Goal: Task Accomplishment & Management: Manage account settings

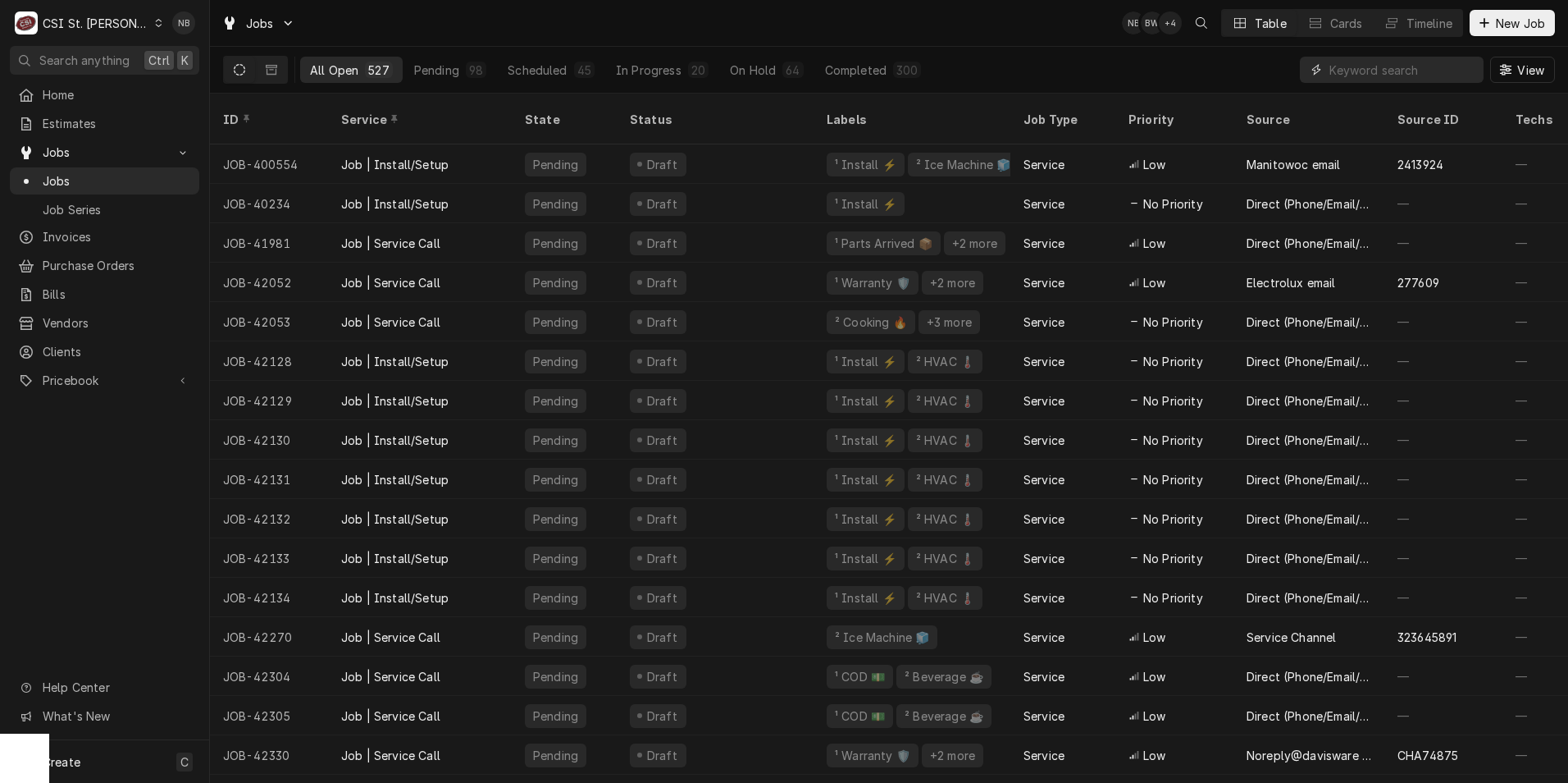
click at [1379, 75] on input "Dynamic Content Wrapper" at bounding box center [1402, 70] width 146 height 27
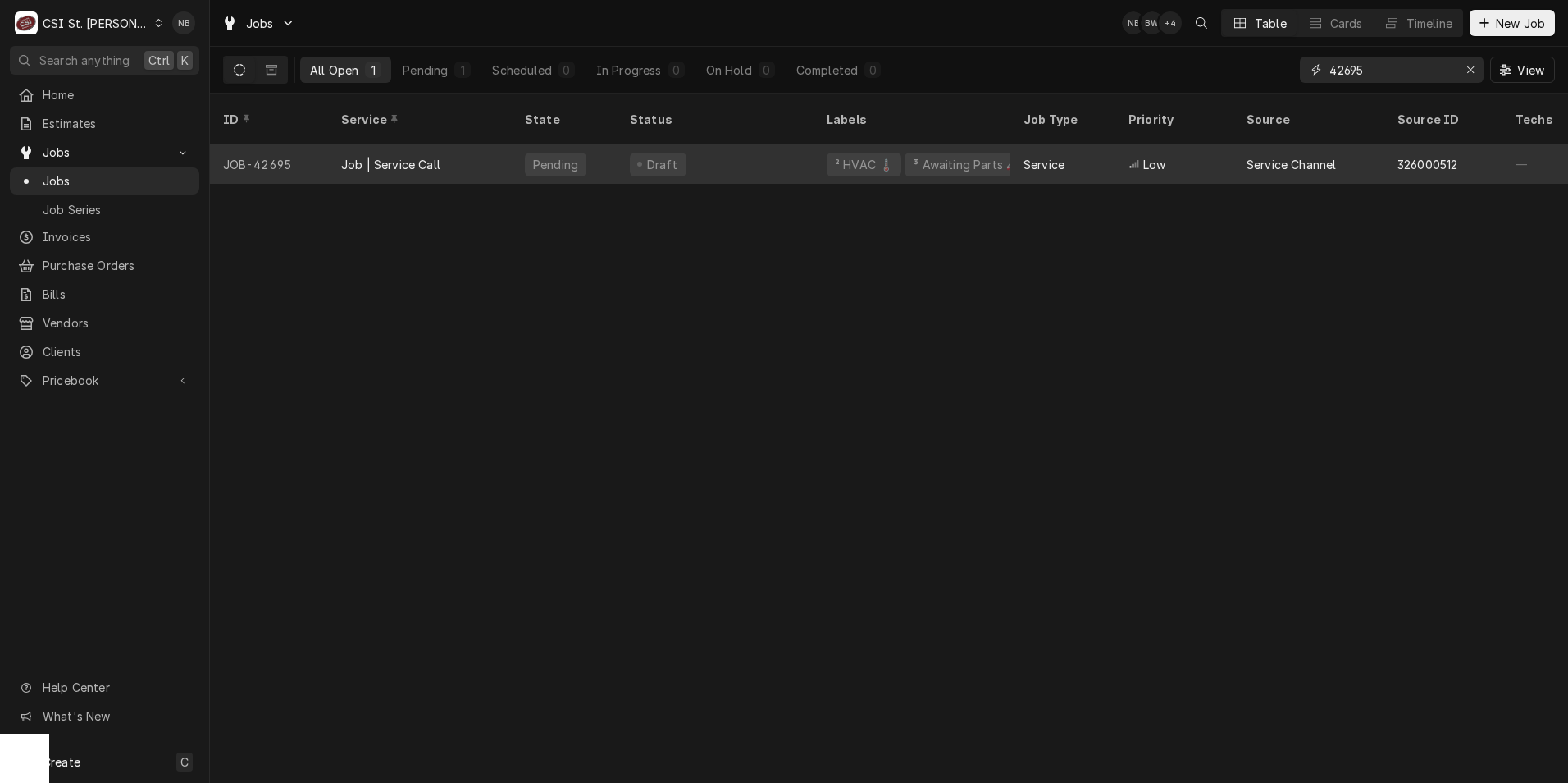
type input "42695"
click at [738, 144] on div "Draft" at bounding box center [715, 163] width 197 height 40
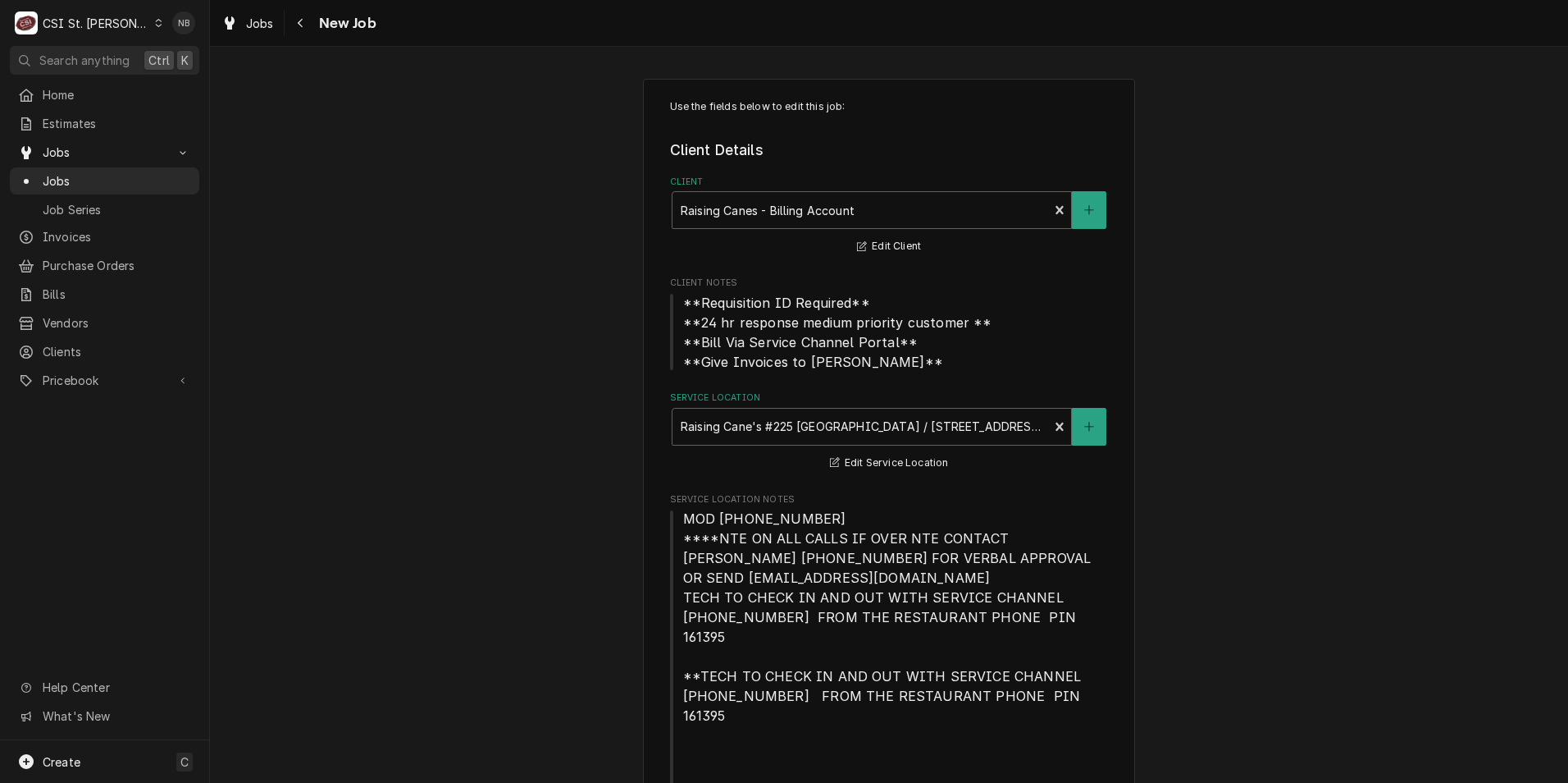
type textarea "x"
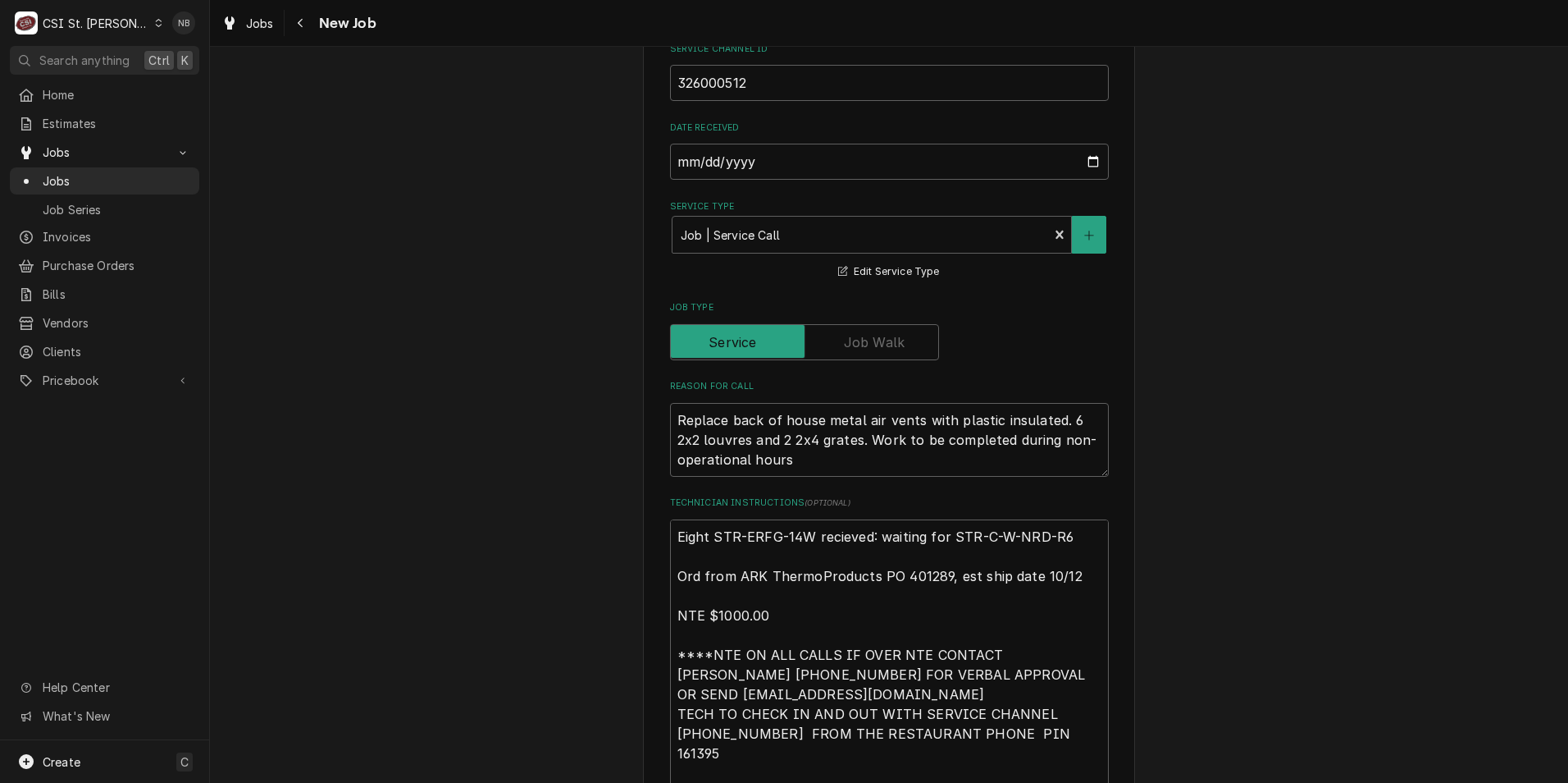
scroll to position [902, 0]
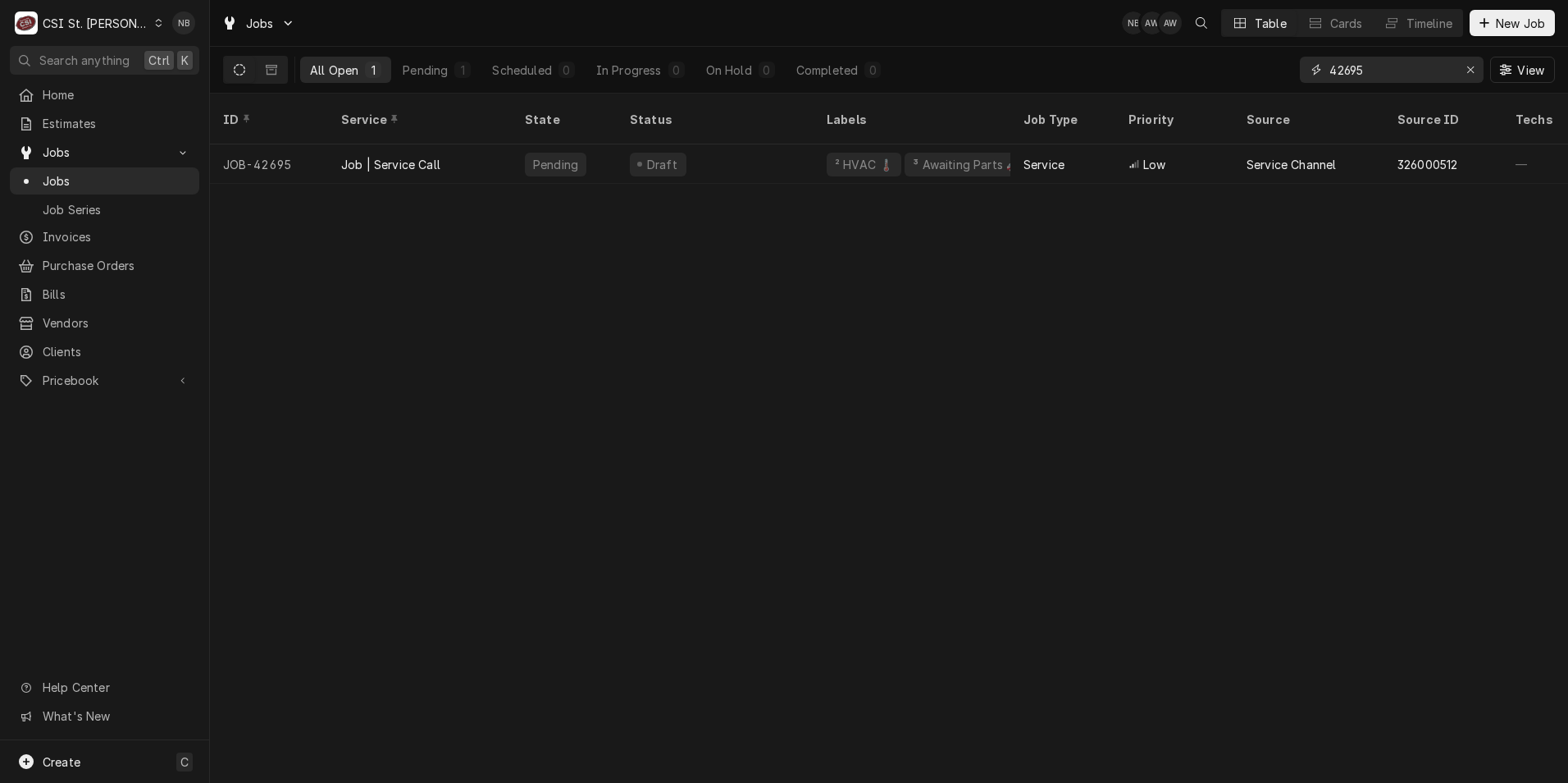
click at [1360, 77] on input "42695" at bounding box center [1390, 70] width 123 height 27
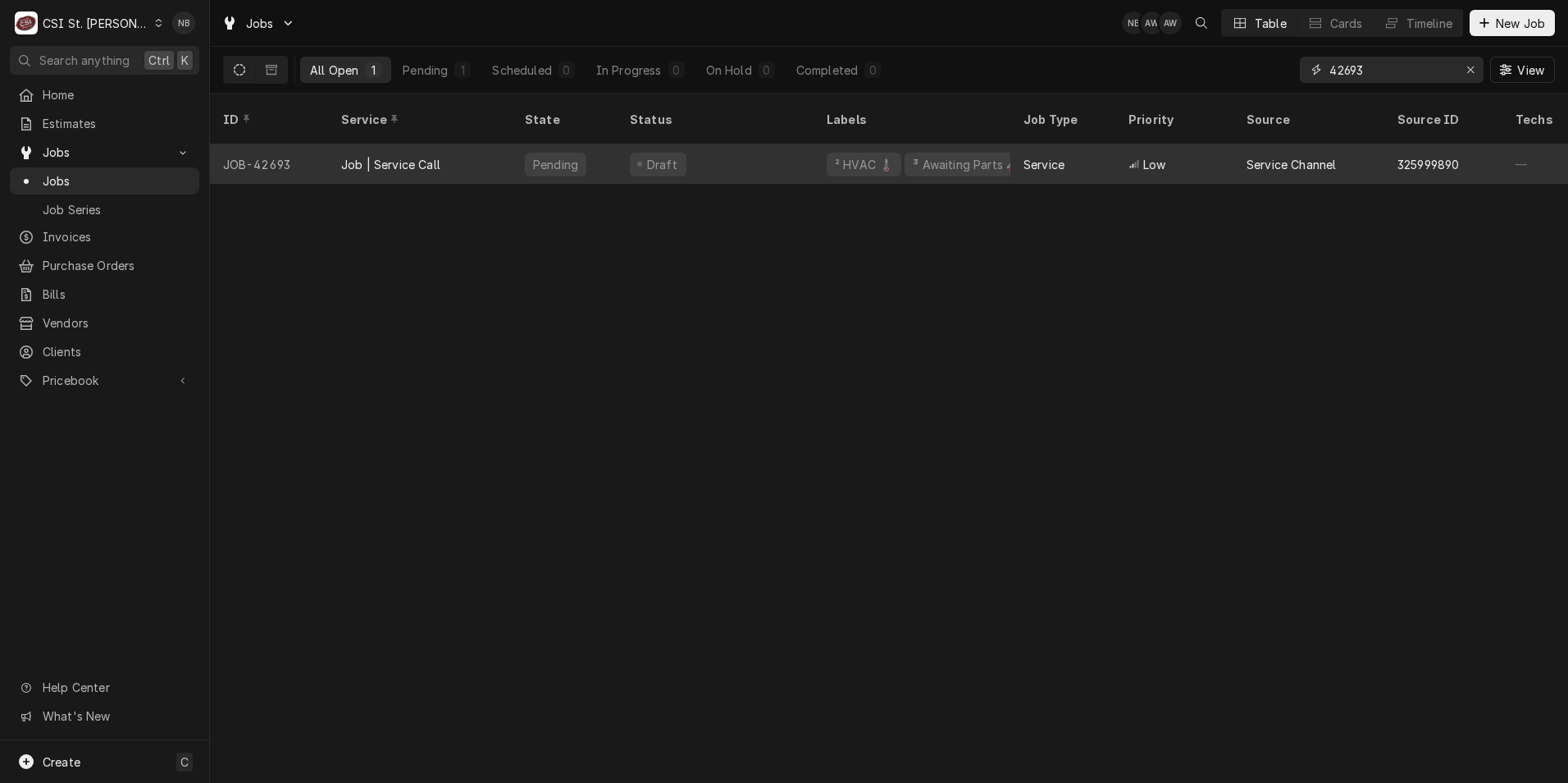
type input "42693"
click at [781, 146] on div "Draft" at bounding box center [715, 163] width 197 height 40
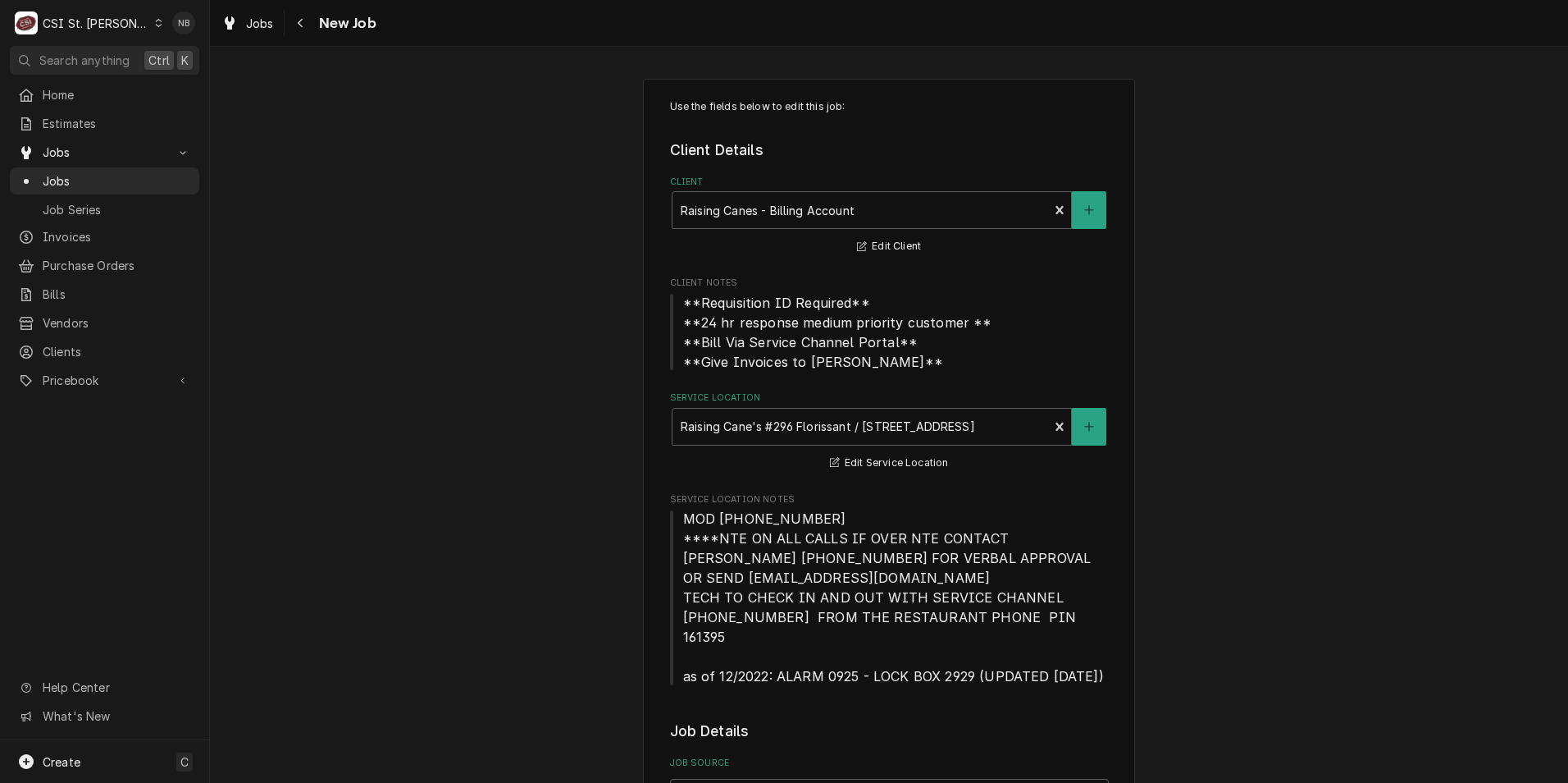
type textarea "x"
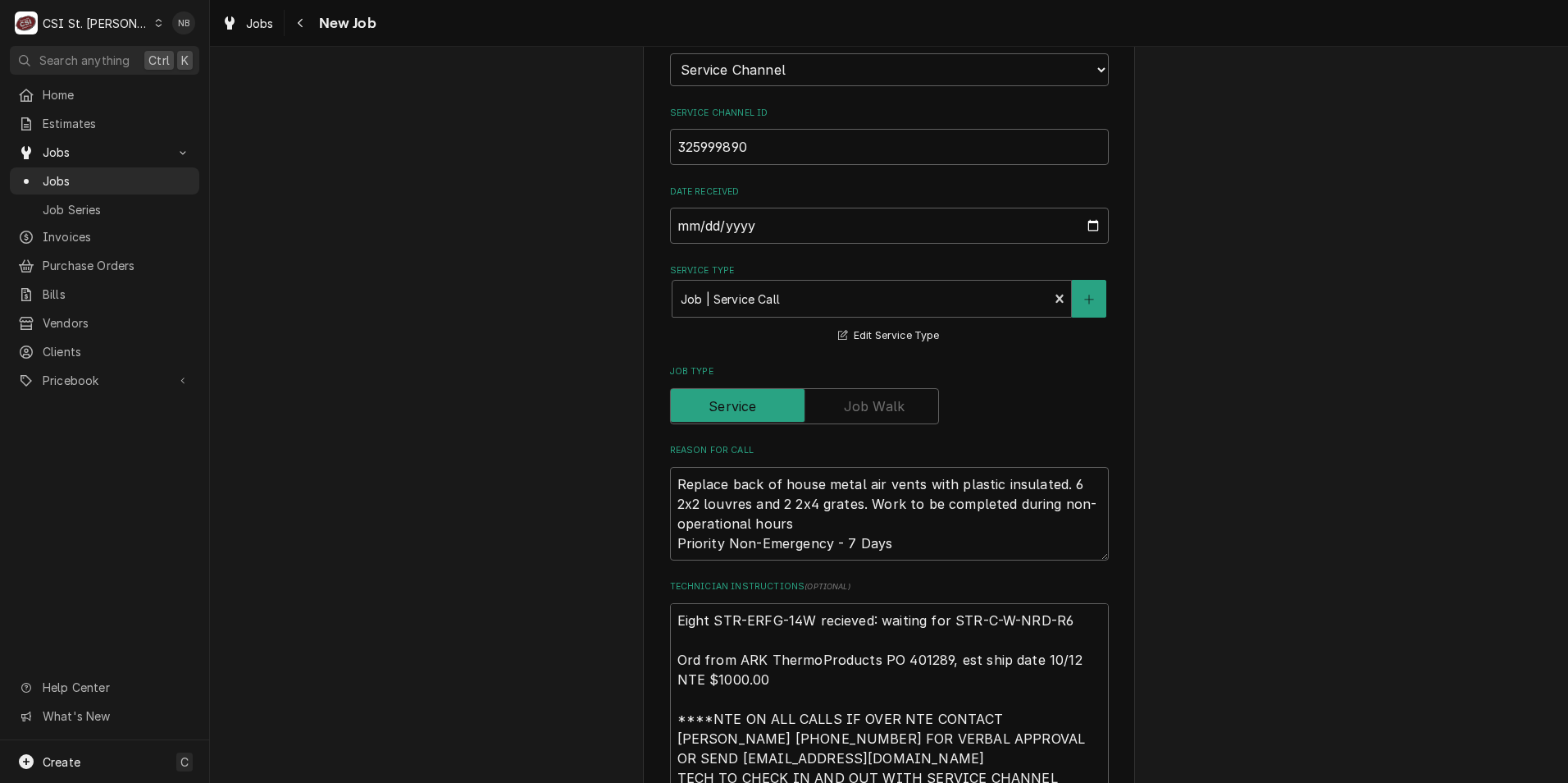
scroll to position [820, 0]
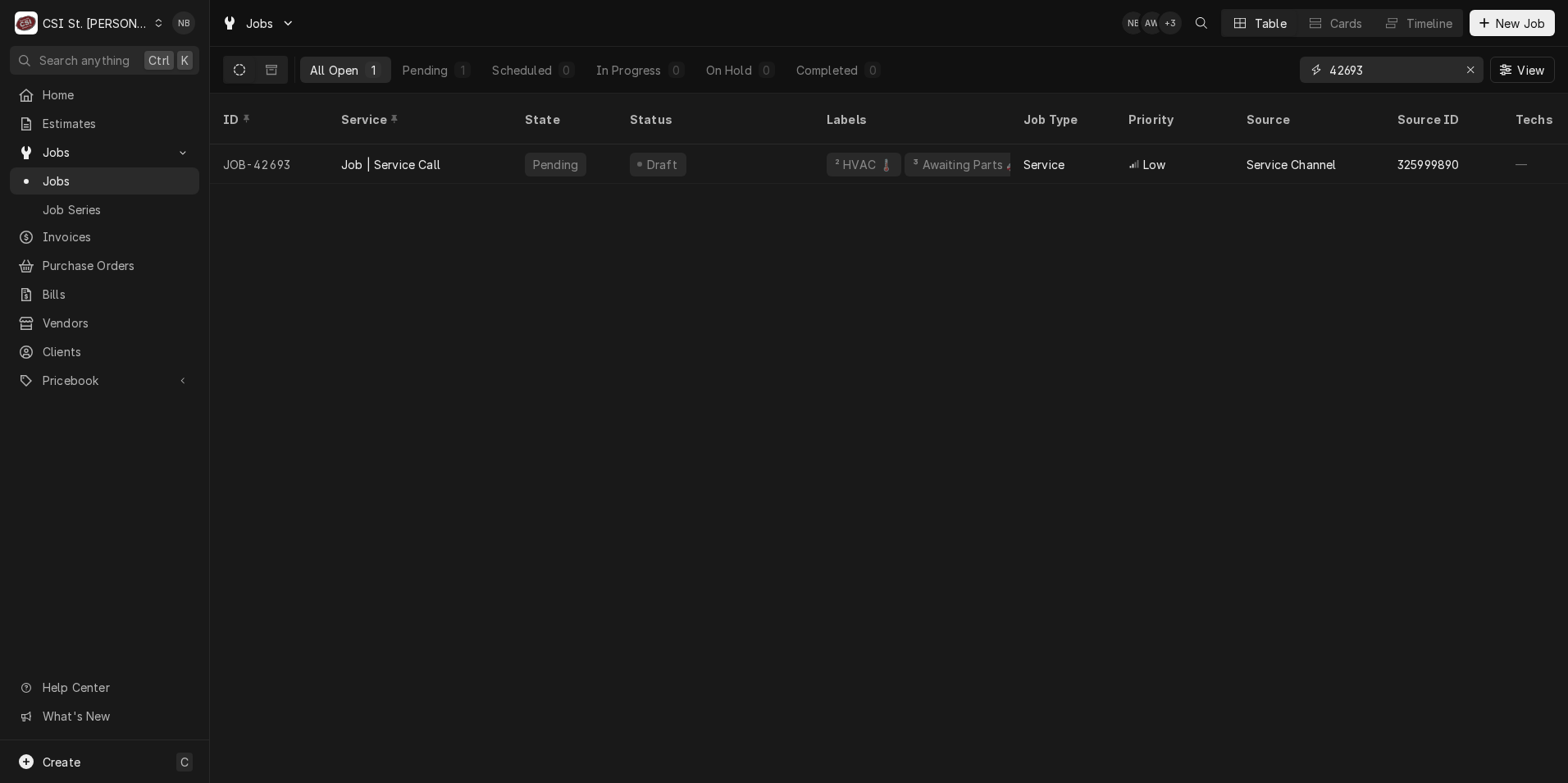
drag, startPoint x: 1365, startPoint y: 75, endPoint x: 1302, endPoint y: 63, distance: 64.1
click at [1303, 63] on div "42693" at bounding box center [1391, 70] width 184 height 27
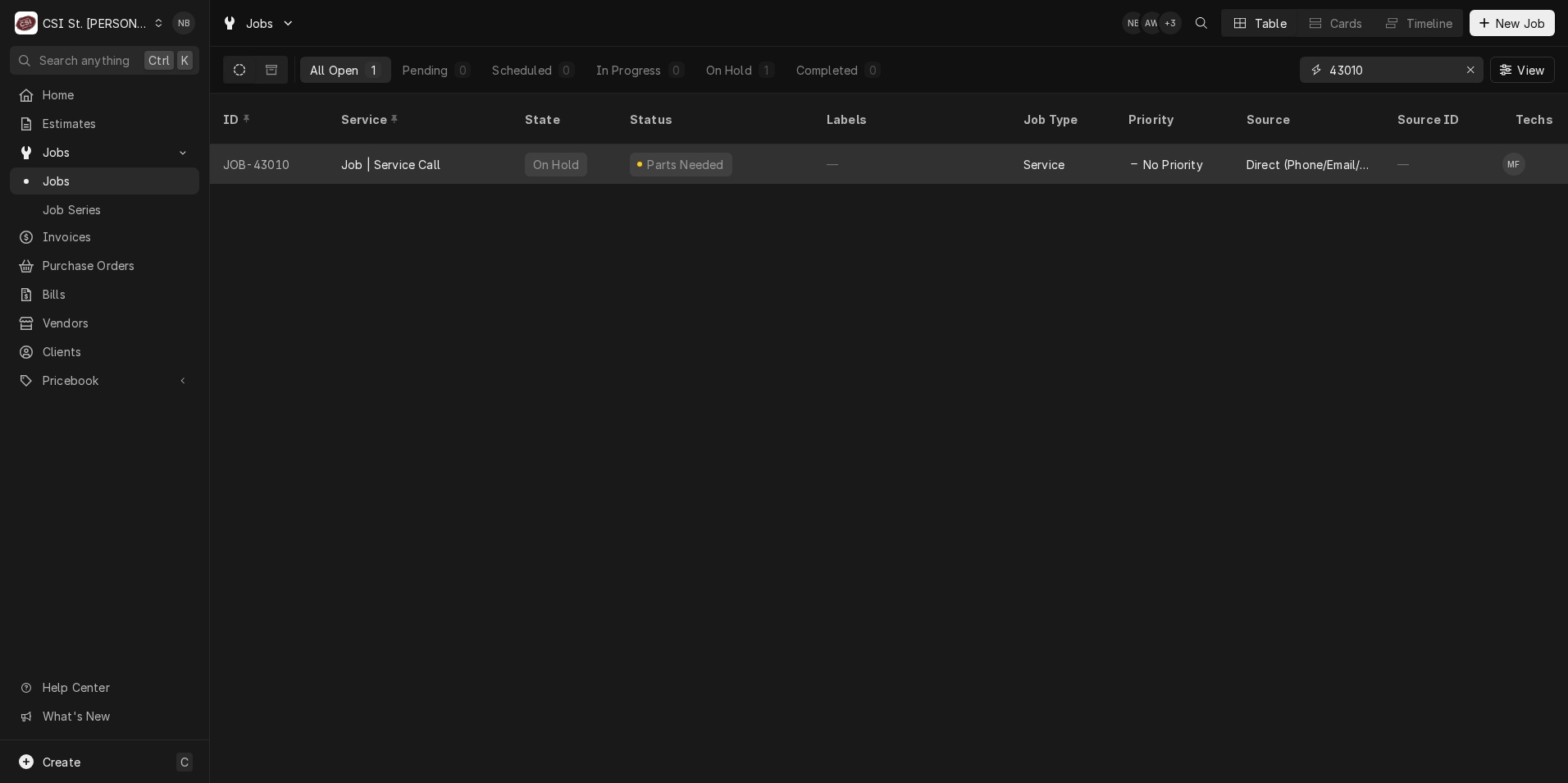
type input "43010"
click at [740, 156] on div "Parts Needed" at bounding box center [715, 163] width 197 height 40
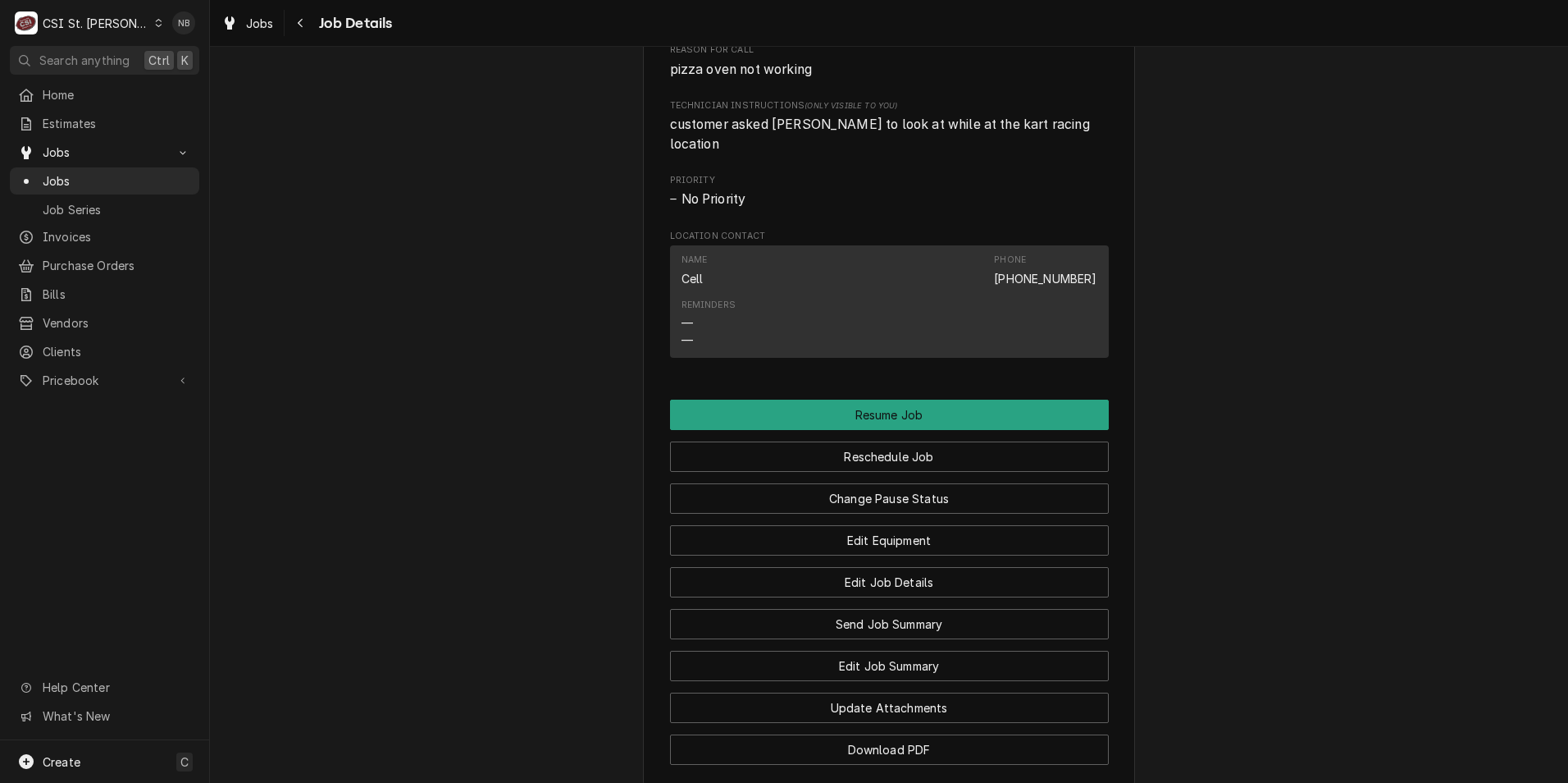
scroll to position [1514, 0]
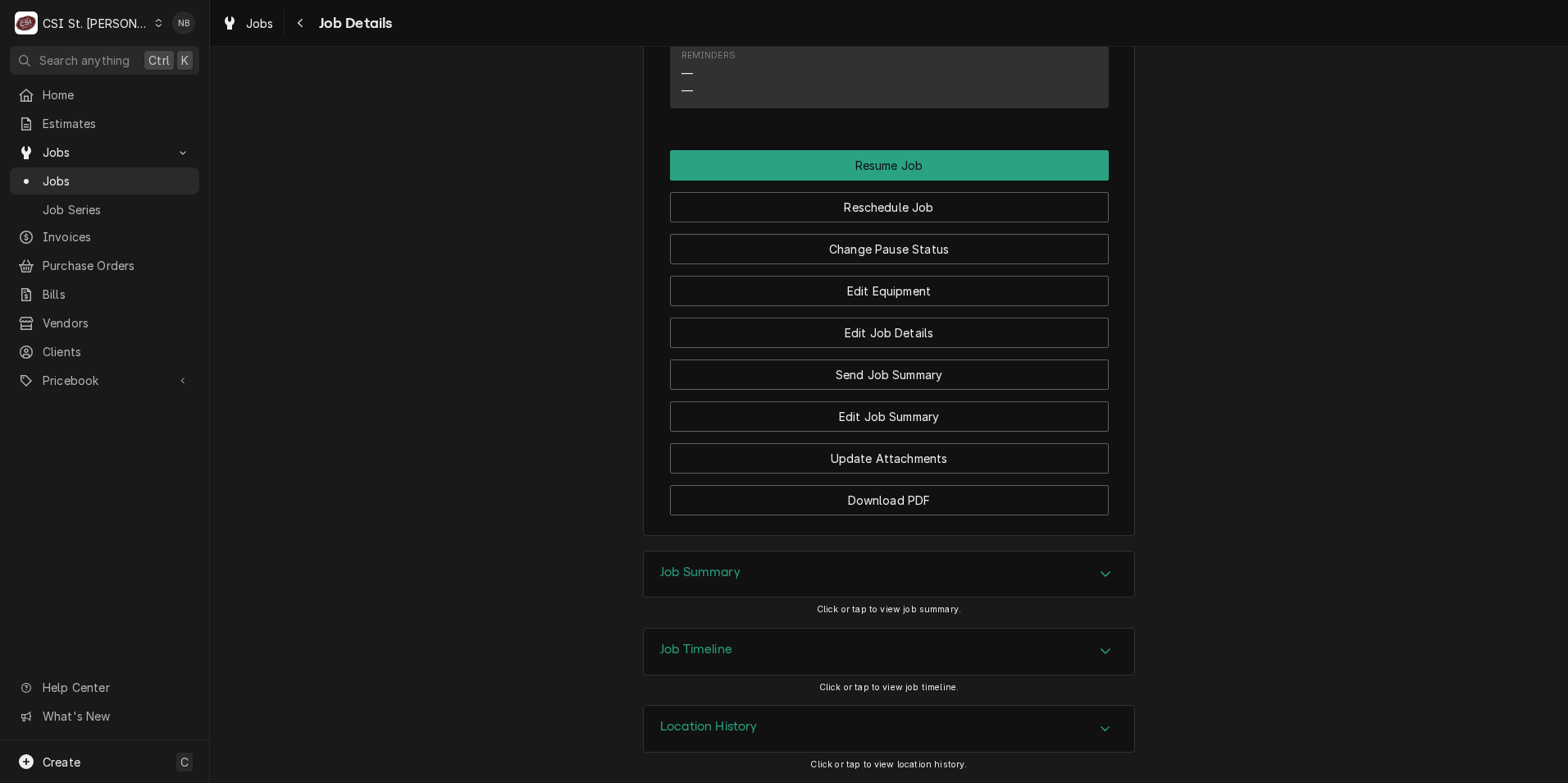
click at [970, 644] on div "Job Timeline" at bounding box center [889, 651] width 490 height 46
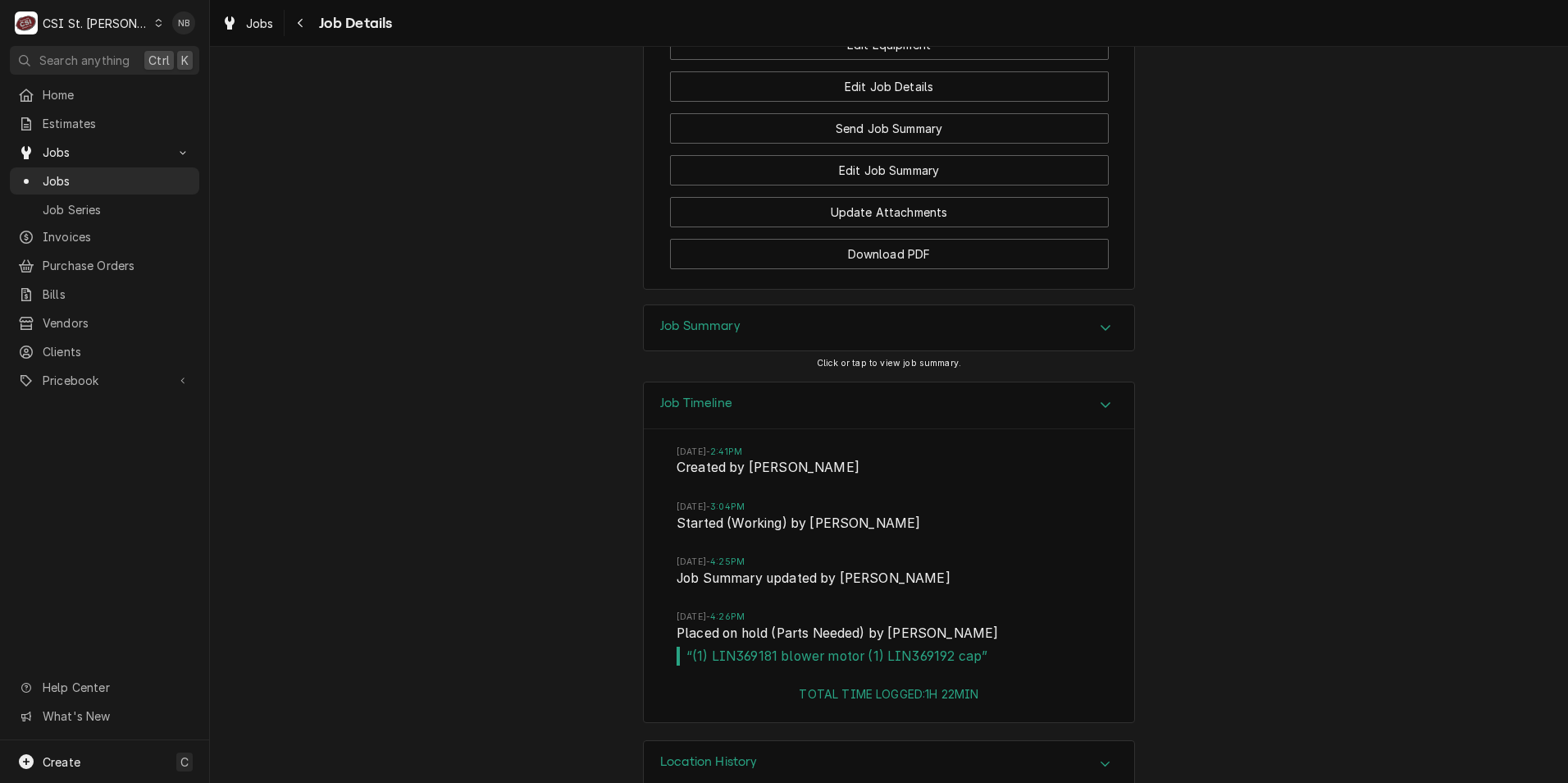
click at [1034, 412] on div "Job Timeline" at bounding box center [889, 406] width 490 height 47
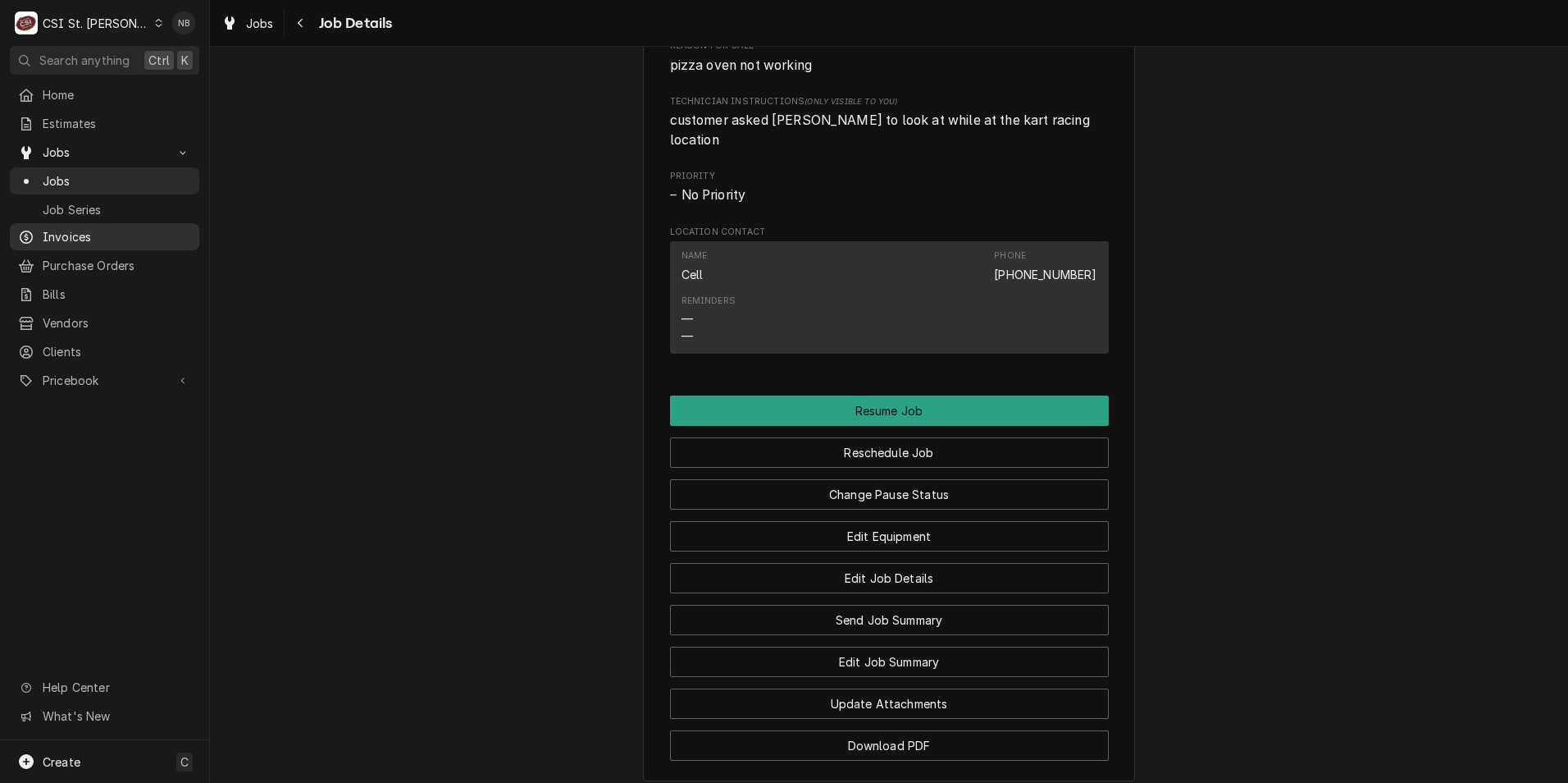
scroll to position [1268, 0]
click at [117, 257] on span "Purchase Orders" at bounding box center [117, 265] width 148 height 17
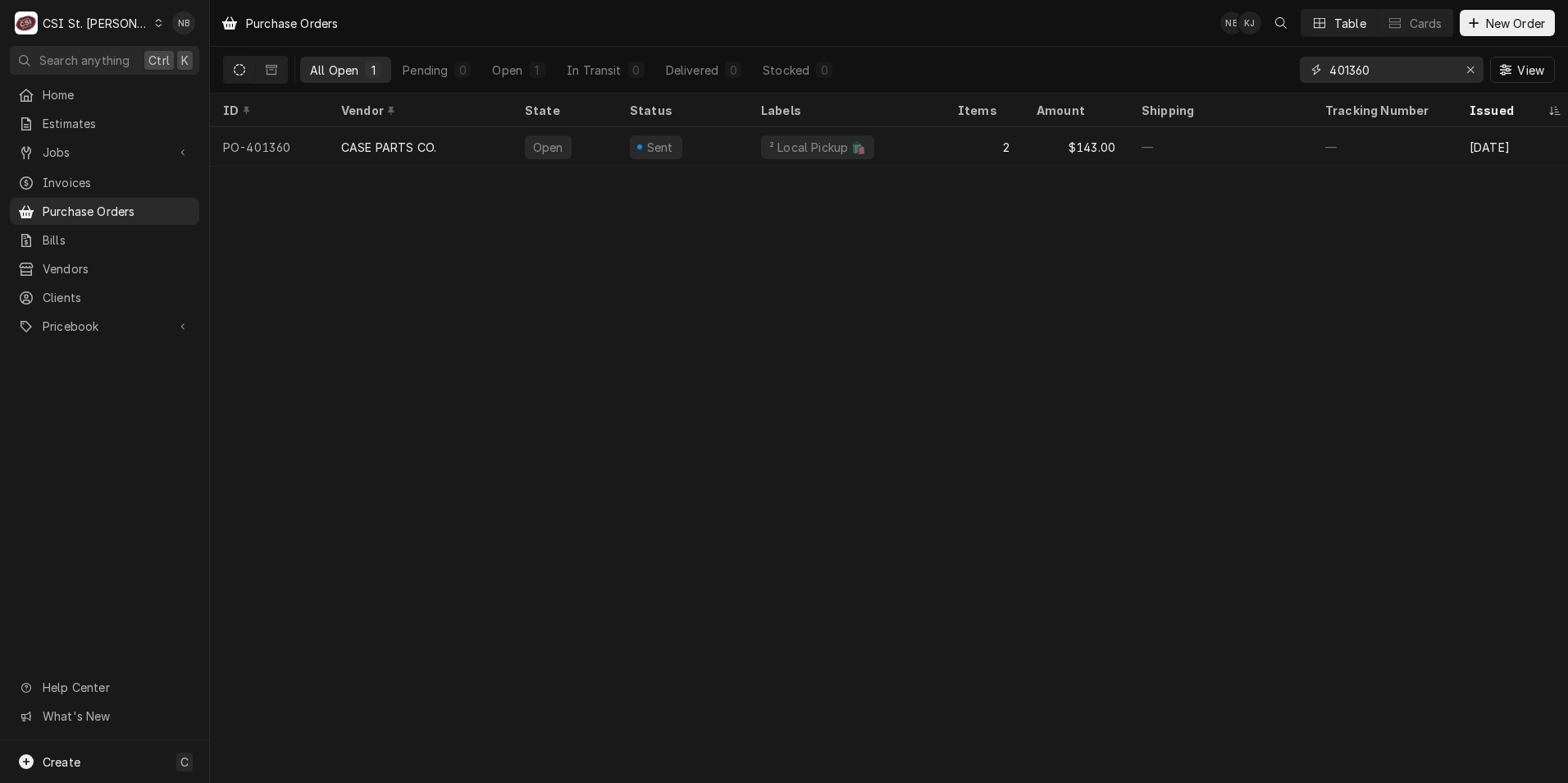
drag, startPoint x: 1389, startPoint y: 74, endPoint x: 1349, endPoint y: 76, distance: 40.0
click at [1349, 76] on input "401360" at bounding box center [1390, 70] width 123 height 27
type input "401040"
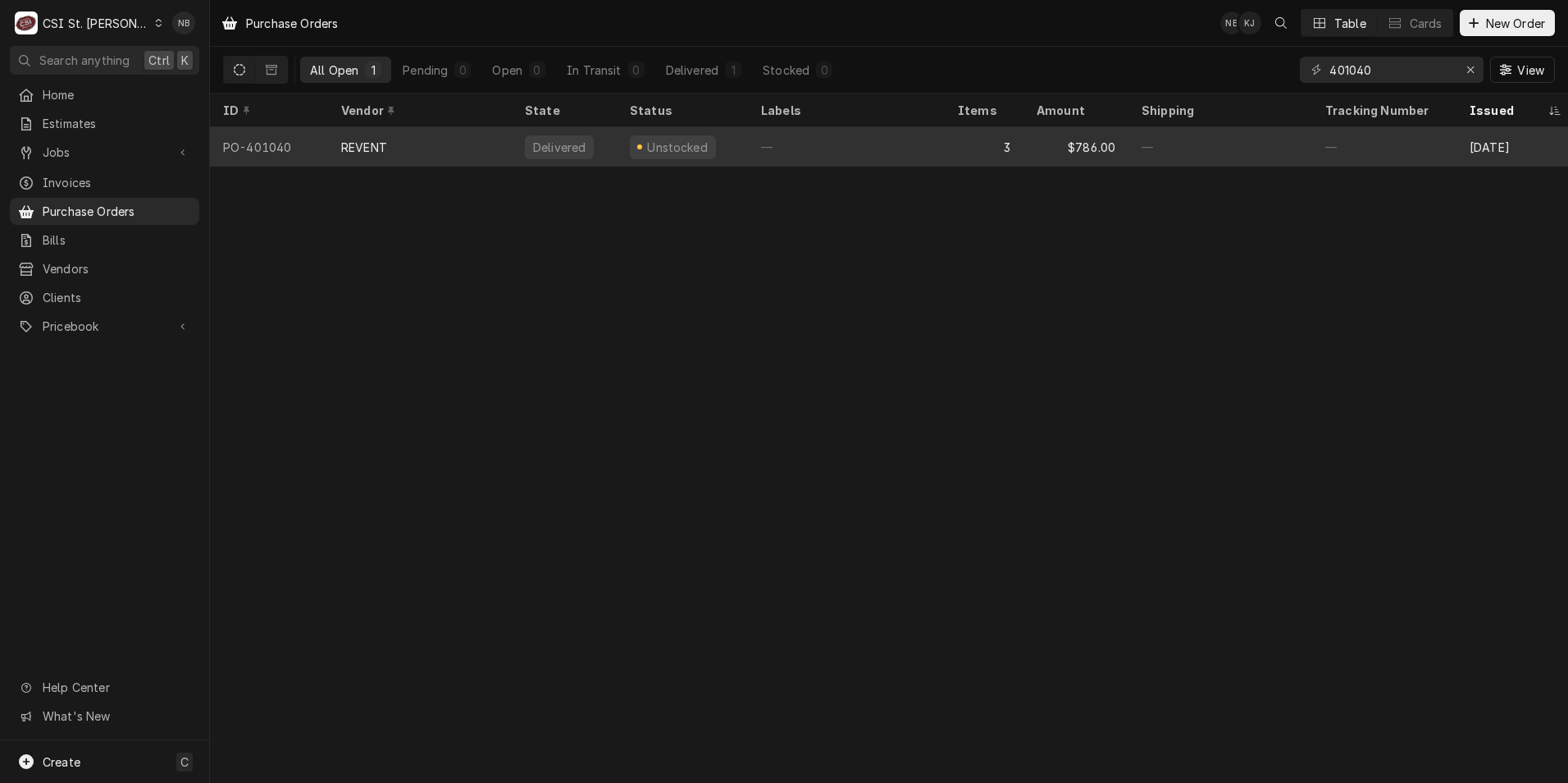
click at [852, 150] on div "—" at bounding box center [846, 147] width 197 height 40
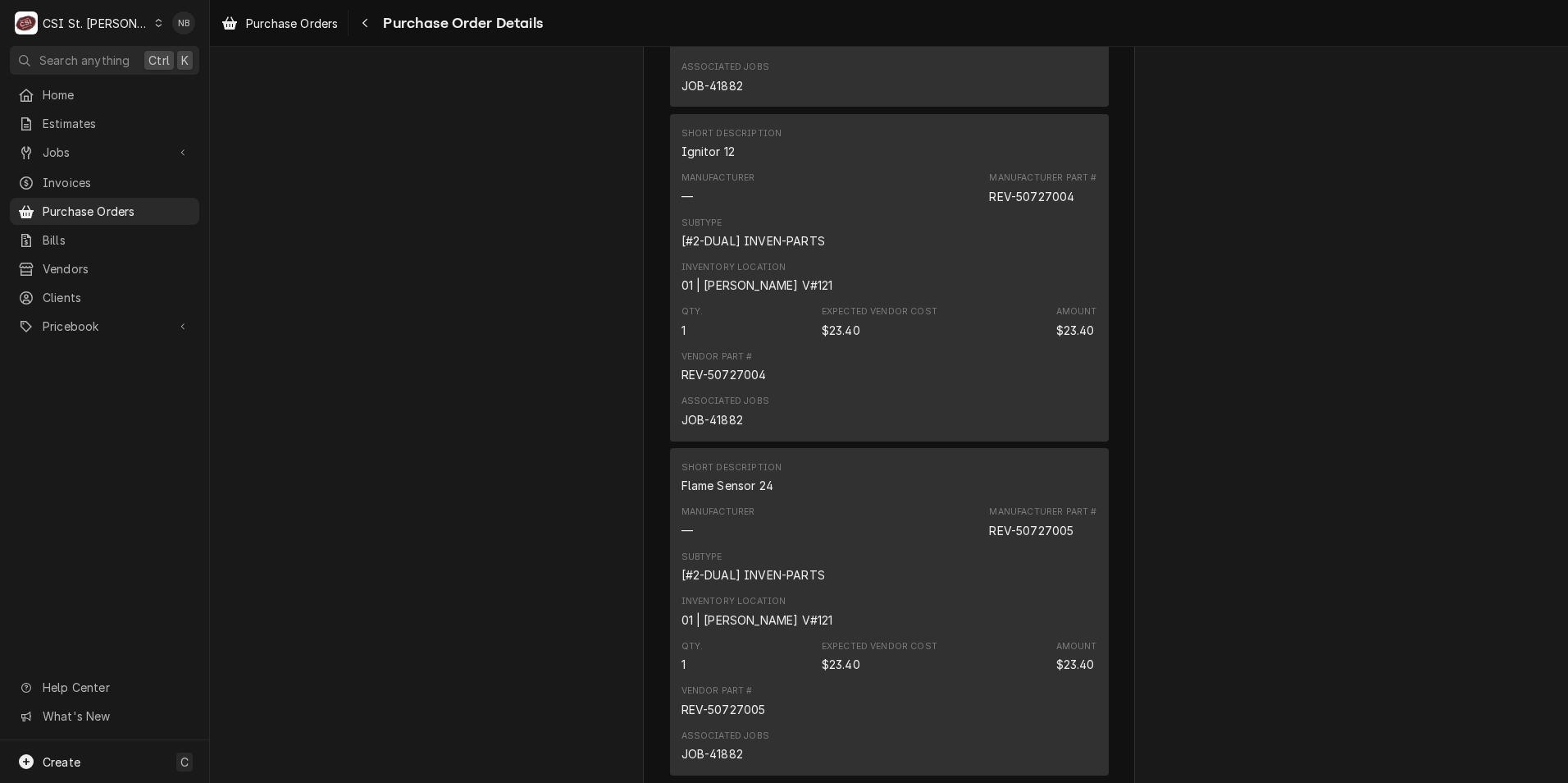
scroll to position [1722, 0]
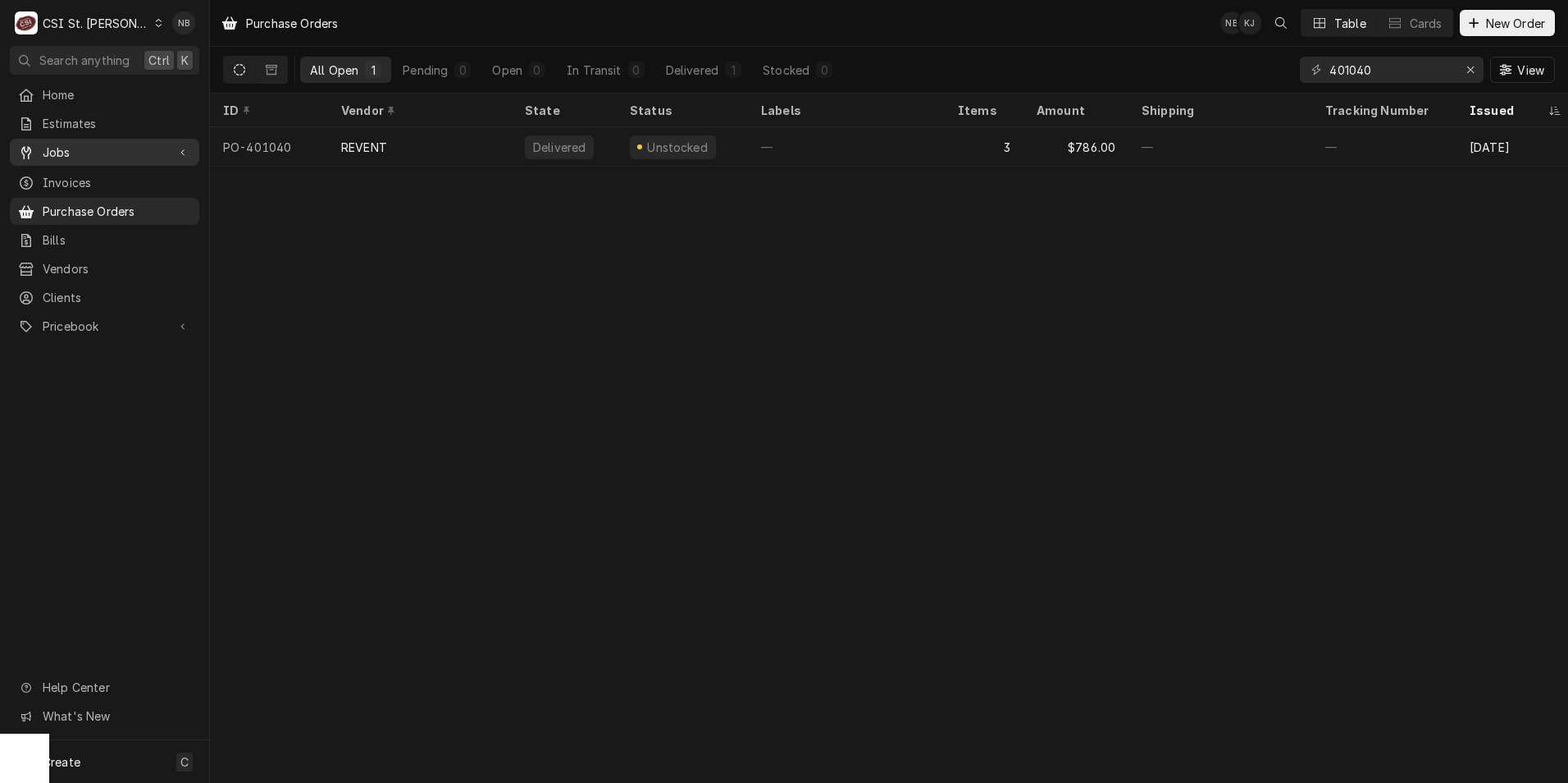
click at [62, 154] on span "Jobs" at bounding box center [104, 151] width 124 height 17
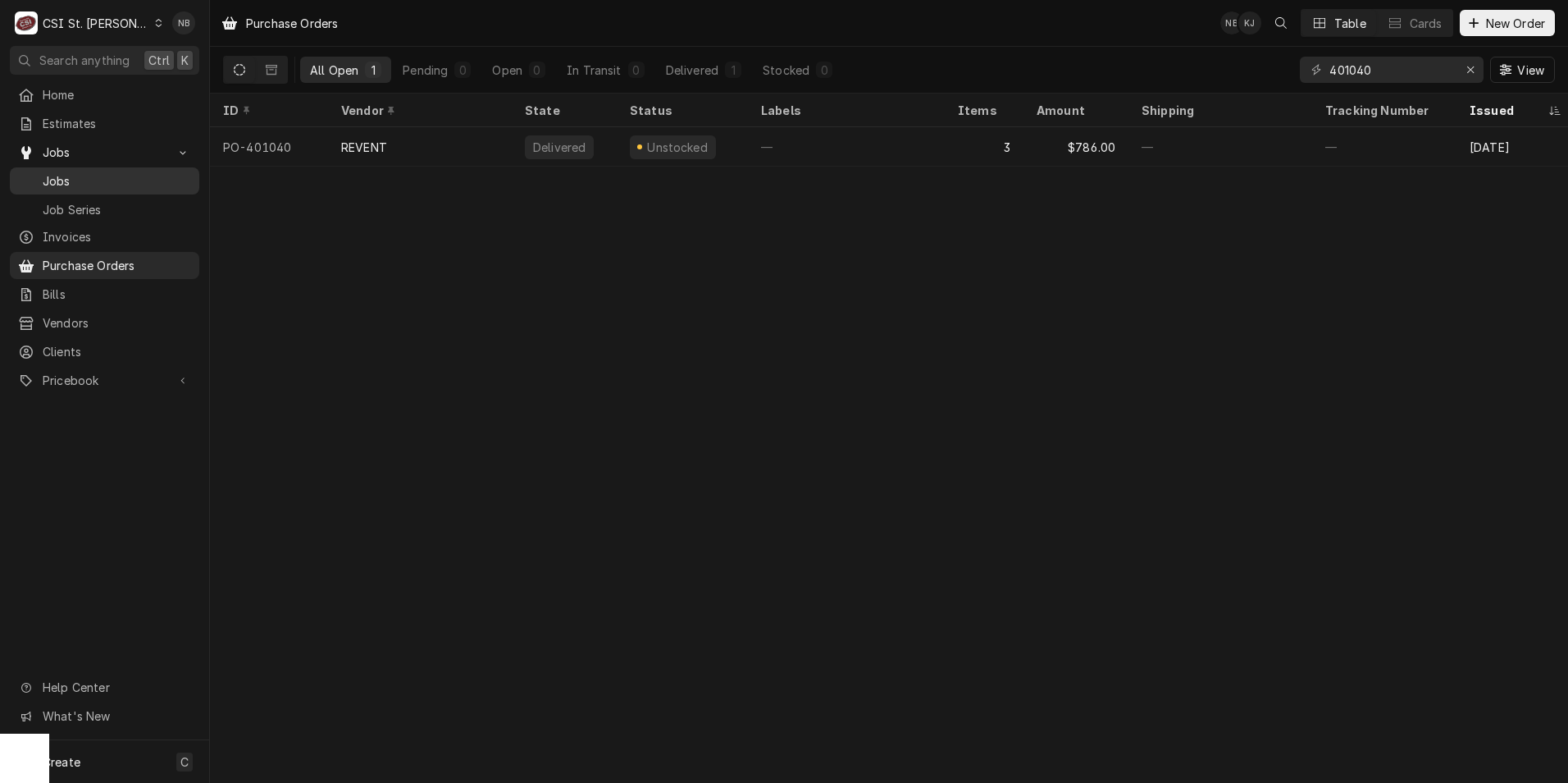
click at [67, 178] on span "Jobs" at bounding box center [117, 180] width 148 height 17
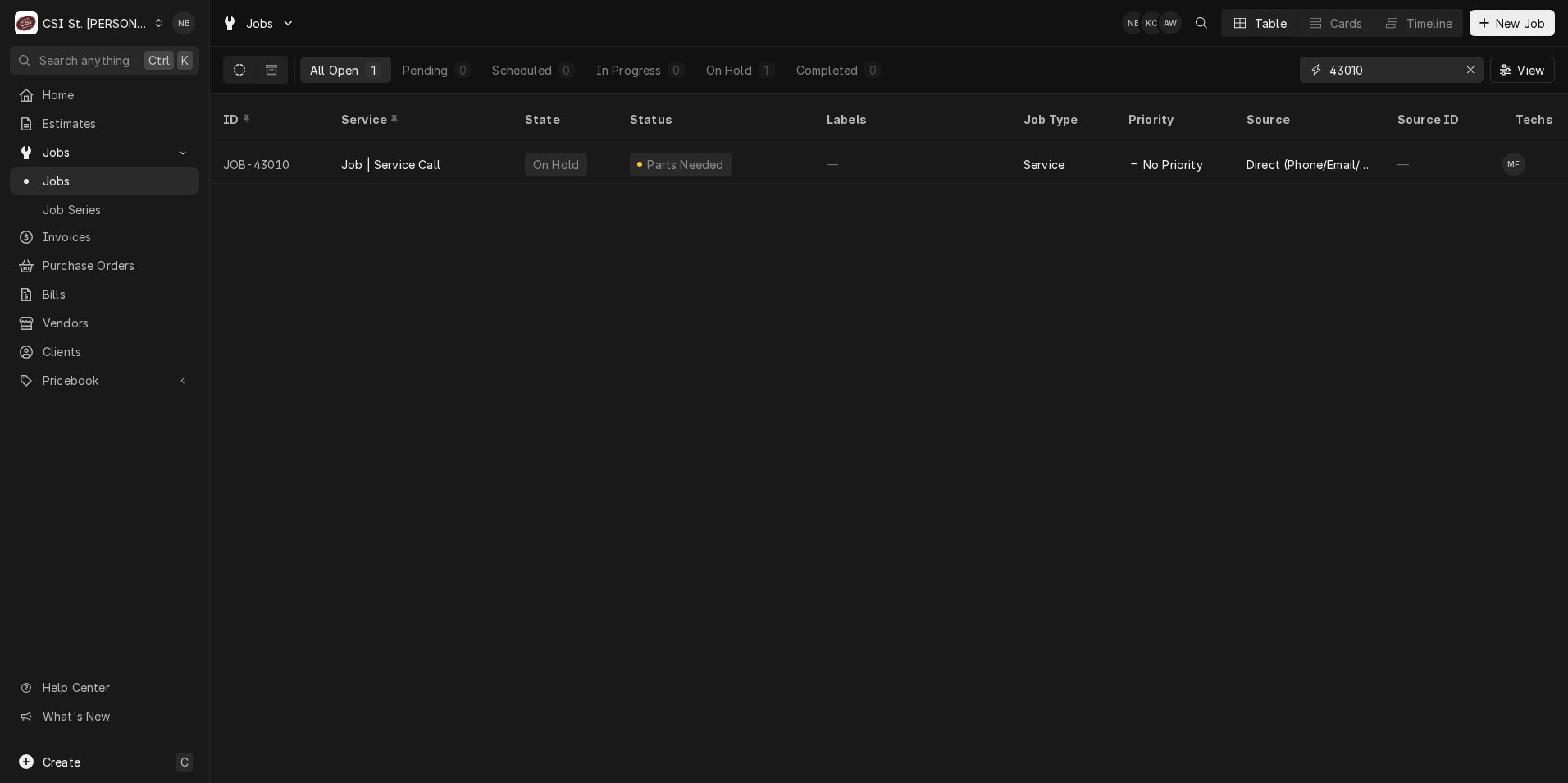
drag, startPoint x: 1375, startPoint y: 70, endPoint x: 1313, endPoint y: 74, distance: 62.1
click at [1313, 74] on div "43010" at bounding box center [1391, 70] width 184 height 27
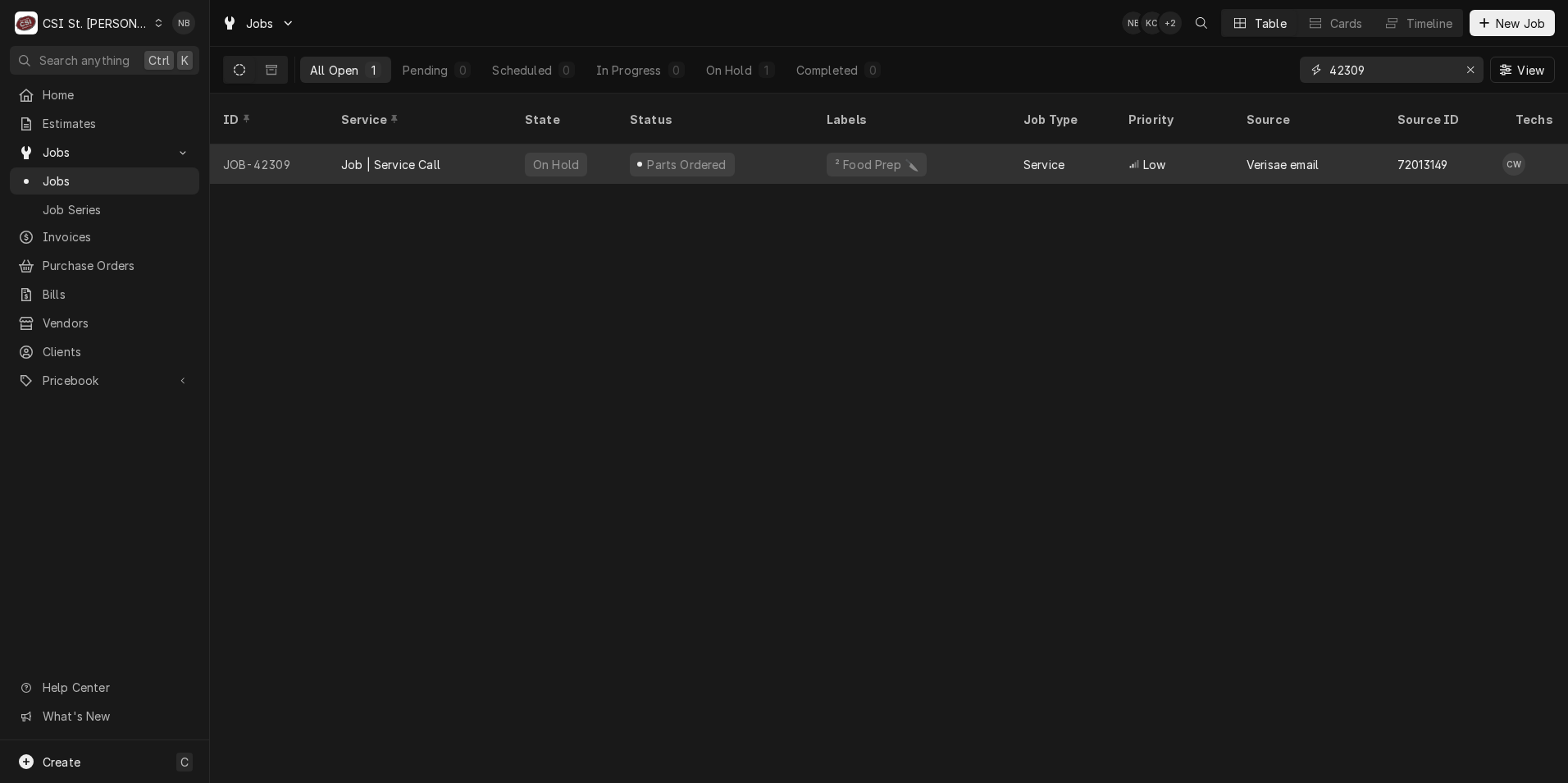
type input "42309"
click at [814, 144] on div "² Food Prep 🔪" at bounding box center [912, 163] width 197 height 40
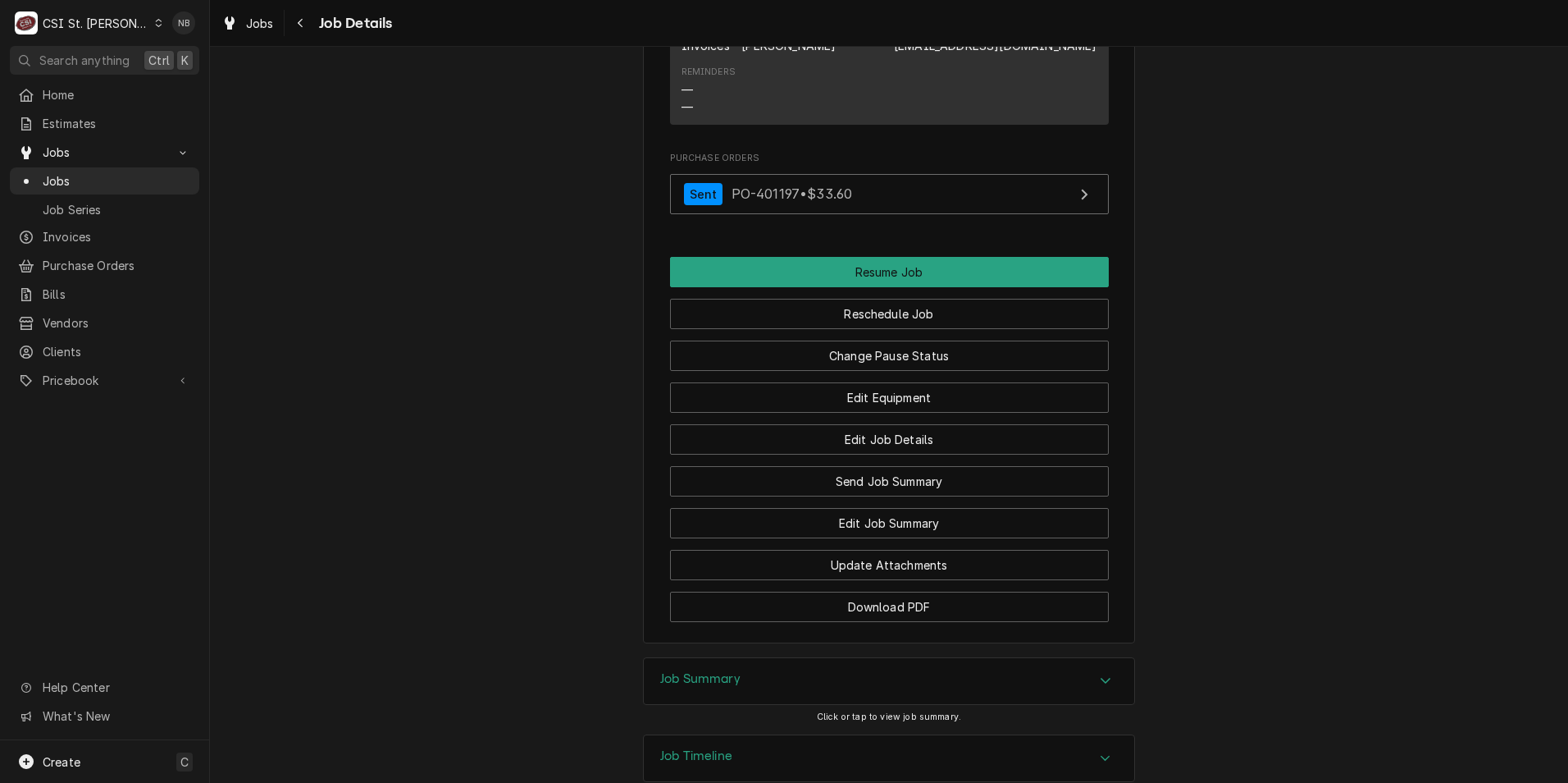
scroll to position [1969, 0]
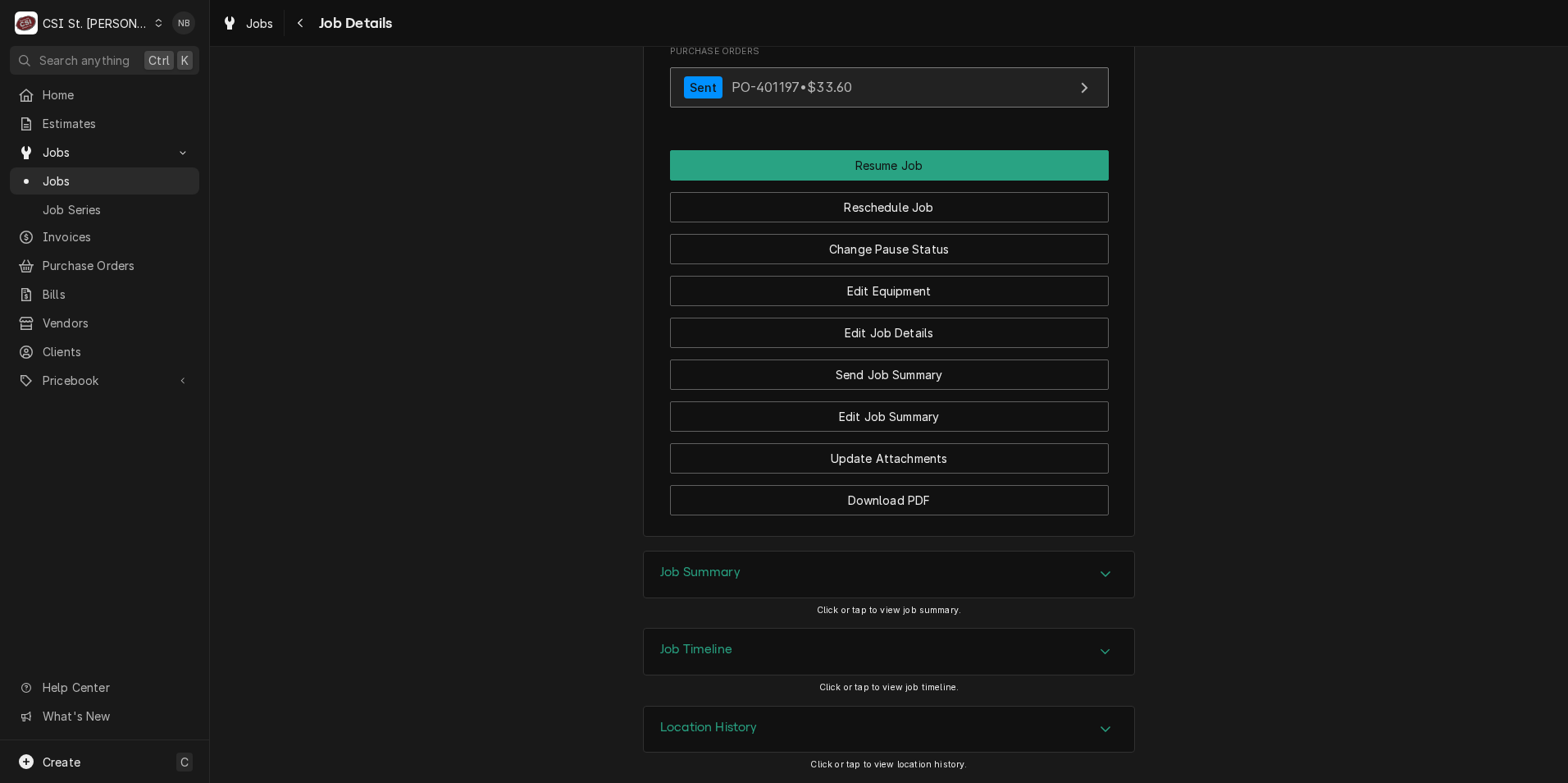
click at [882, 108] on link "Sent PO-401197 • $33.60" at bounding box center [889, 87] width 439 height 40
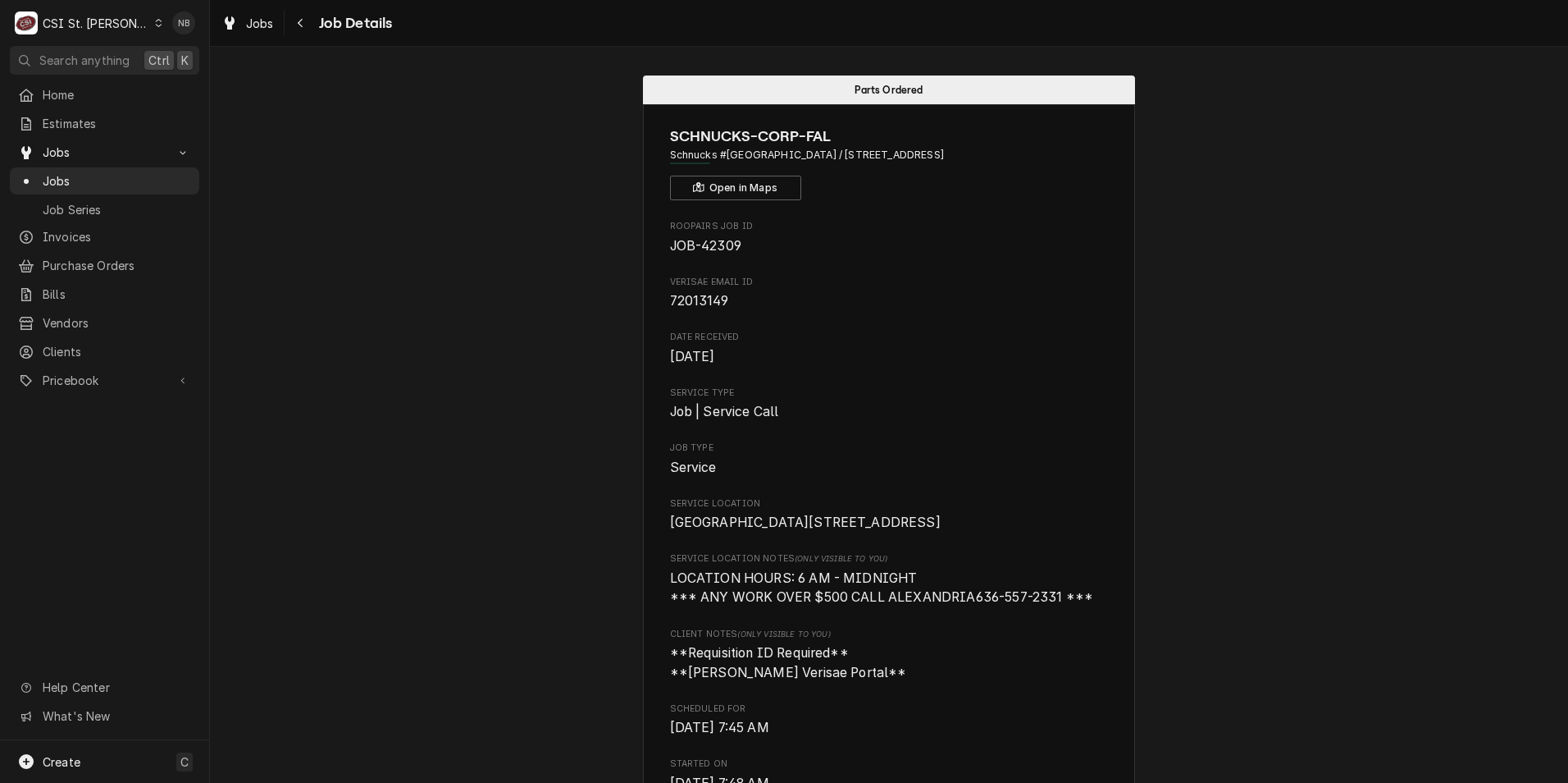
scroll to position [0, 0]
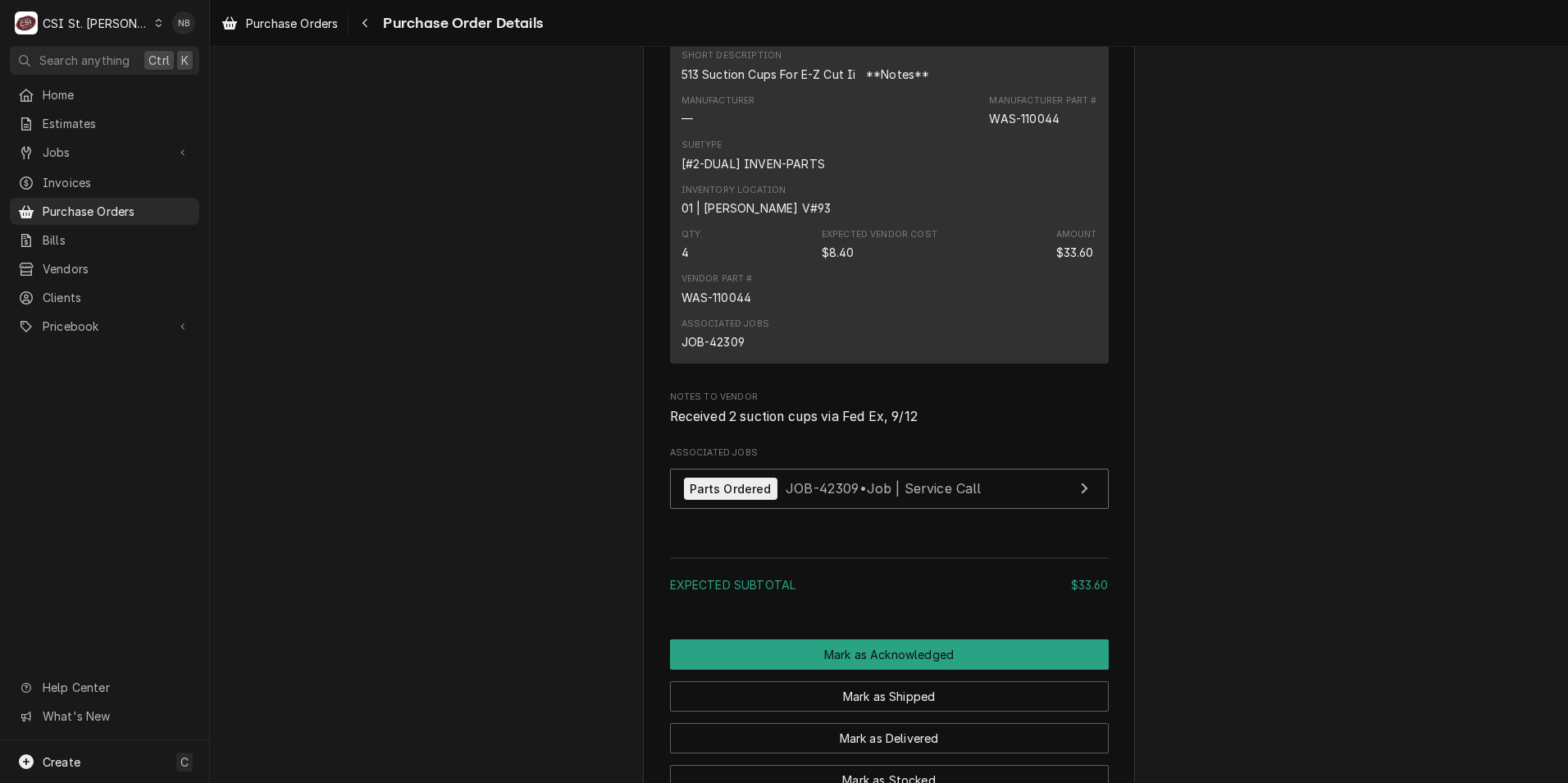
scroll to position [984, 0]
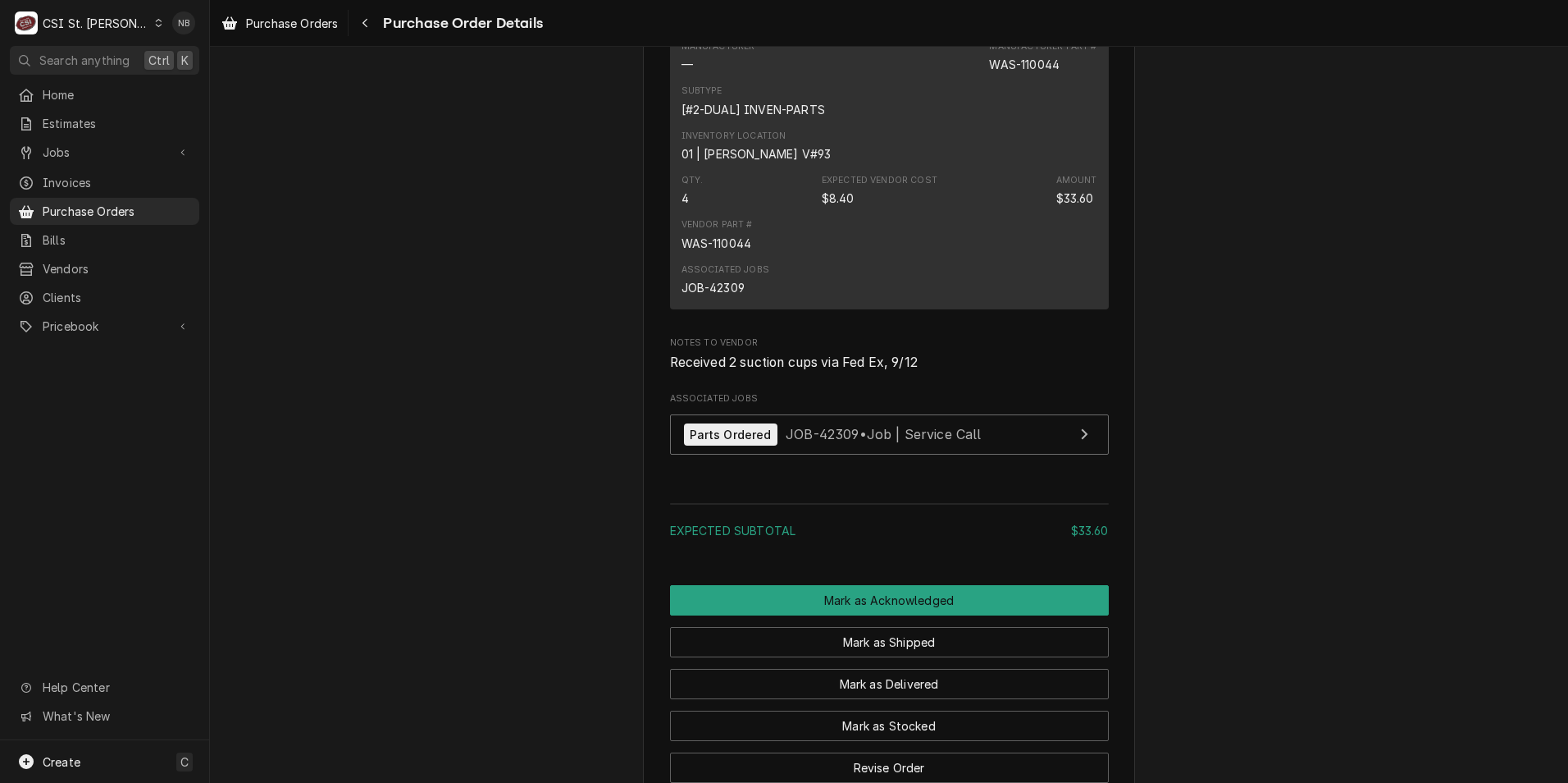
click at [745, 257] on div "Vendor Part # WAS-110044" at bounding box center [889, 234] width 416 height 44
click at [744, 257] on div "Vendor Part # WAS-110044" at bounding box center [889, 234] width 416 height 44
drag, startPoint x: 746, startPoint y: 294, endPoint x: 675, endPoint y: 289, distance: 71.2
click at [681, 252] on div "WAS-110044" at bounding box center [716, 242] width 71 height 17
drag, startPoint x: 675, startPoint y: 289, endPoint x: 708, endPoint y: 297, distance: 34.0
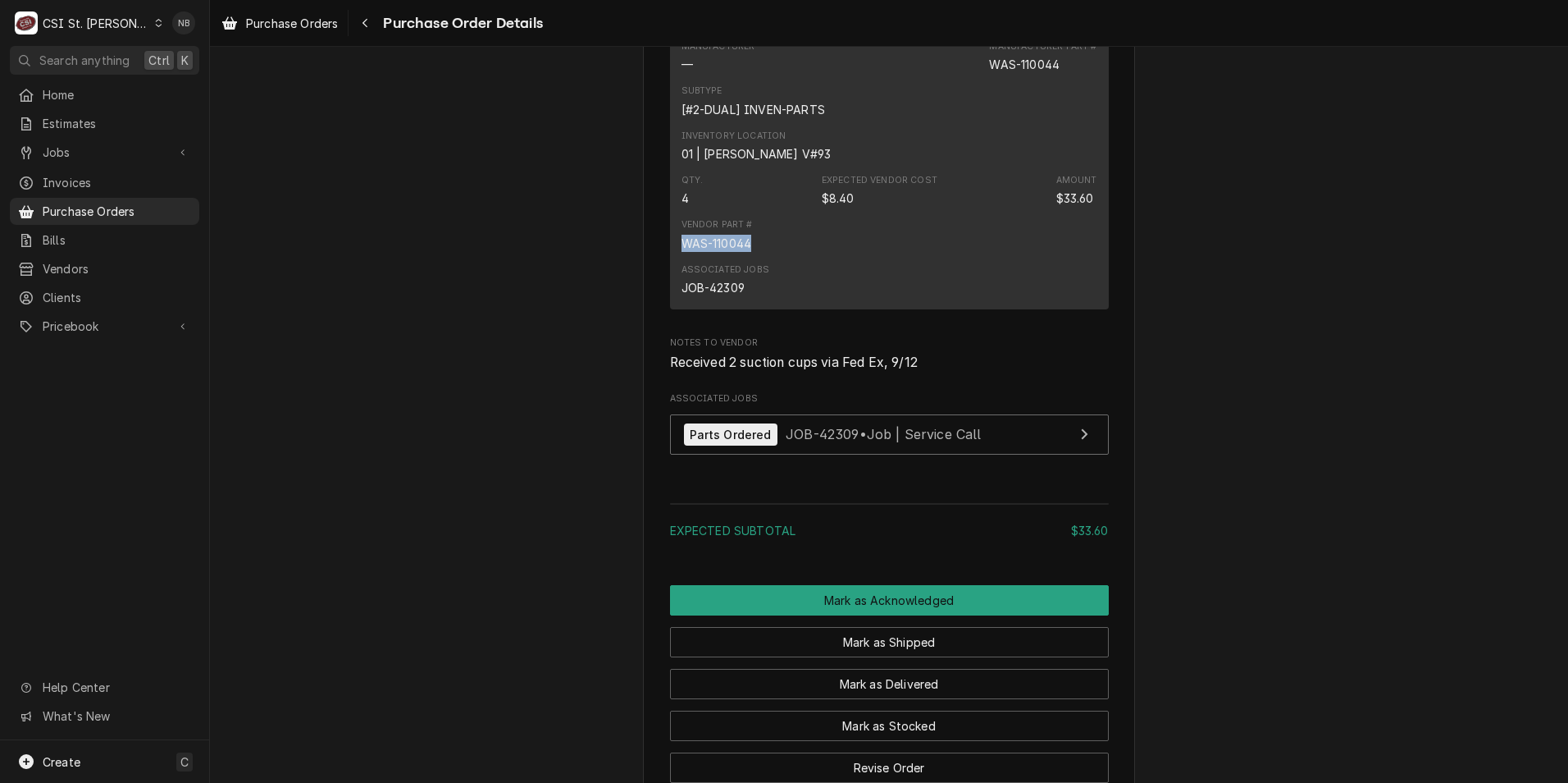
copy div "WAS-110044"
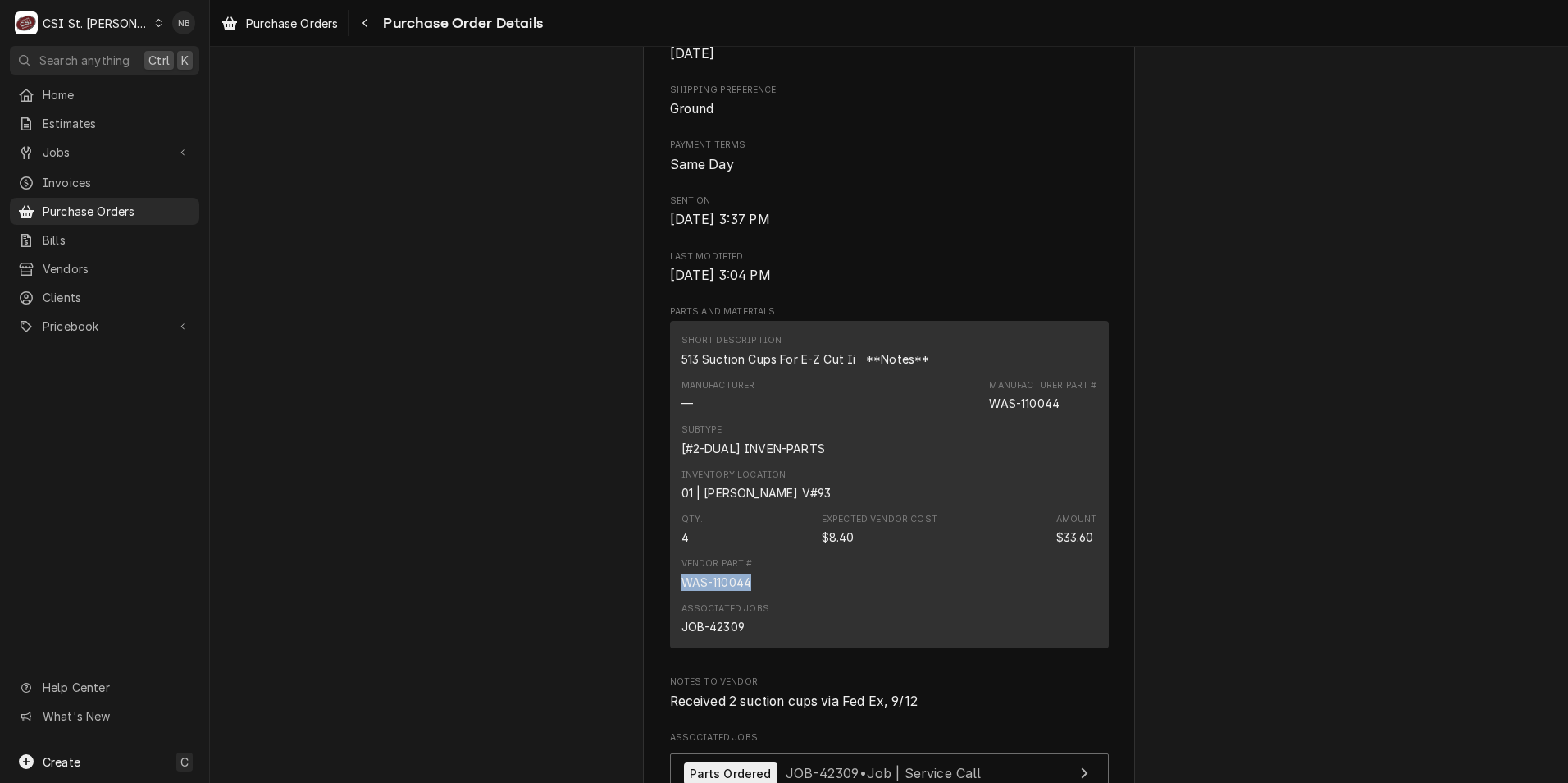
scroll to position [738, 0]
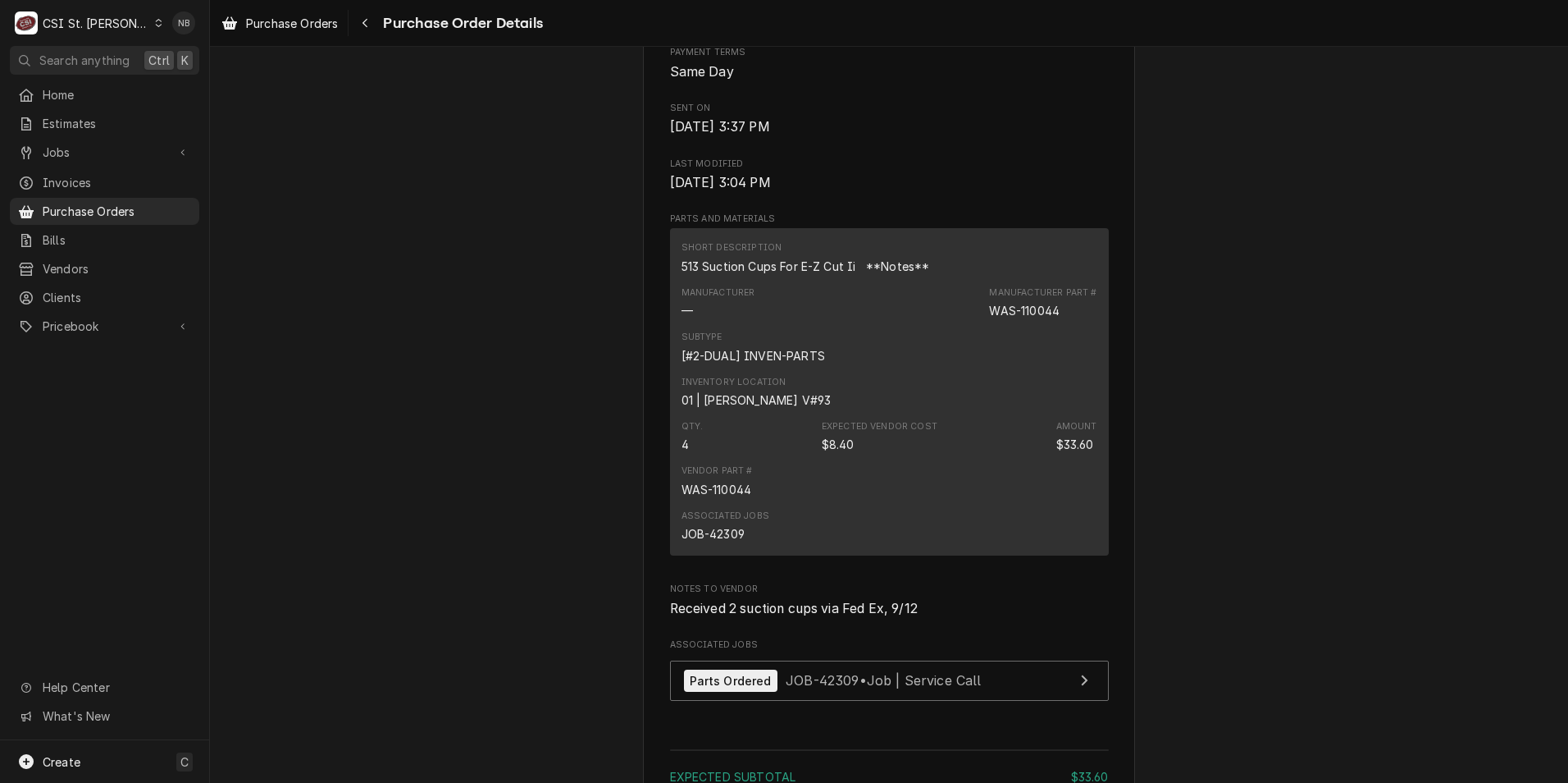
click at [1196, 456] on div "Sent Vendor N. WASSERSTROM & SONS N. WASSERSTROM & SONS 7620 W Olive Ave Peoria…" at bounding box center [889, 228] width 1358 height 1839
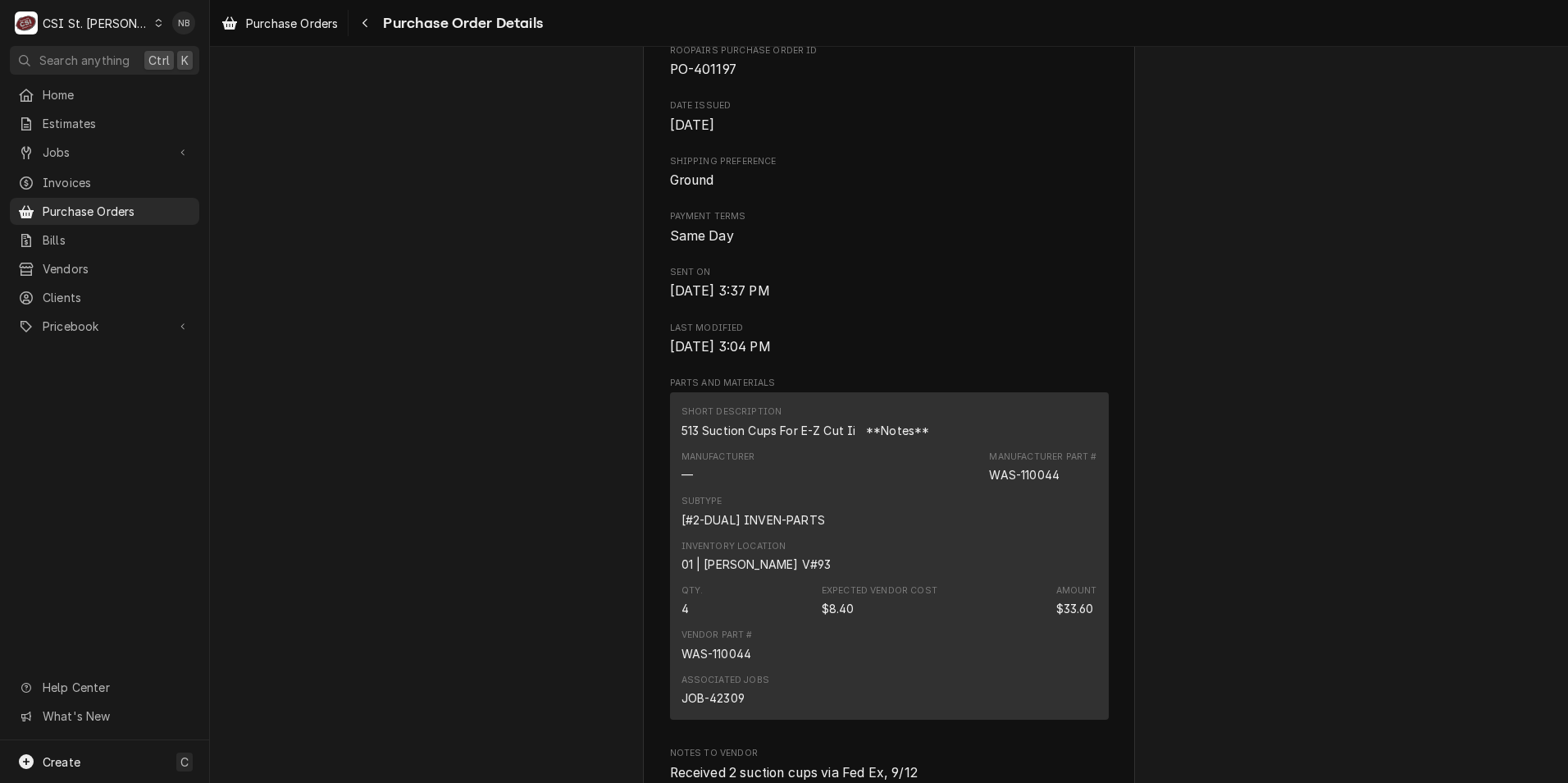
scroll to position [902, 0]
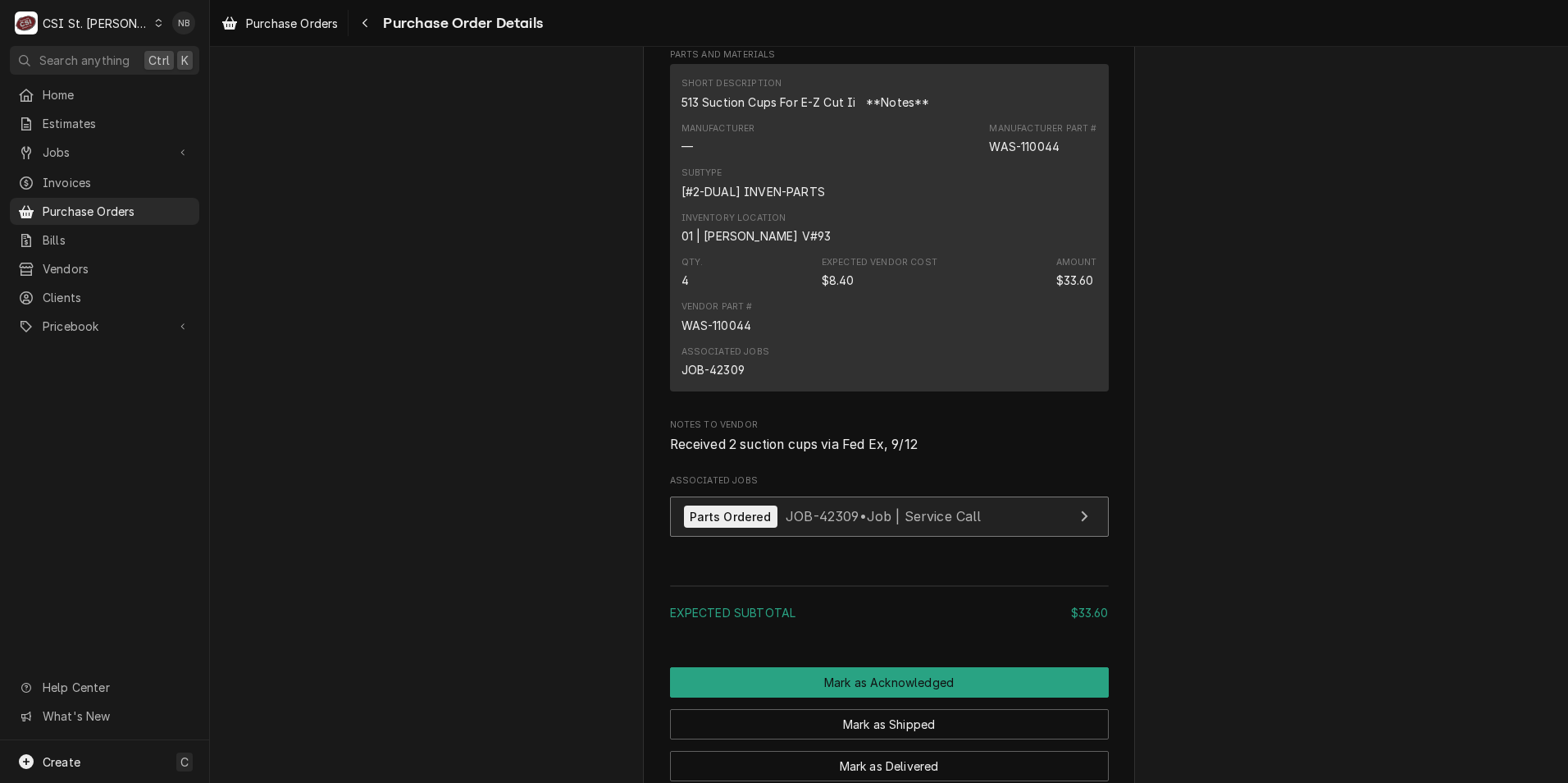
click at [860, 524] on span "JOB-42309 • Job | Service Call" at bounding box center [883, 516] width 196 height 17
click at [110, 204] on span "Purchase Orders" at bounding box center [117, 210] width 148 height 17
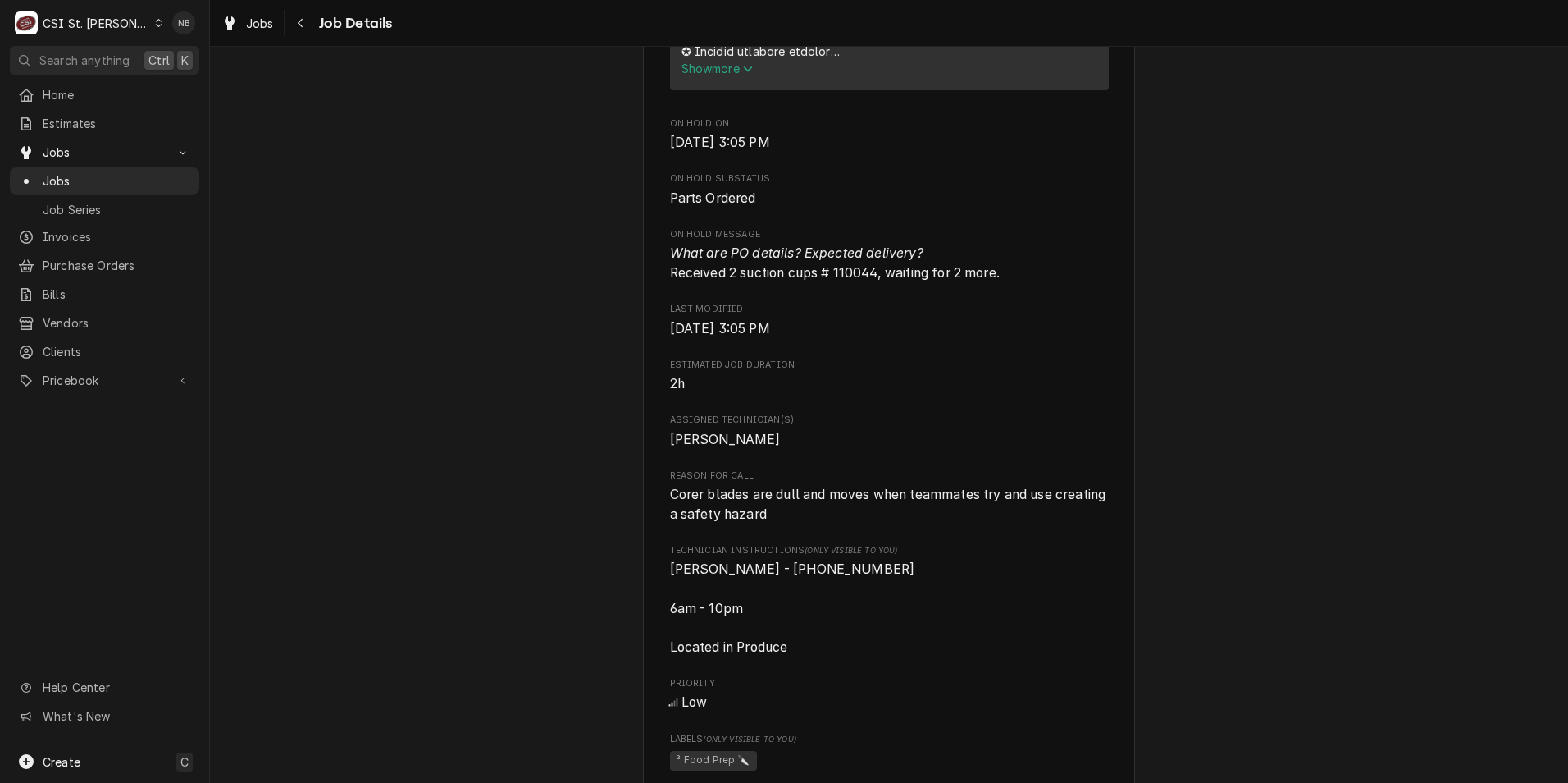
scroll to position [902, 0]
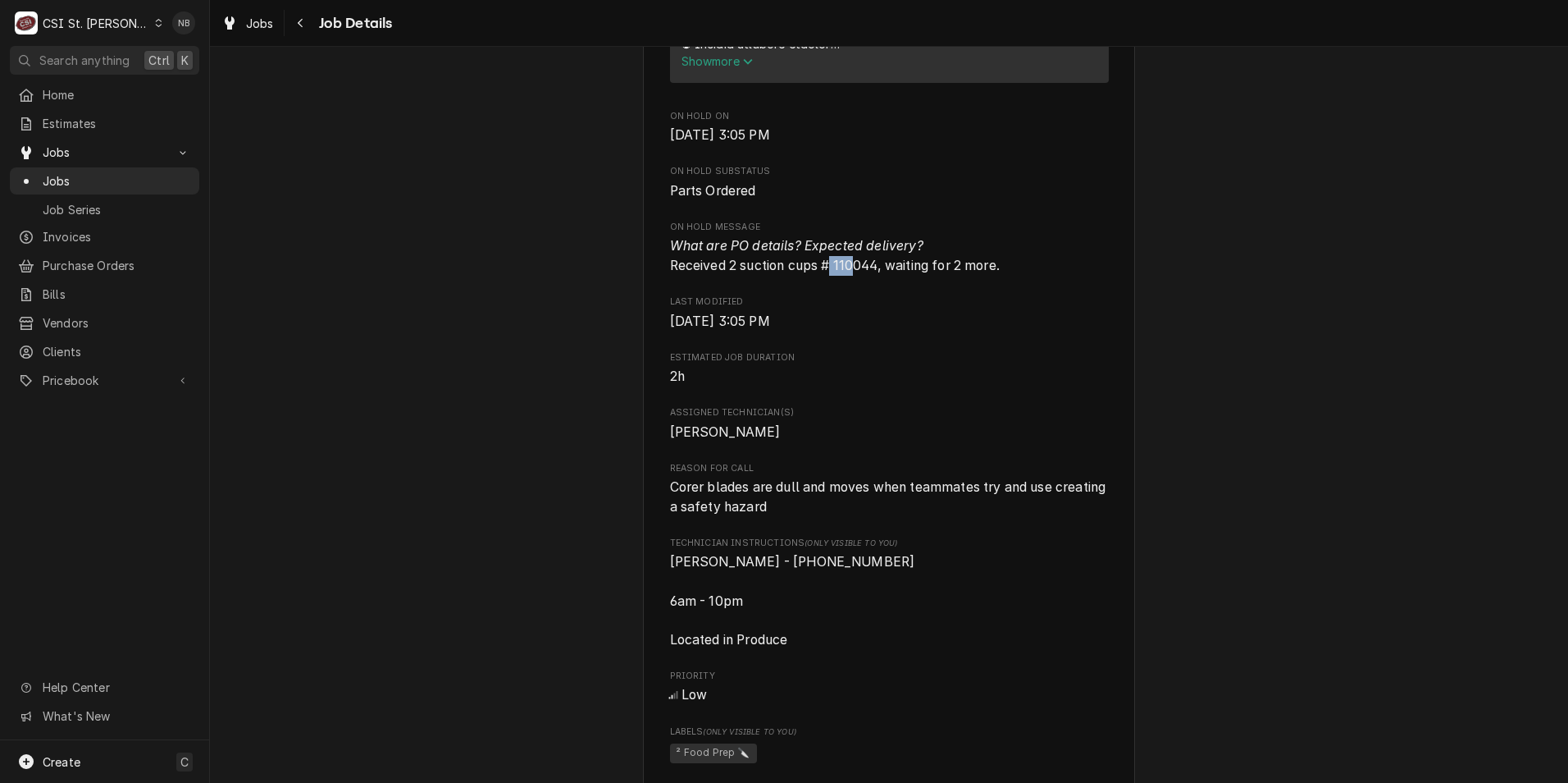
drag, startPoint x: 828, startPoint y: 303, endPoint x: 854, endPoint y: 303, distance: 26.0
click at [854, 273] on span "What are PO details? Expected delivery? Received 2 suction cups # 110044, waiti…" at bounding box center [834, 255] width 330 height 35
drag, startPoint x: 854, startPoint y: 303, endPoint x: 905, endPoint y: 366, distance: 81.1
click at [905, 331] on span "Fri, Sep 12th, 2025 - 3:05 PM" at bounding box center [889, 322] width 439 height 19
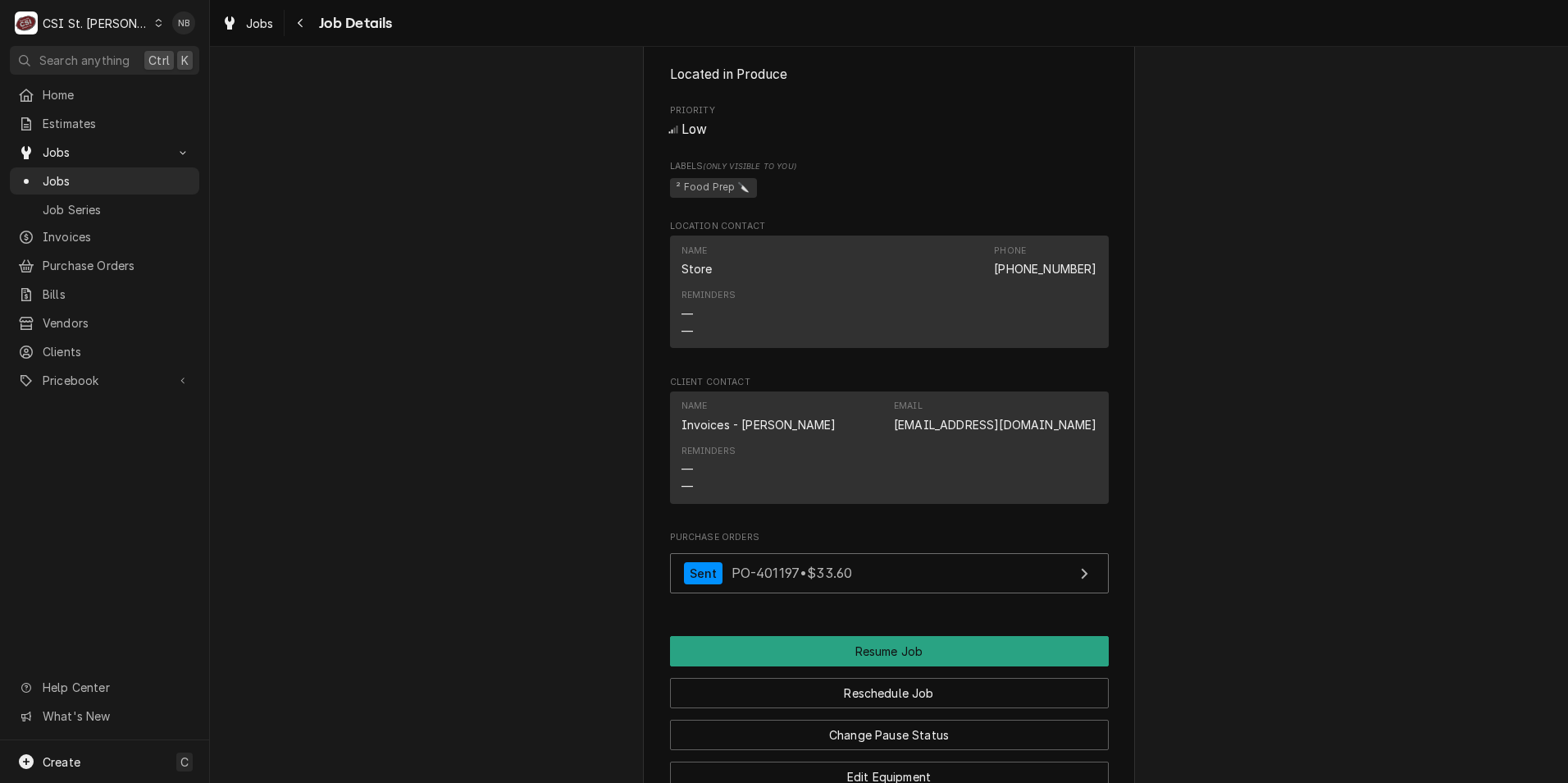
scroll to position [1477, 0]
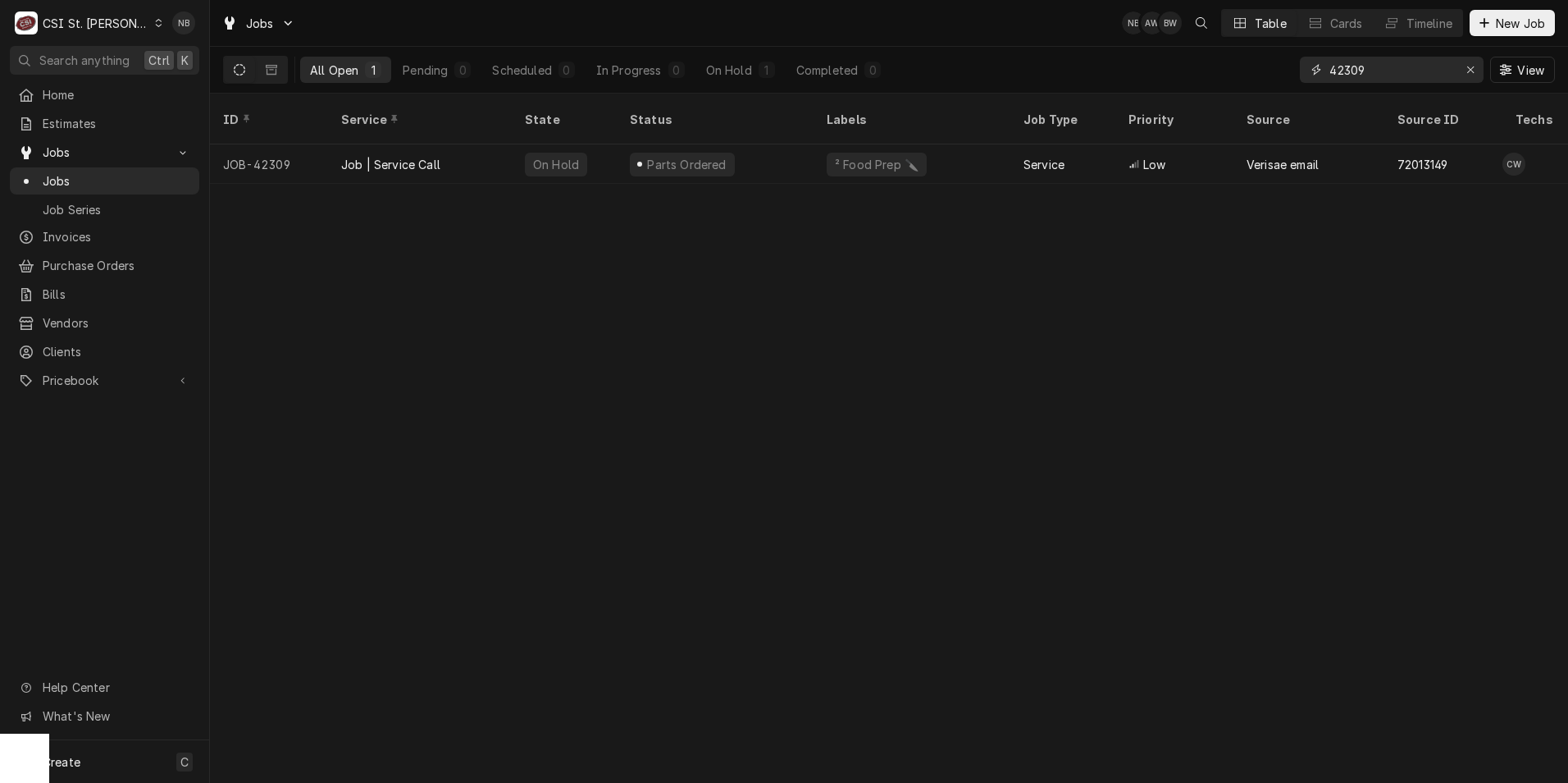
click at [1358, 72] on input "42309" at bounding box center [1390, 70] width 123 height 27
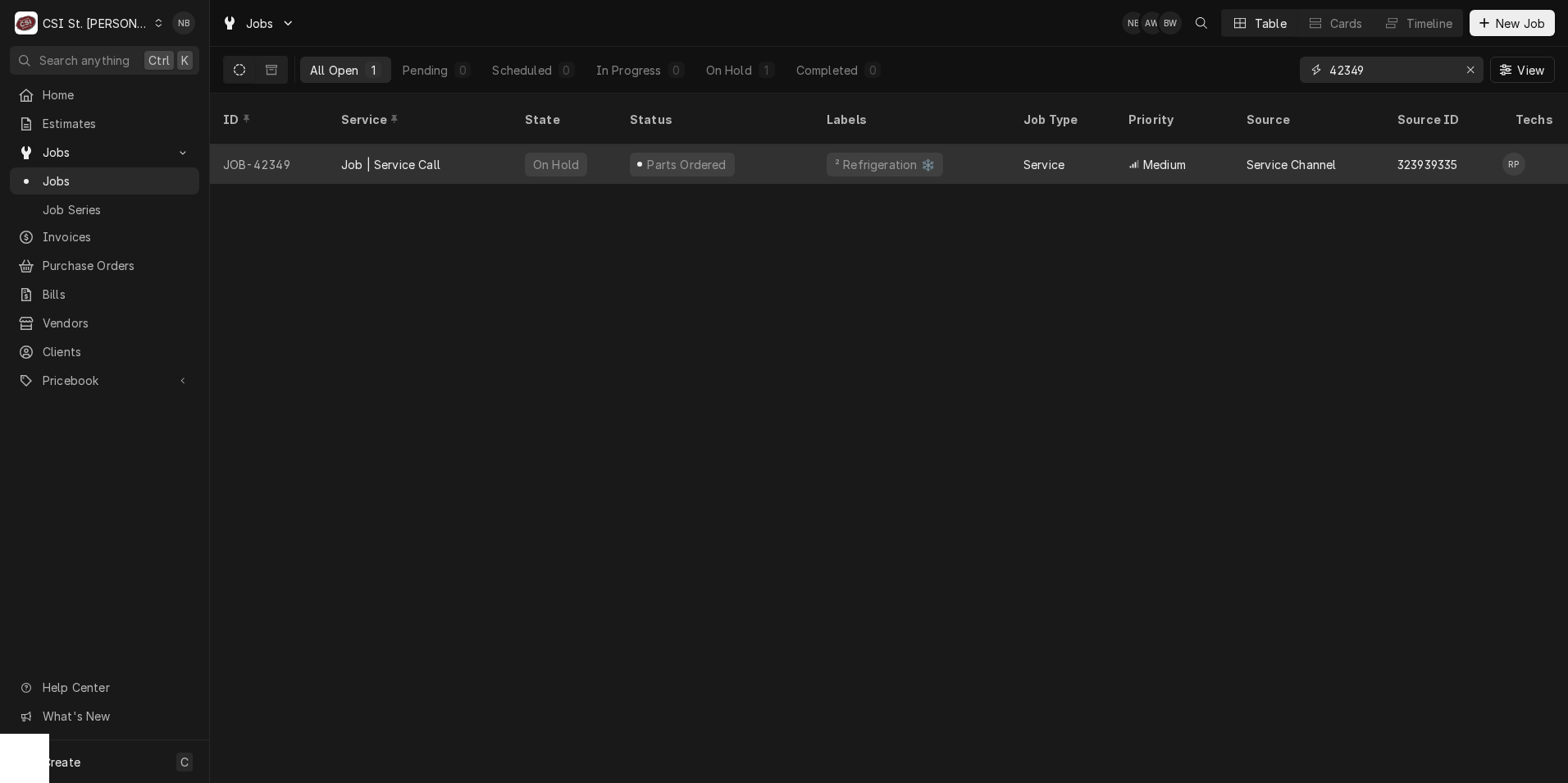
type input "42349"
click at [699, 155] on div "Parts Ordered" at bounding box center [715, 163] width 197 height 40
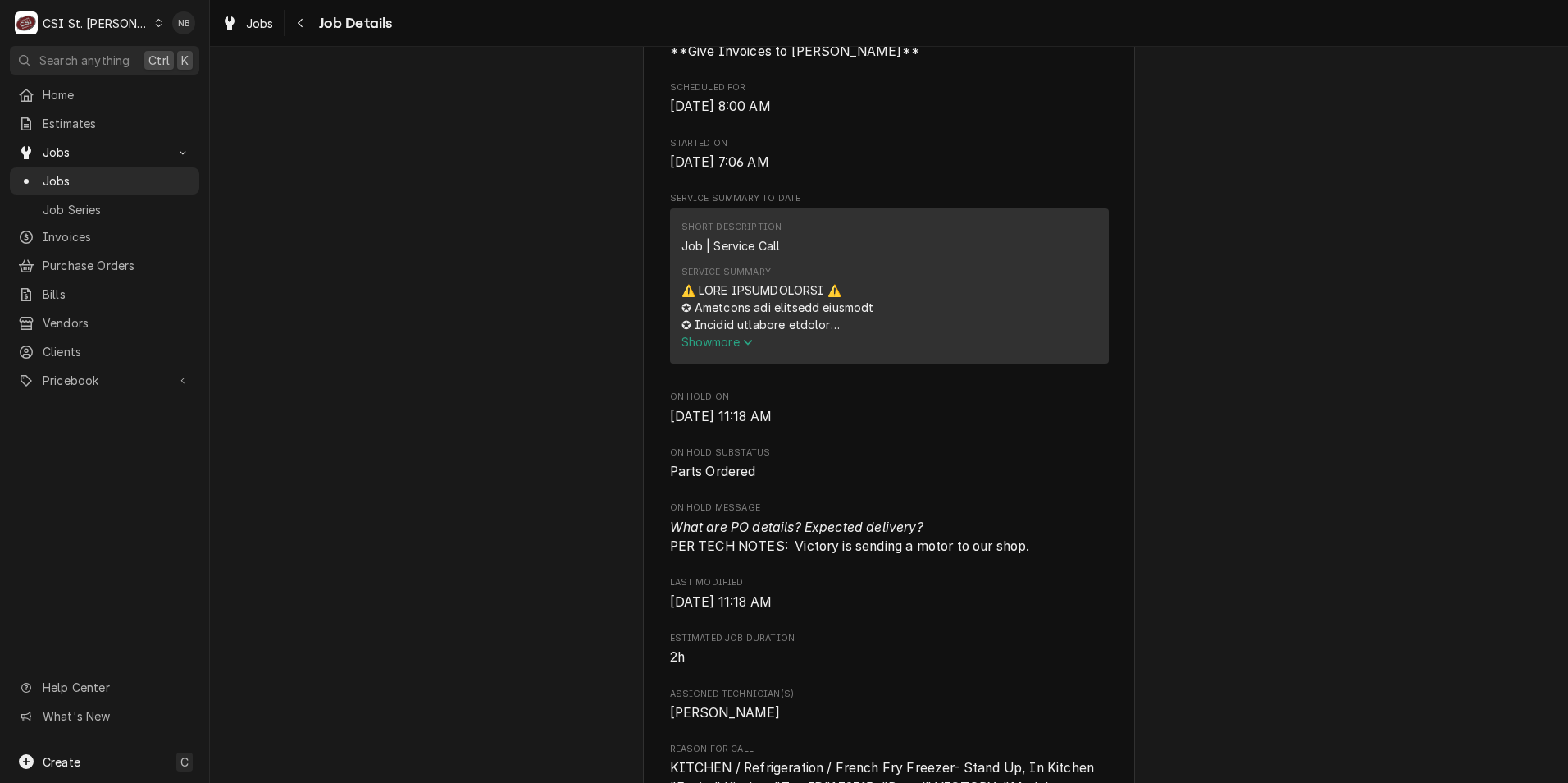
scroll to position [984, 0]
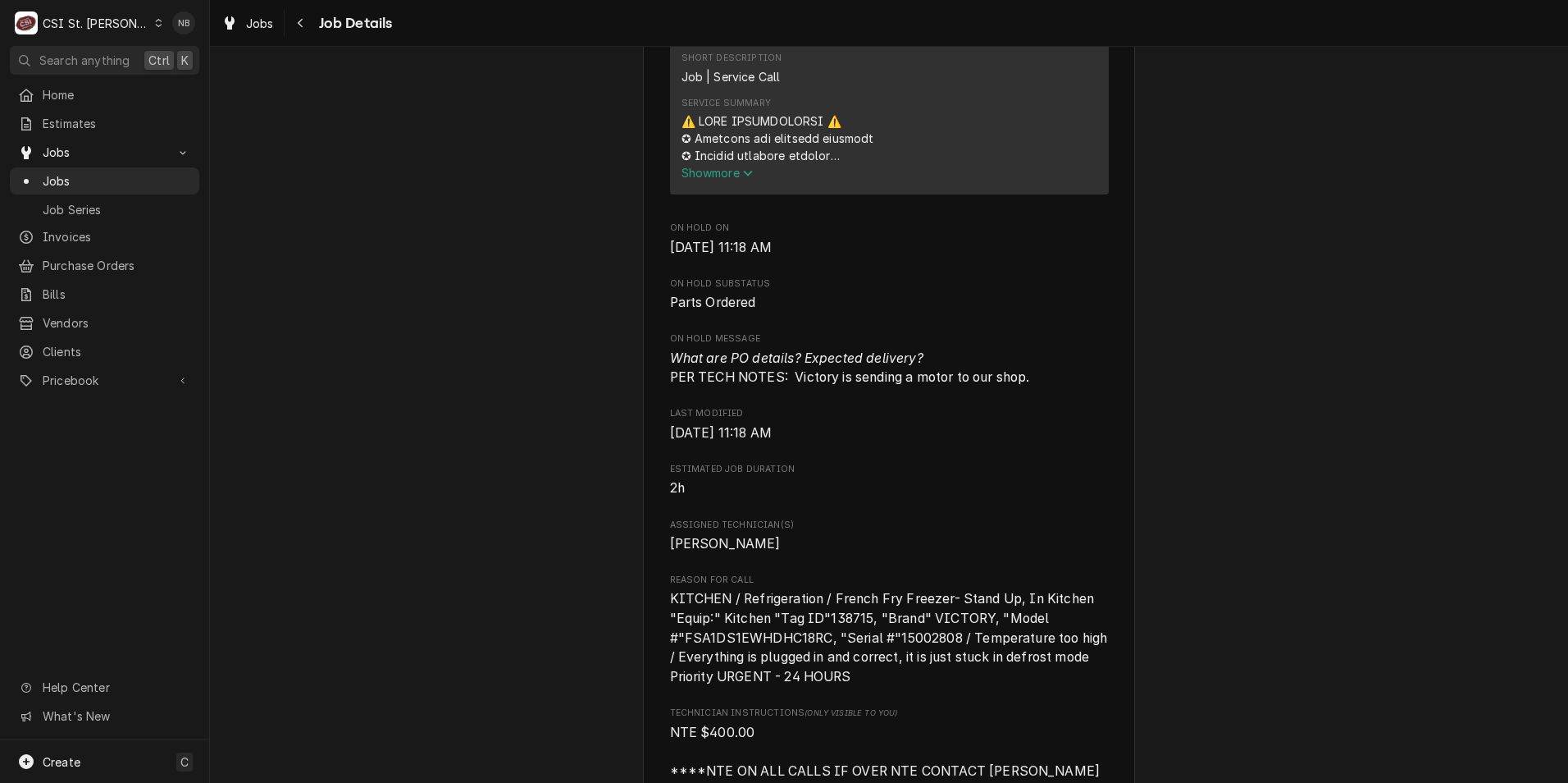
click at [702, 179] on span "Show more" at bounding box center [717, 172] width 72 height 14
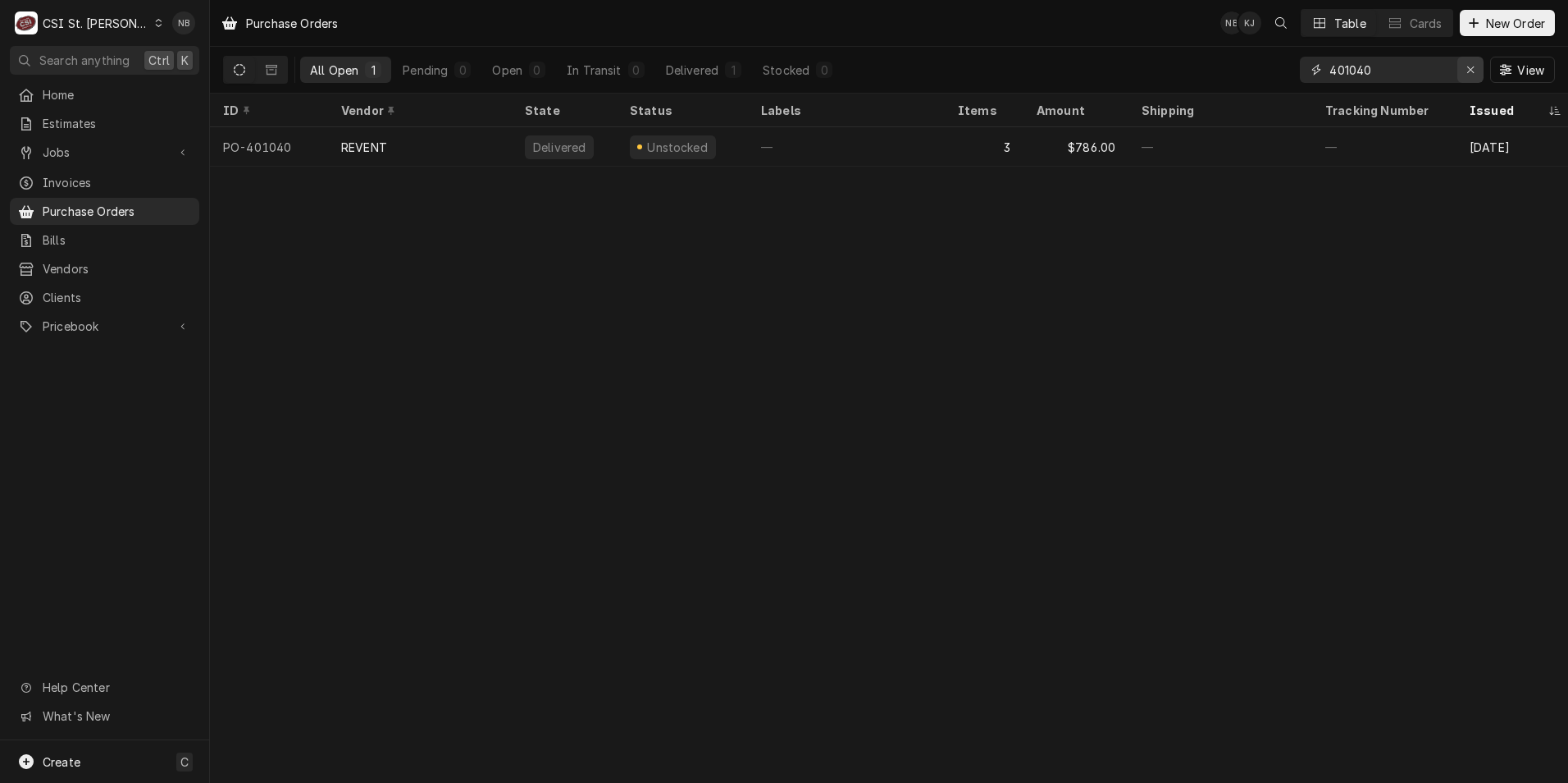
click at [1467, 73] on icon "Erase input" at bounding box center [1471, 69] width 9 height 11
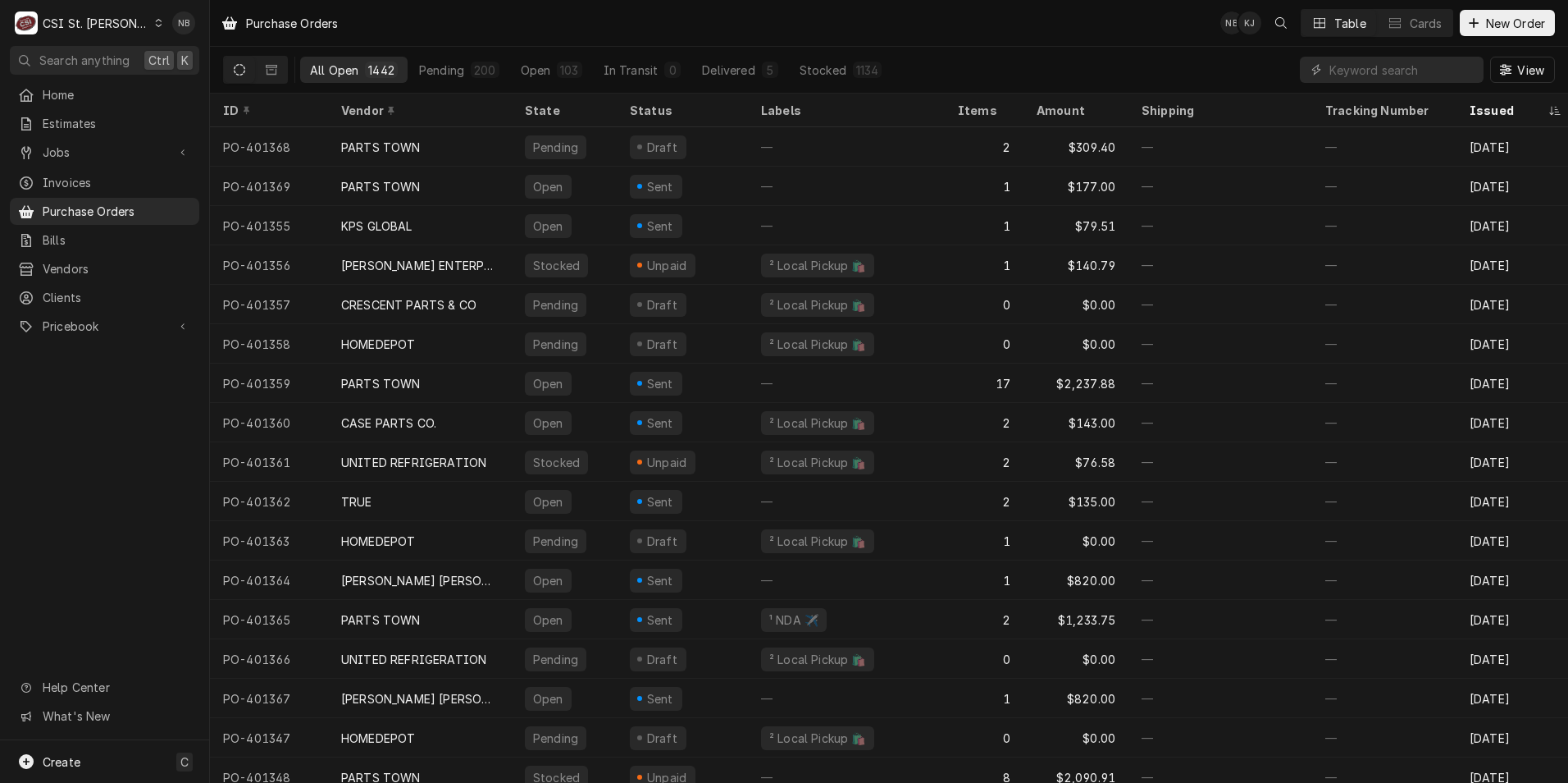
scroll to position [0, 413]
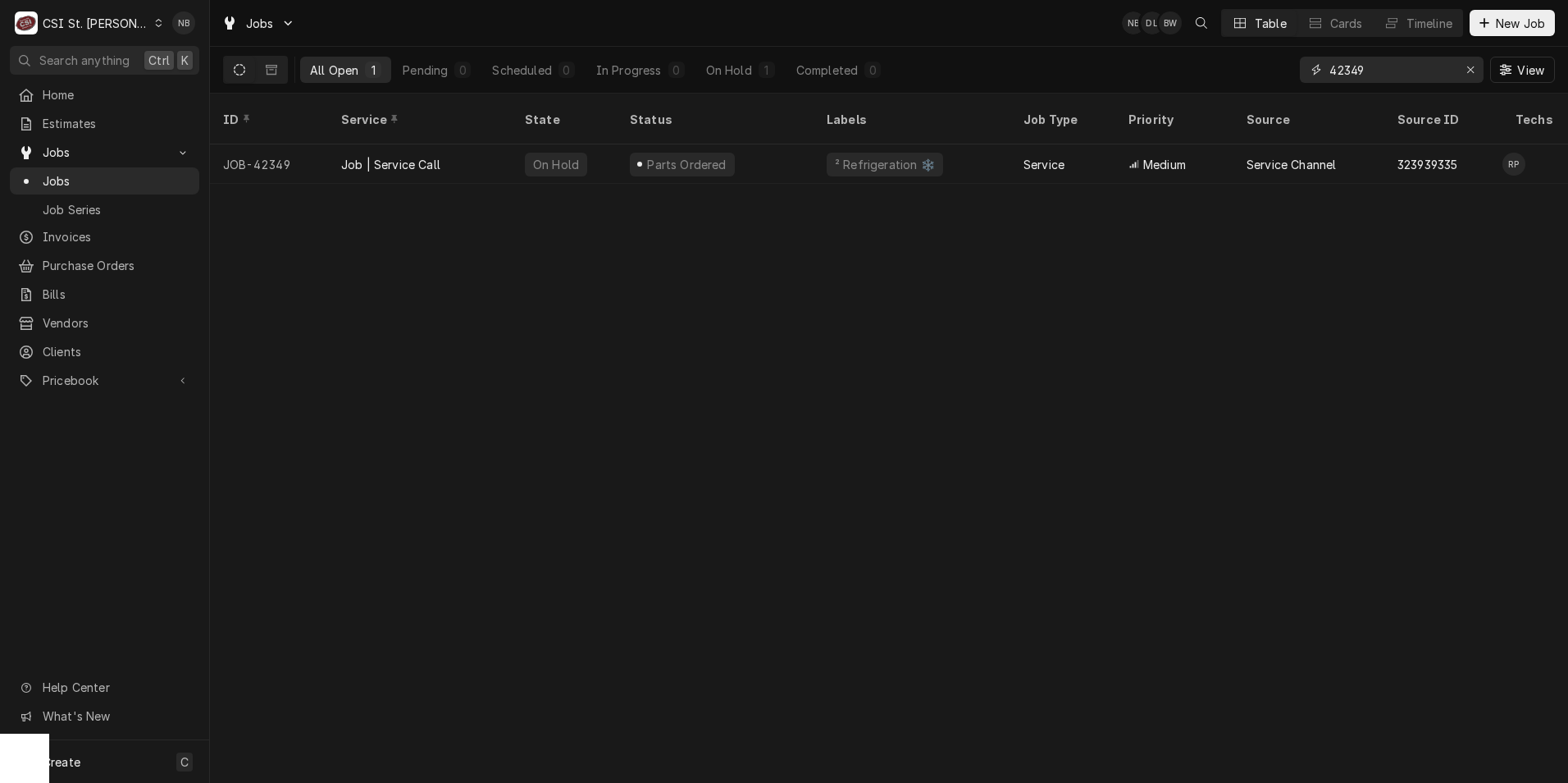
click at [1378, 76] on input "42349" at bounding box center [1390, 70] width 123 height 27
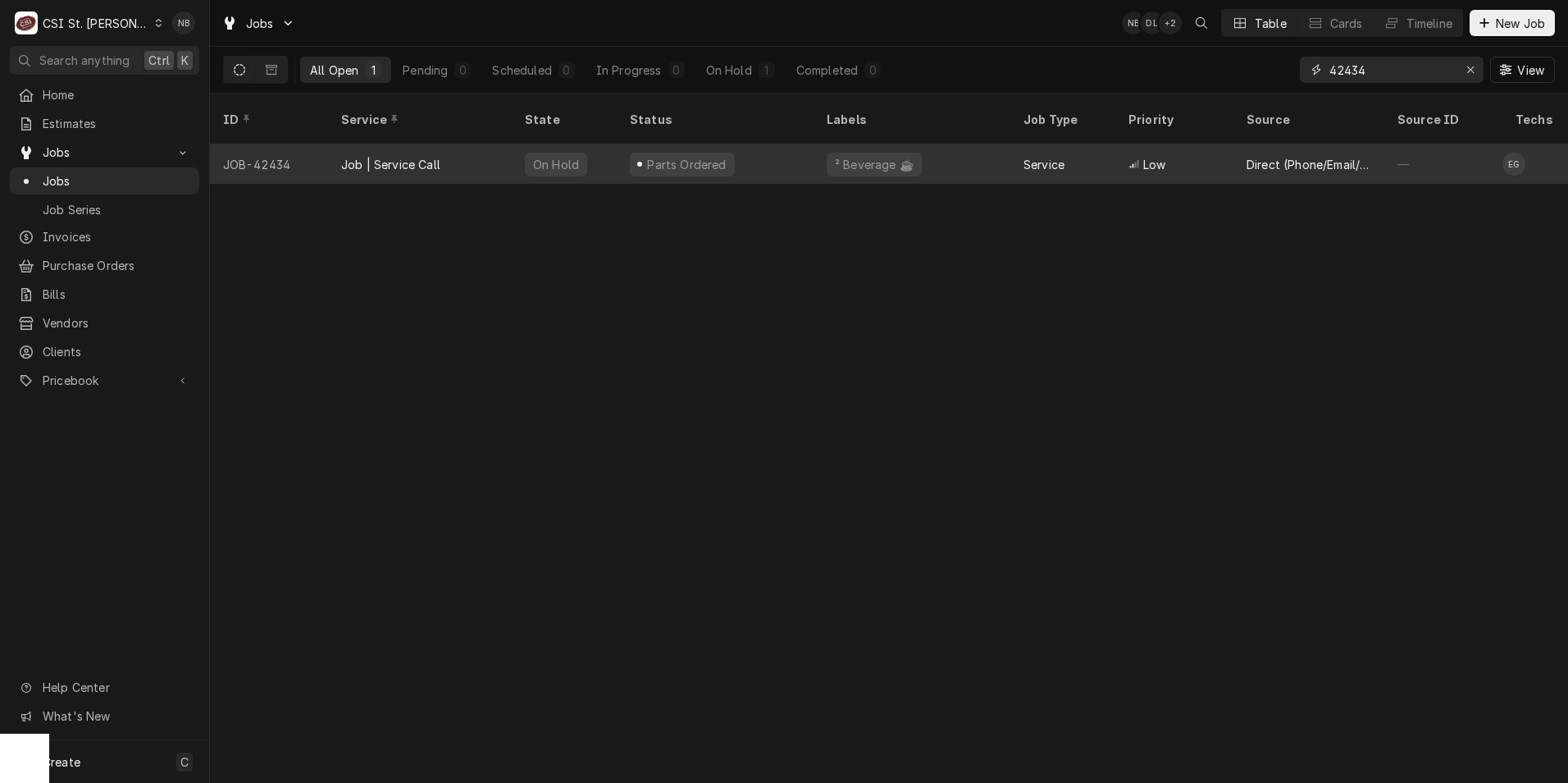
type input "42434"
click at [738, 144] on div "Parts Ordered" at bounding box center [715, 163] width 197 height 40
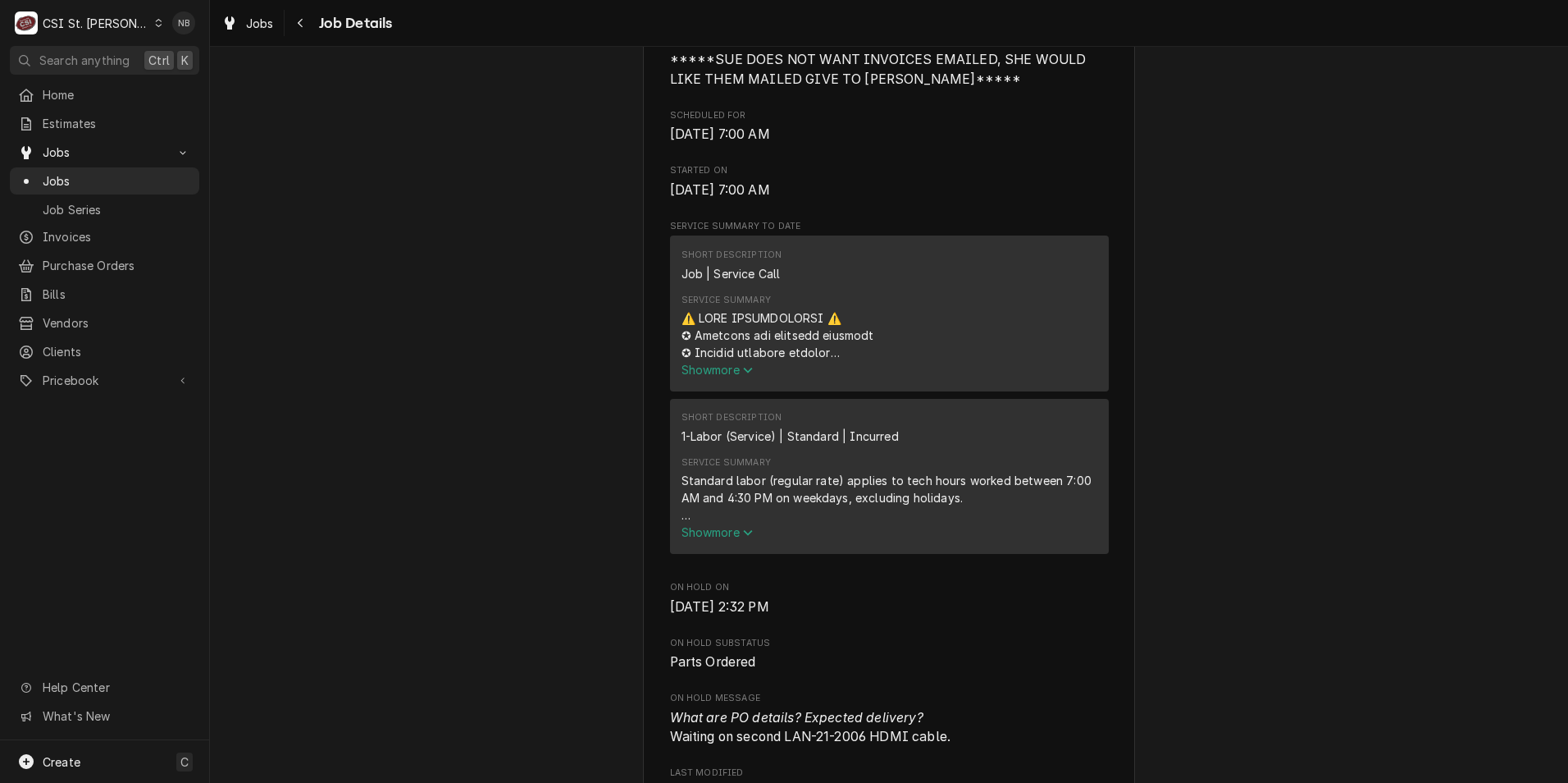
scroll to position [657, 0]
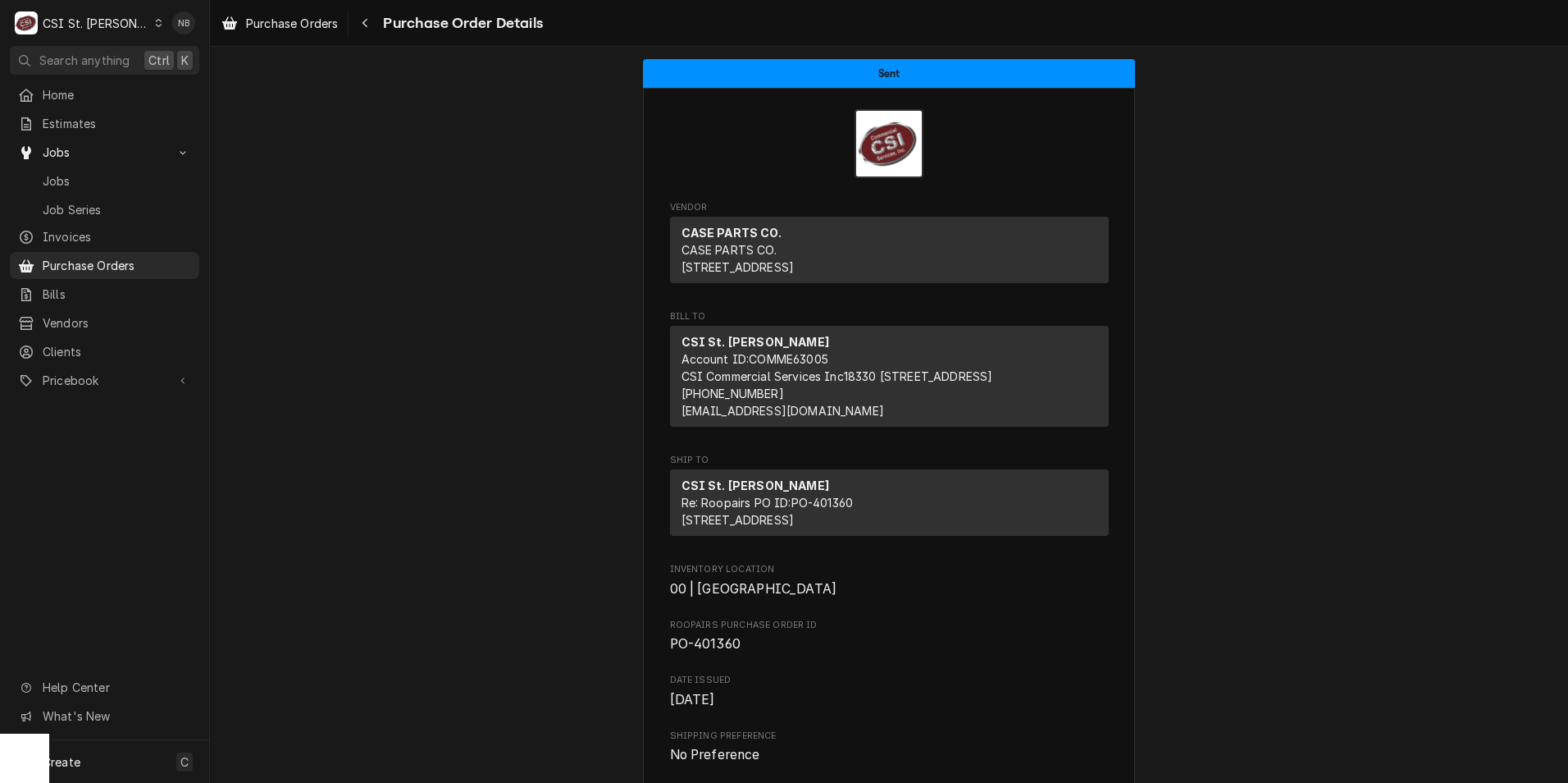
scroll to position [738, 0]
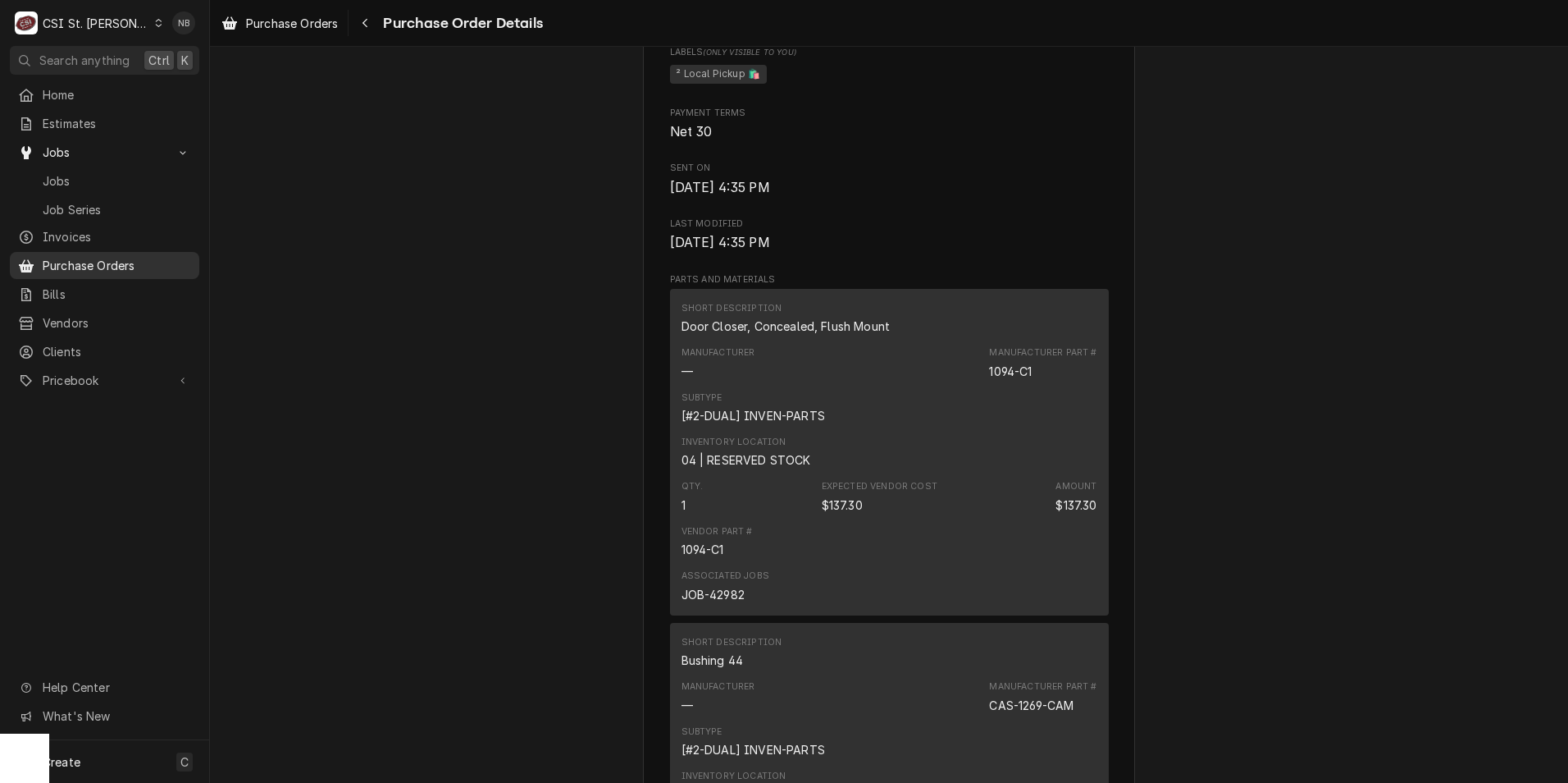
click at [109, 264] on span "Purchase Orders" at bounding box center [117, 265] width 148 height 17
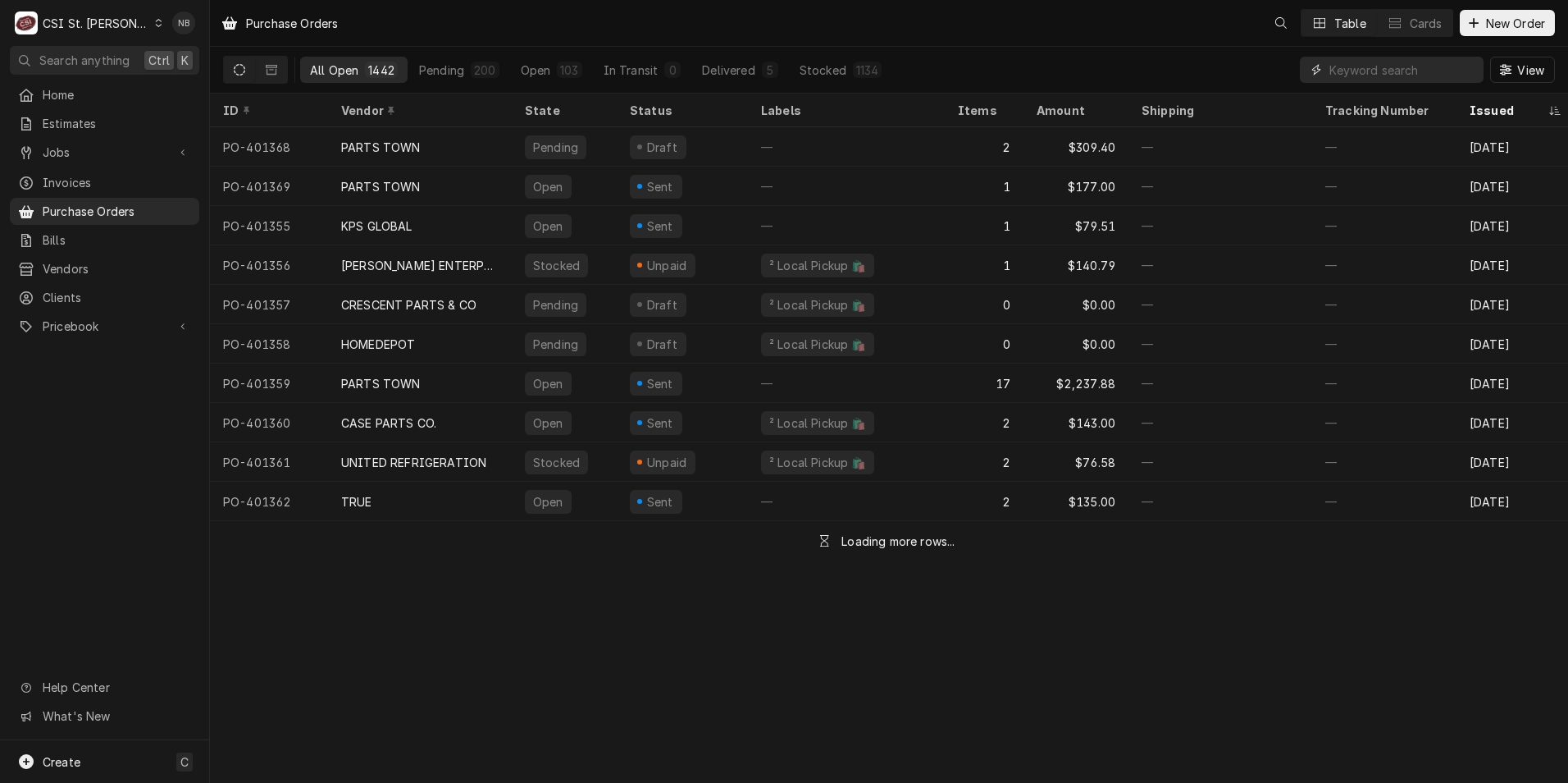
click at [1422, 71] on input "Dynamic Content Wrapper" at bounding box center [1402, 70] width 146 height 27
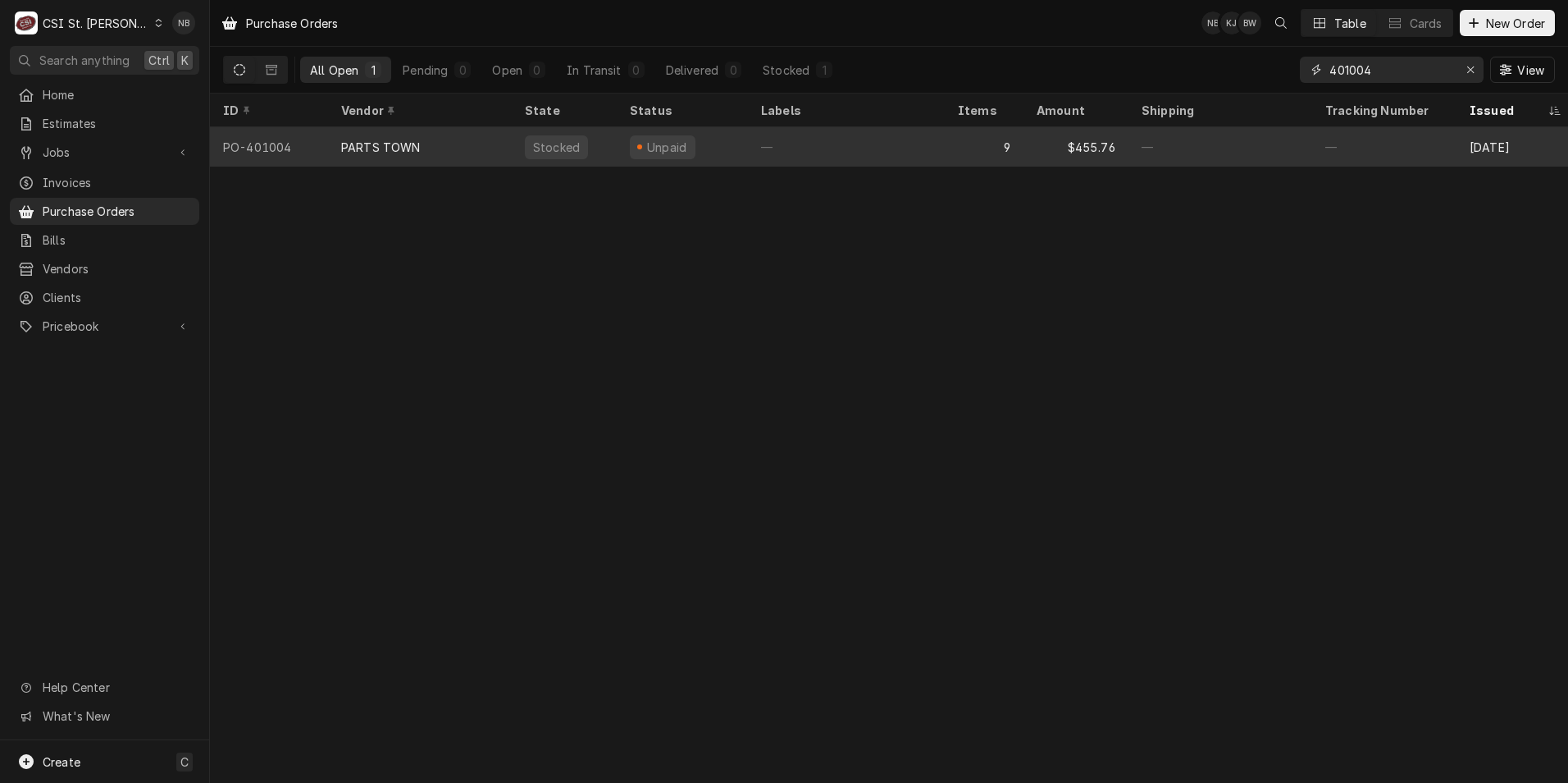
type input "401004"
click at [829, 133] on div "—" at bounding box center [846, 147] width 197 height 40
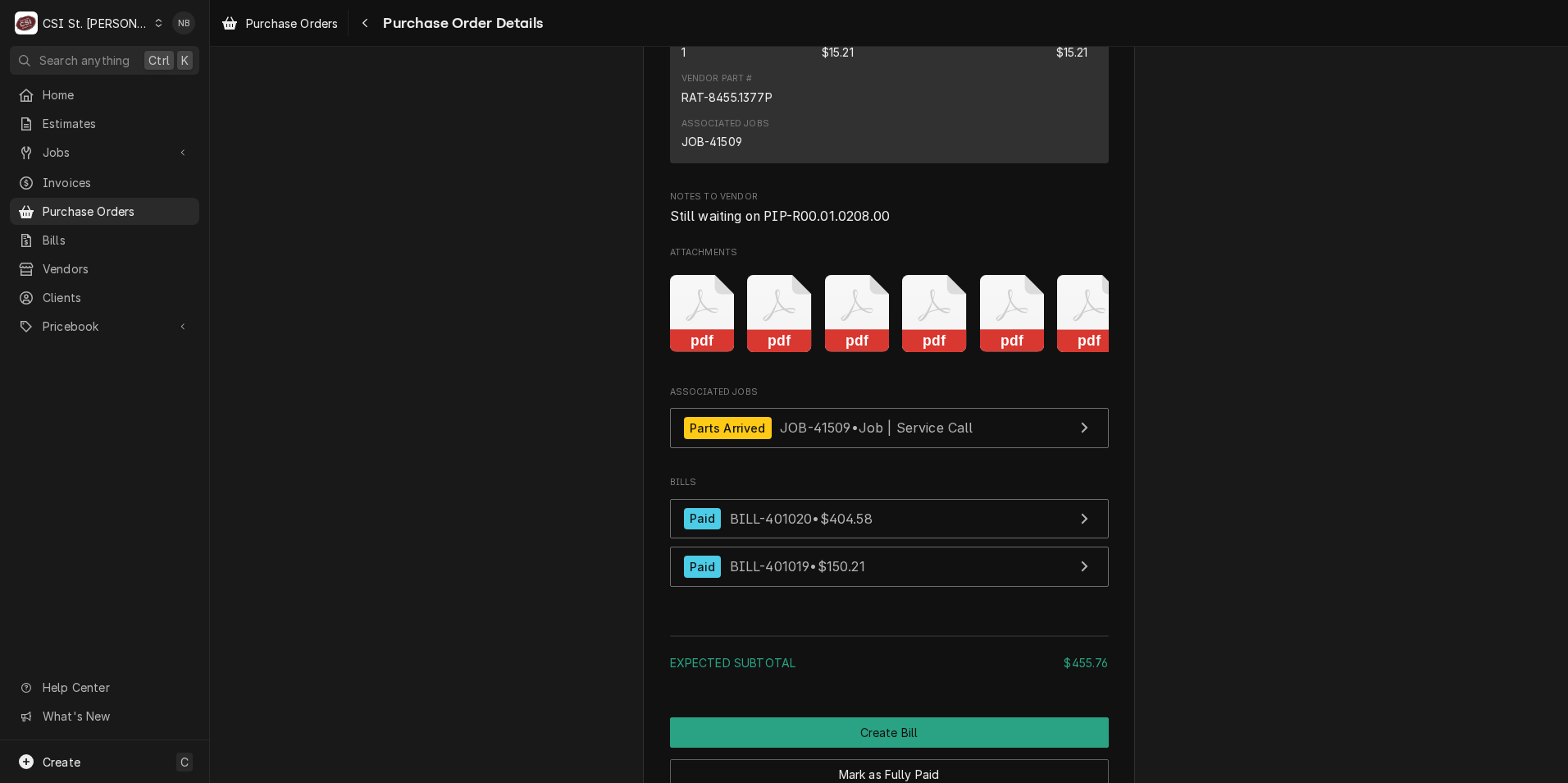
scroll to position [4101, 0]
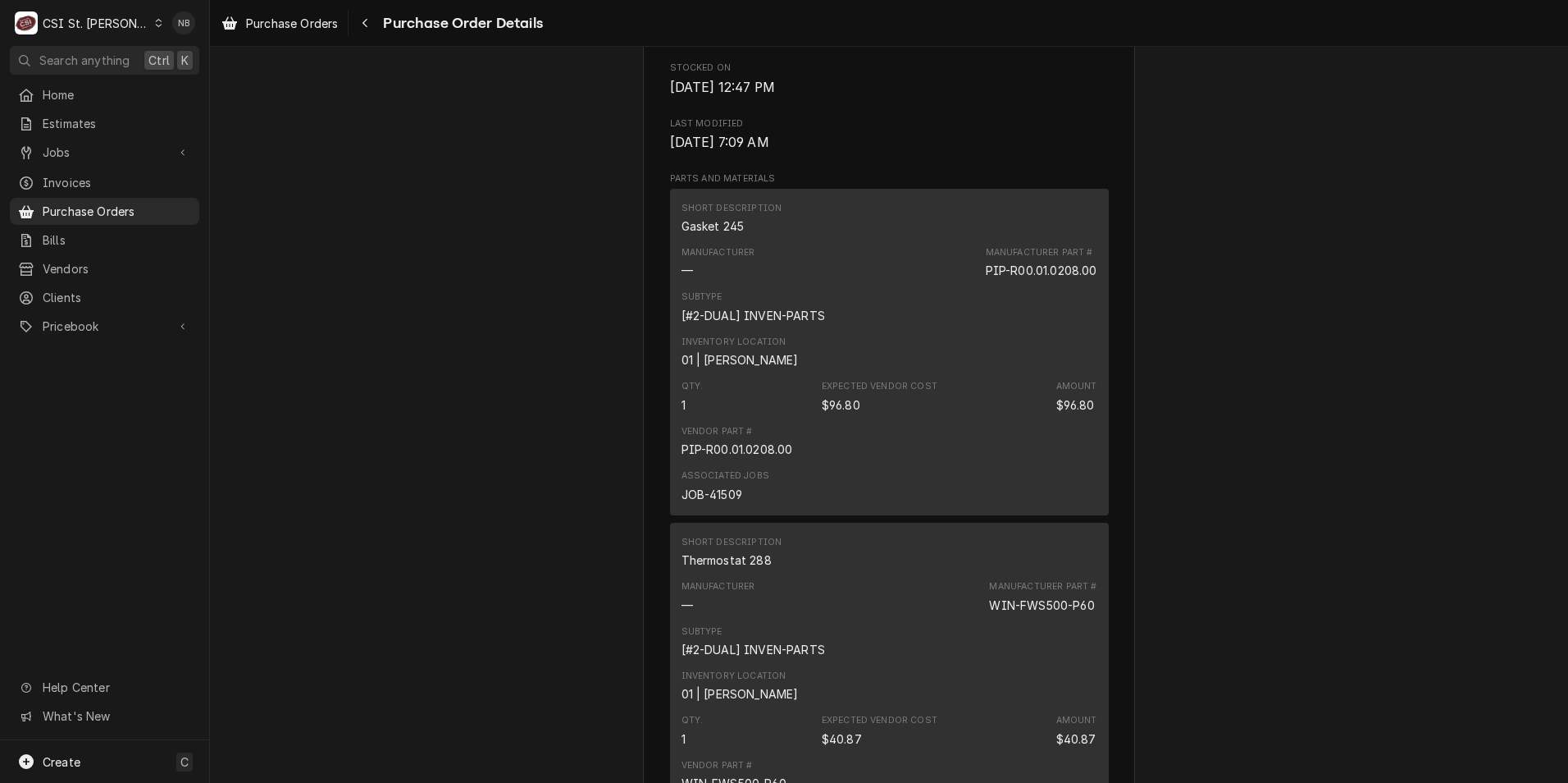
scroll to position [996, 0]
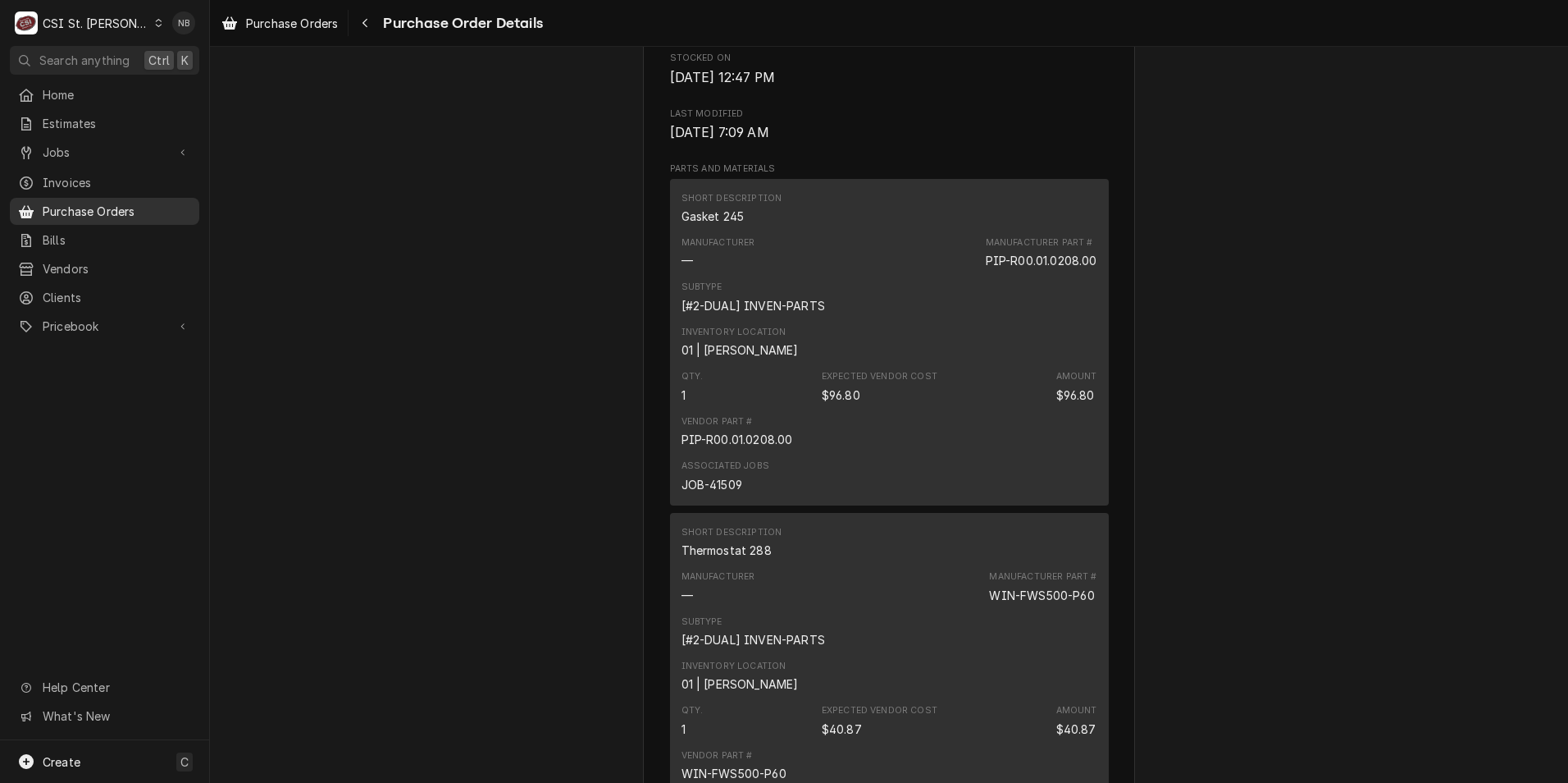
click at [125, 209] on span "Purchase Orders" at bounding box center [117, 210] width 148 height 17
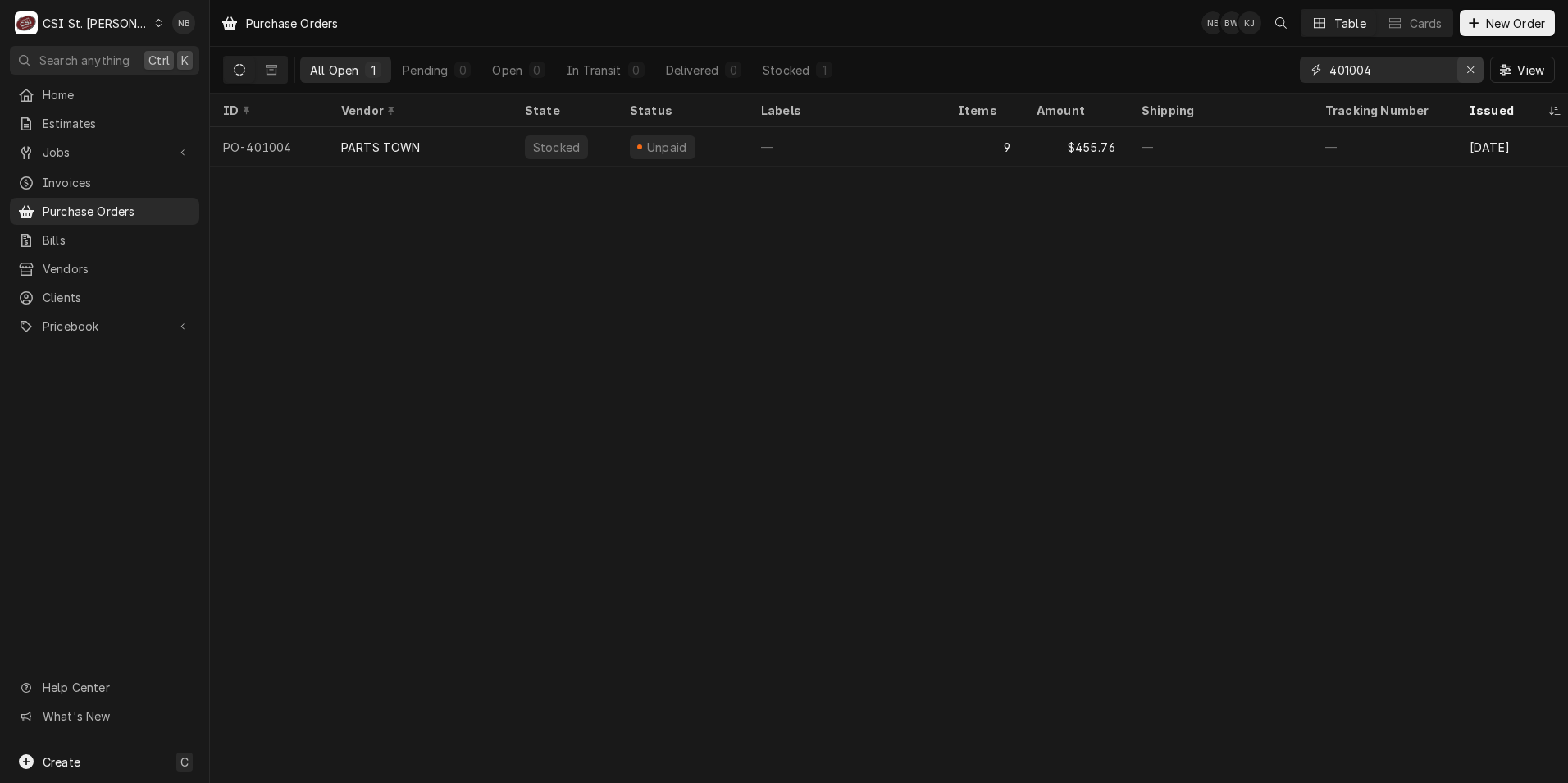
click at [1473, 72] on icon "Erase input" at bounding box center [1471, 69] width 9 height 11
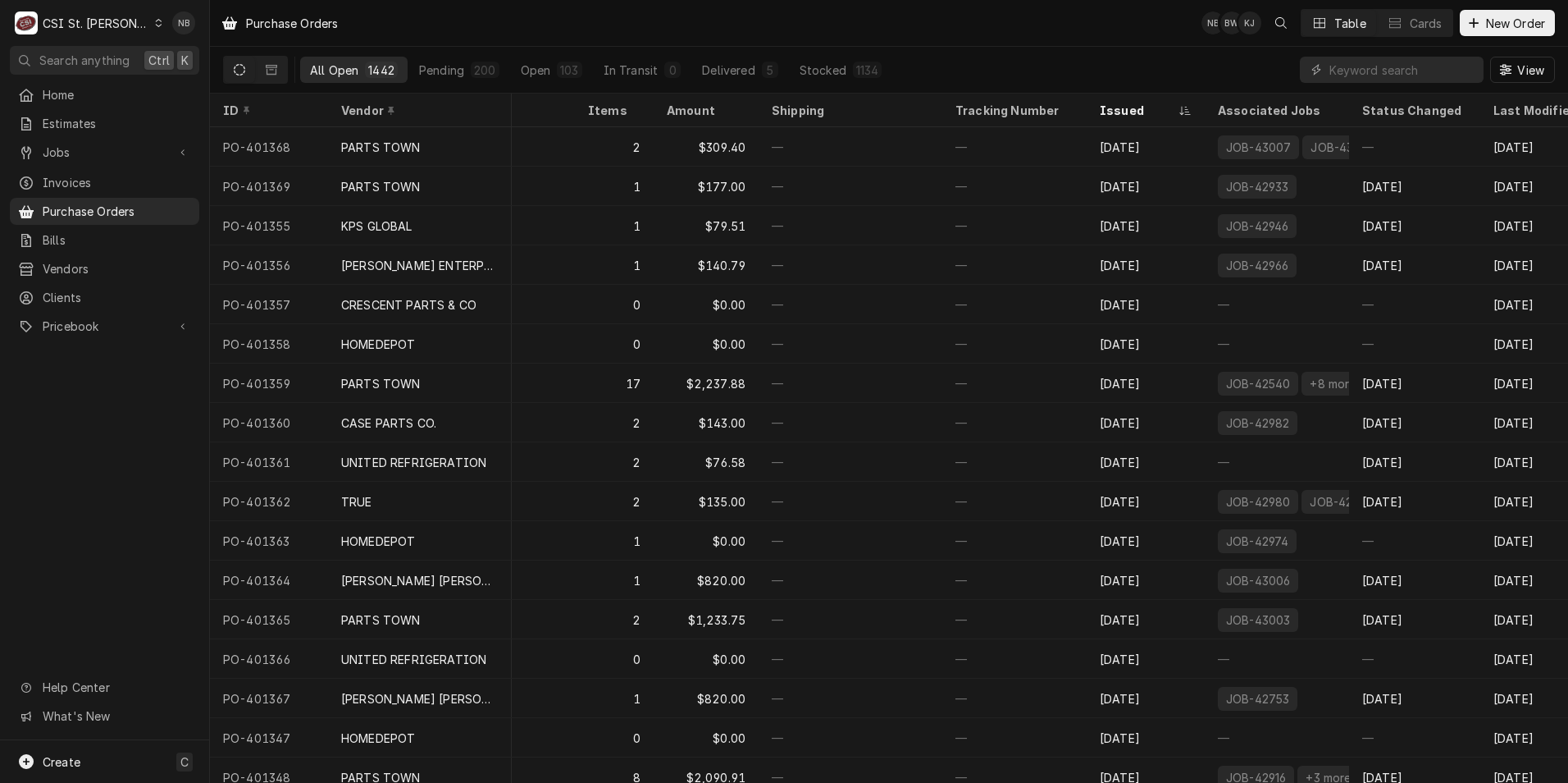
scroll to position [0, 413]
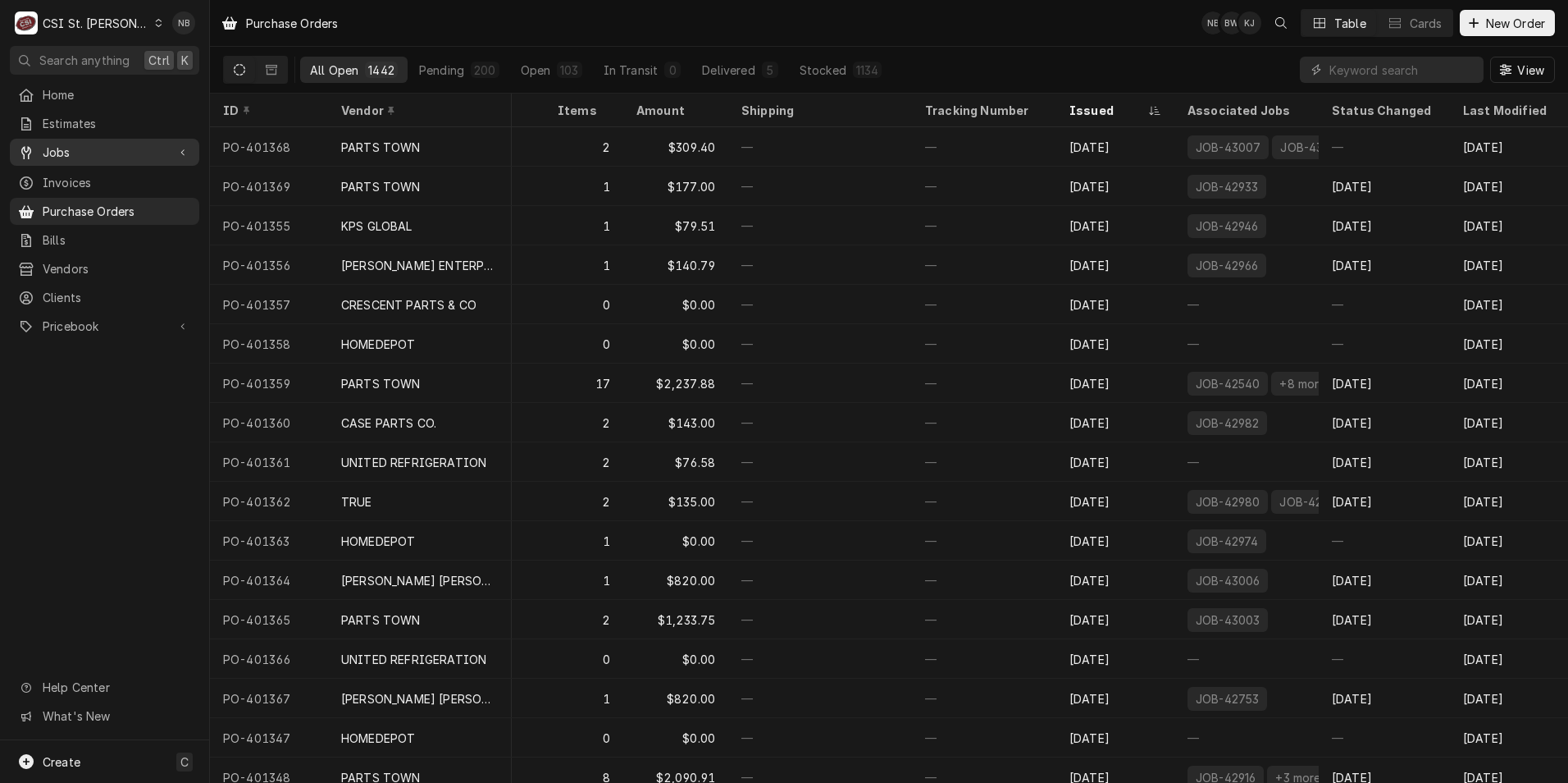
click at [112, 153] on span "Jobs" at bounding box center [104, 151] width 124 height 17
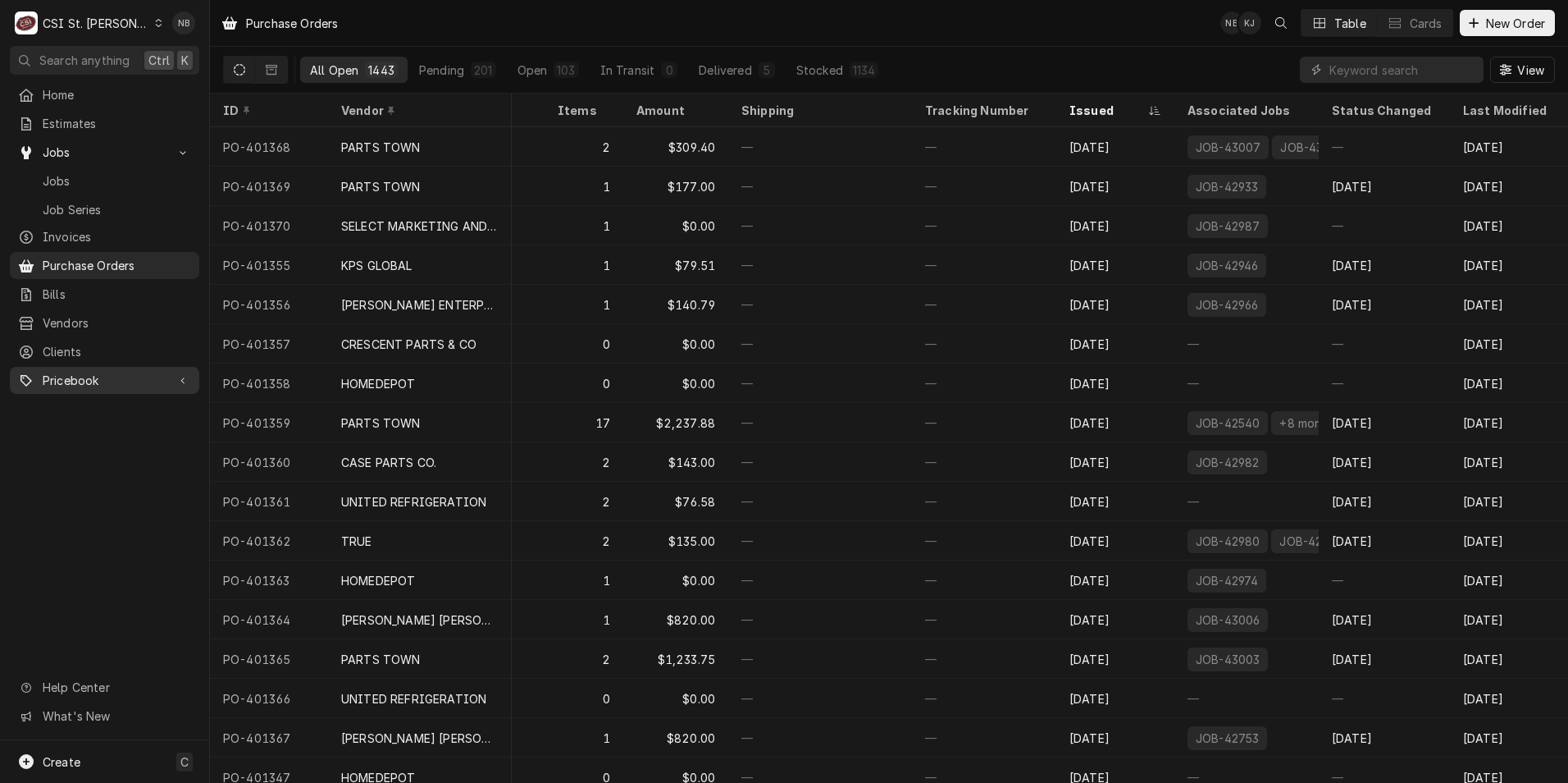
click at [105, 371] on span "Pricebook" at bounding box center [104, 379] width 124 height 17
click at [110, 429] on span "Parts & Materials" at bounding box center [117, 437] width 148 height 17
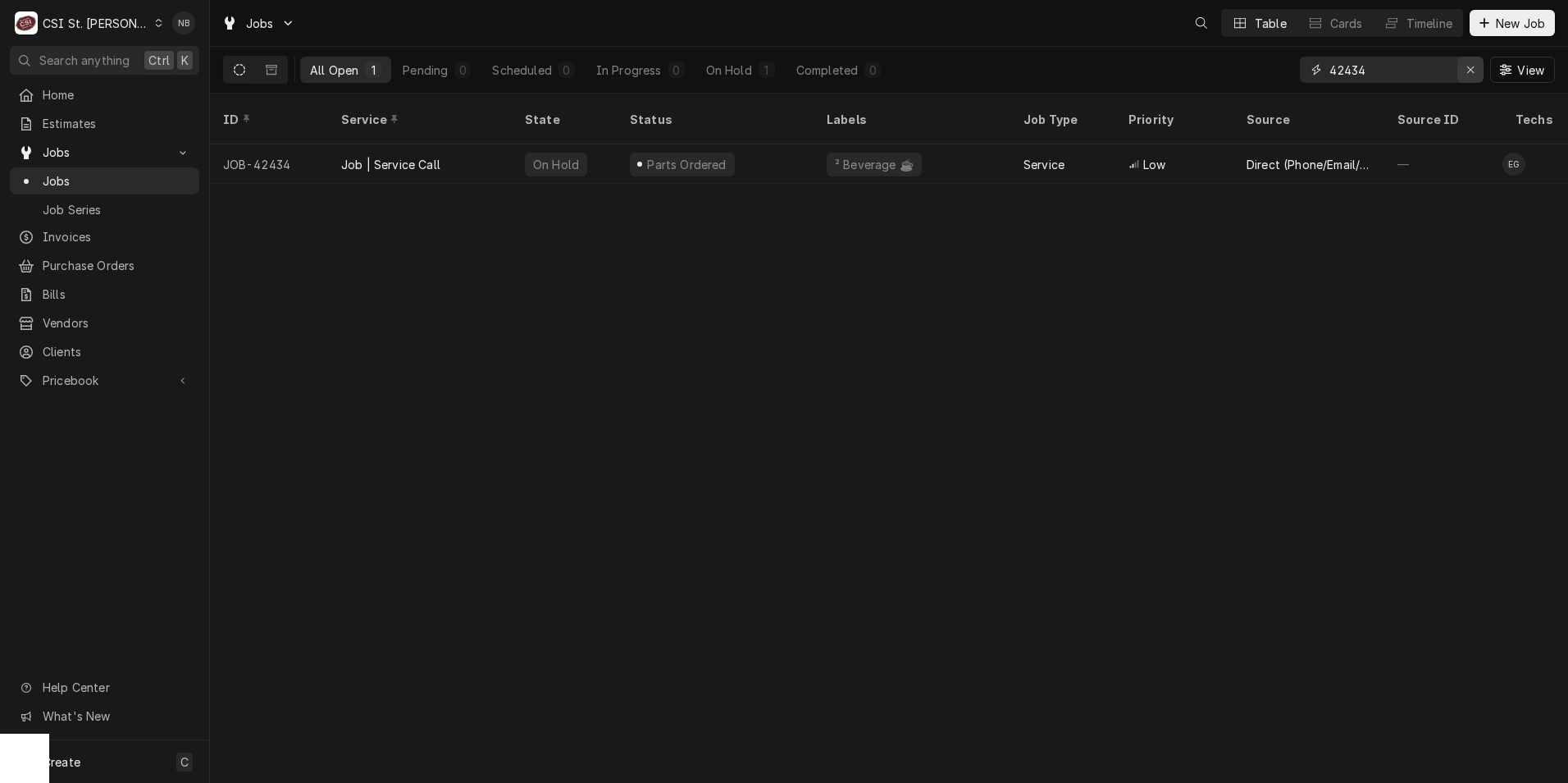
click at [1469, 74] on icon "Erase input" at bounding box center [1471, 69] width 9 height 11
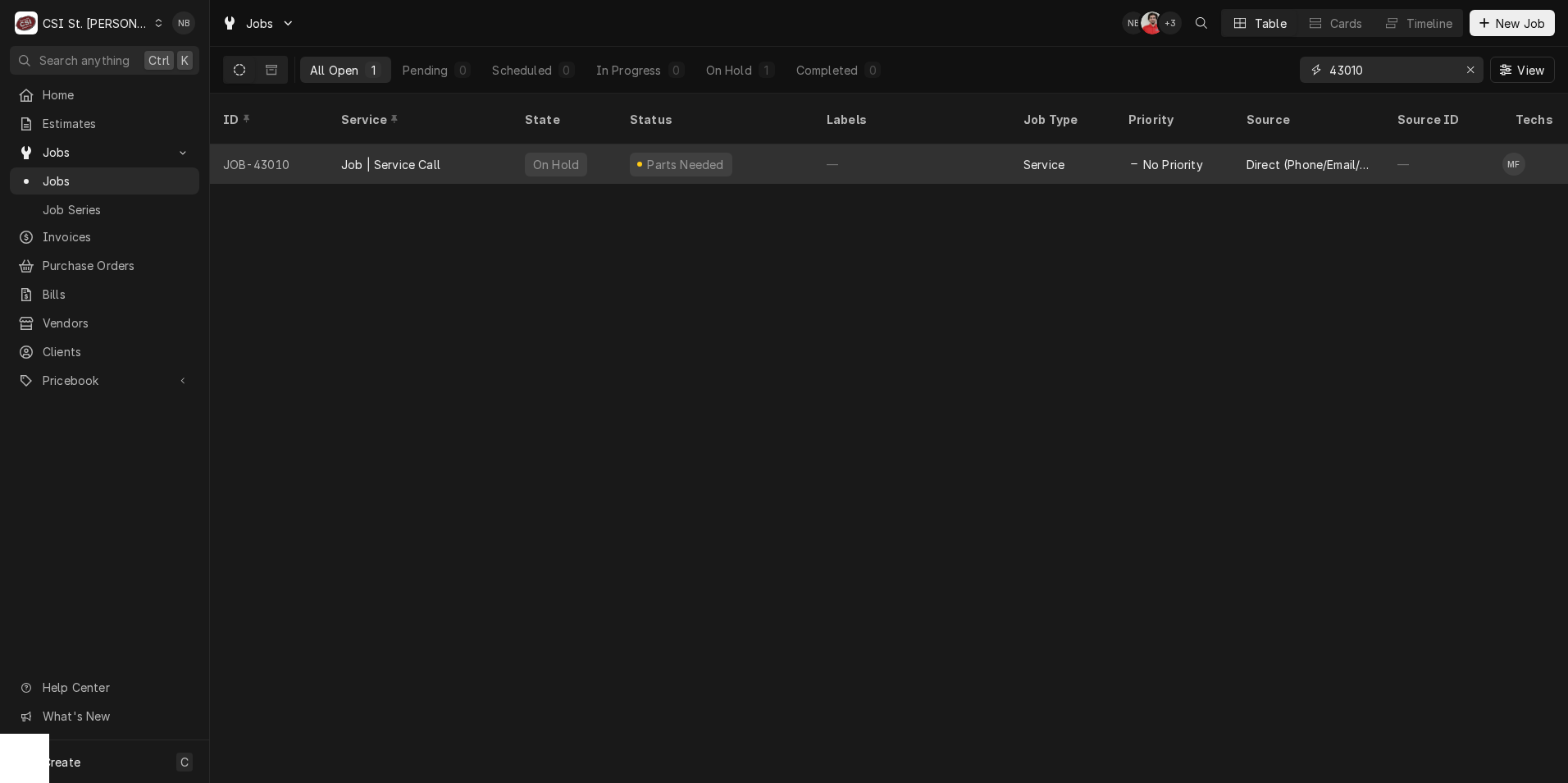
type input "43010"
click at [1278, 155] on div "Direct (Phone/Email/etc.)" at bounding box center [1308, 163] width 151 height 40
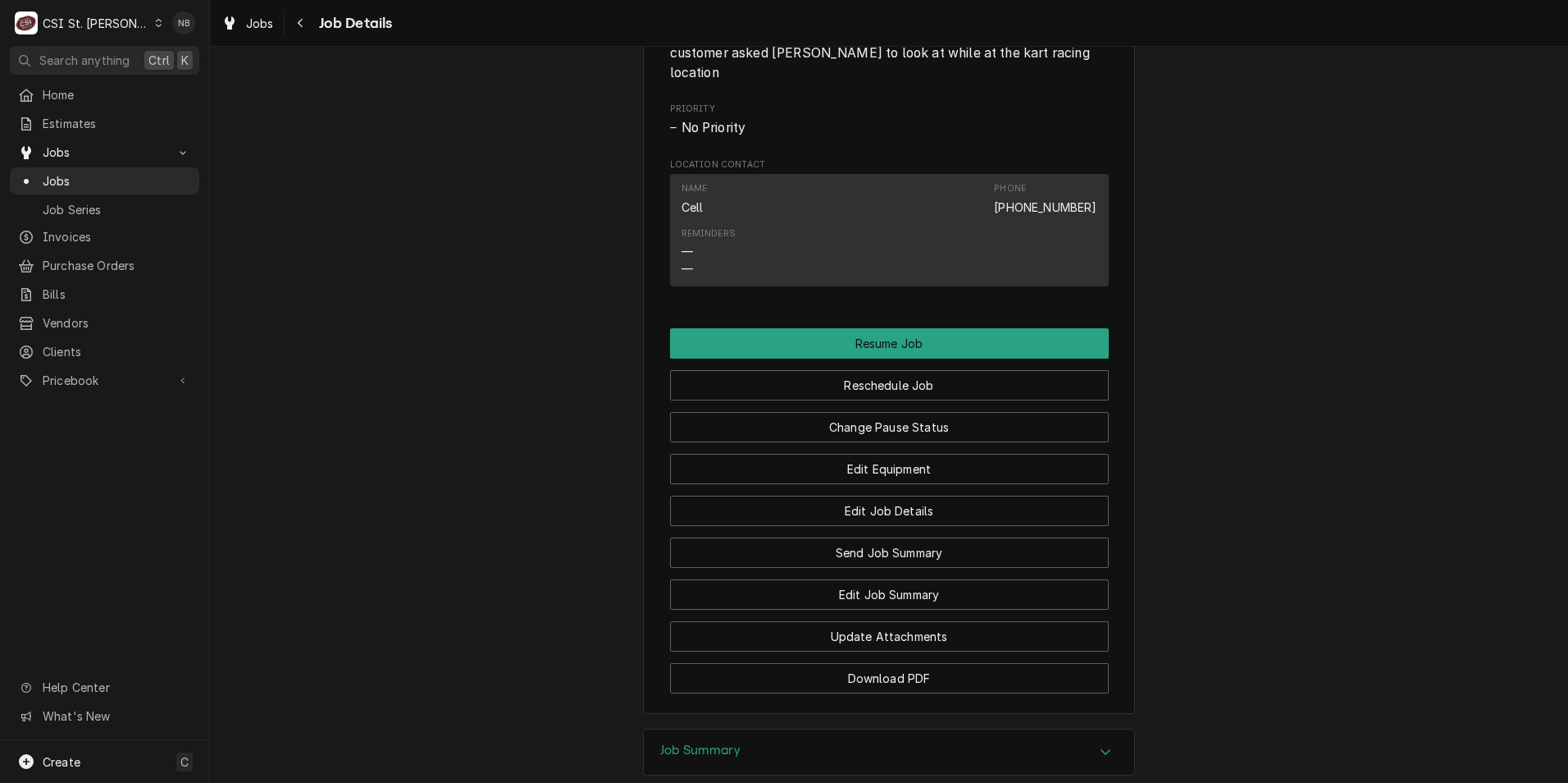
scroll to position [1477, 0]
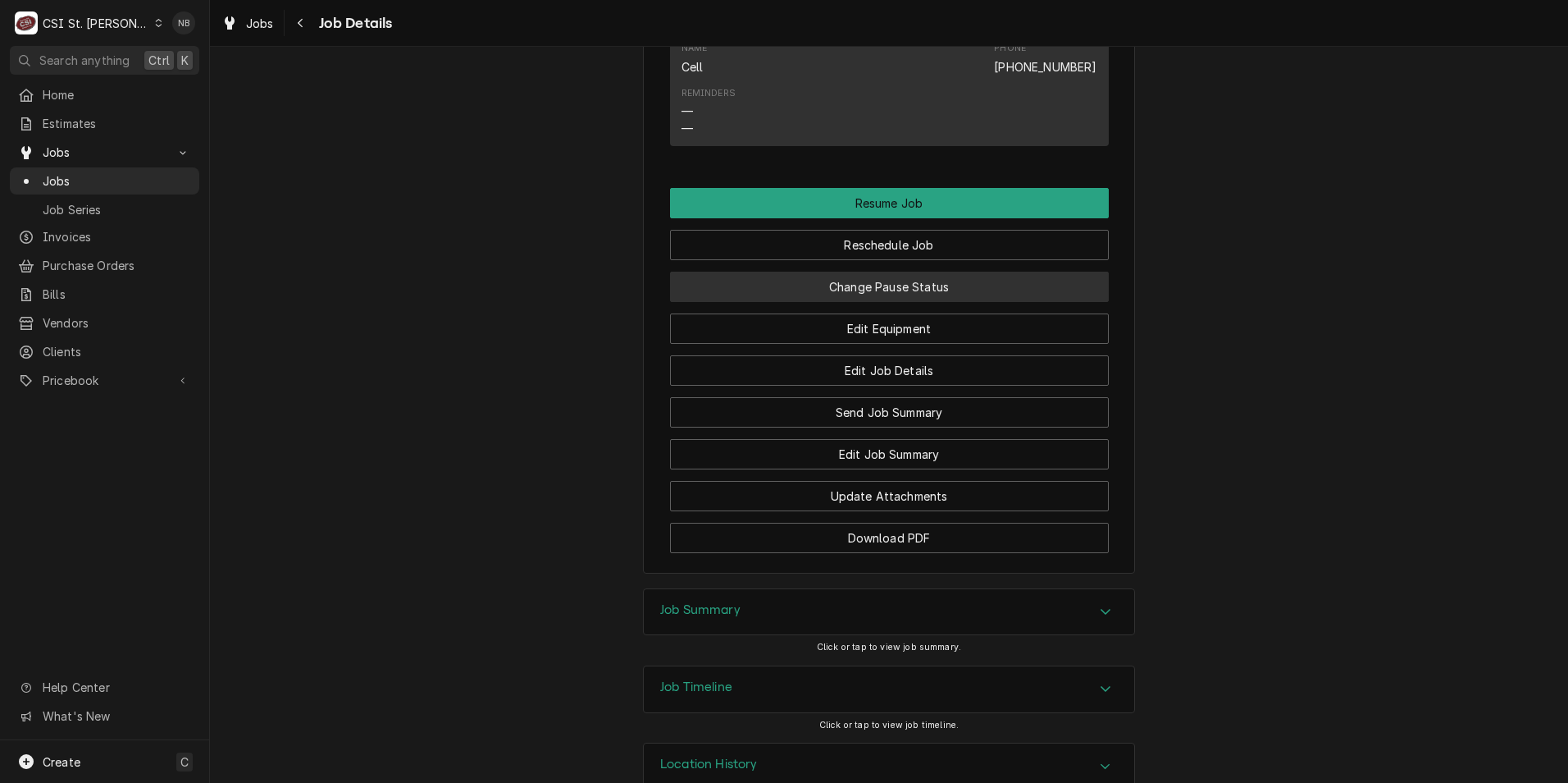
click at [932, 282] on button "Change Pause Status" at bounding box center [889, 286] width 439 height 30
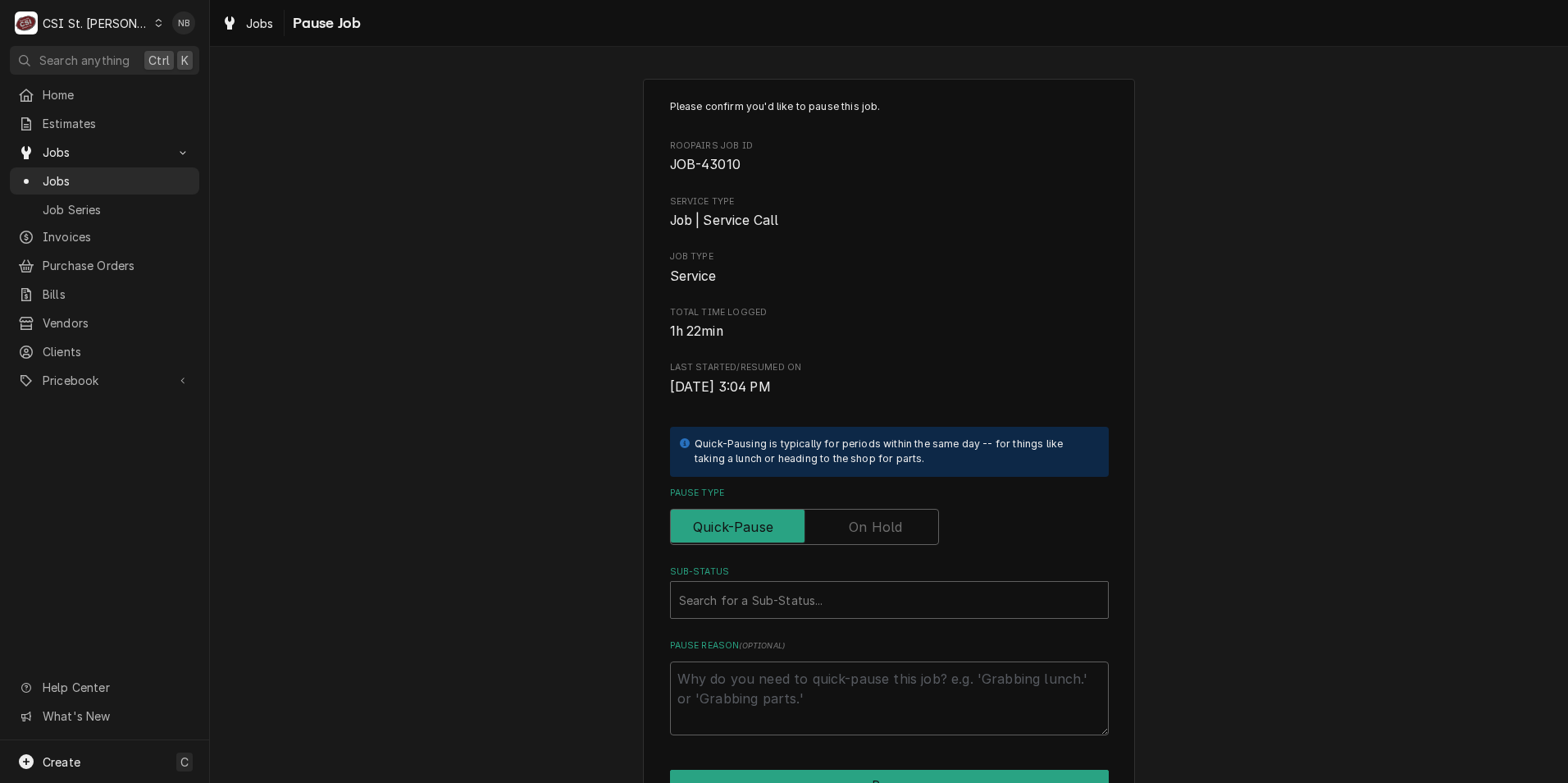
click at [860, 533] on label "Pause Type" at bounding box center [804, 526] width 269 height 36
click at [860, 533] on input "Pause Type" at bounding box center [805, 526] width 254 height 36
checkbox input "true"
click at [829, 609] on div "Sub-Status" at bounding box center [890, 599] width 420 height 29
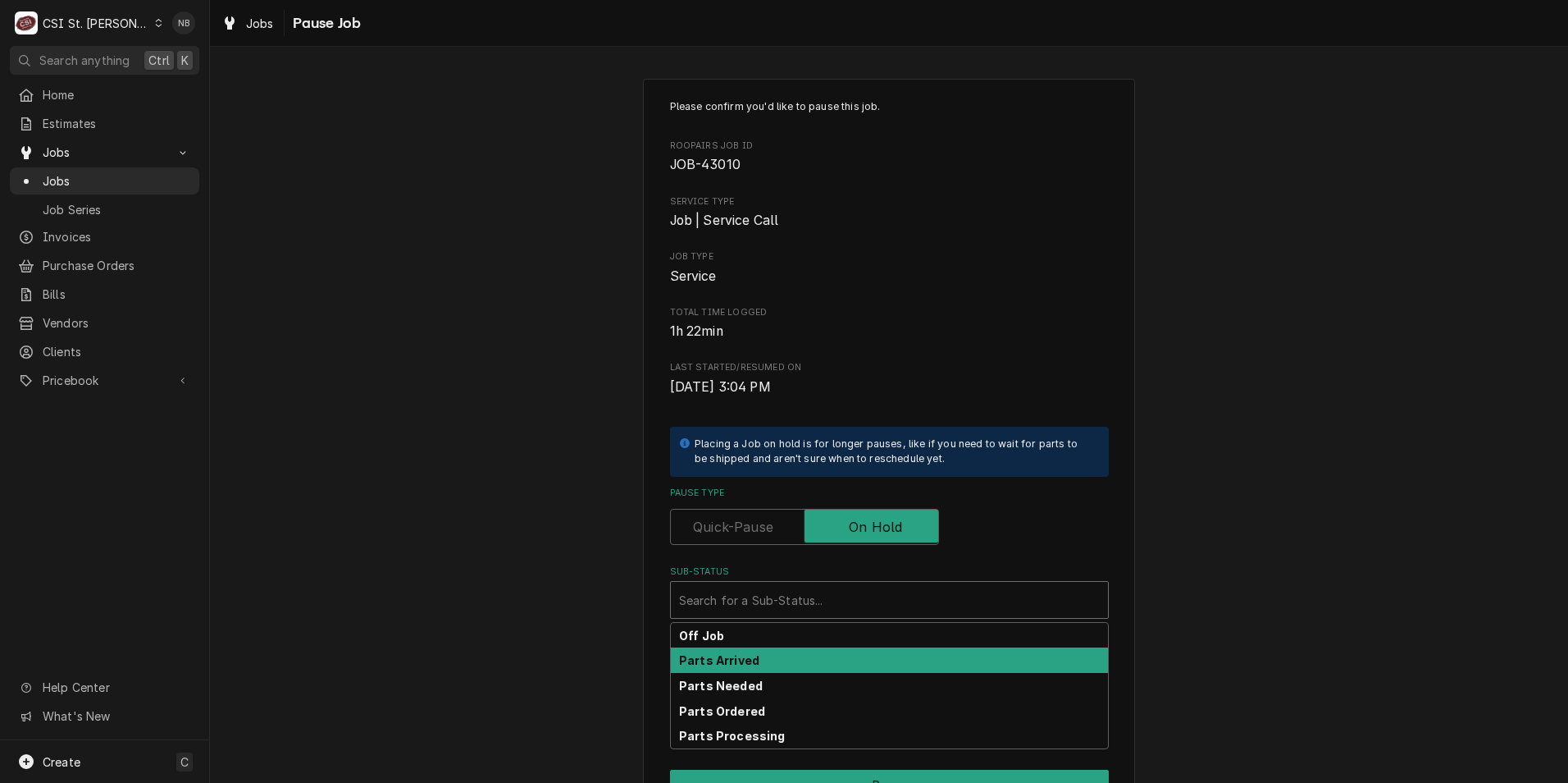
click at [827, 658] on div "Parts Arrived" at bounding box center [889, 659] width 437 height 26
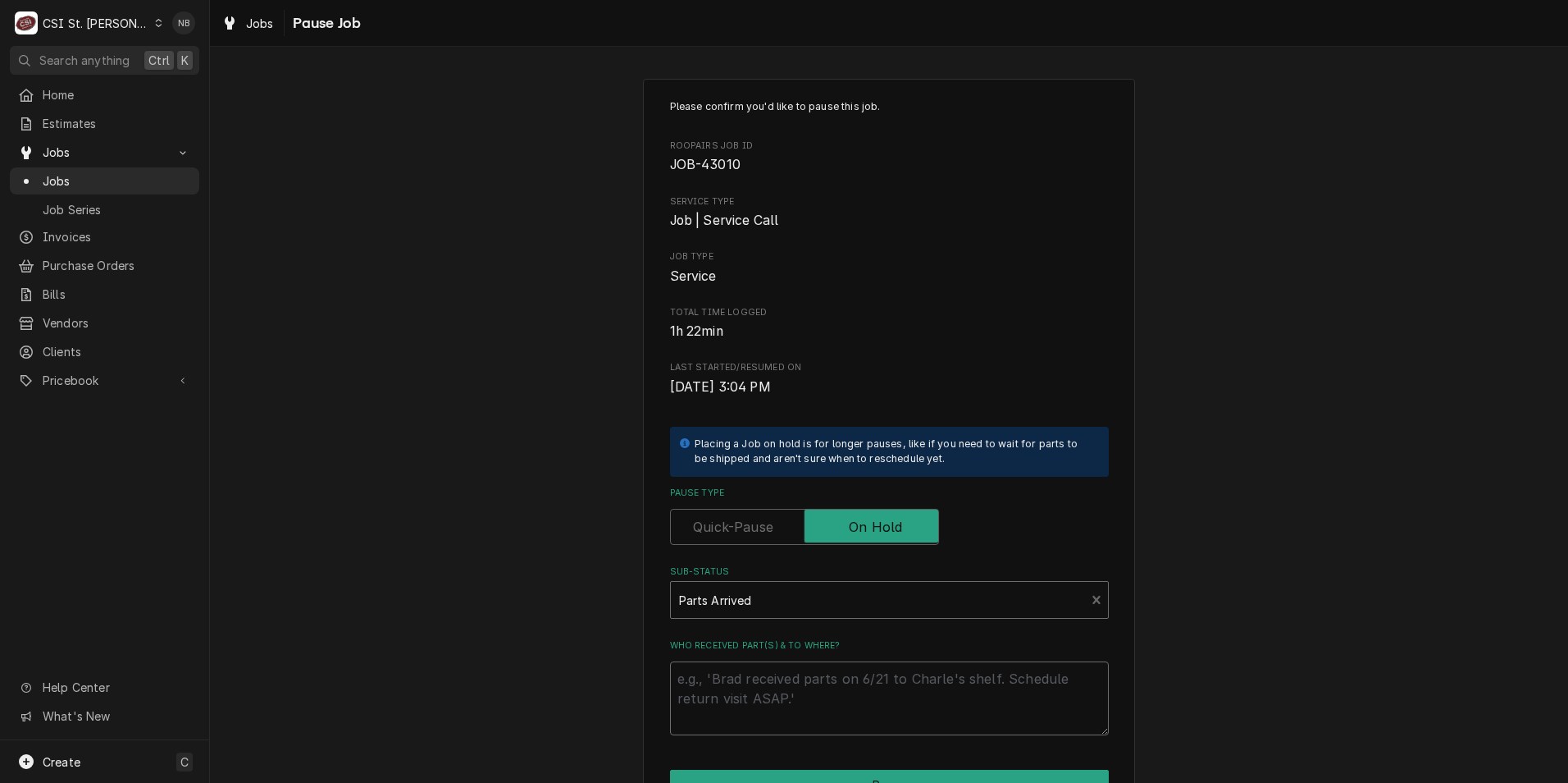
click at [804, 704] on textarea "Who received part(s) & to where?" at bounding box center [889, 698] width 439 height 74
type textarea "x"
type textarea "P"
type textarea "x"
type textarea "Pl"
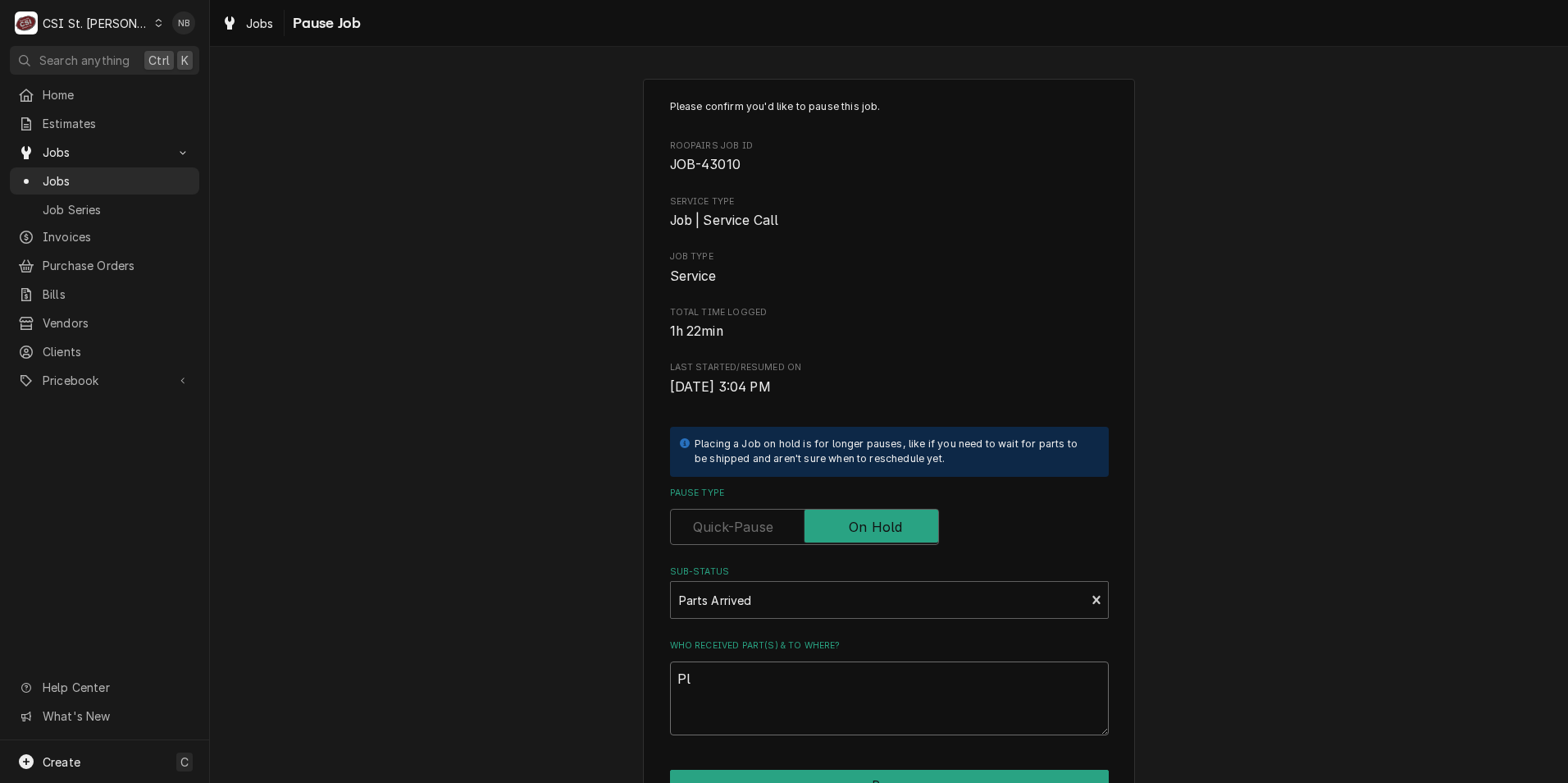
type textarea "x"
type textarea "Pla"
type textarea "x"
type textarea "Plac"
type textarea "x"
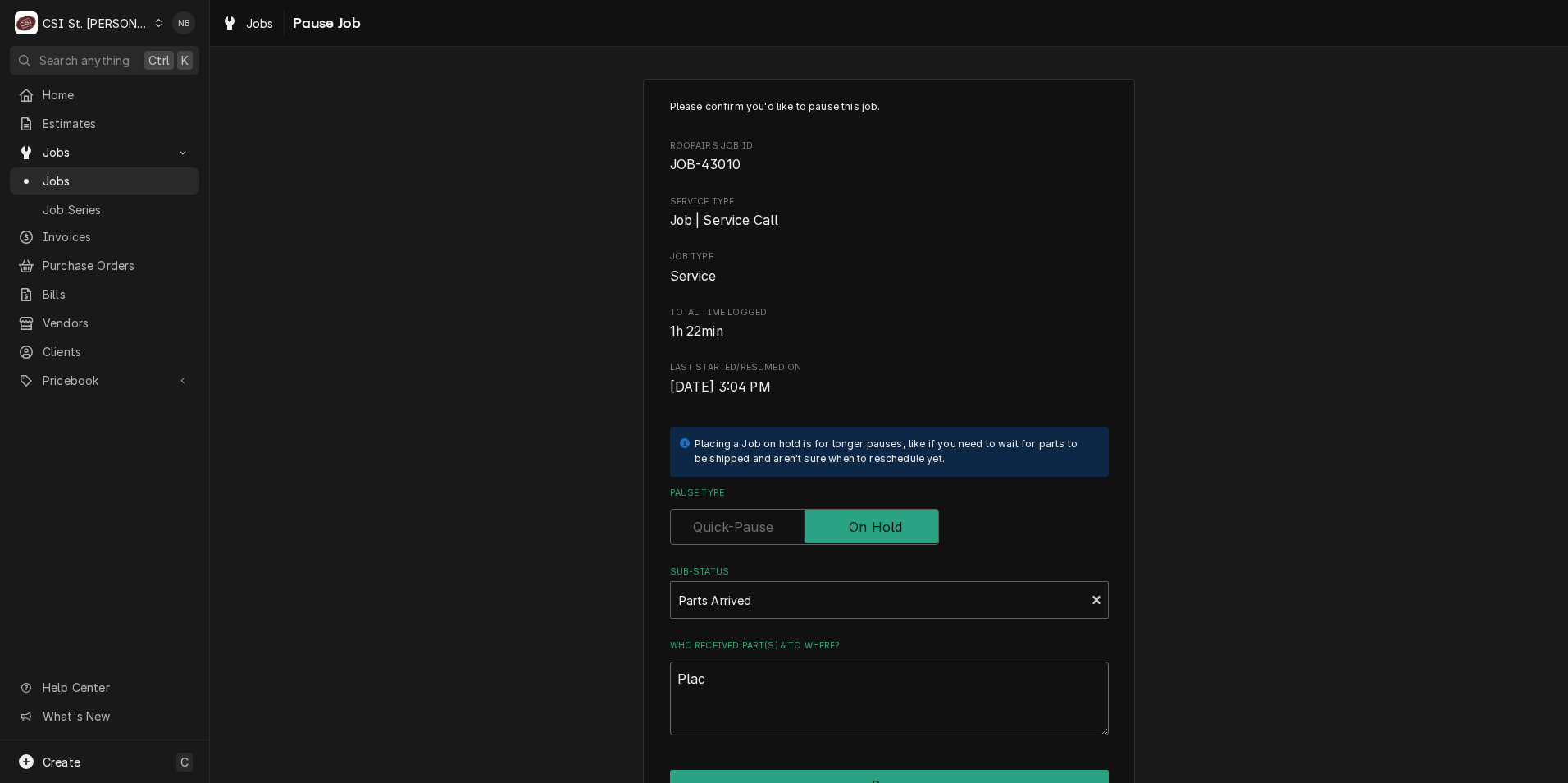
type textarea "Place"
type textarea "x"
type textarea "Placed"
type textarea "x"
type textarea "Placed"
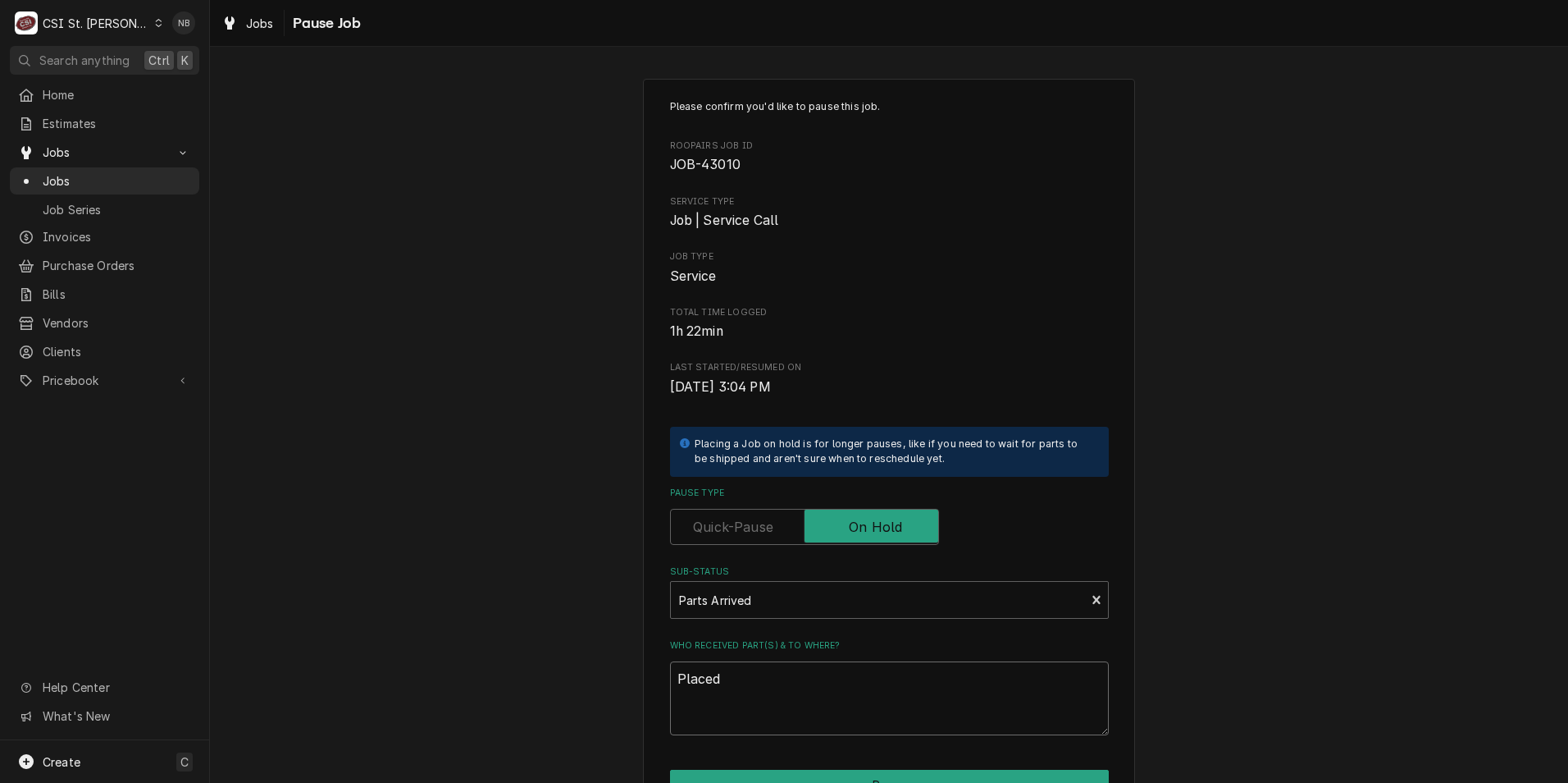
type textarea "x"
type textarea "Placed o"
type textarea "x"
type textarea "Placed on"
type textarea "x"
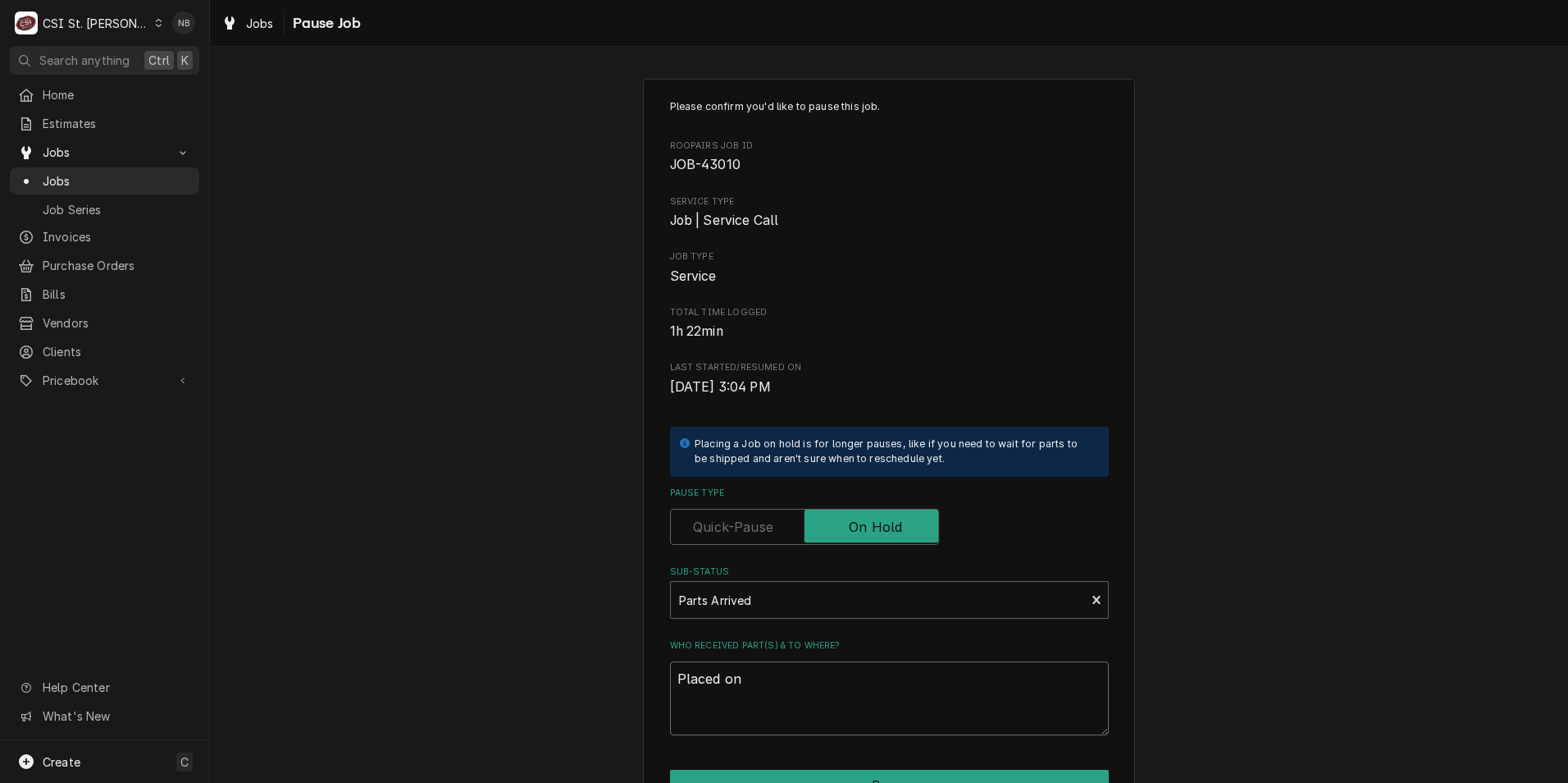
type textarea "Placed on"
type textarea "x"
type textarea "Placed on M"
type textarea "x"
type textarea "Placed on MT"
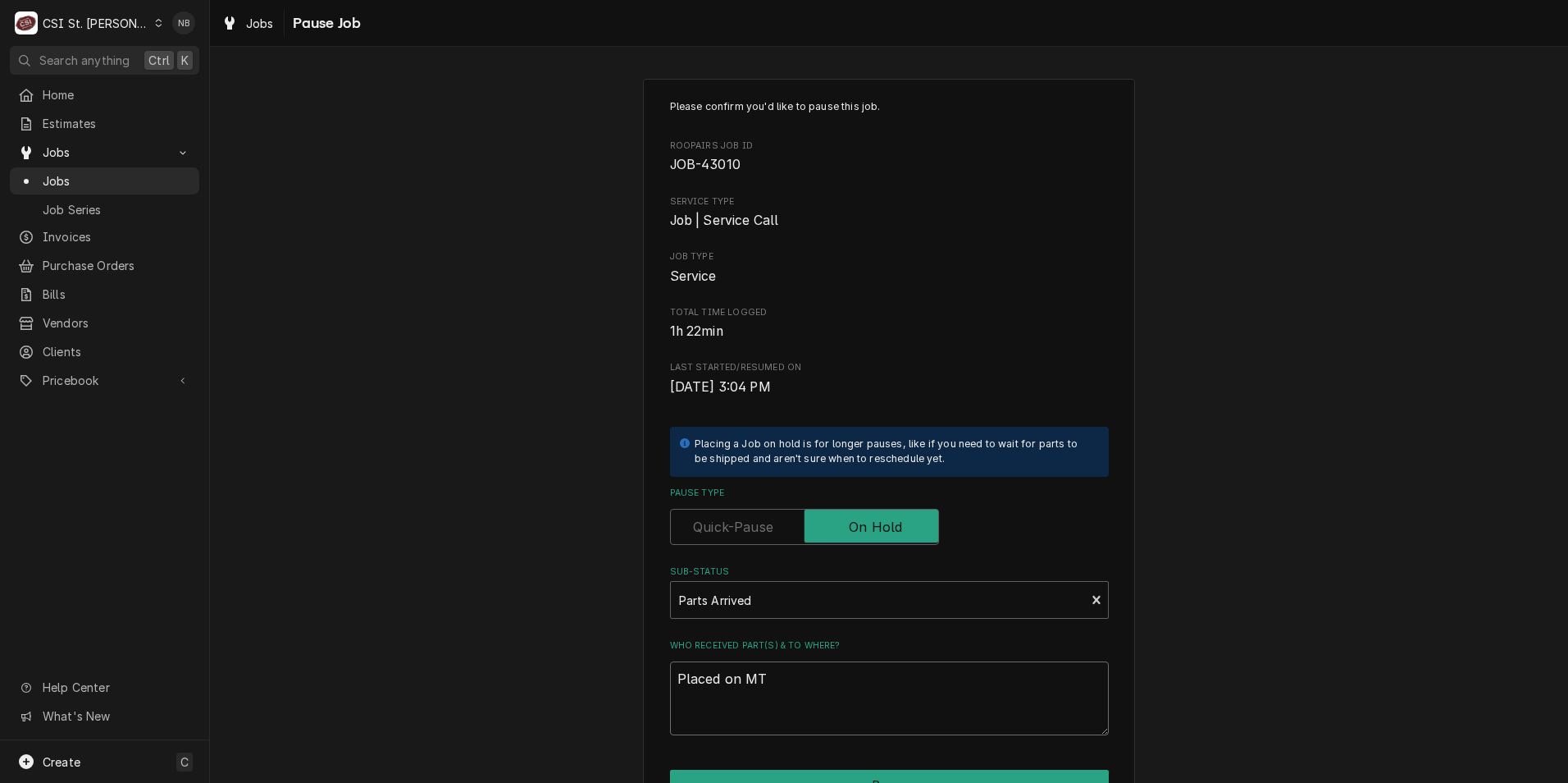
type textarea "x"
type textarea "Placed on M"
type textarea "x"
type textarea "Placed on Ma"
type textarea "x"
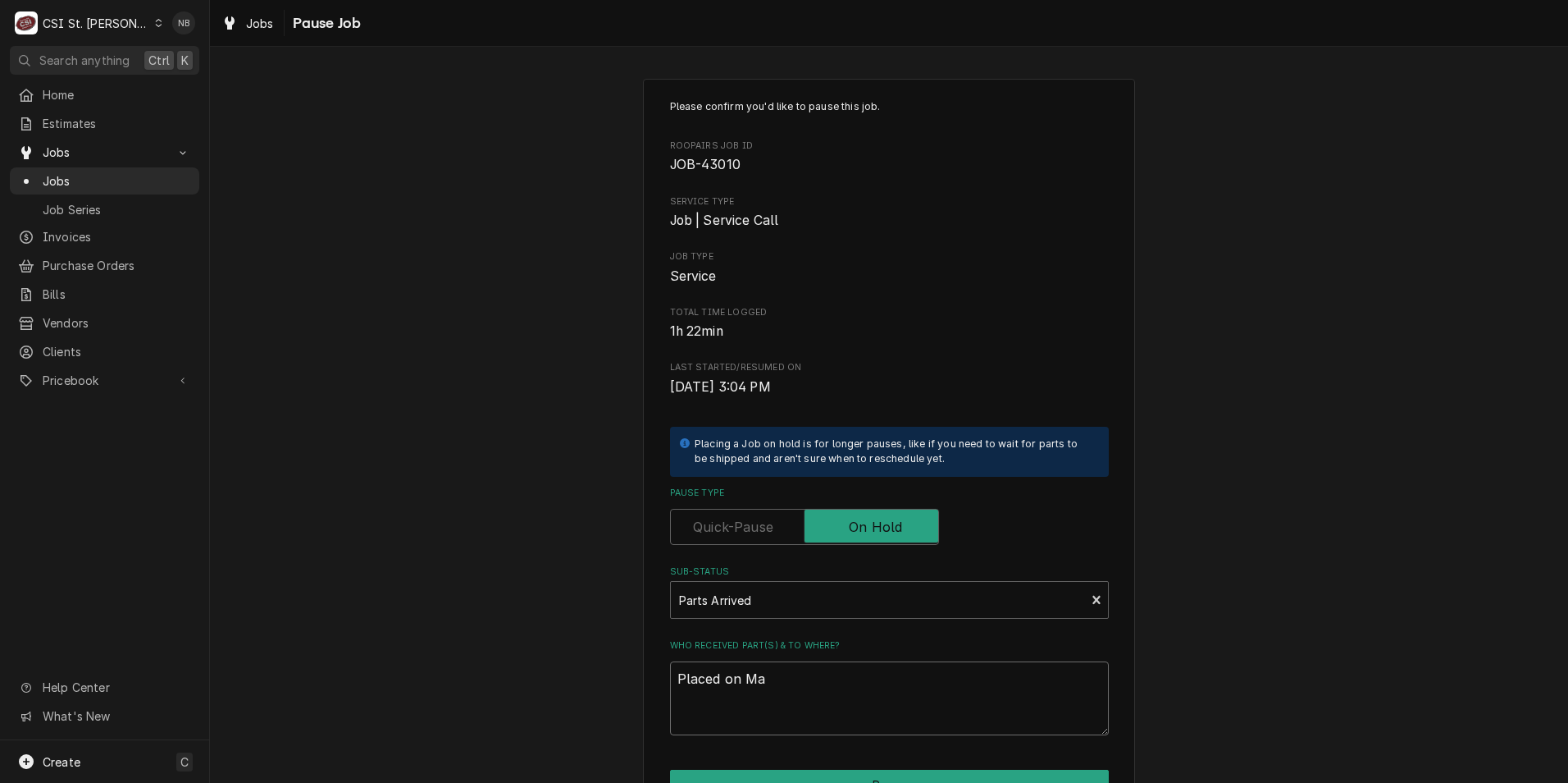
type textarea "Placed on Mat"
type textarea "x"
type textarea "Placed on Matt"
type textarea "x"
type textarea "Placed on Matt"
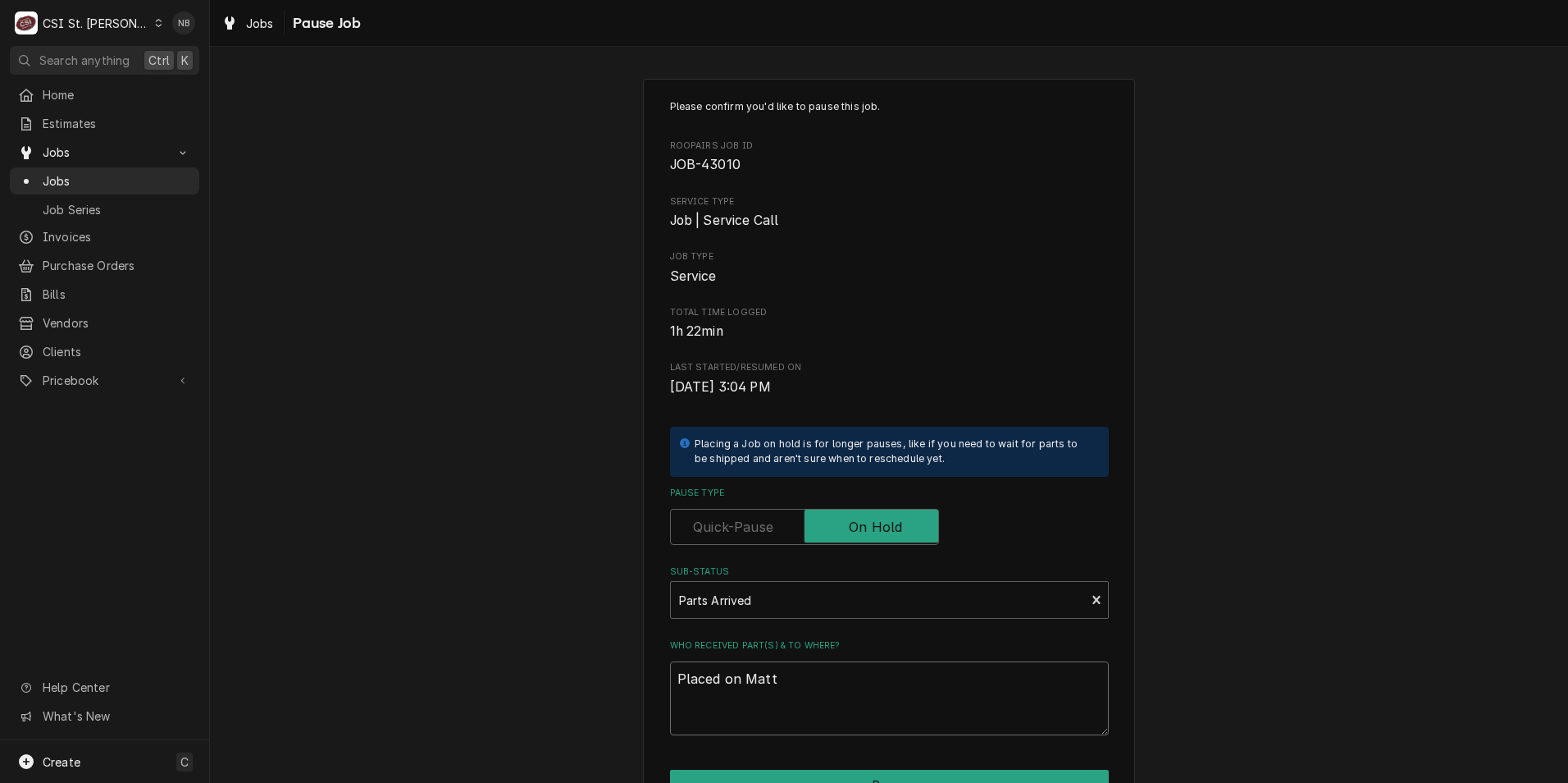
type textarea "x"
type textarea "Placed on Matt F"
type textarea "x"
type textarea "Placed on Matt F"
type textarea "x"
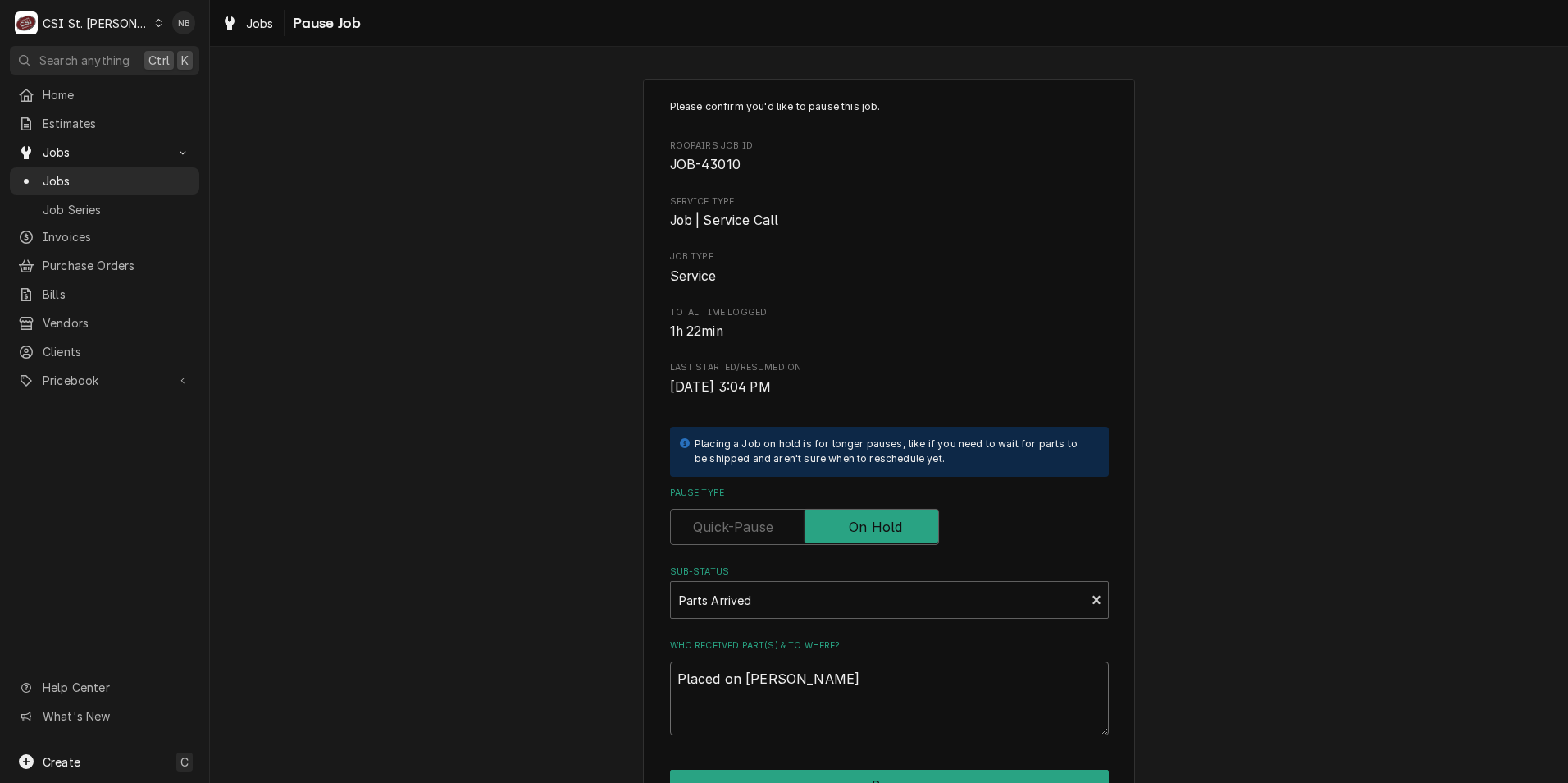
type textarea "Placed on Matt F s"
type textarea "x"
type textarea "Placed on Matt F sh"
type textarea "x"
type textarea "Placed on Matt F she"
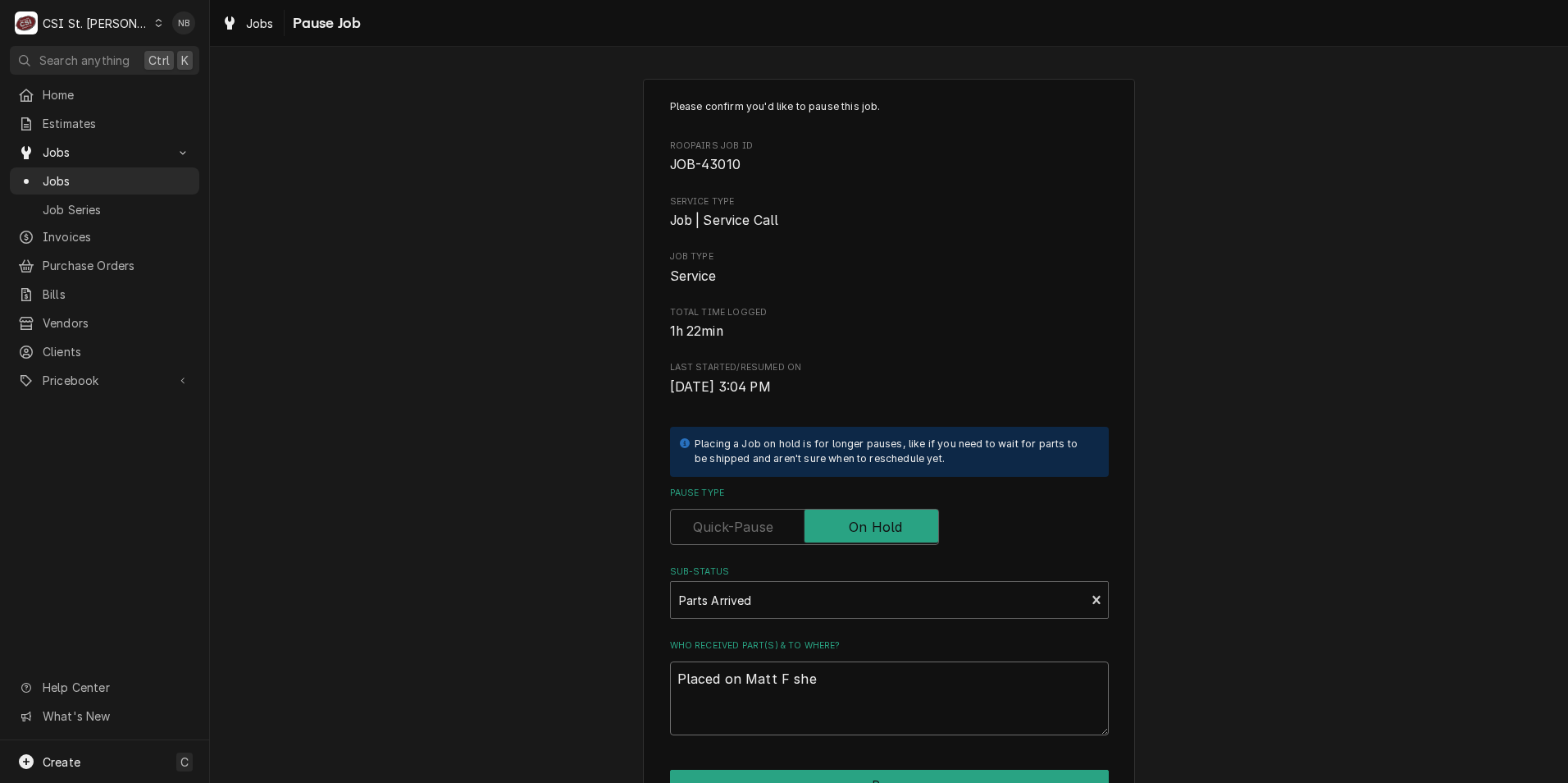
type textarea "x"
type textarea "Placed on Matt F shel"
type textarea "x"
type textarea "Placed on Matt F shelf"
click at [1082, 422] on div "Please confirm you'd like to pause this job. Roopairs Job ID JOB-43010 Service …" at bounding box center [889, 416] width 439 height 635
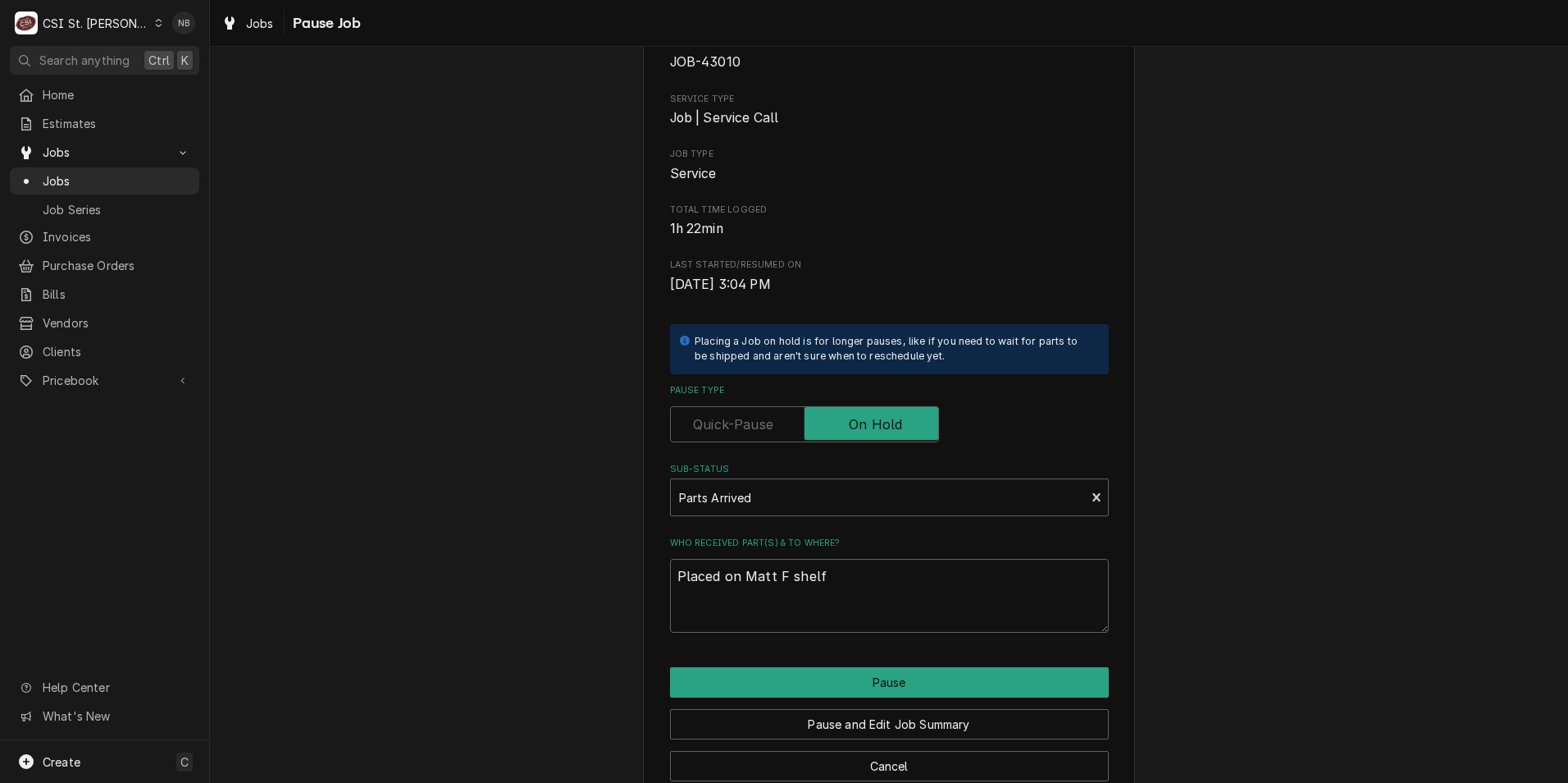
scroll to position [136, 0]
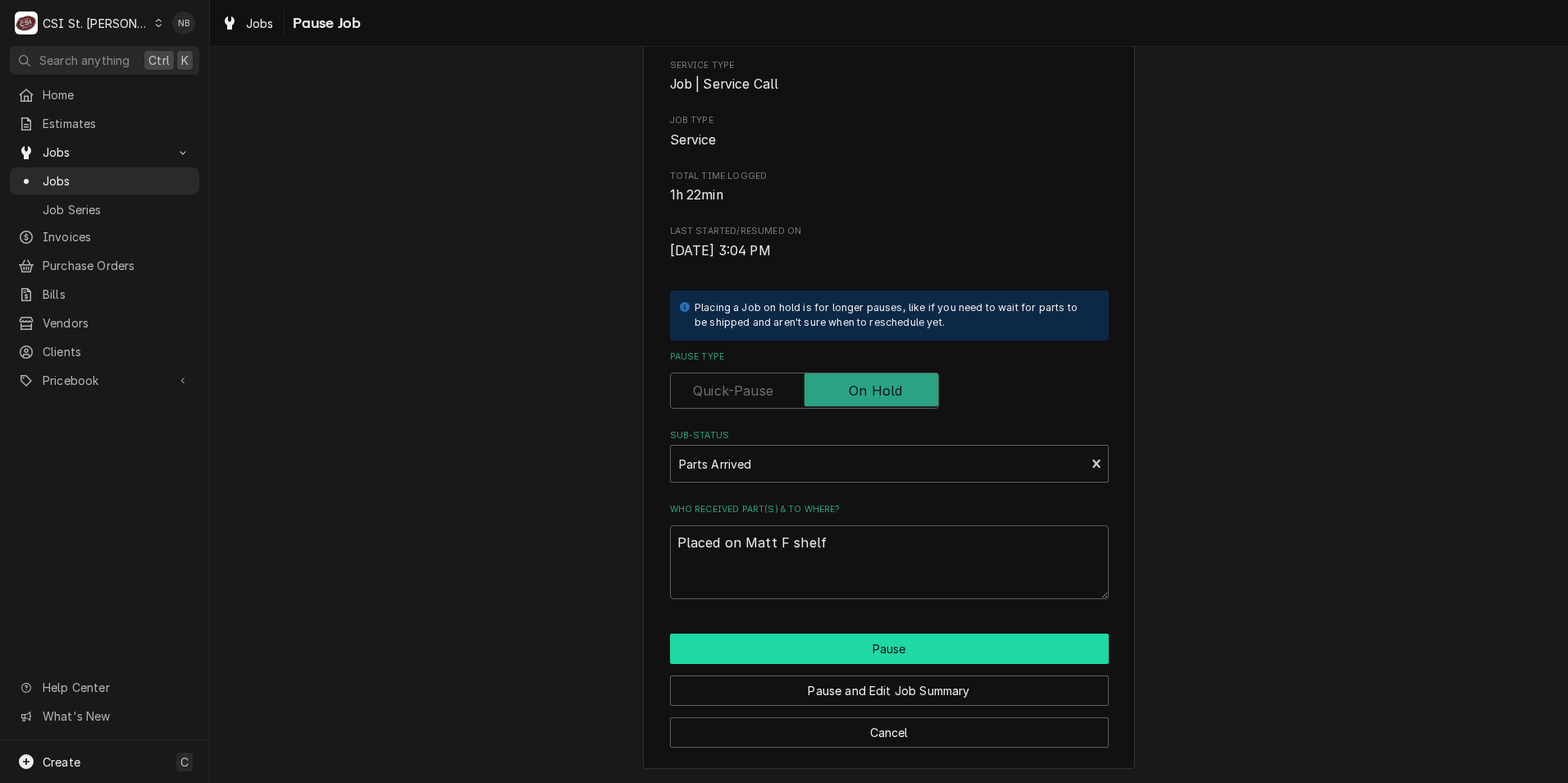
click at [966, 636] on button "Pause" at bounding box center [889, 649] width 439 height 30
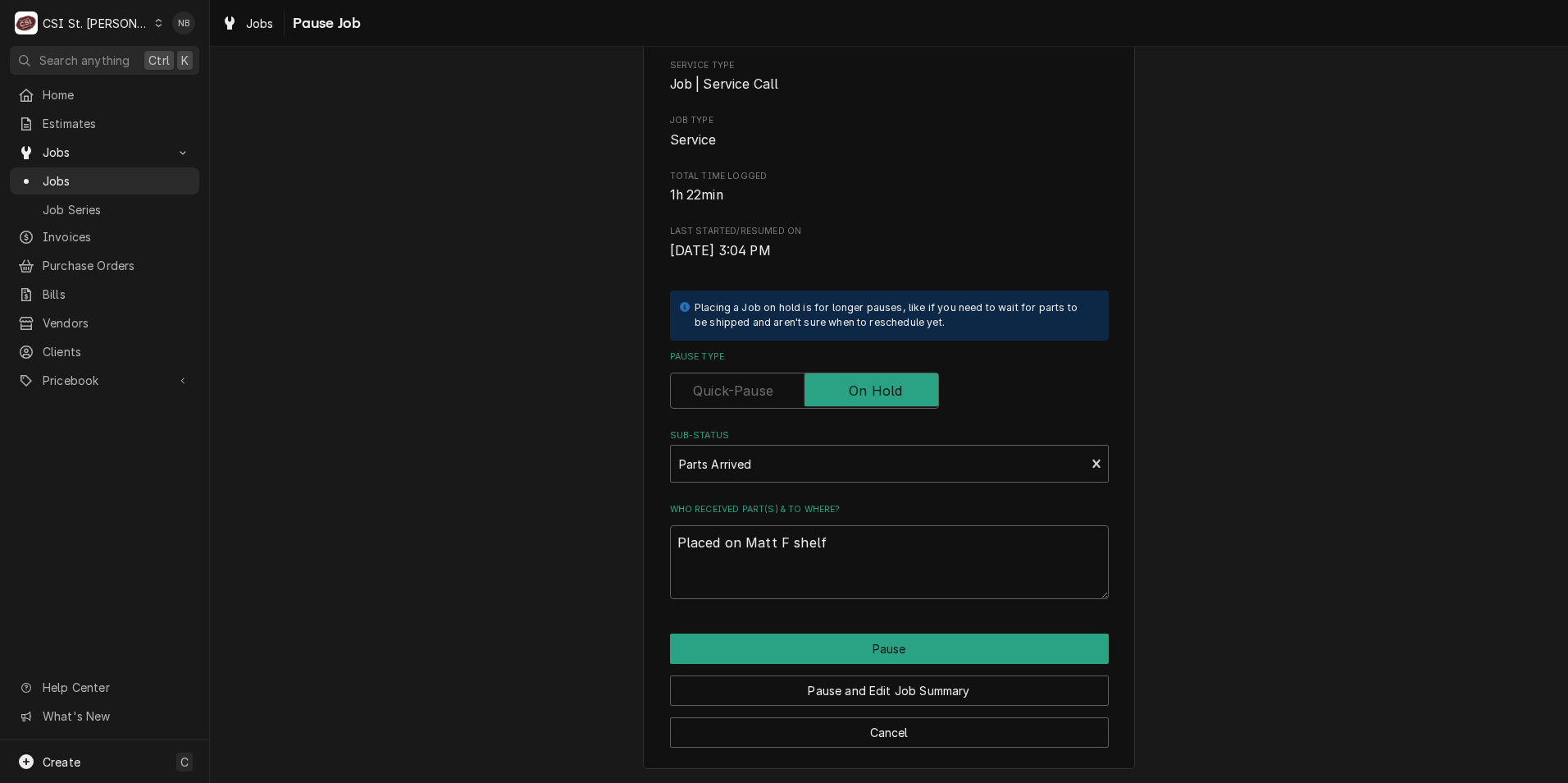
type textarea "x"
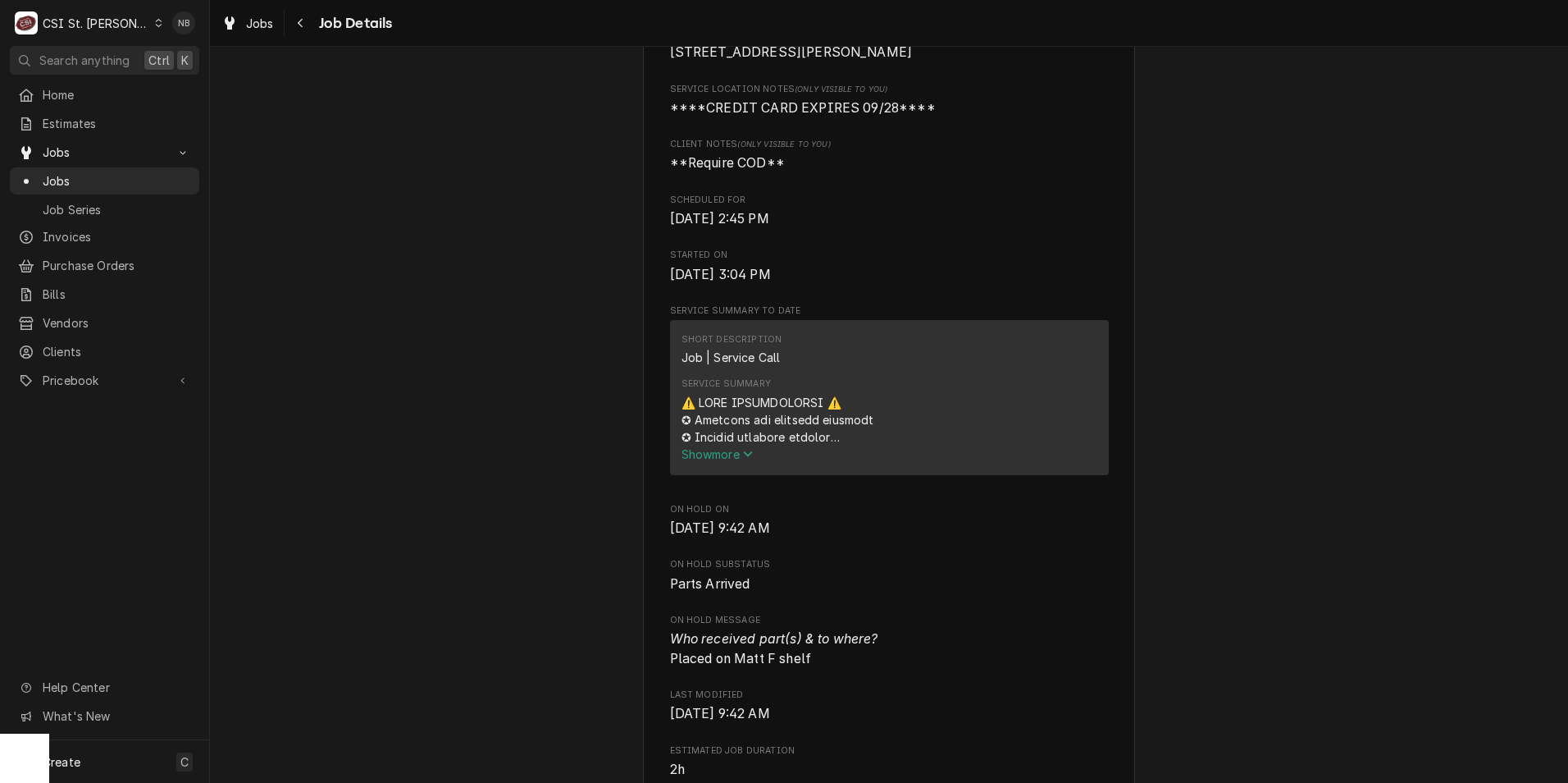
scroll to position [410, 0]
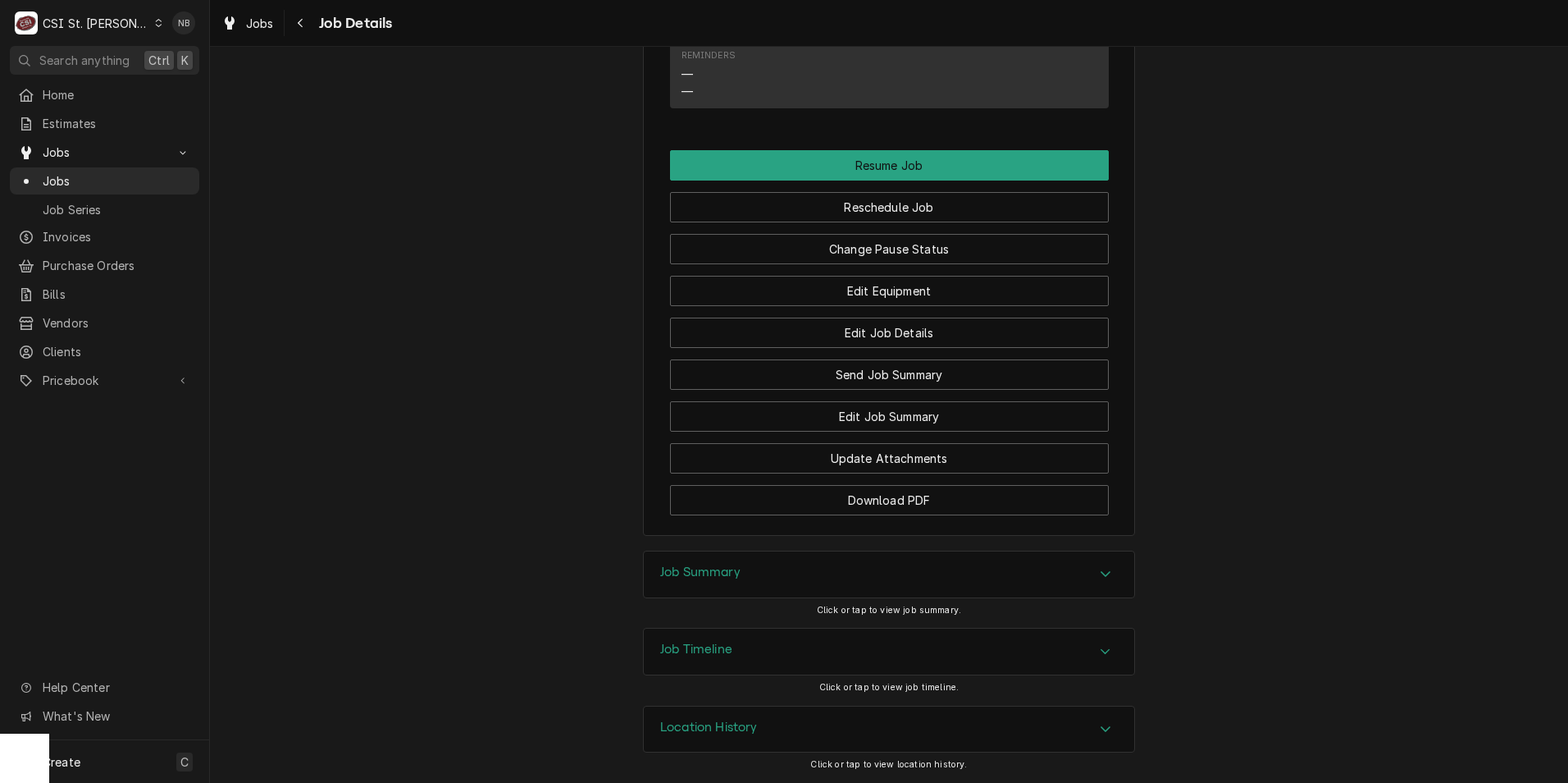
click at [814, 563] on div "Job Summary" at bounding box center [889, 574] width 490 height 46
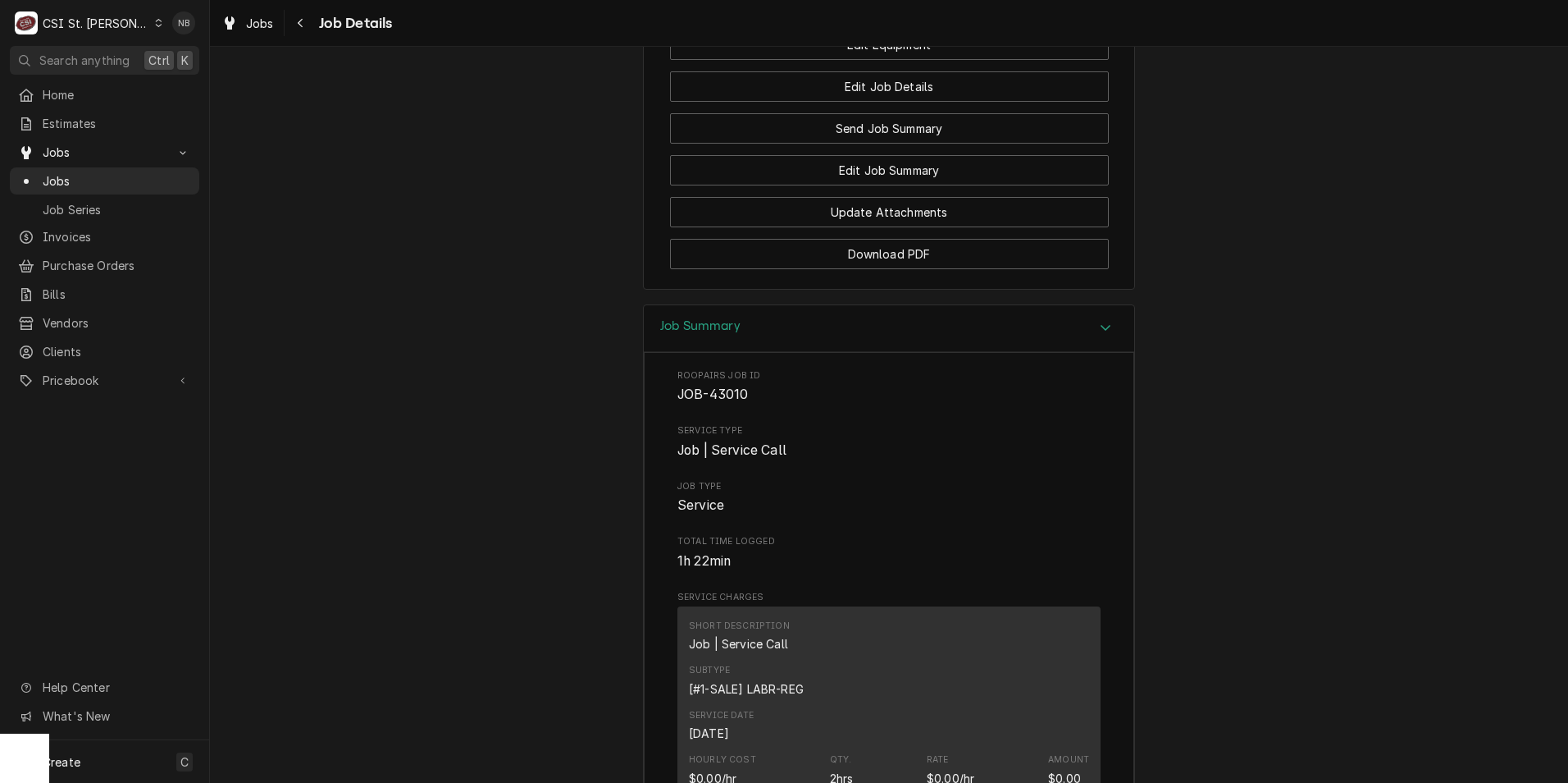
scroll to position [1494, 0]
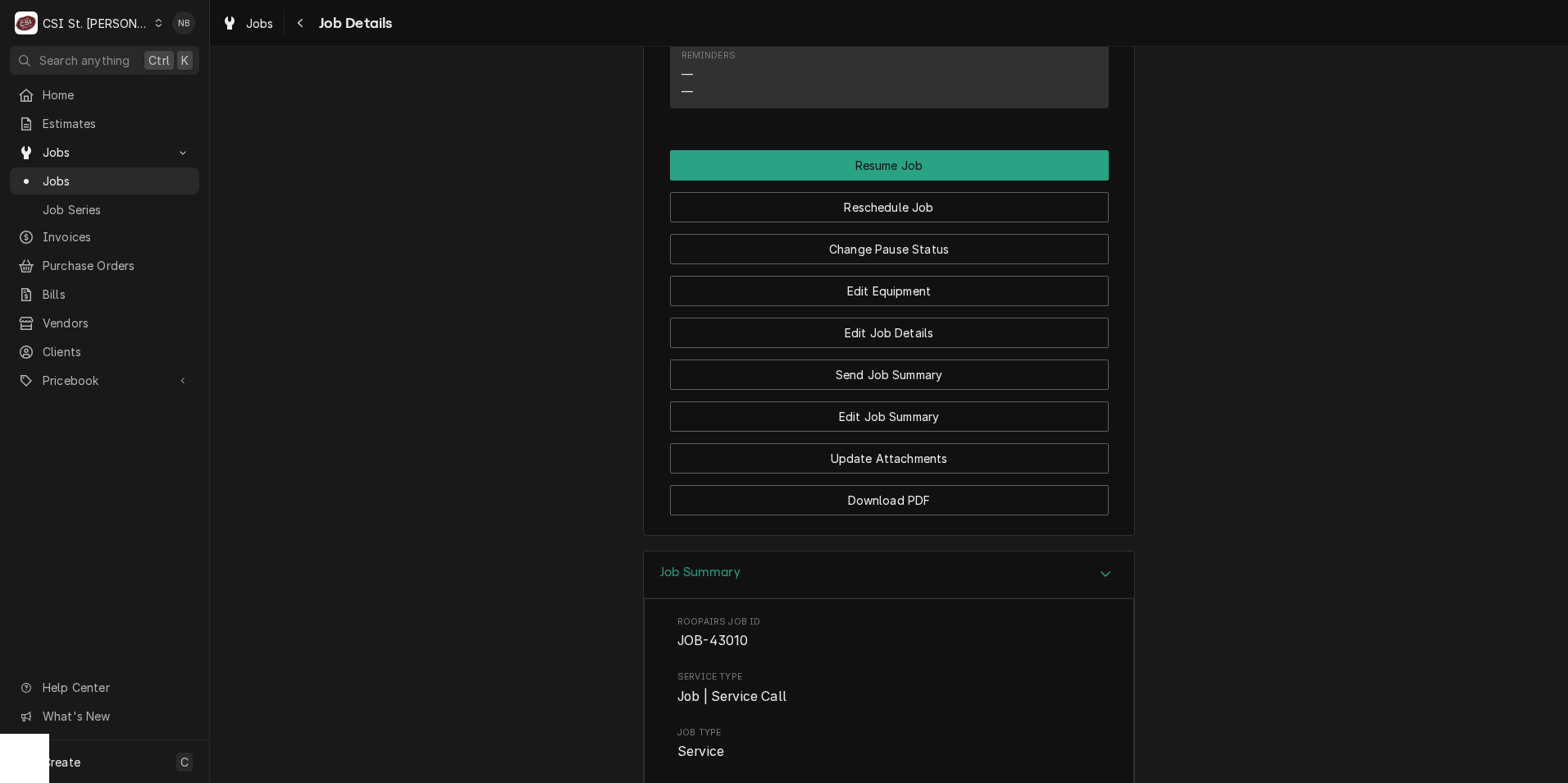
click at [846, 585] on div "Job Summary" at bounding box center [889, 574] width 490 height 47
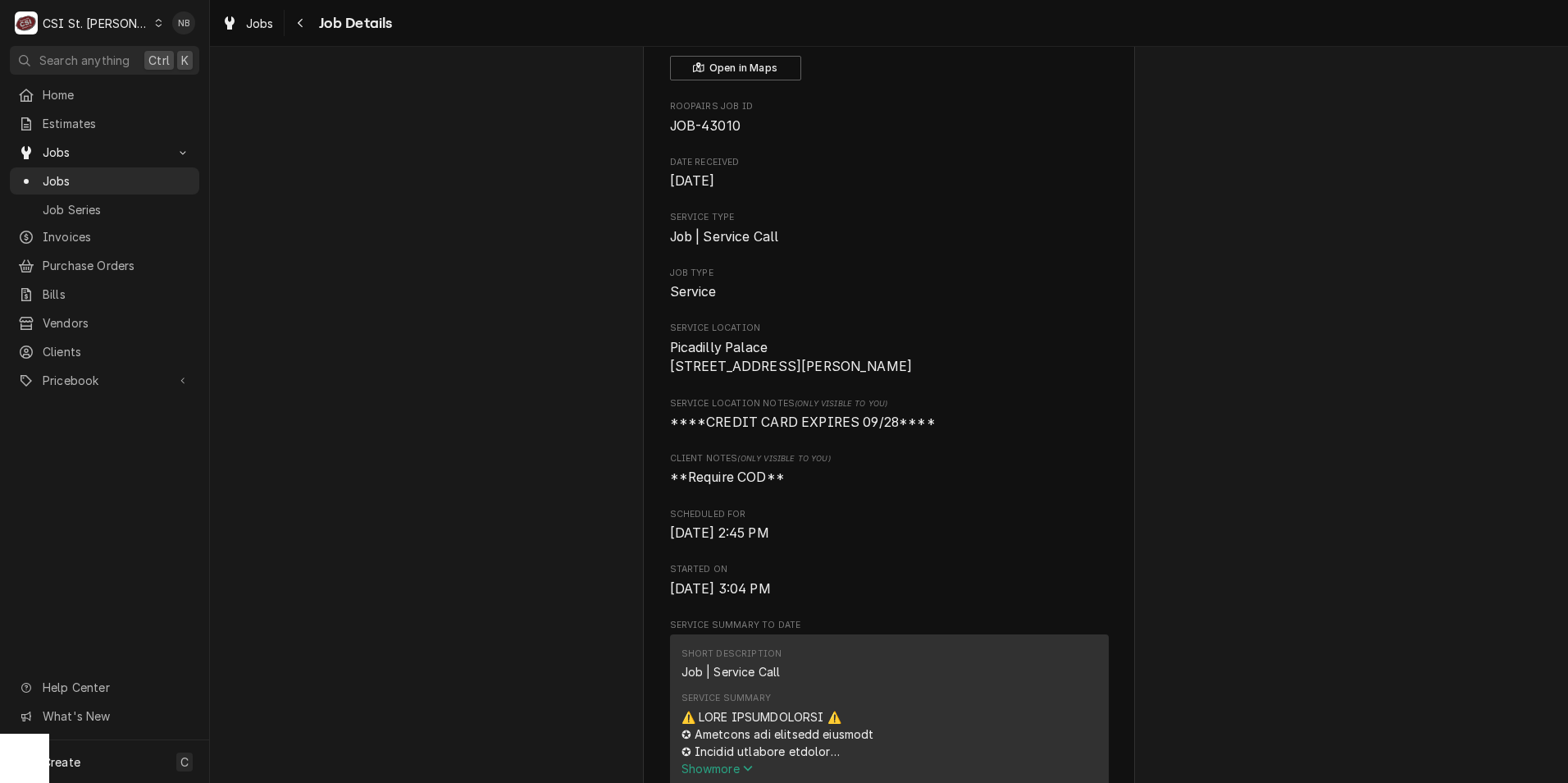
scroll to position [246, 0]
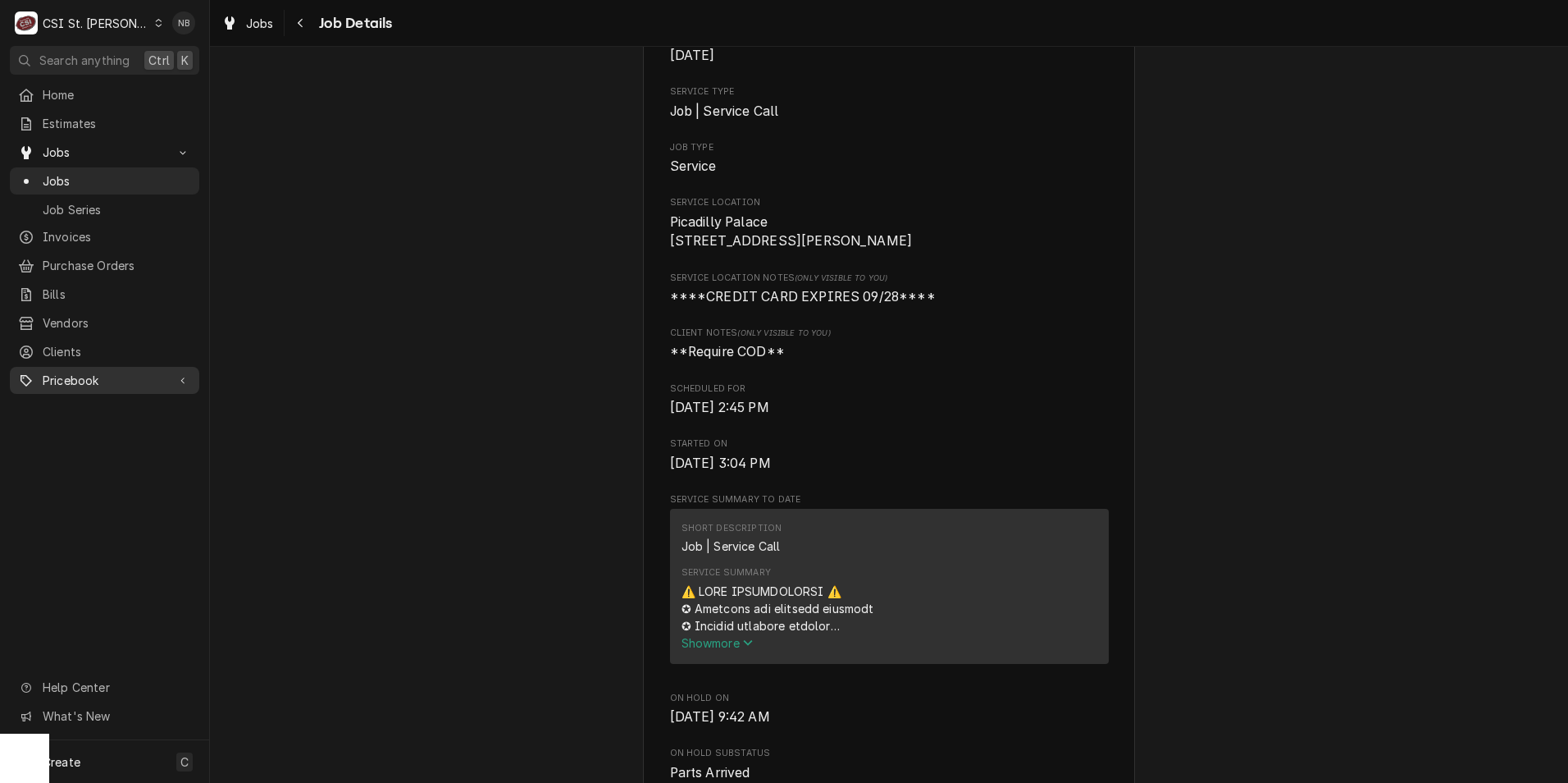
click at [89, 371] on span "Pricebook" at bounding box center [104, 379] width 124 height 17
click at [120, 429] on span "Parts & Materials" at bounding box center [117, 437] width 148 height 17
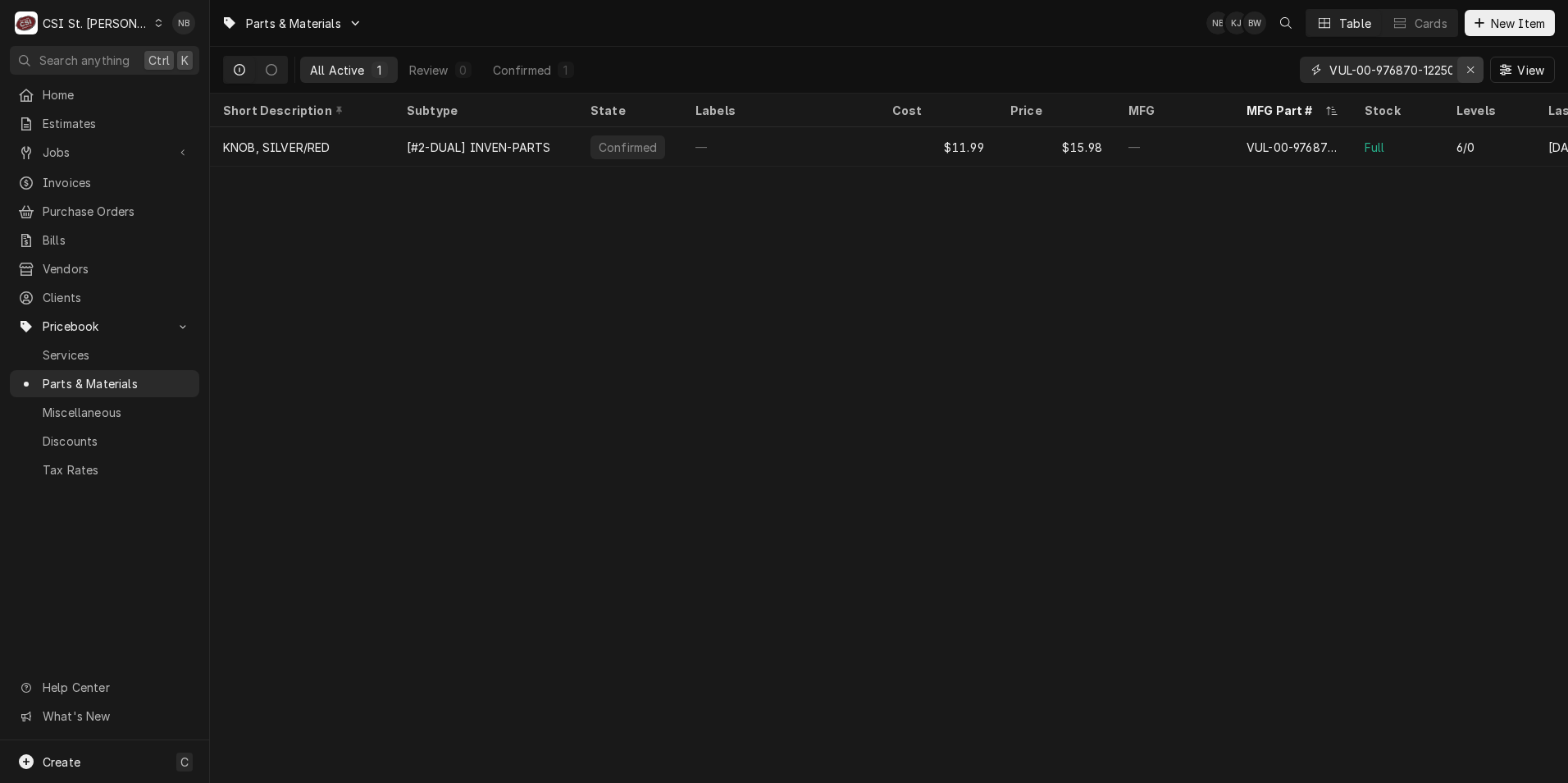
click at [1466, 74] on icon "Erase input" at bounding box center [1471, 69] width 9 height 11
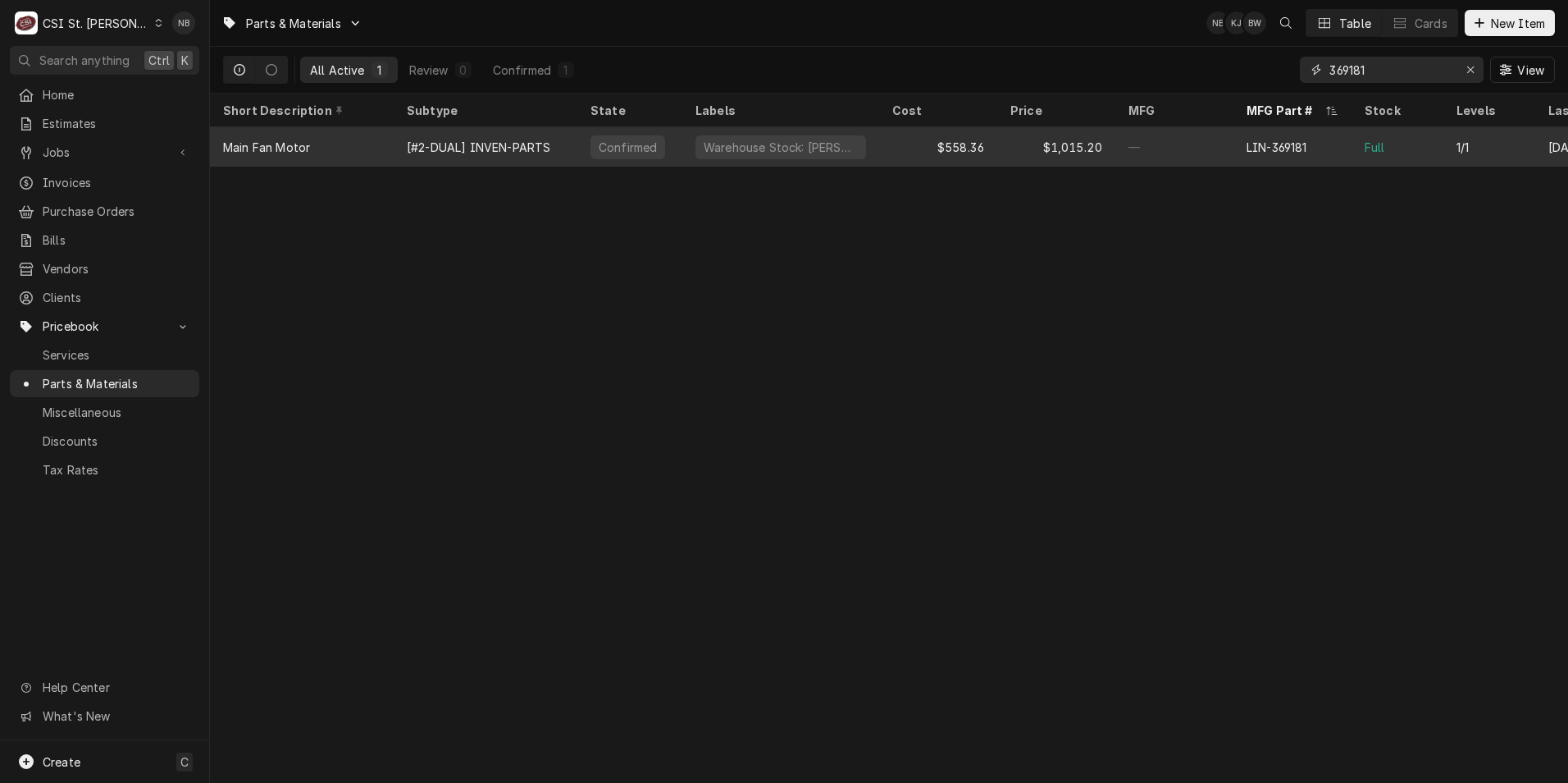
type input "369181"
click at [858, 150] on div "Warehouse Stock: [PERSON_NAME]" at bounding box center [780, 147] width 197 height 40
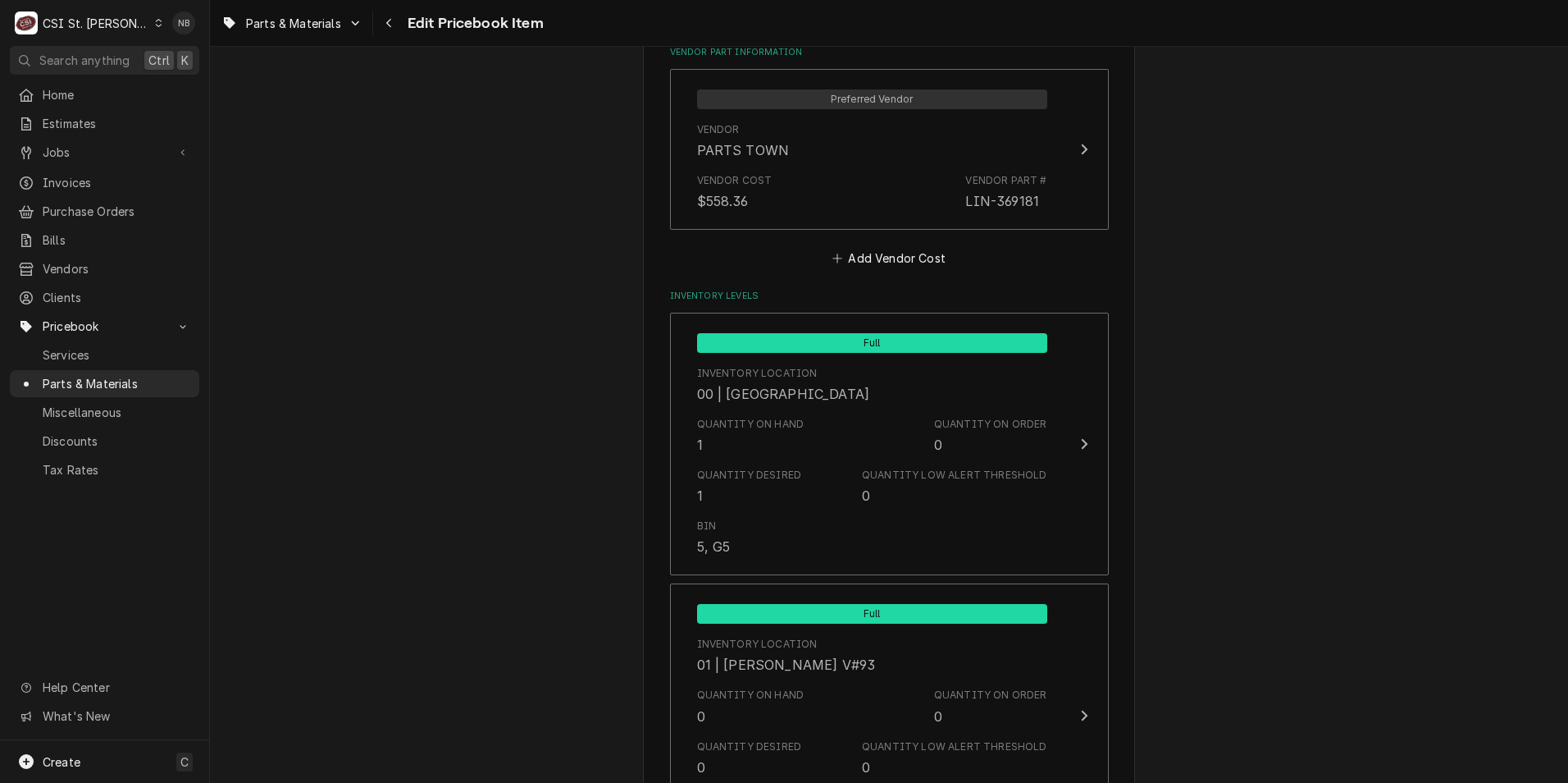
scroll to position [1477, 0]
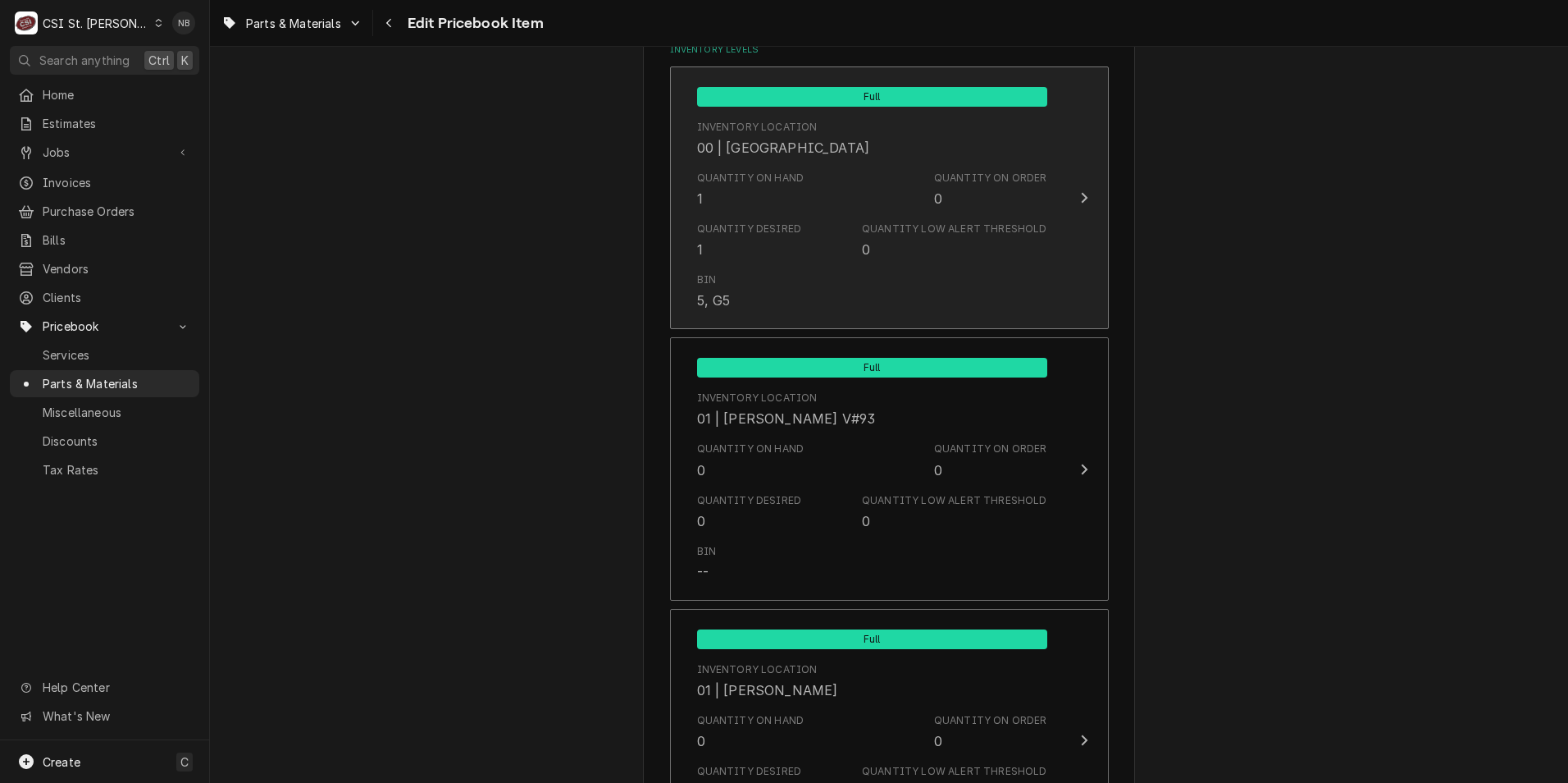
click at [918, 235] on div "Quantity Low Alert Threshold" at bounding box center [954, 229] width 185 height 15
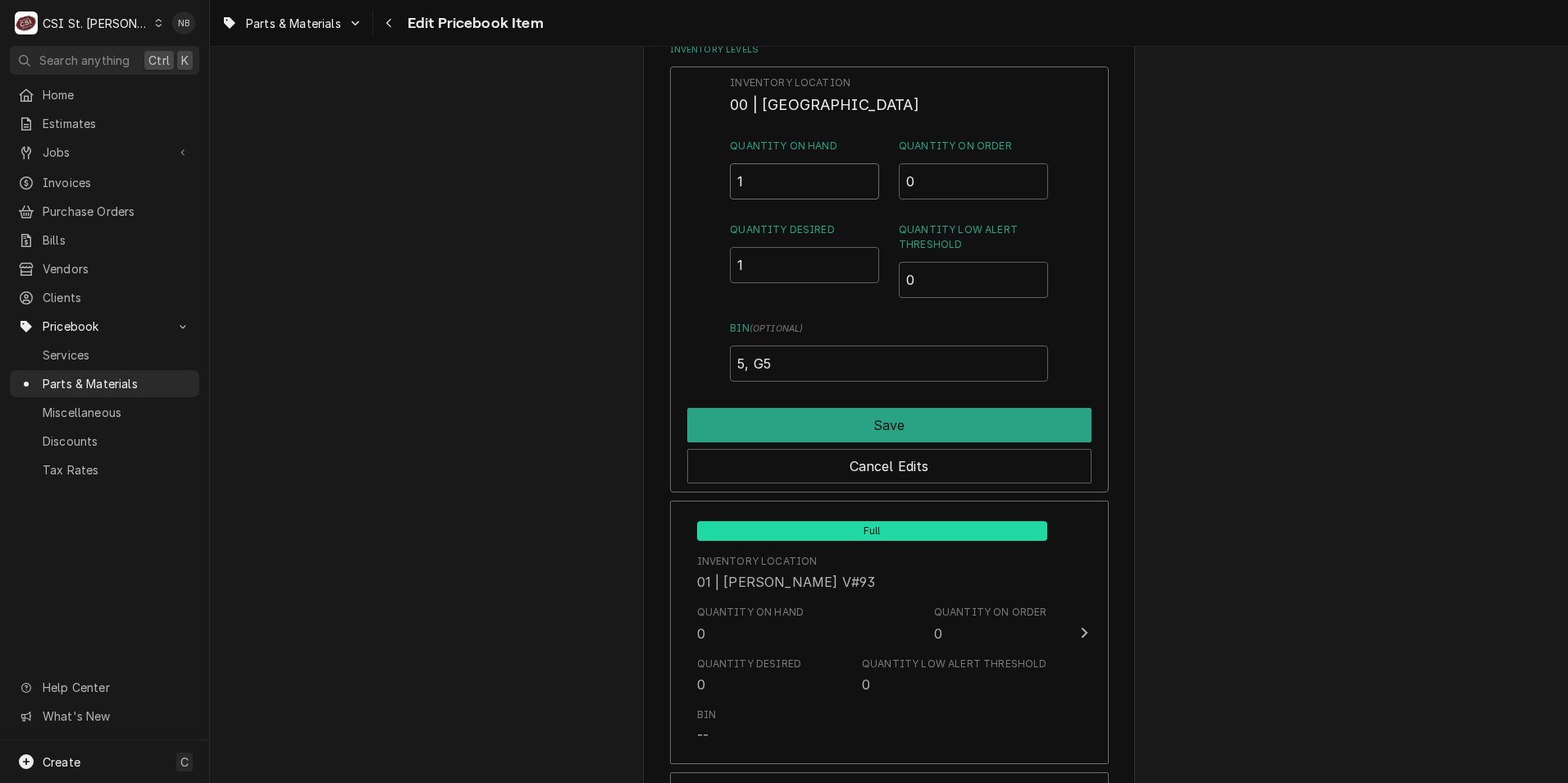
click at [790, 189] on input "1" at bounding box center [804, 181] width 149 height 36
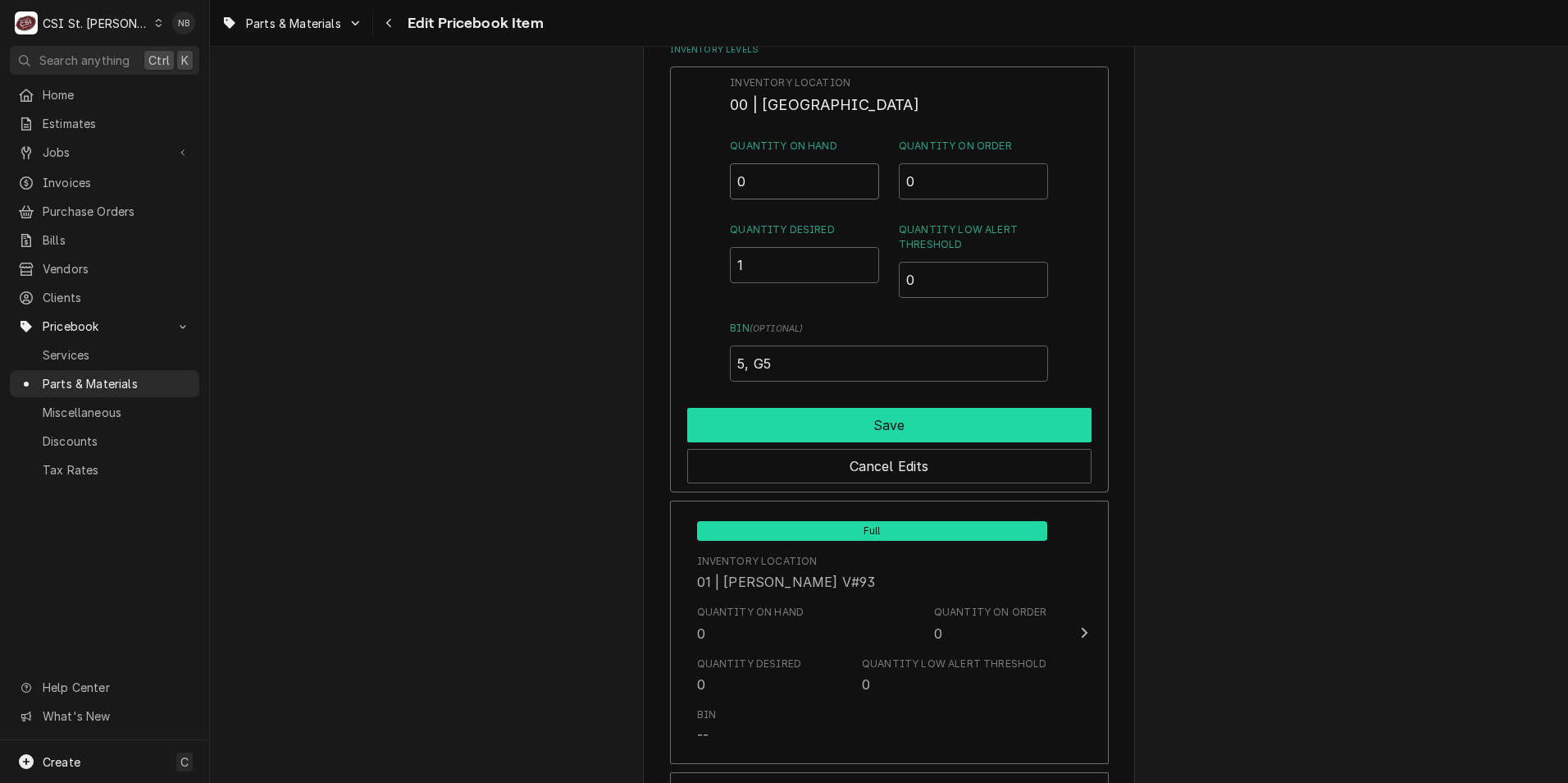
type input "0"
click at [868, 424] on button "Save" at bounding box center [890, 424] width 405 height 34
type textarea "x"
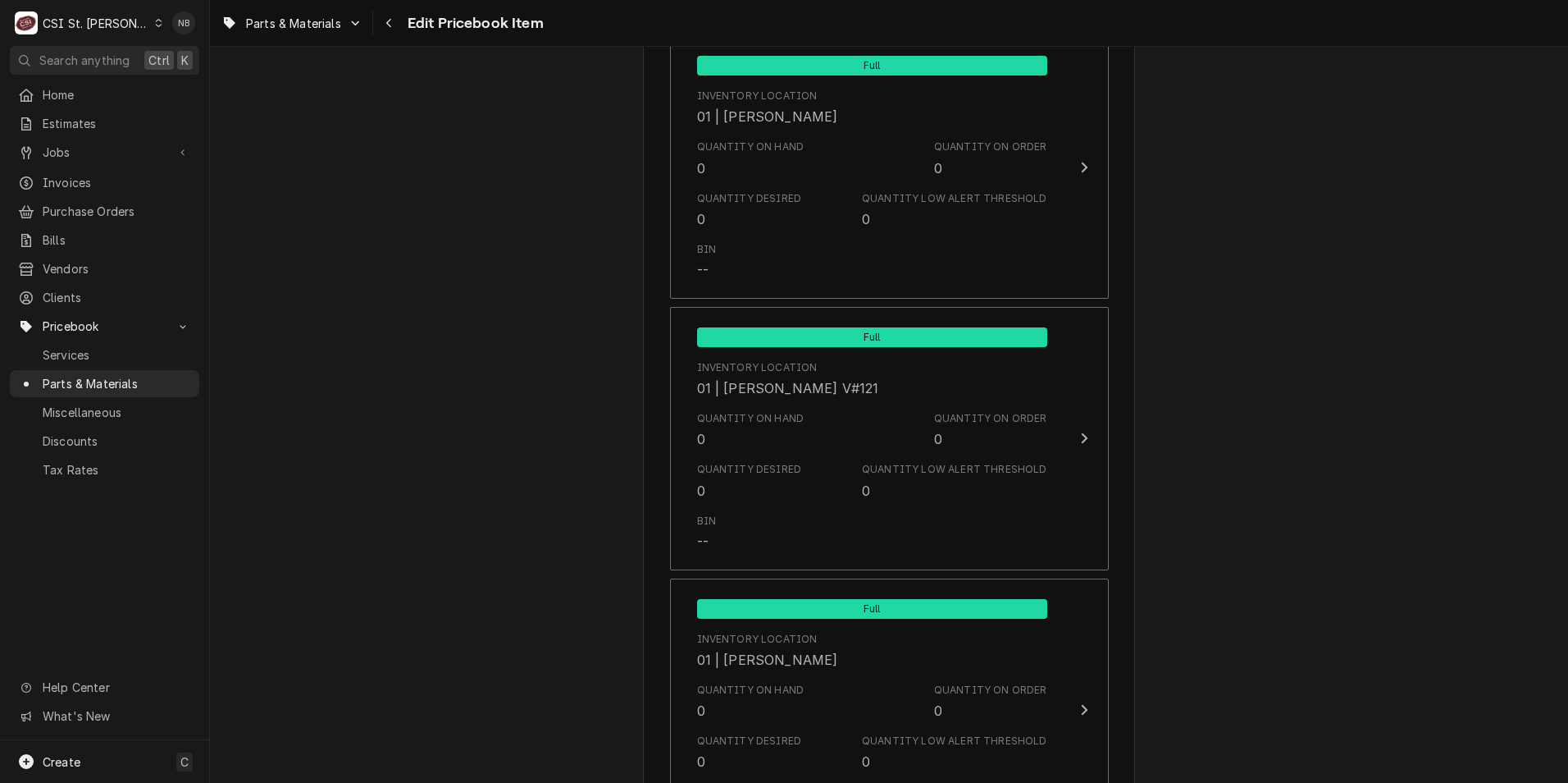
scroll to position [4101, 0]
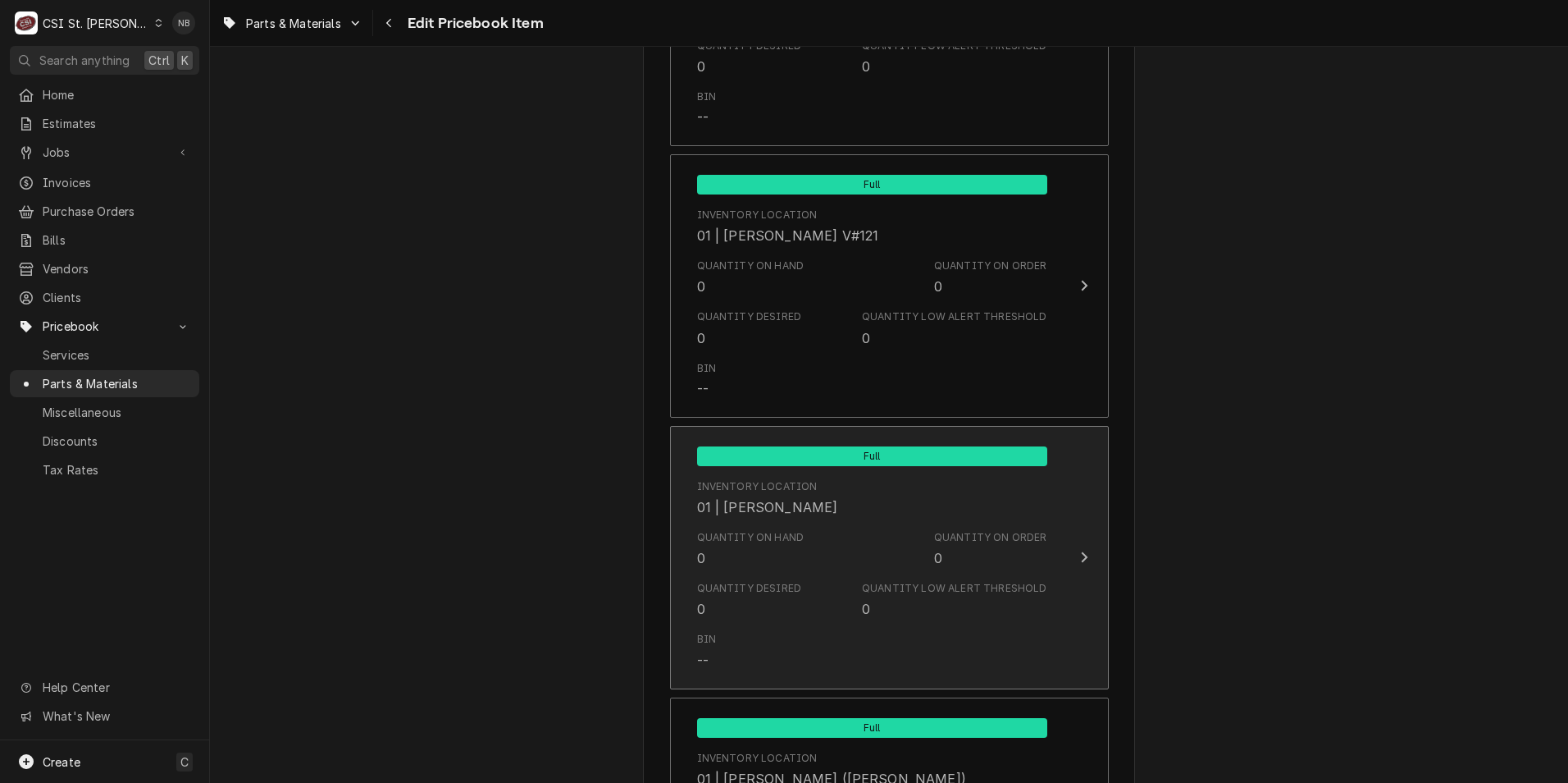
click at [944, 600] on div "Quantity Low Alert Threshold 0" at bounding box center [954, 599] width 185 height 38
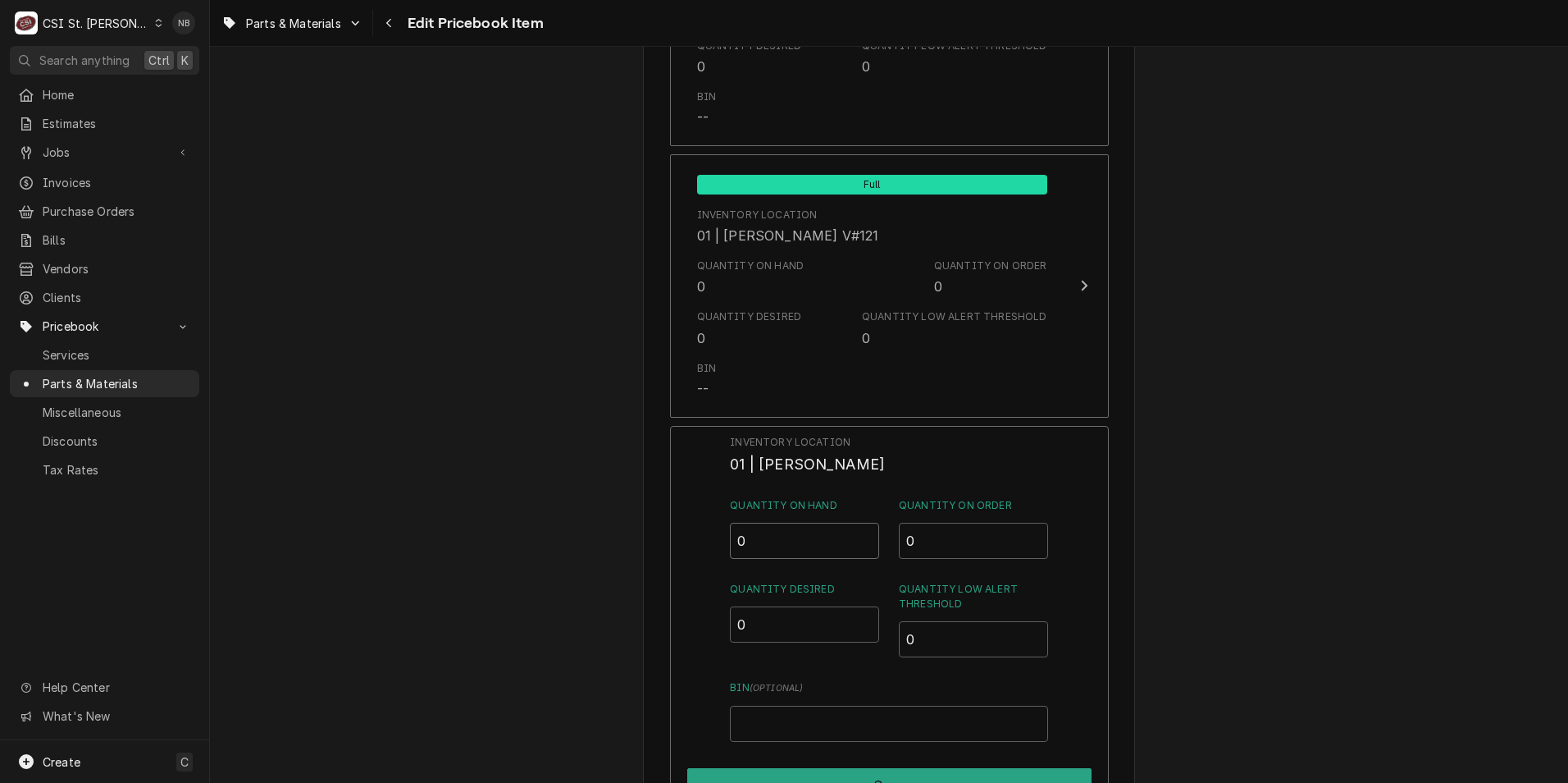
click at [762, 537] on input "0" at bounding box center [804, 540] width 149 height 36
type input "1"
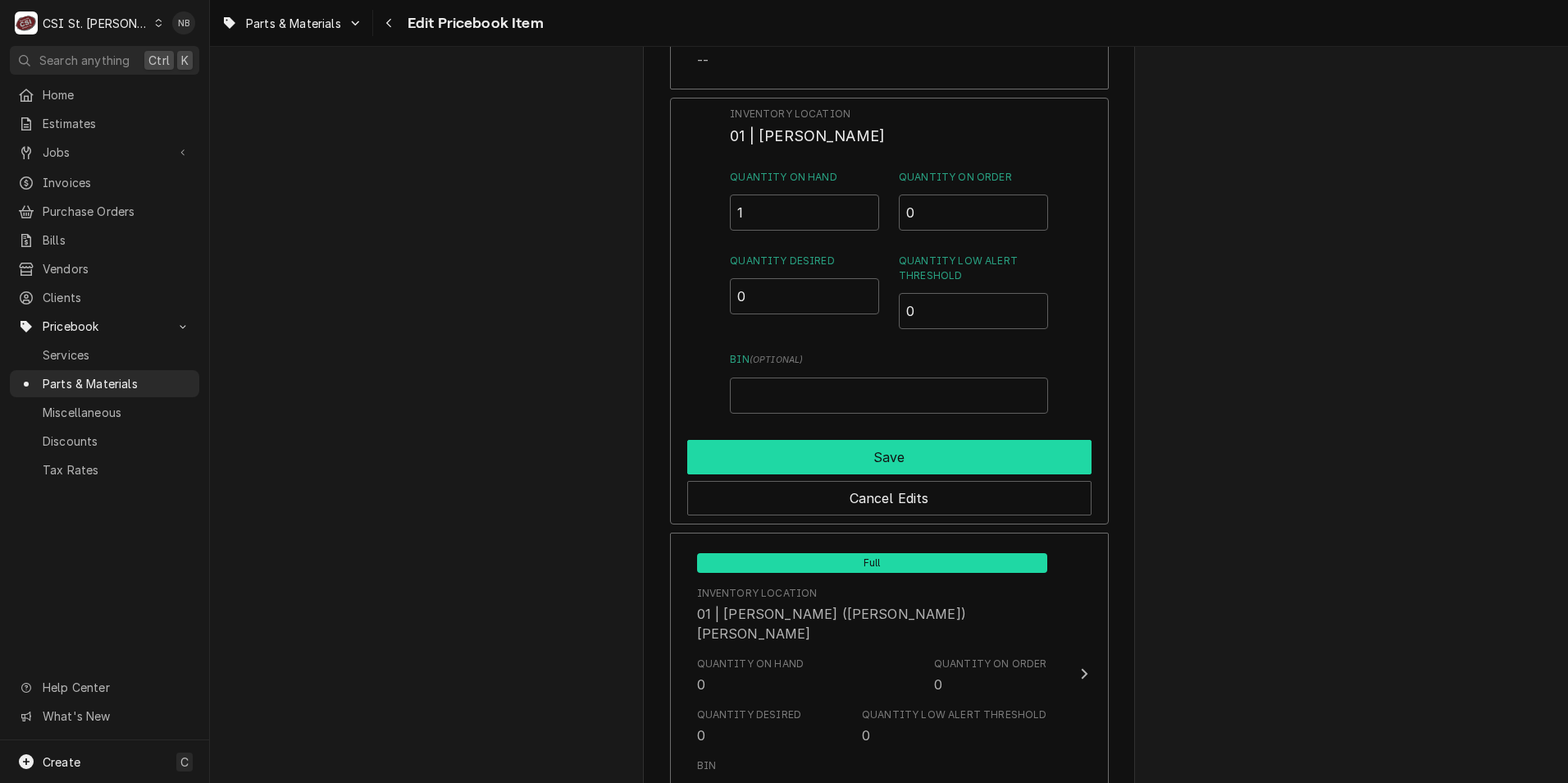
click at [1017, 447] on button "Save" at bounding box center [890, 457] width 405 height 34
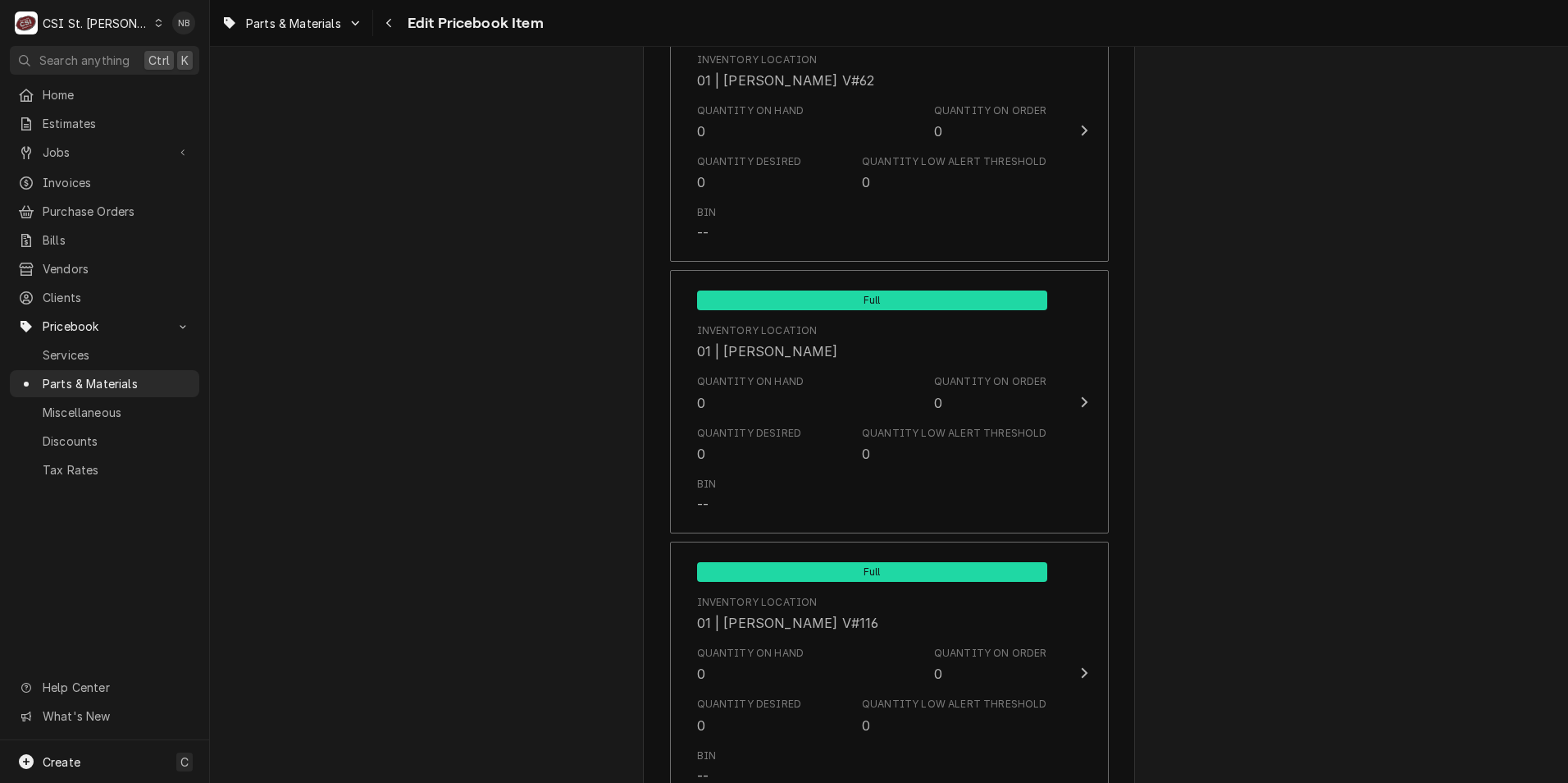
scroll to position [5988, 0]
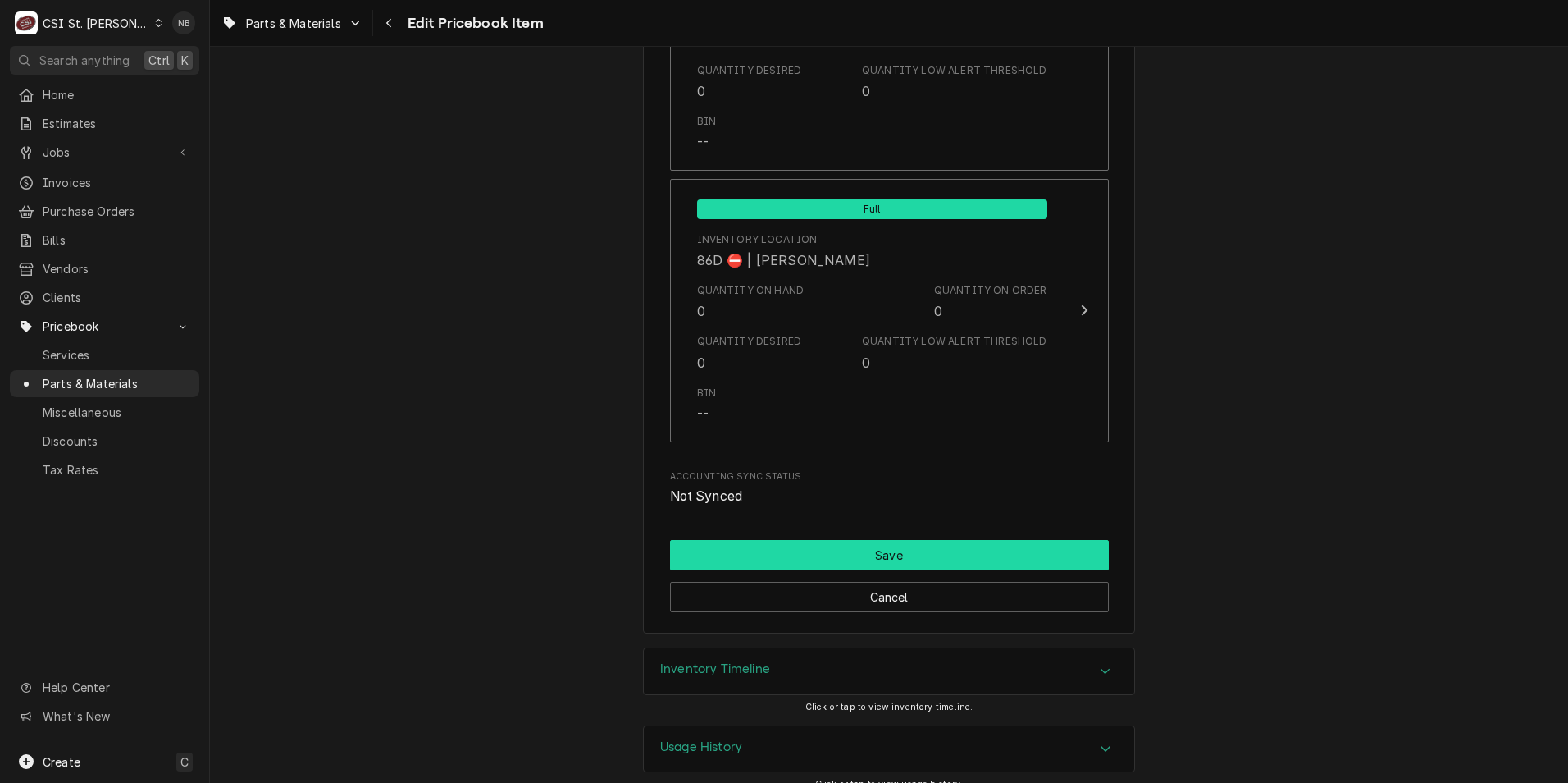
click at [980, 540] on button "Save" at bounding box center [889, 555] width 439 height 30
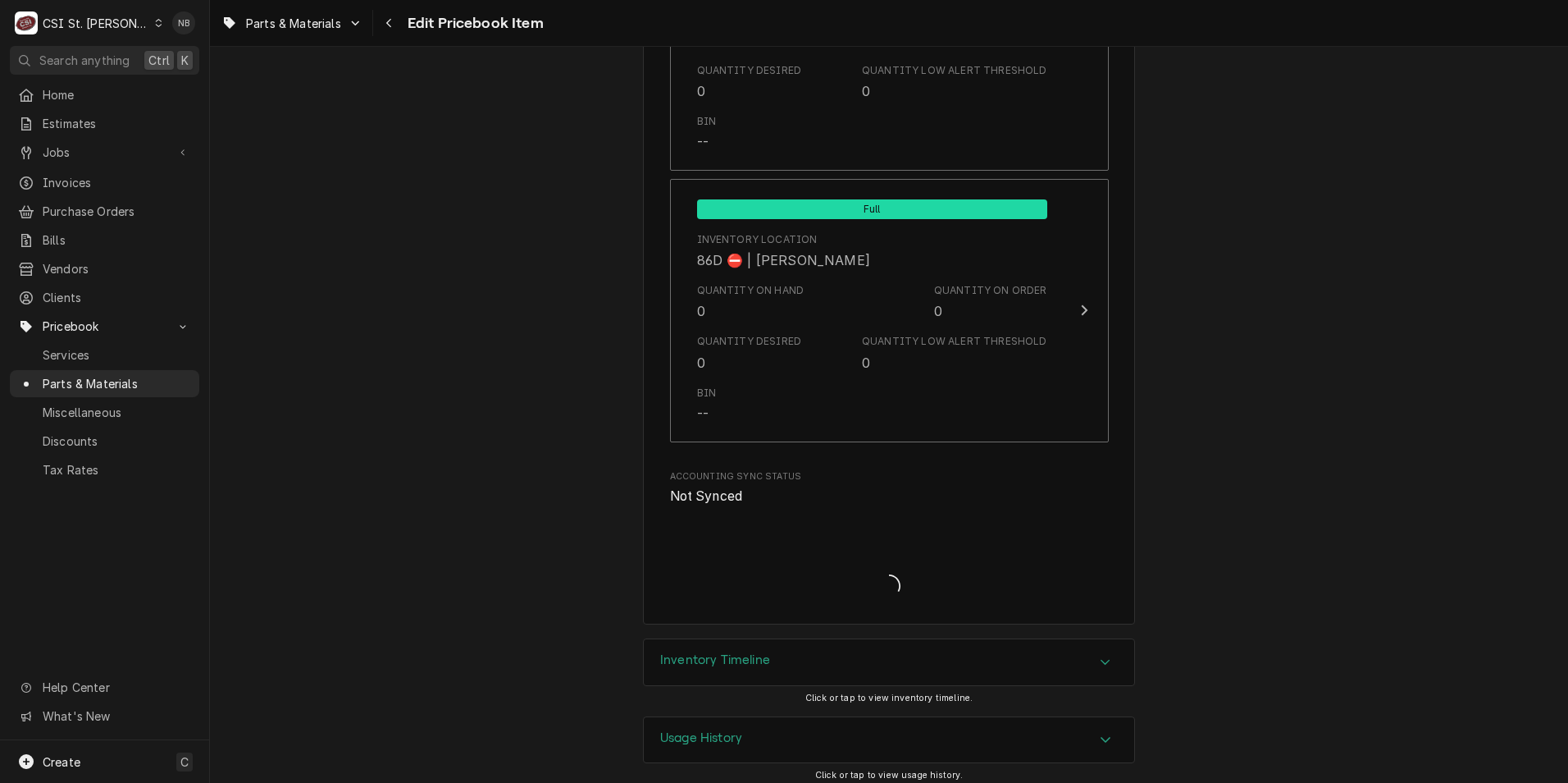
scroll to position [13855, 0]
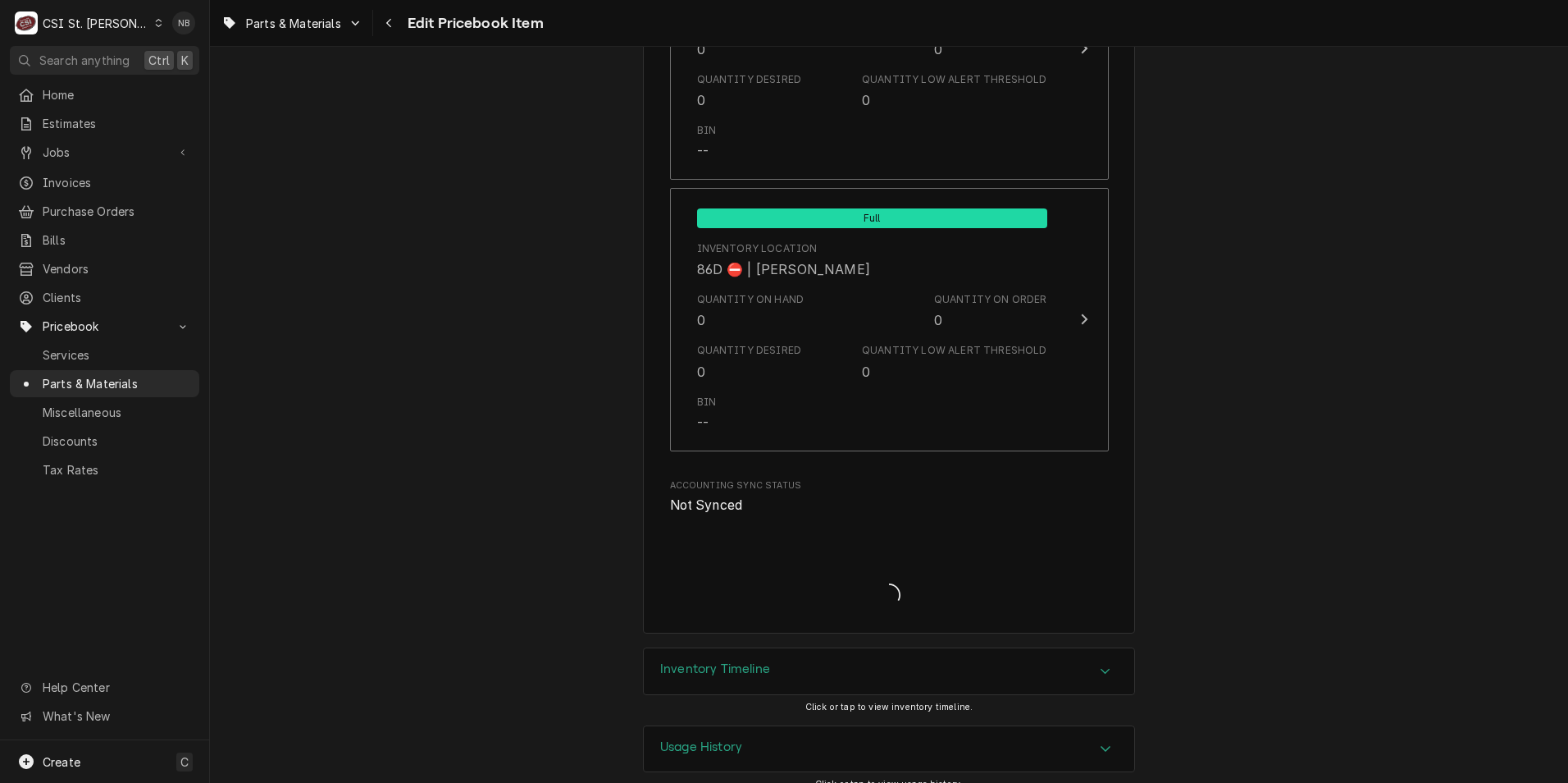
type textarea "x"
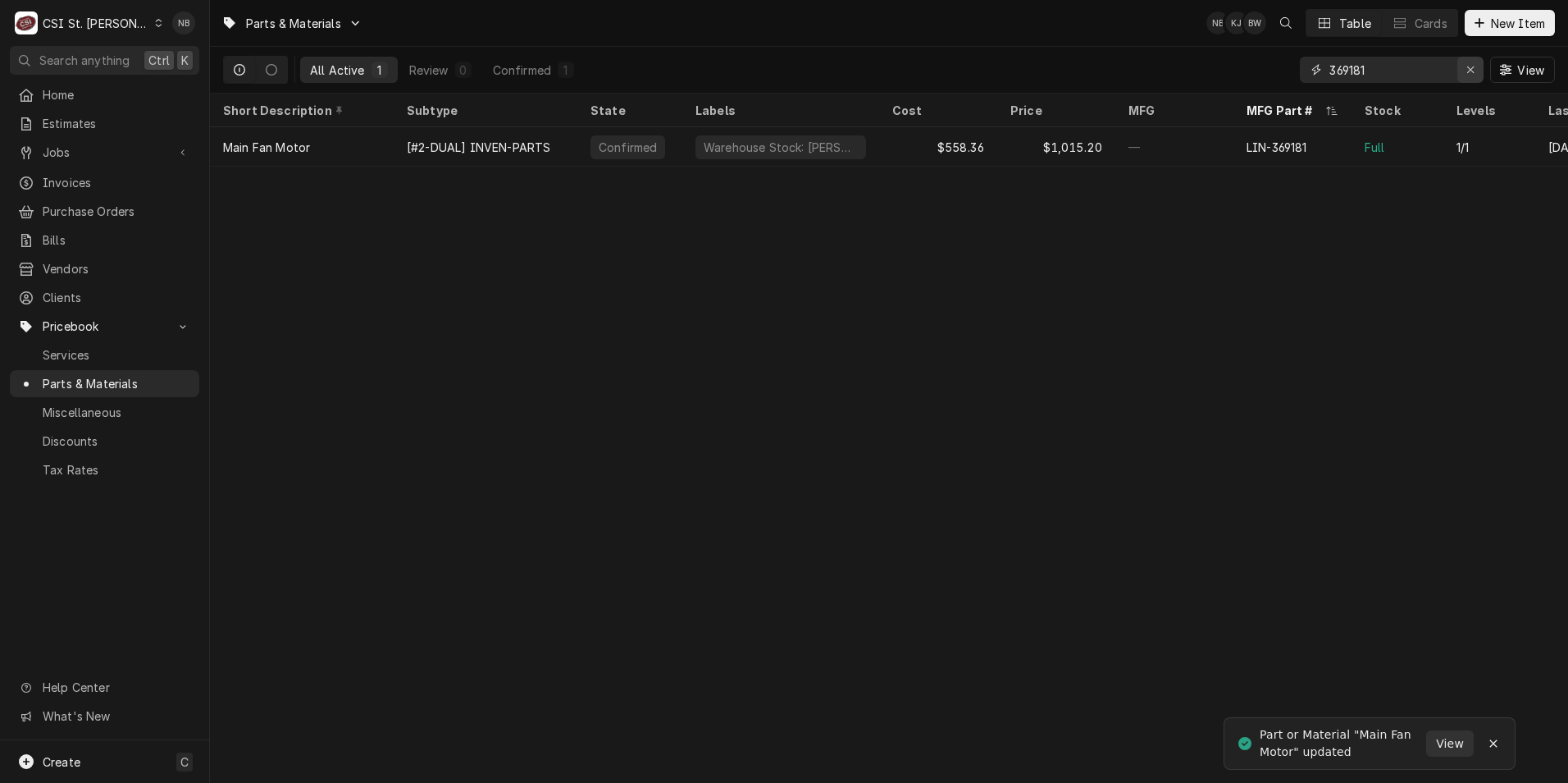
click at [1472, 72] on icon "Erase input" at bounding box center [1471, 69] width 9 height 11
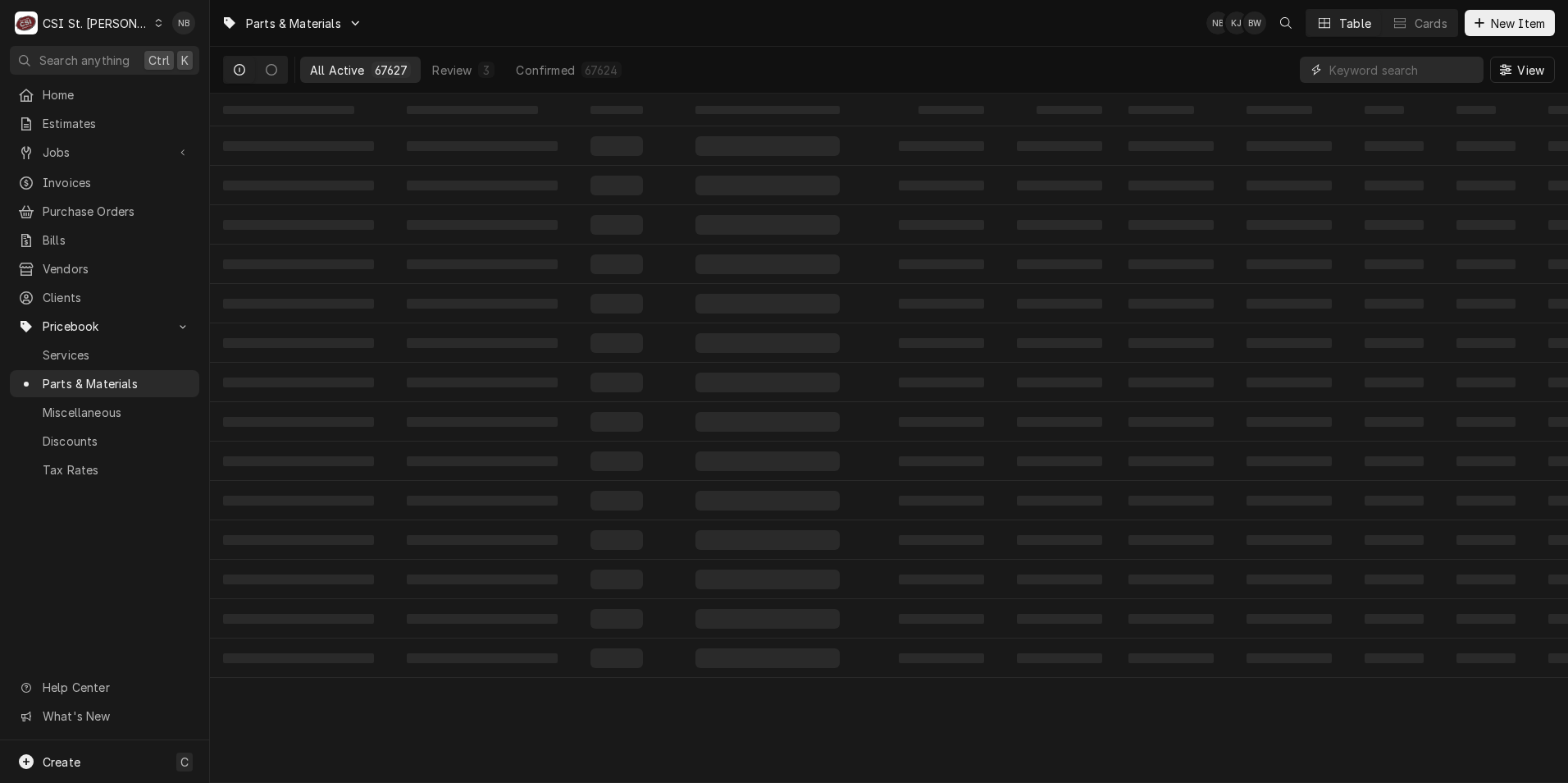
click at [1380, 73] on input "Dynamic Content Wrapper" at bounding box center [1402, 70] width 146 height 27
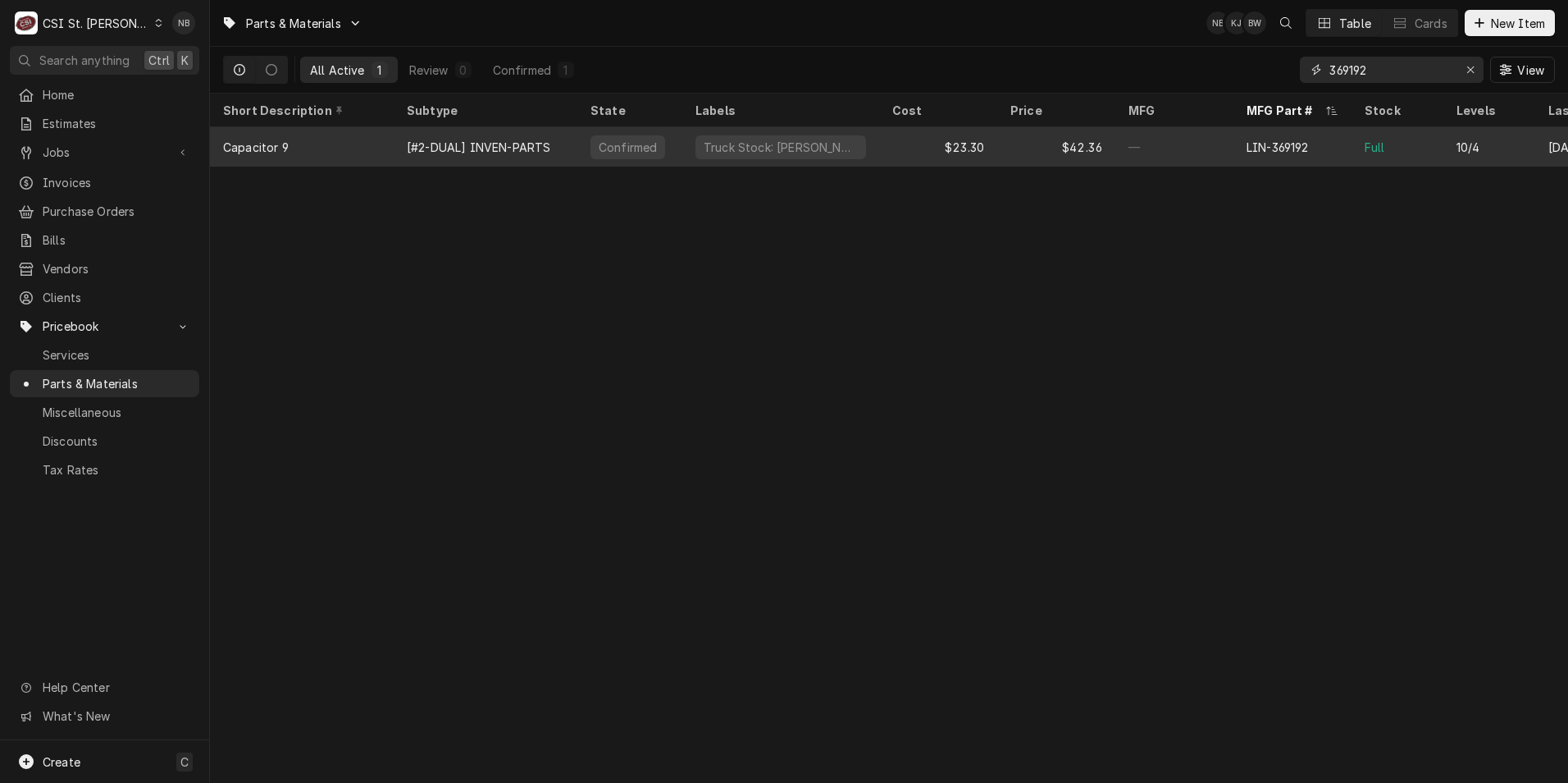
type input "369192"
click at [906, 140] on div "$23.30" at bounding box center [938, 147] width 118 height 40
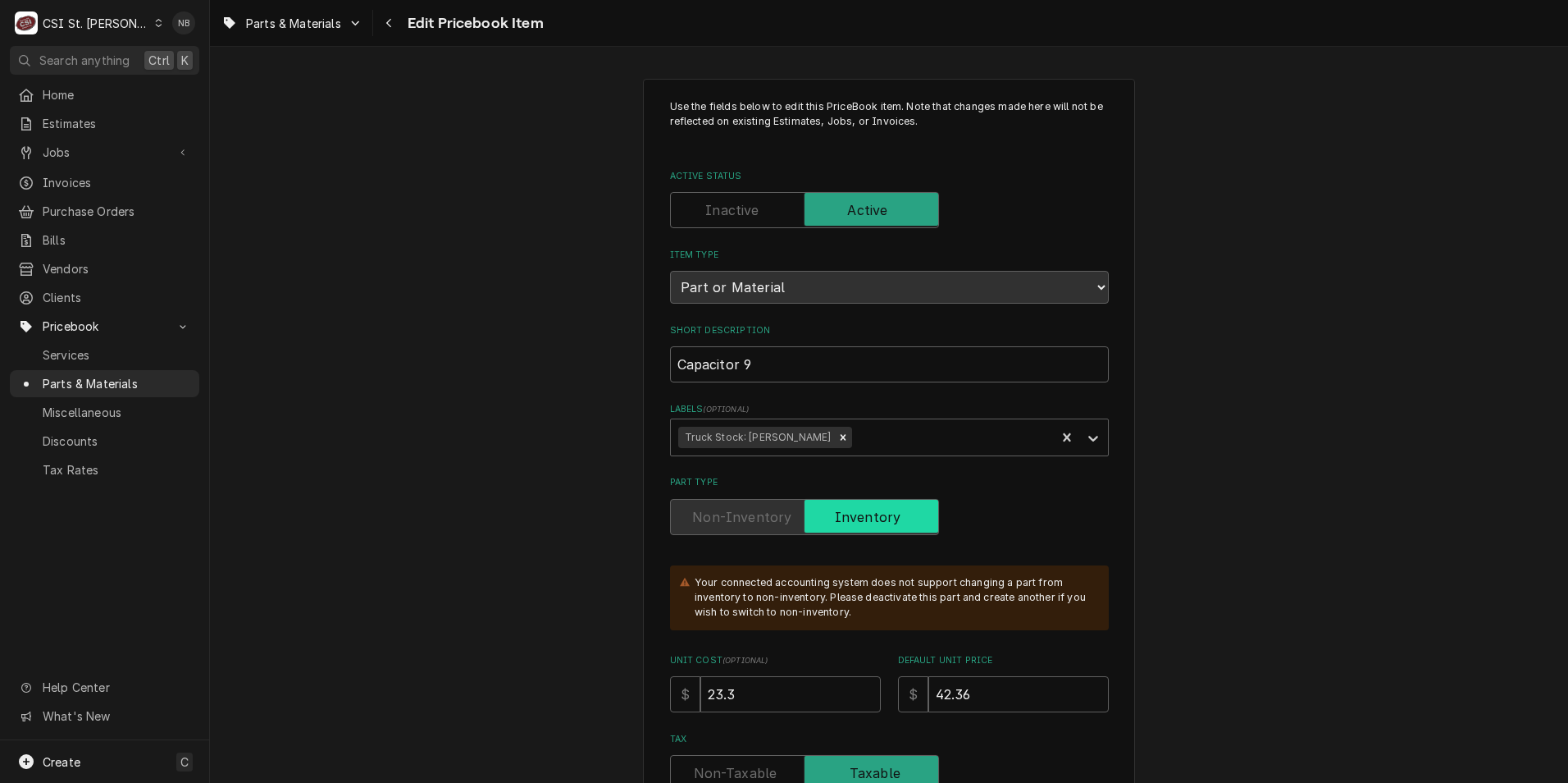
type textarea "x"
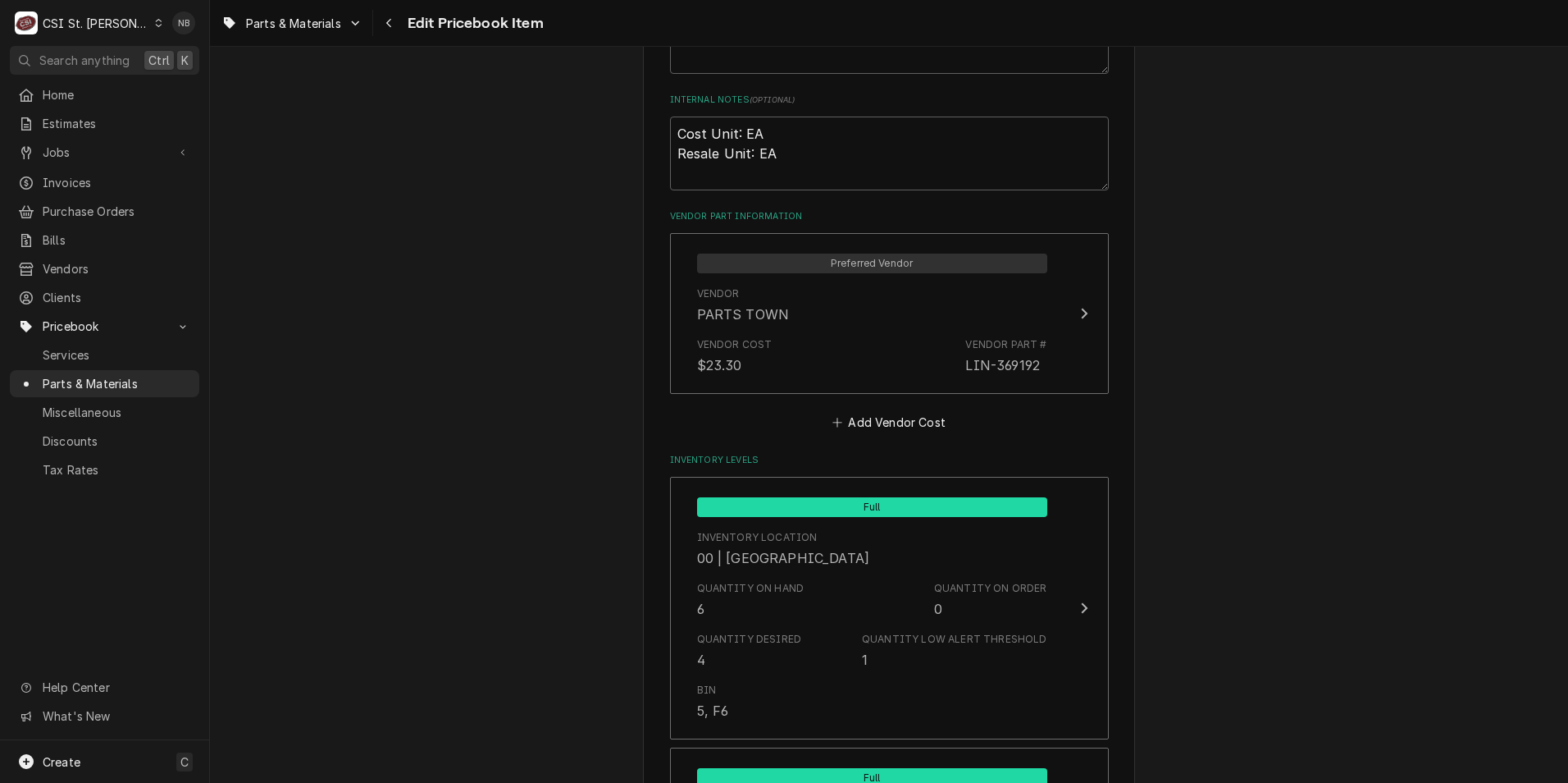
scroll to position [1312, 0]
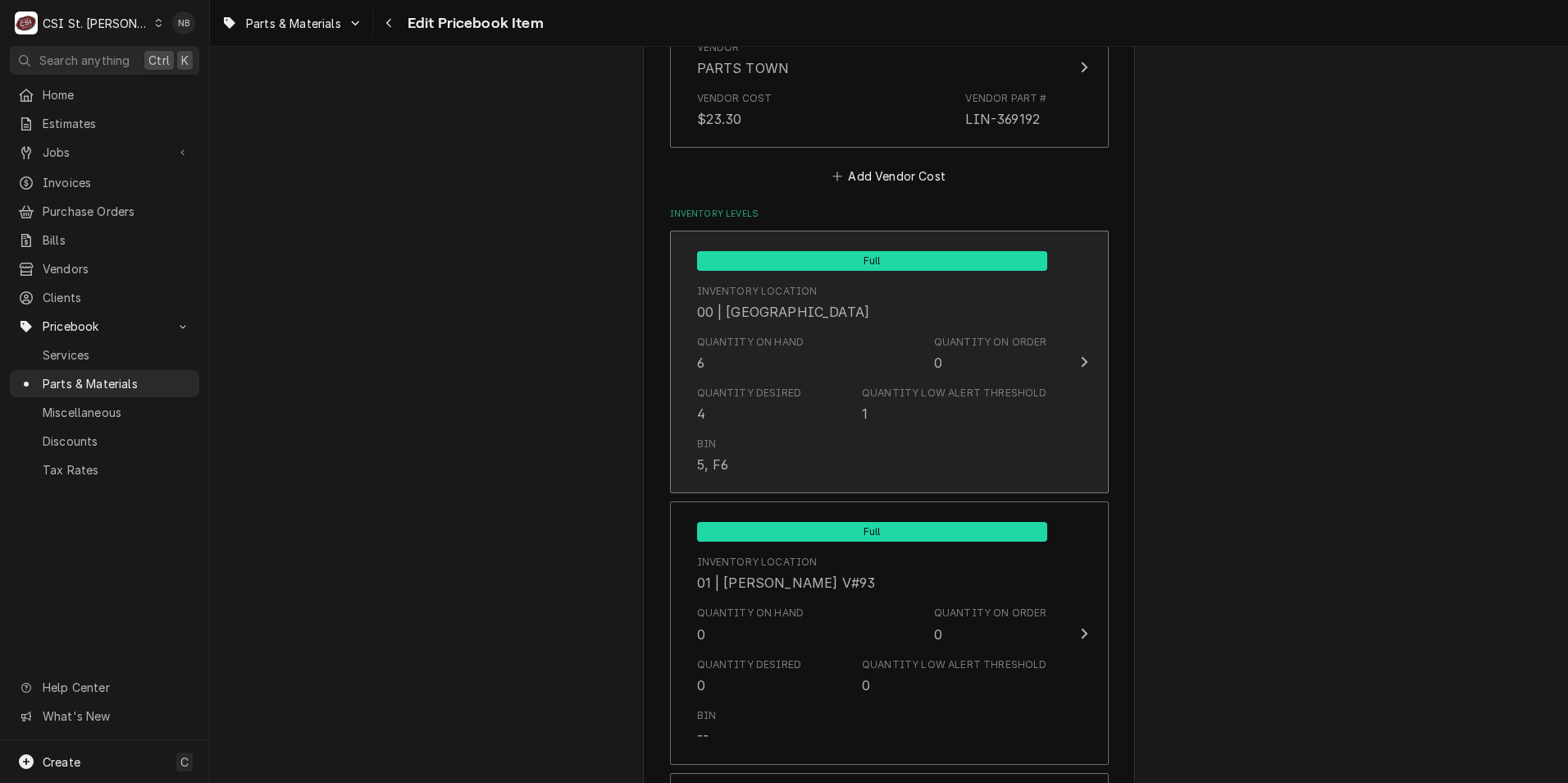
click at [893, 383] on div "Quantity Desired 4 Quantity Low Alert Threshold 1" at bounding box center [872, 405] width 350 height 51
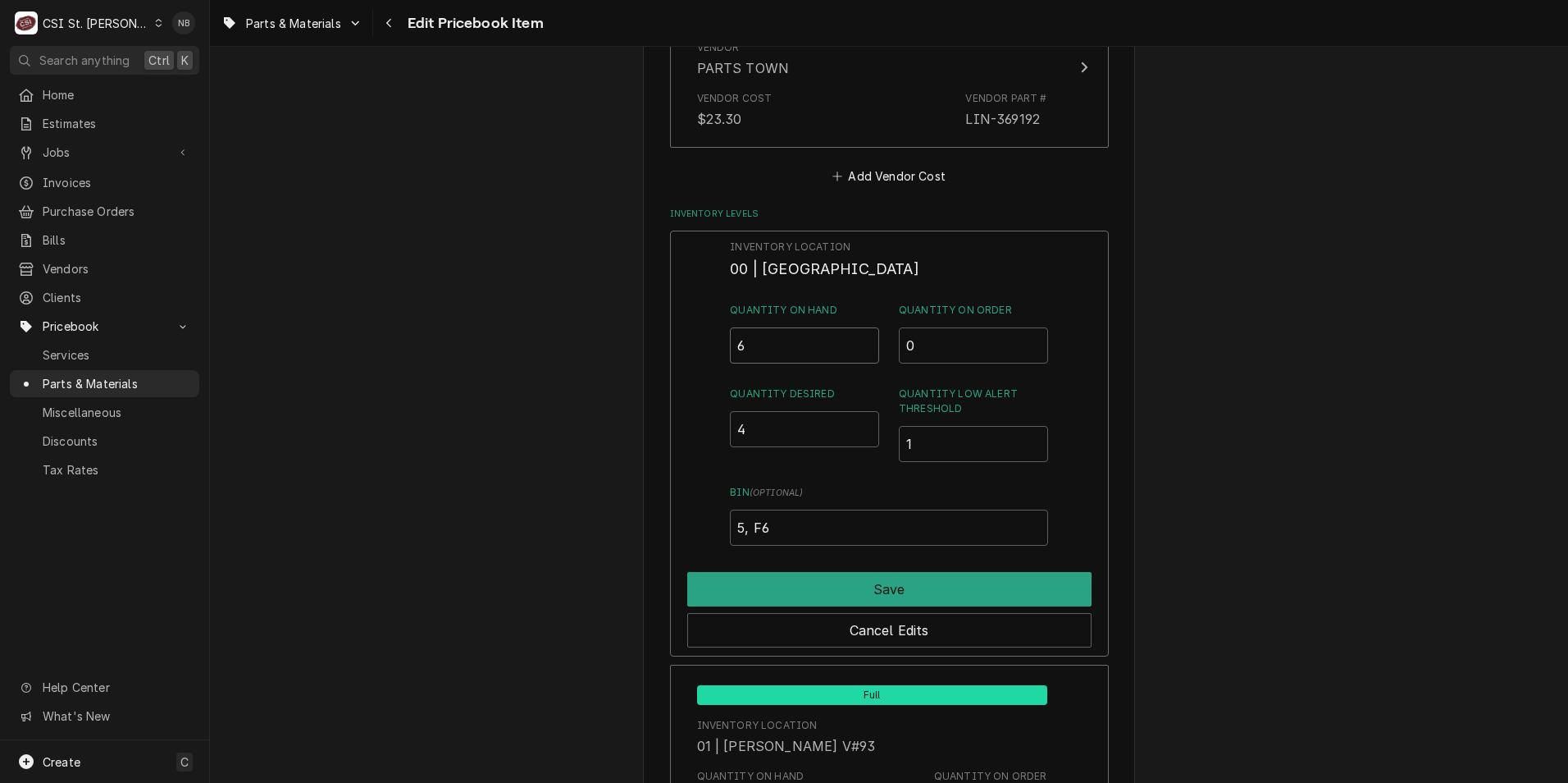
click at [767, 350] on input "6" at bounding box center [804, 345] width 149 height 36
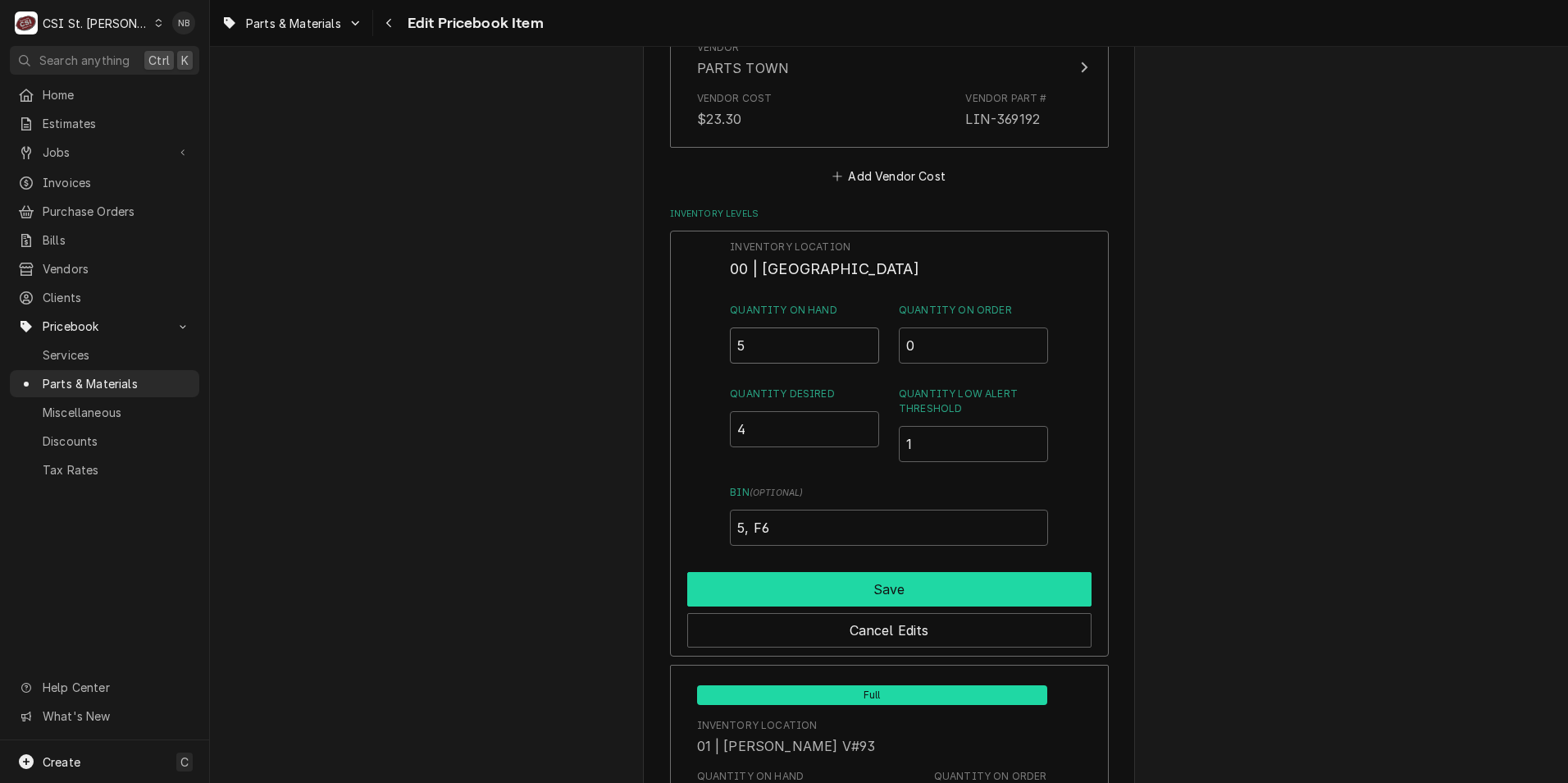
type input "5"
click at [971, 583] on button "Save" at bounding box center [890, 589] width 405 height 34
type textarea "x"
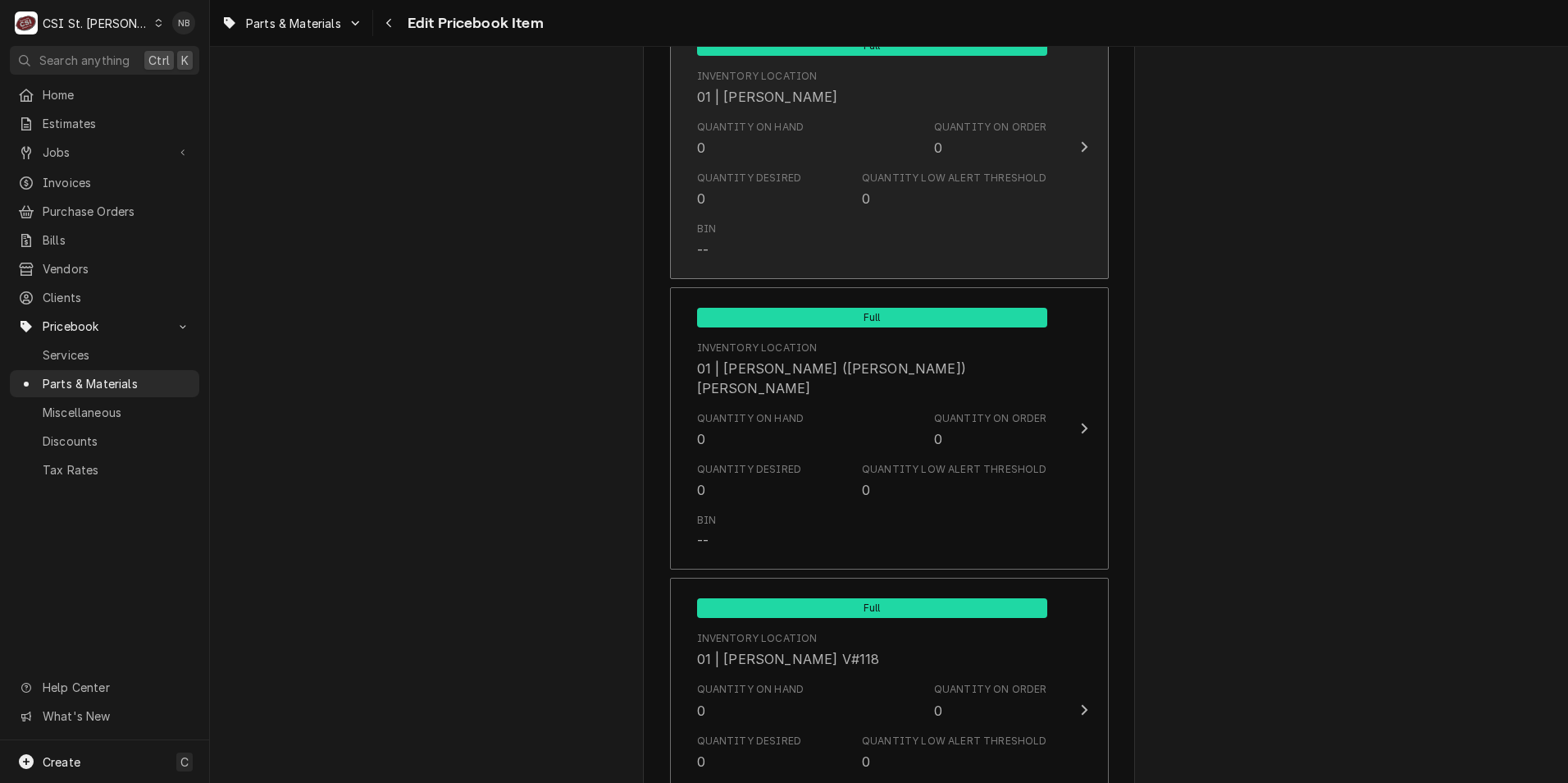
click at [839, 195] on div "Quantity Desired 0 Quantity Low Alert Threshold 0" at bounding box center [872, 190] width 350 height 51
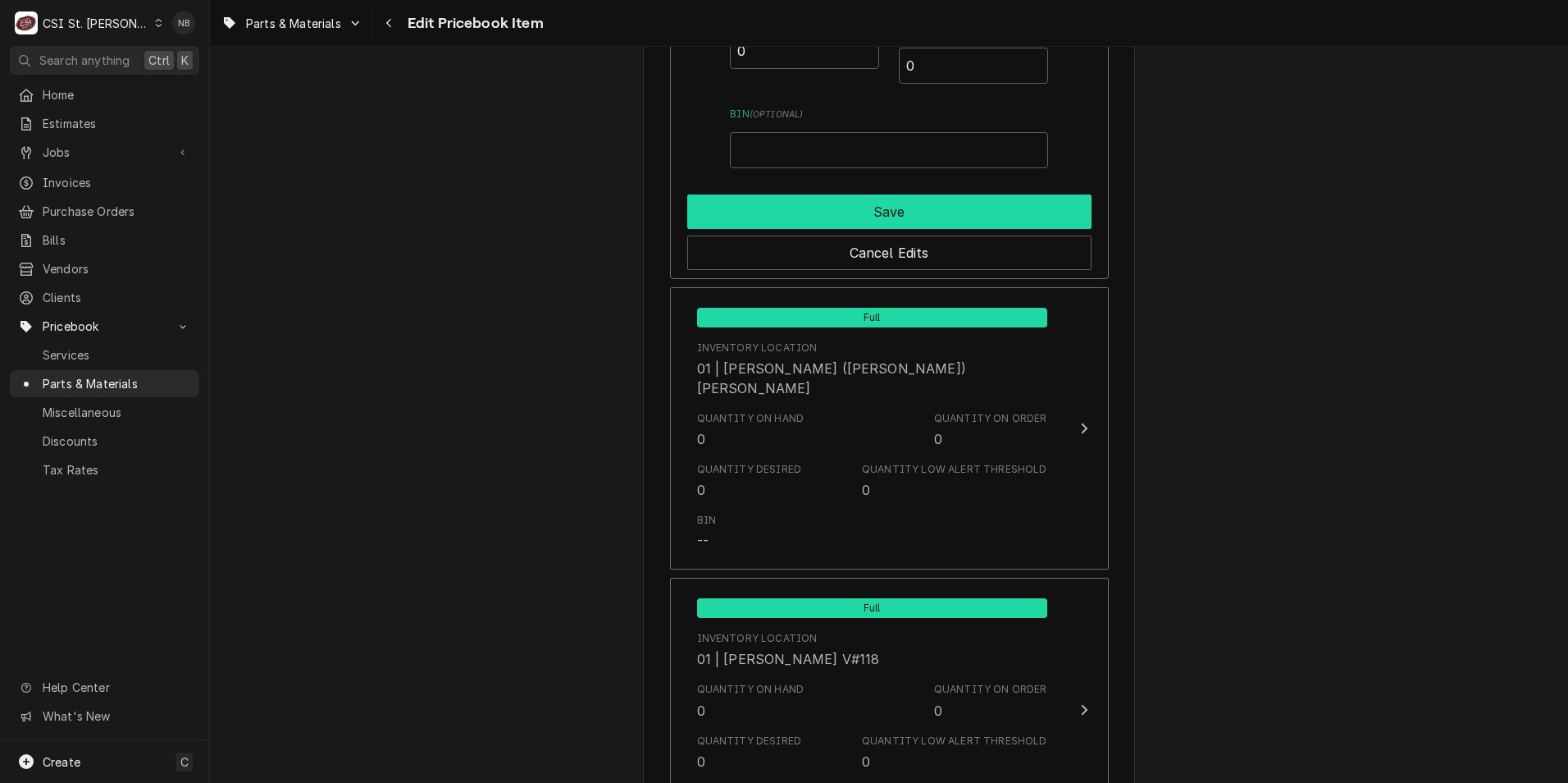
scroll to position [4428, 0]
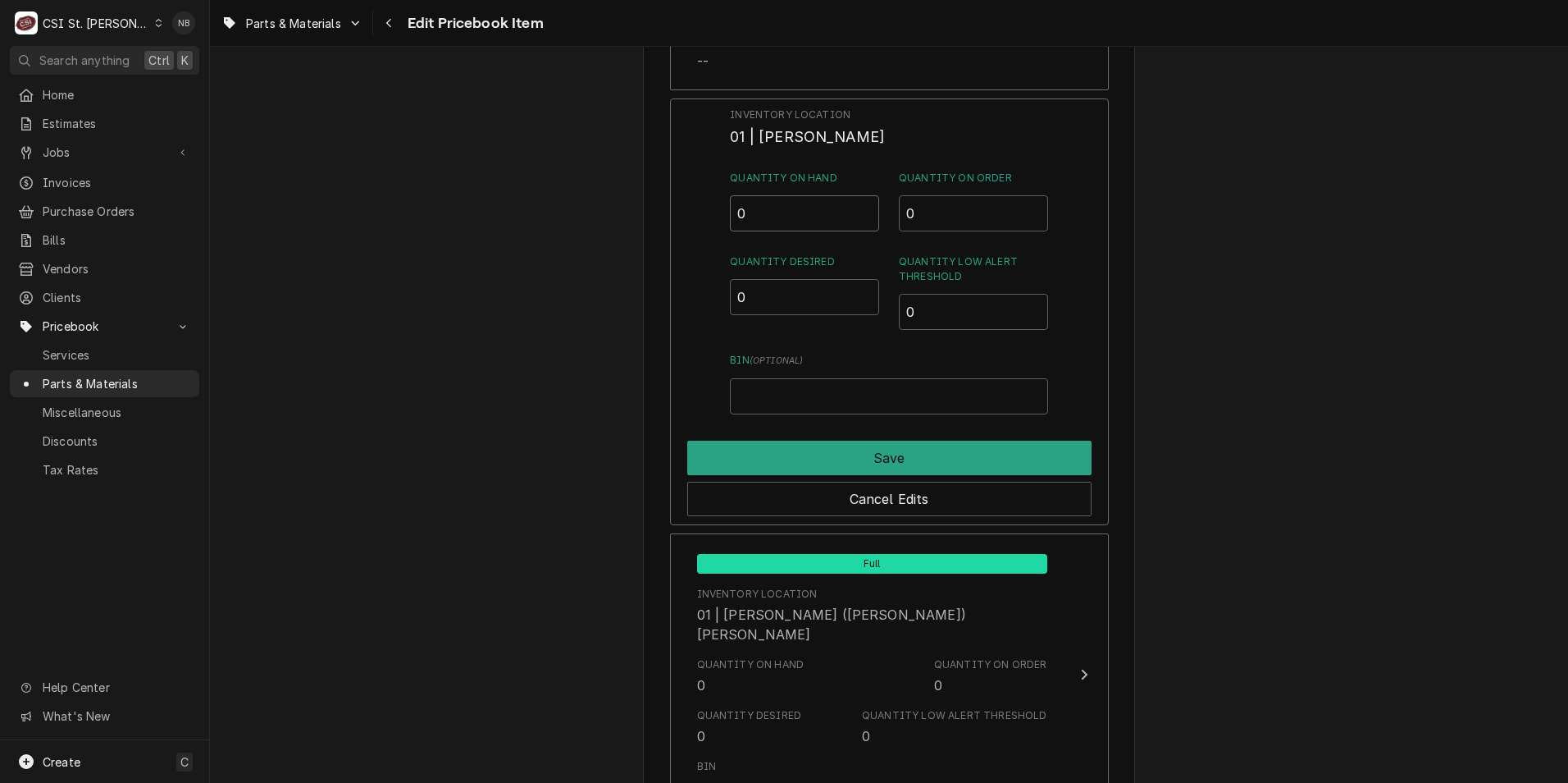
click at [783, 223] on input "0" at bounding box center [804, 213] width 149 height 36
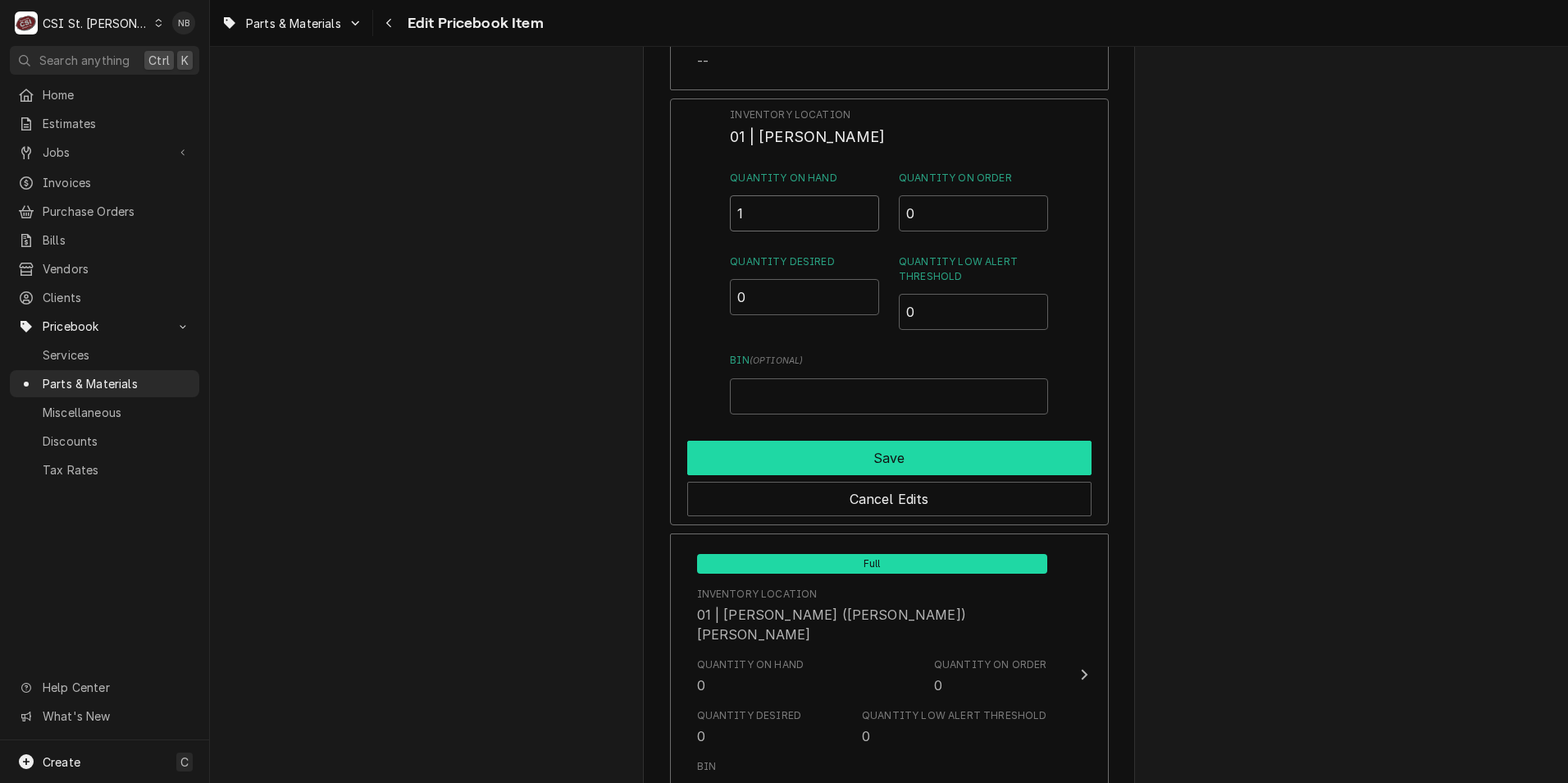
type input "1"
click at [875, 450] on button "Save" at bounding box center [890, 457] width 405 height 34
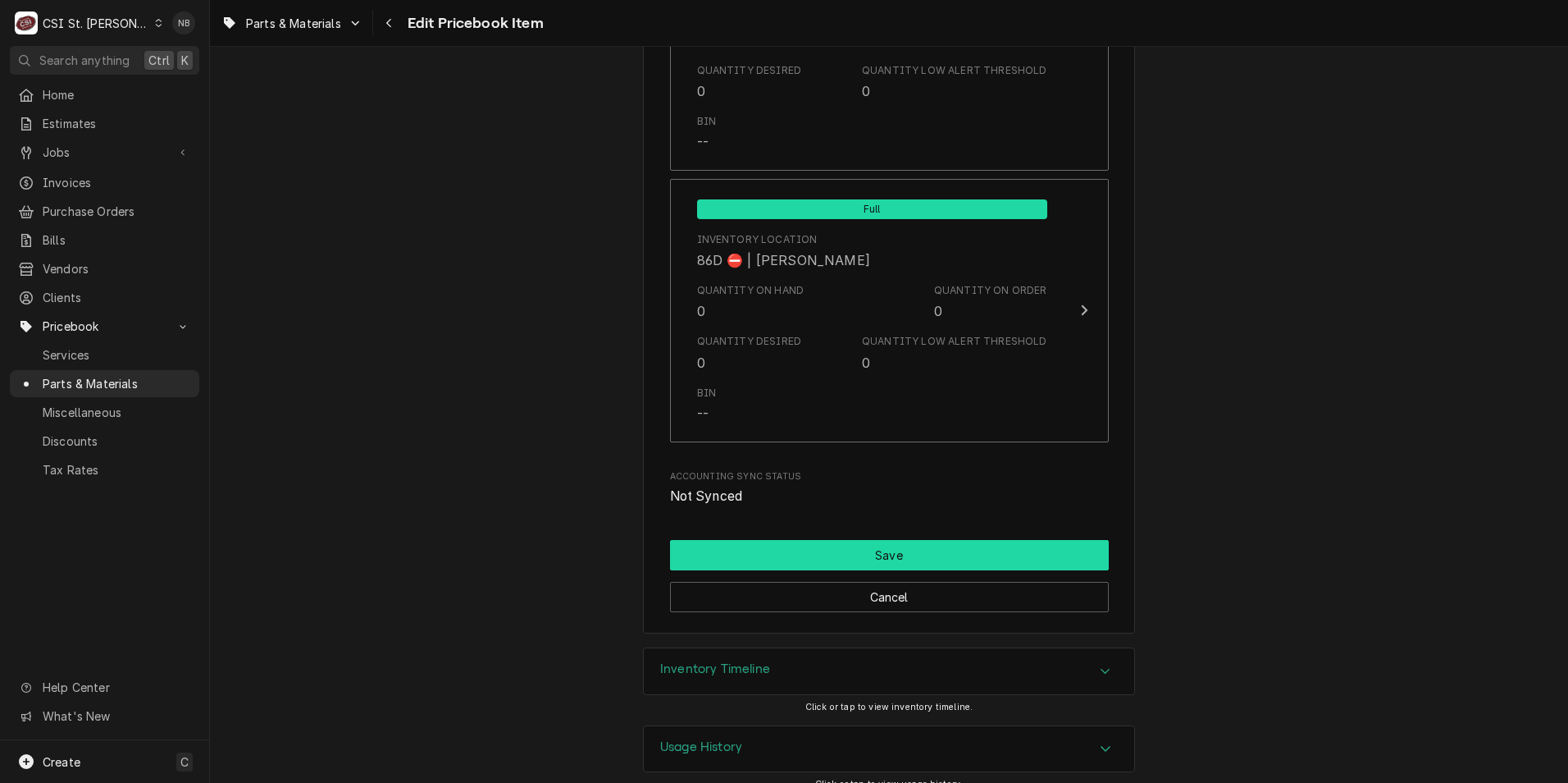
click at [931, 544] on button "Save" at bounding box center [889, 555] width 439 height 30
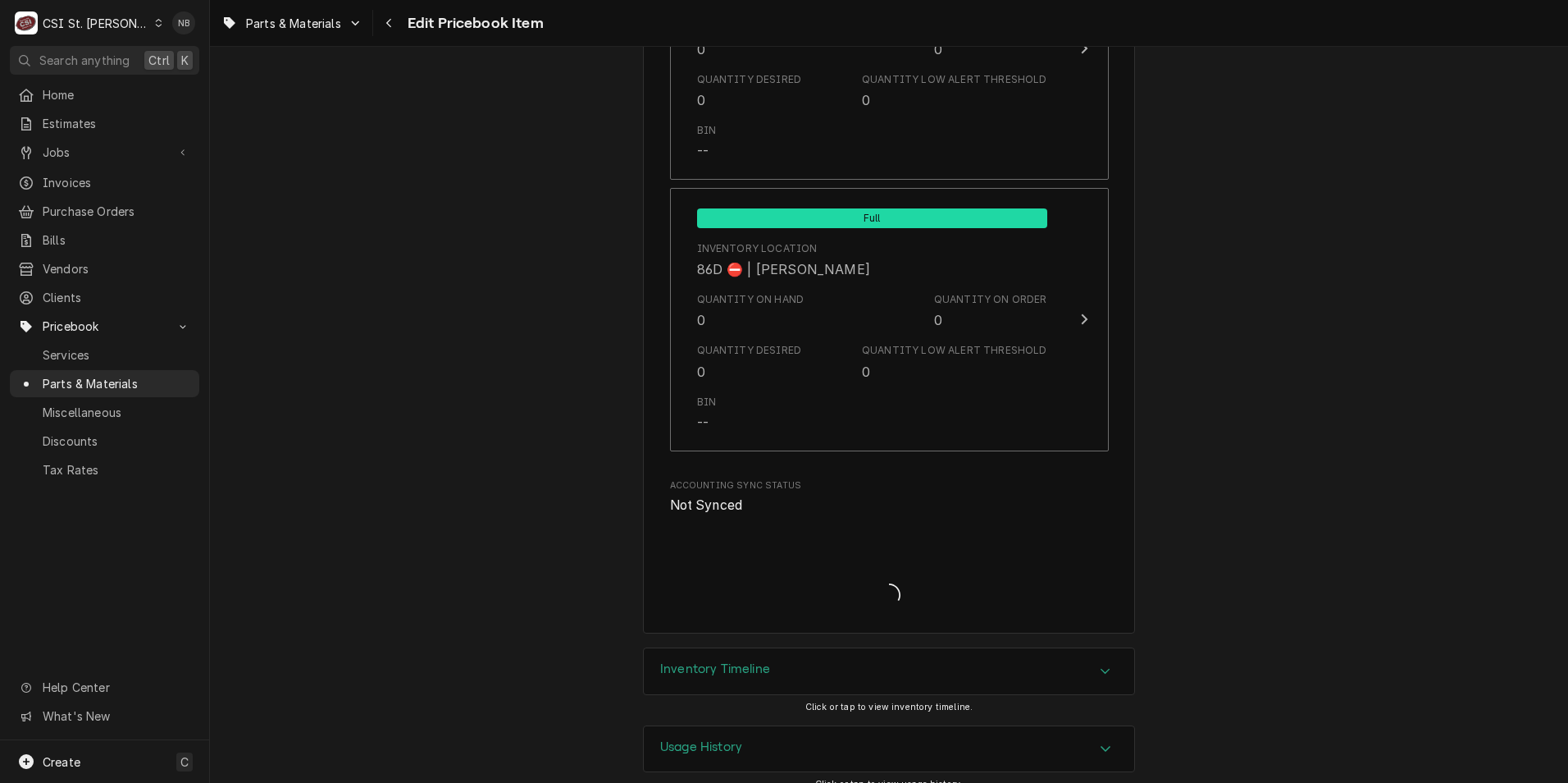
type textarea "x"
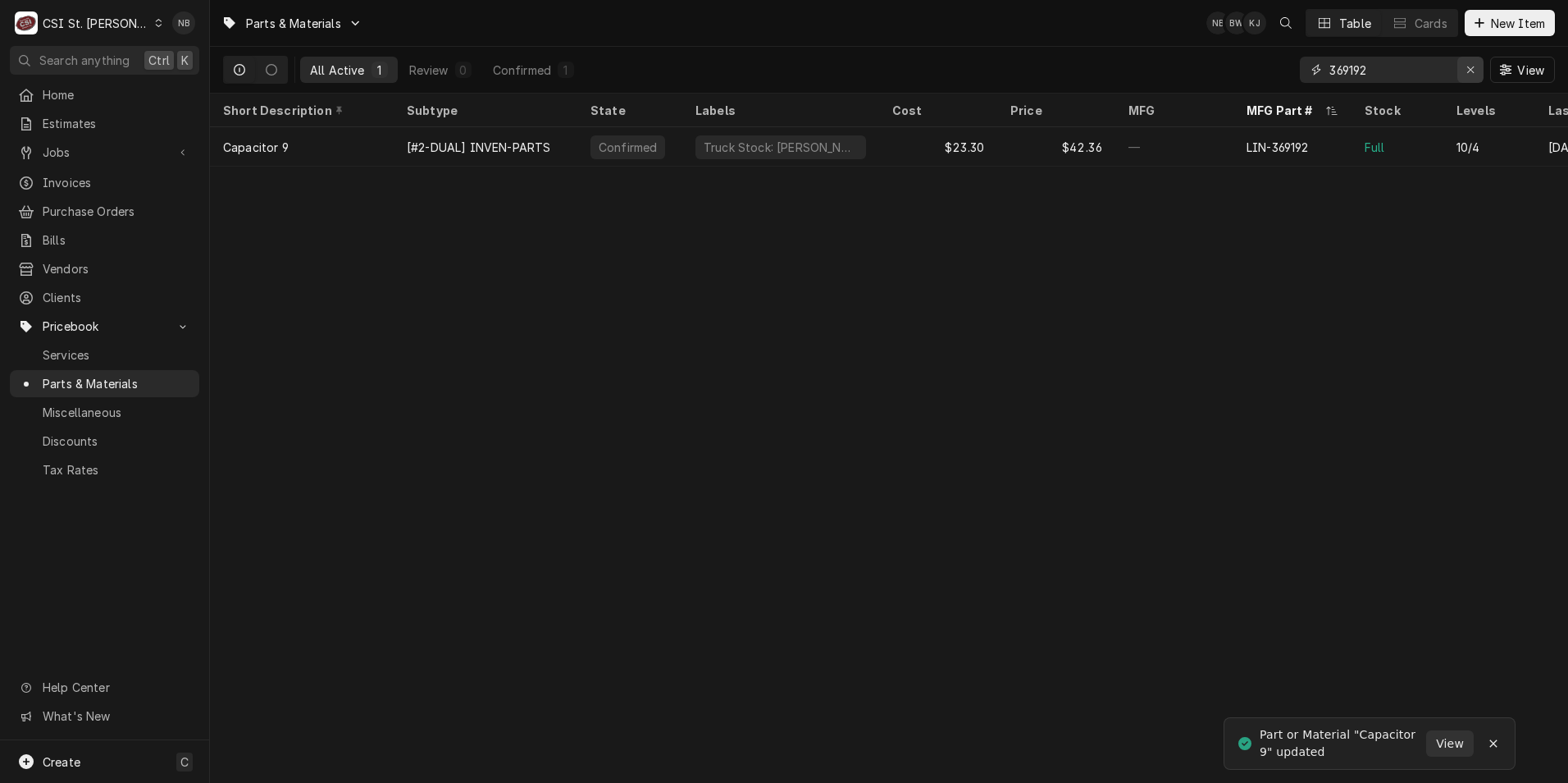
click at [1470, 72] on icon "Erase input" at bounding box center [1471, 69] width 9 height 11
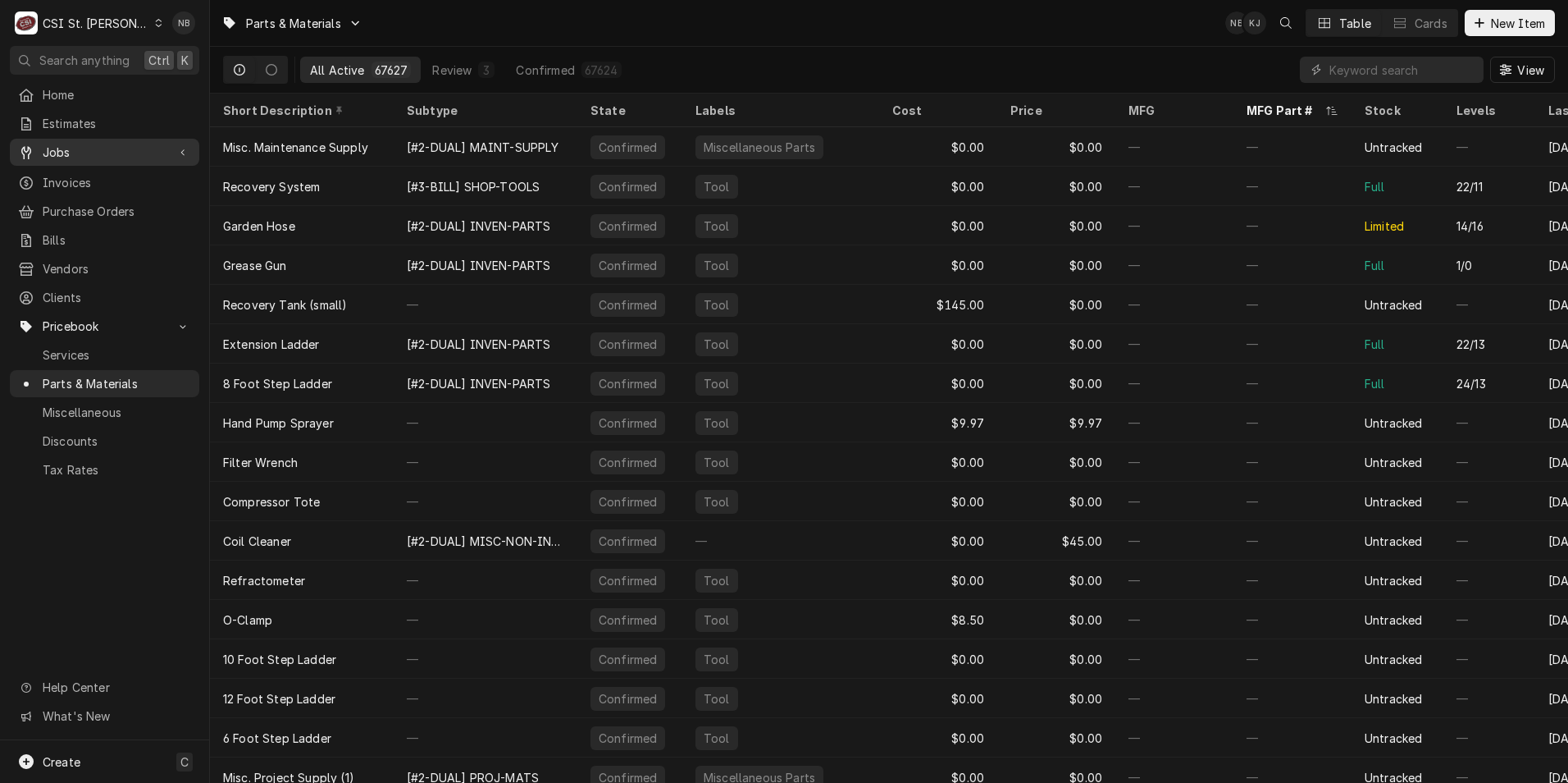
click at [115, 143] on span "Jobs" at bounding box center [104, 151] width 124 height 17
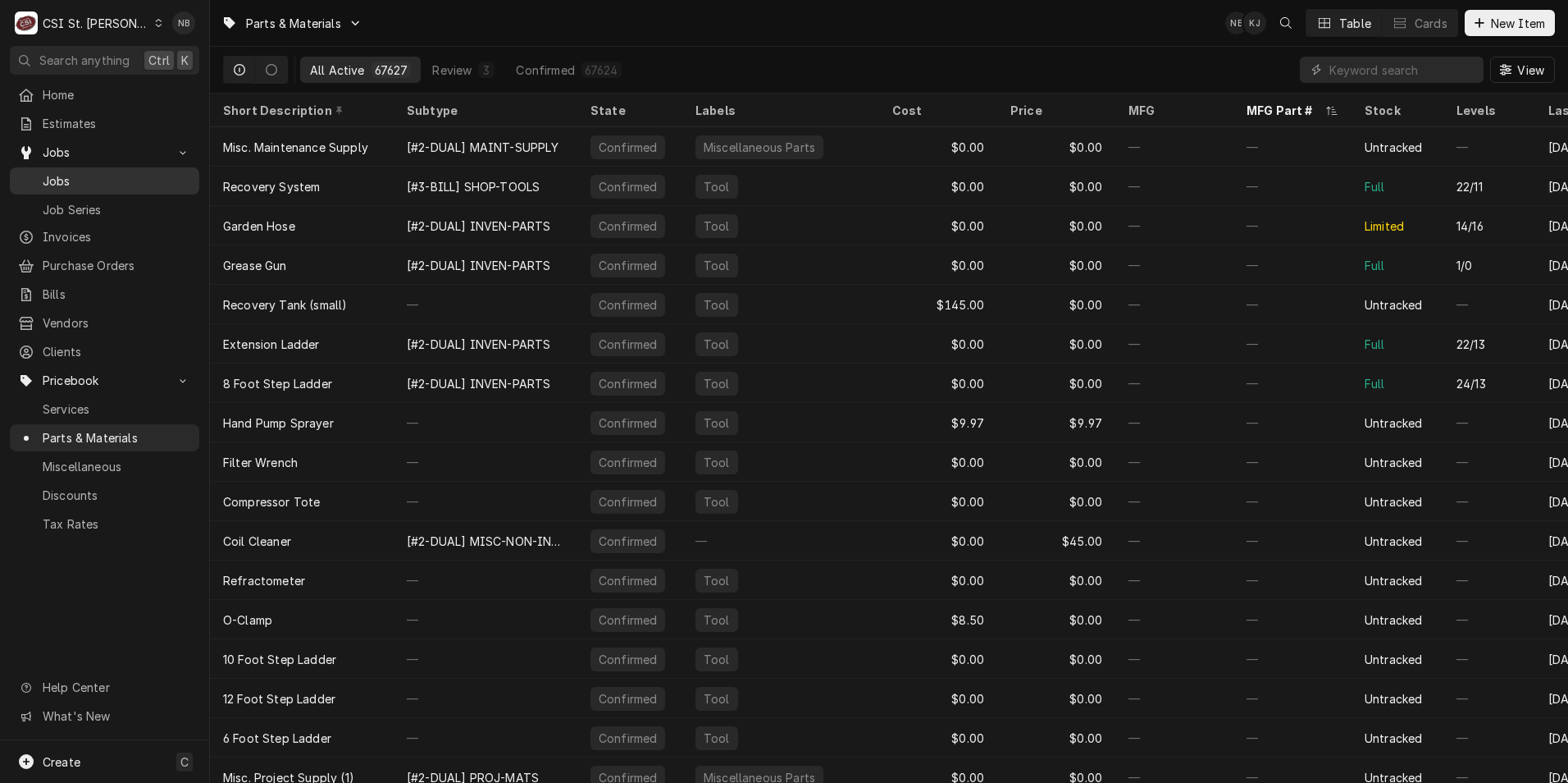
click at [102, 172] on span "Jobs" at bounding box center [117, 180] width 148 height 17
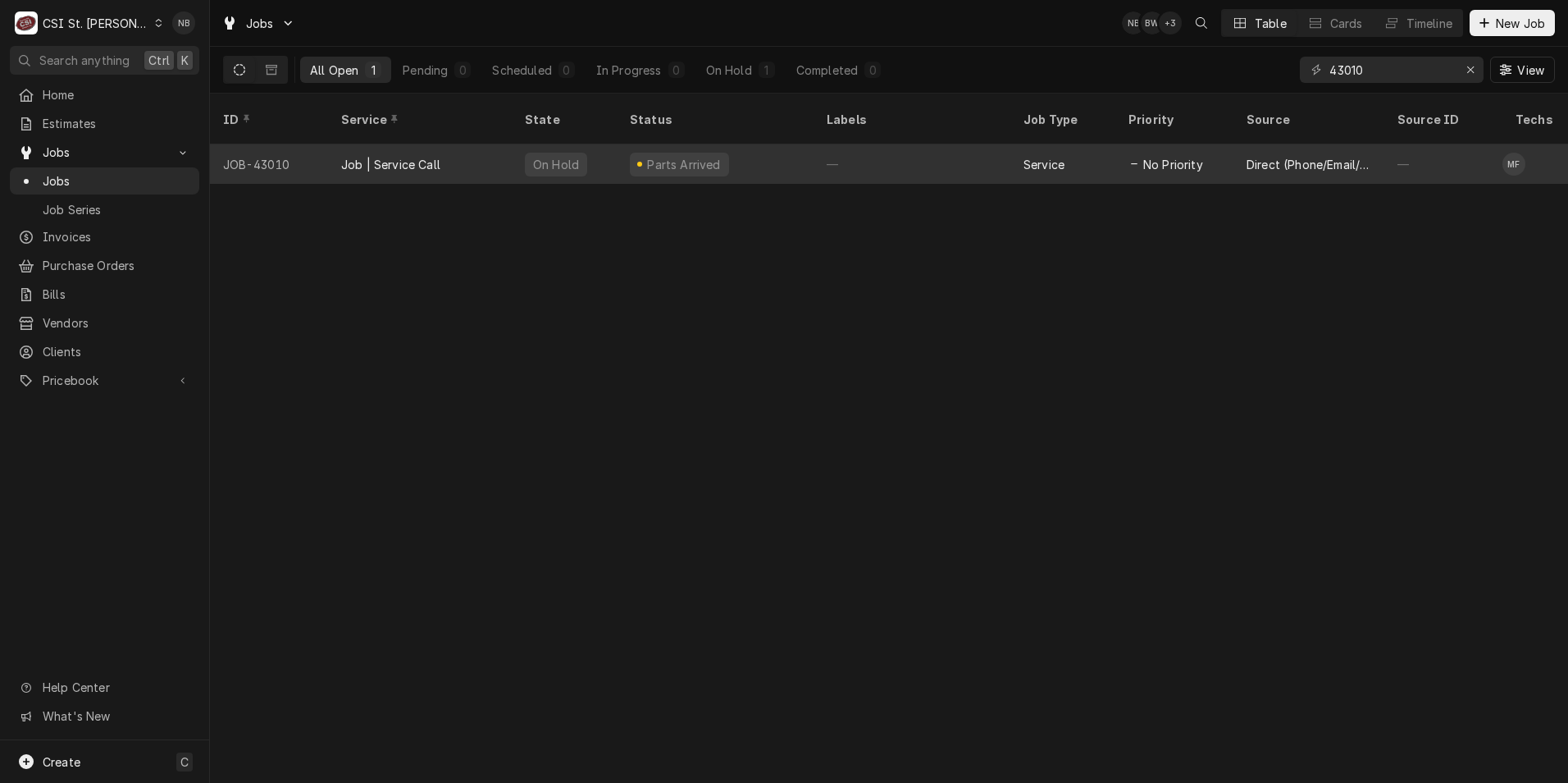
click at [869, 144] on div "—" at bounding box center [912, 163] width 197 height 40
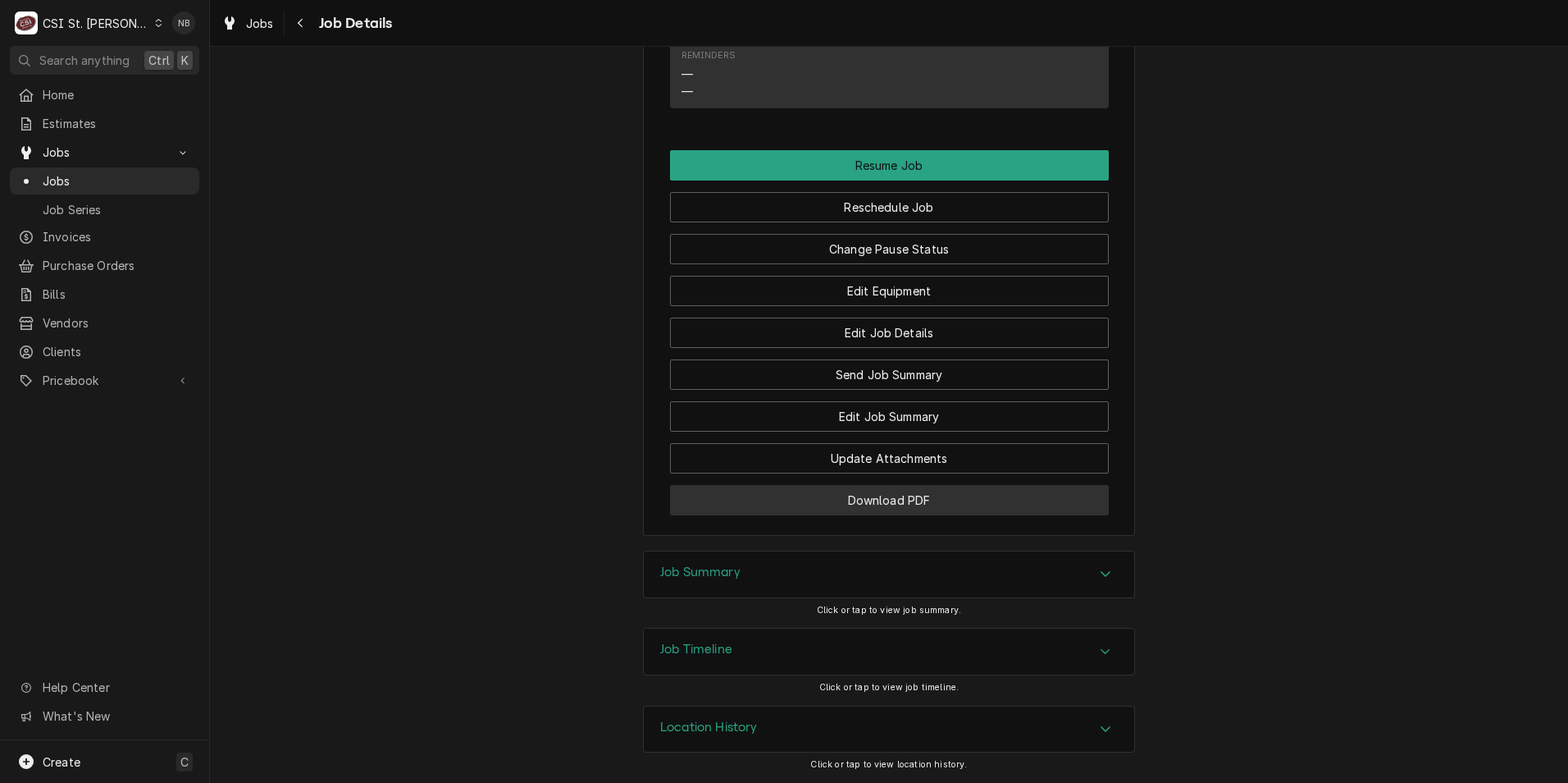
click at [1022, 497] on button "Download PDF" at bounding box center [889, 500] width 439 height 30
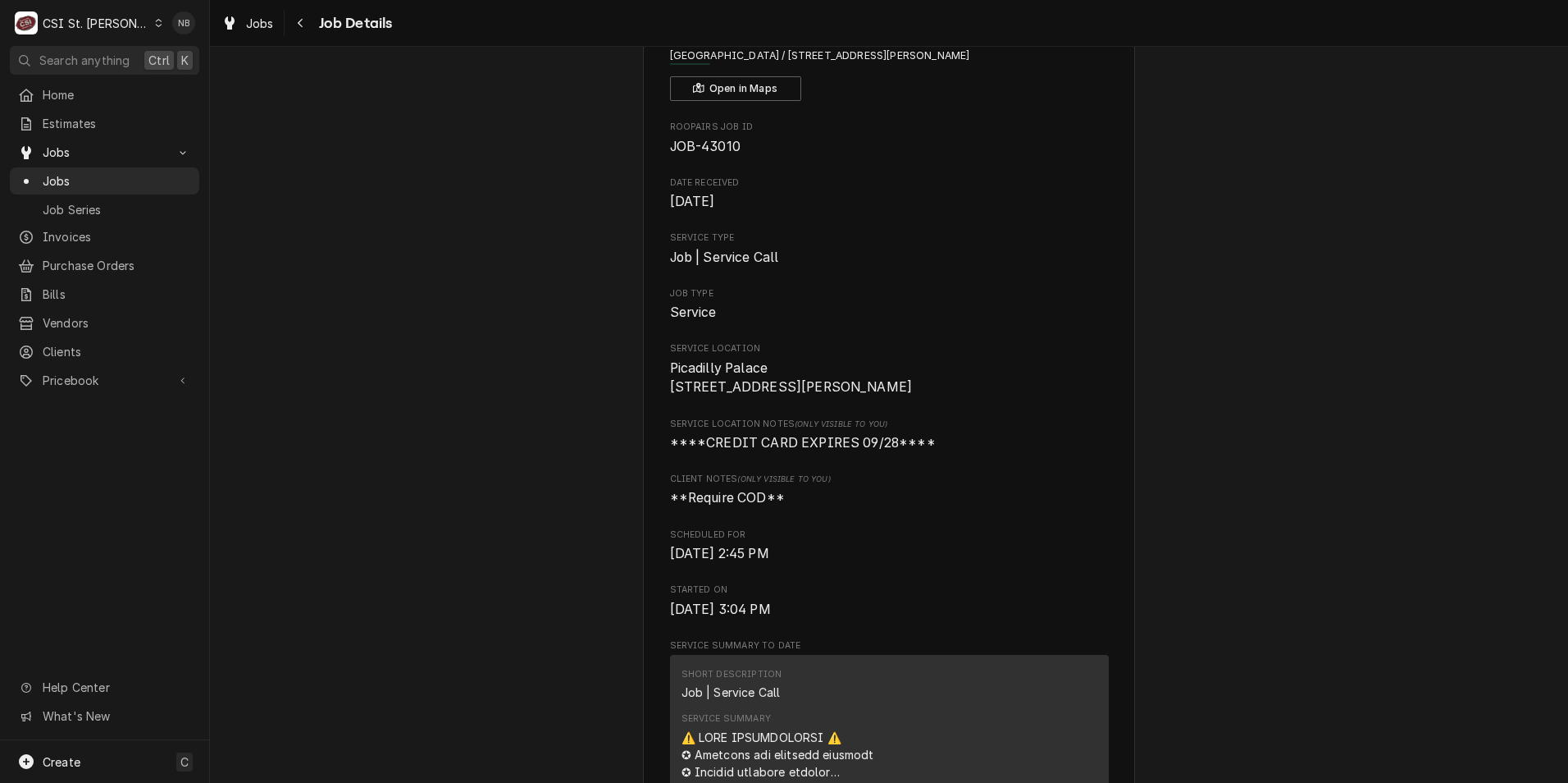
scroll to position [510, 0]
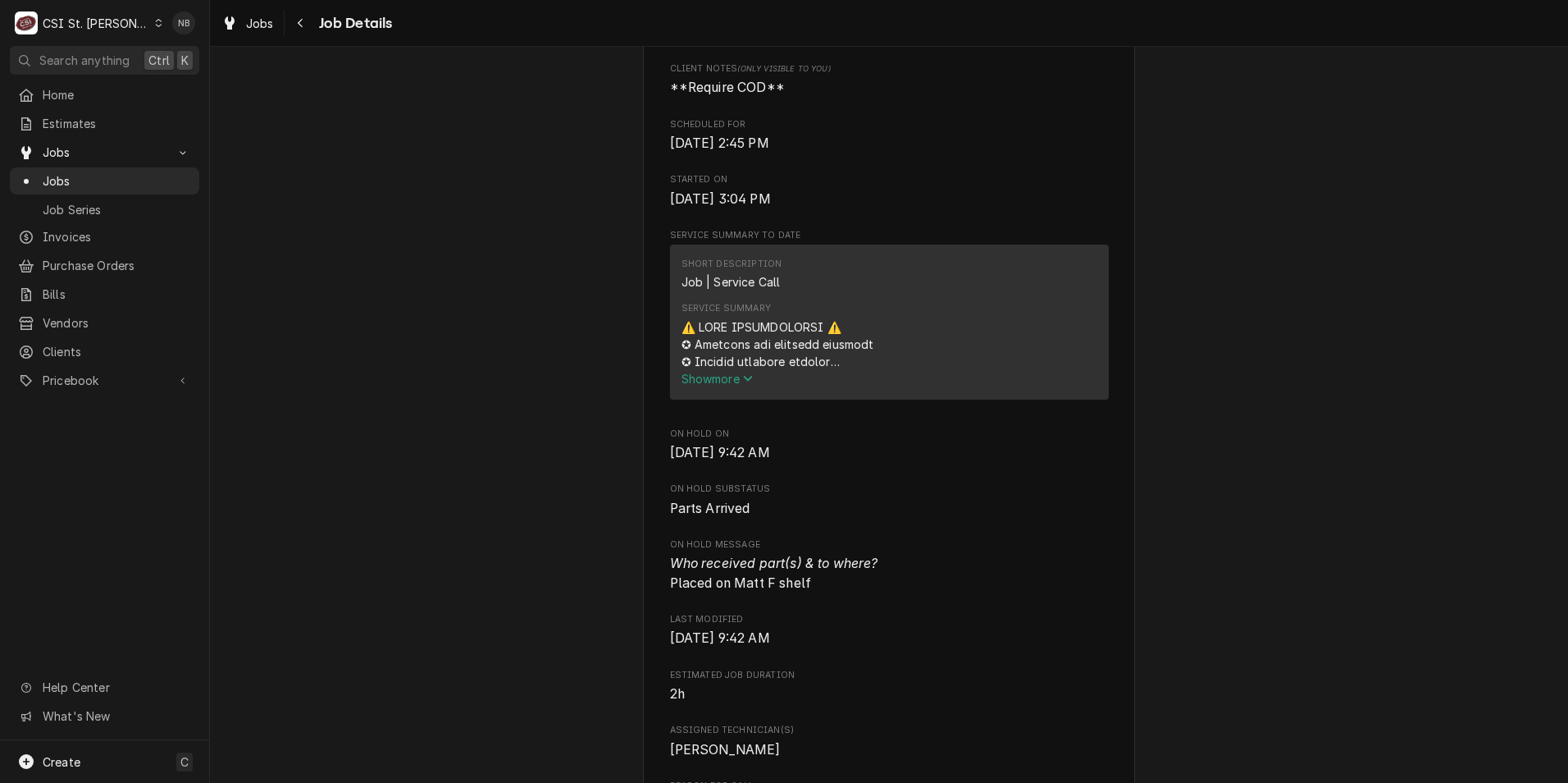
click at [446, 428] on div "Parts Arrived PICADILLY PALACE Picadilly Palace / 181 Audrey Lane, Union, MO 63…" at bounding box center [889, 544] width 1358 height 1981
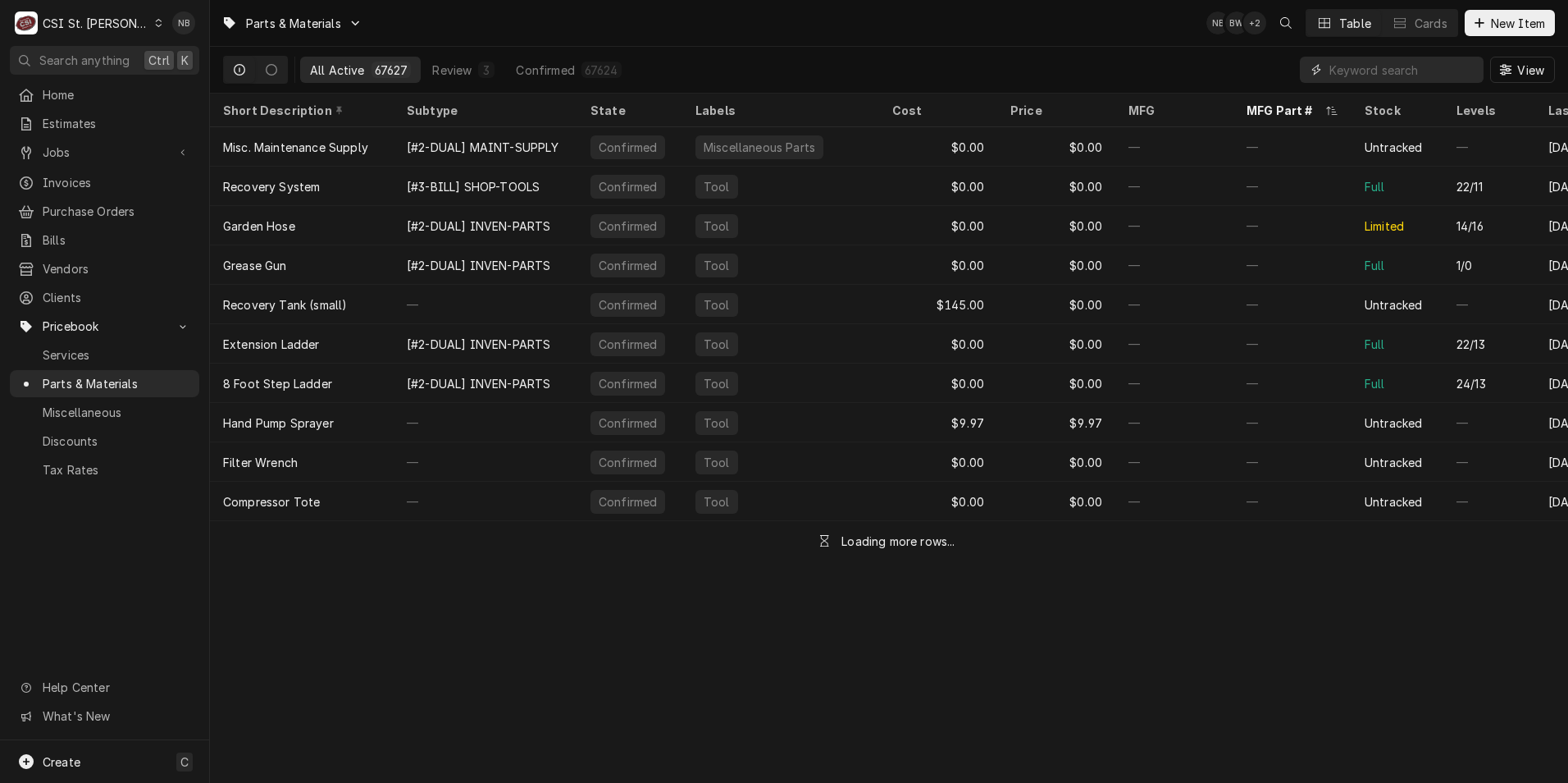
click at [1411, 68] on input "Dynamic Content Wrapper" at bounding box center [1402, 70] width 146 height 27
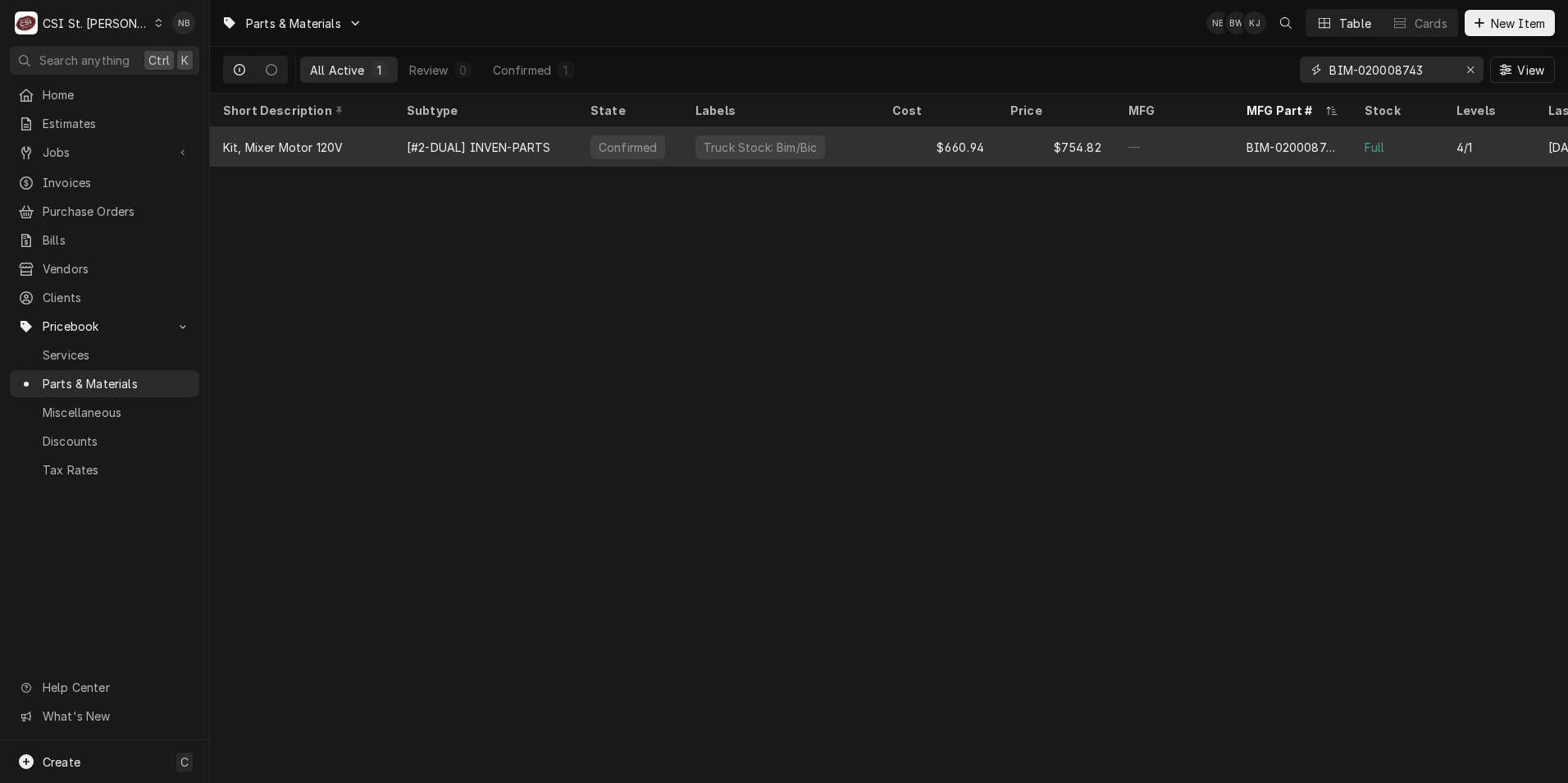
type input "BIM-020008743"
click at [891, 150] on div "$660.94" at bounding box center [938, 147] width 118 height 40
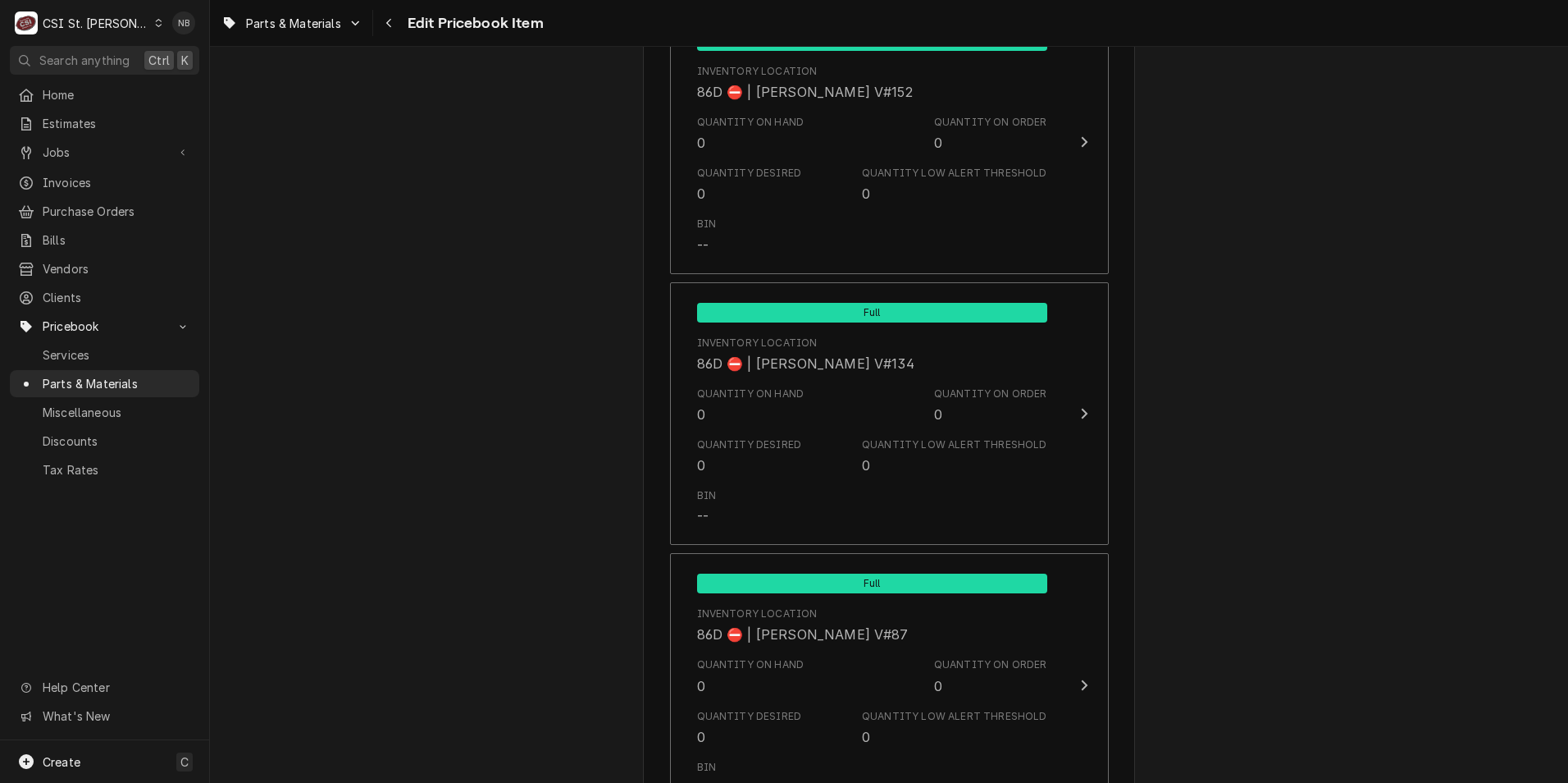
scroll to position [13864, 0]
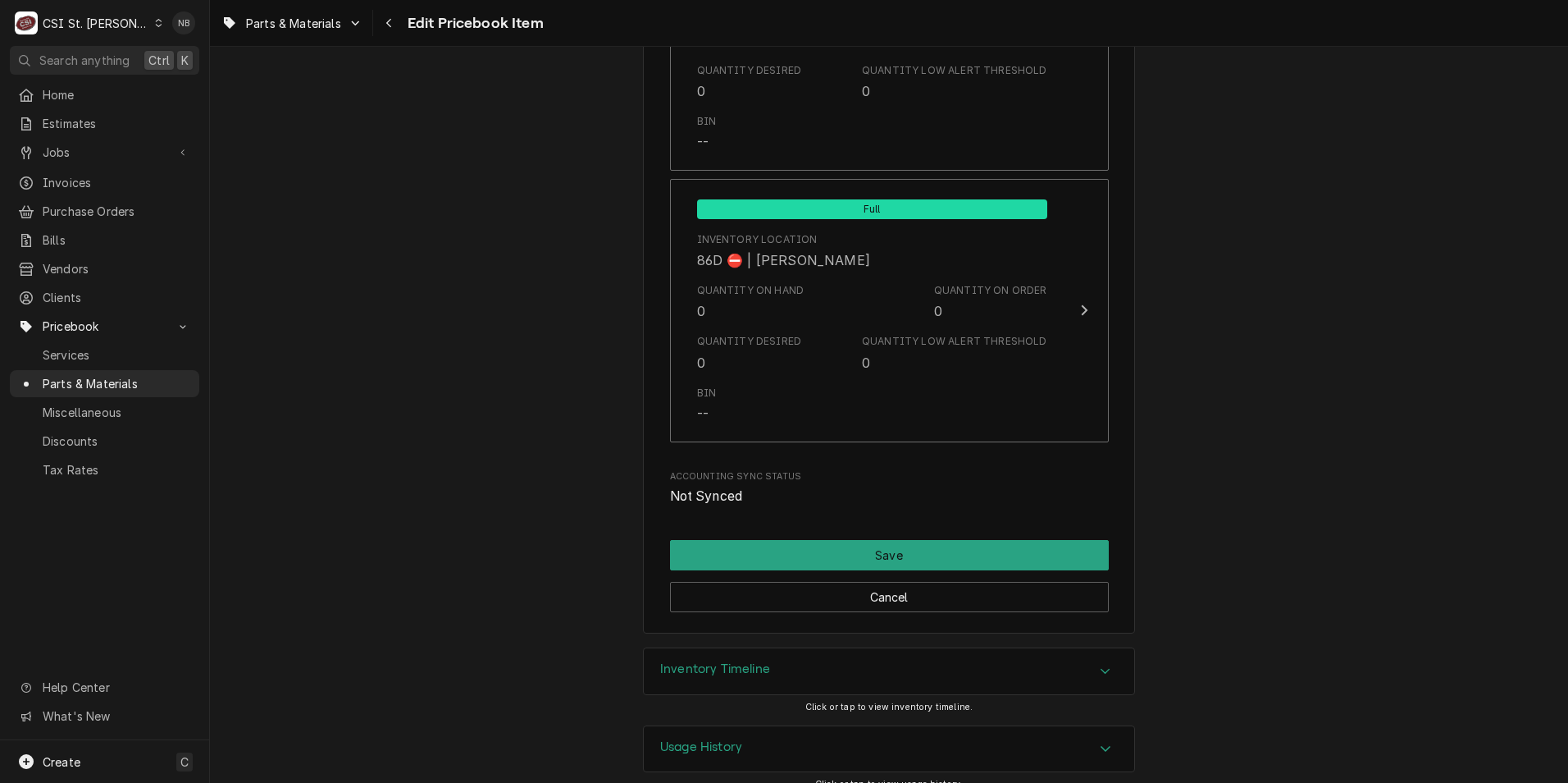
click at [924, 673] on div "Inventory Timeline" at bounding box center [889, 671] width 490 height 46
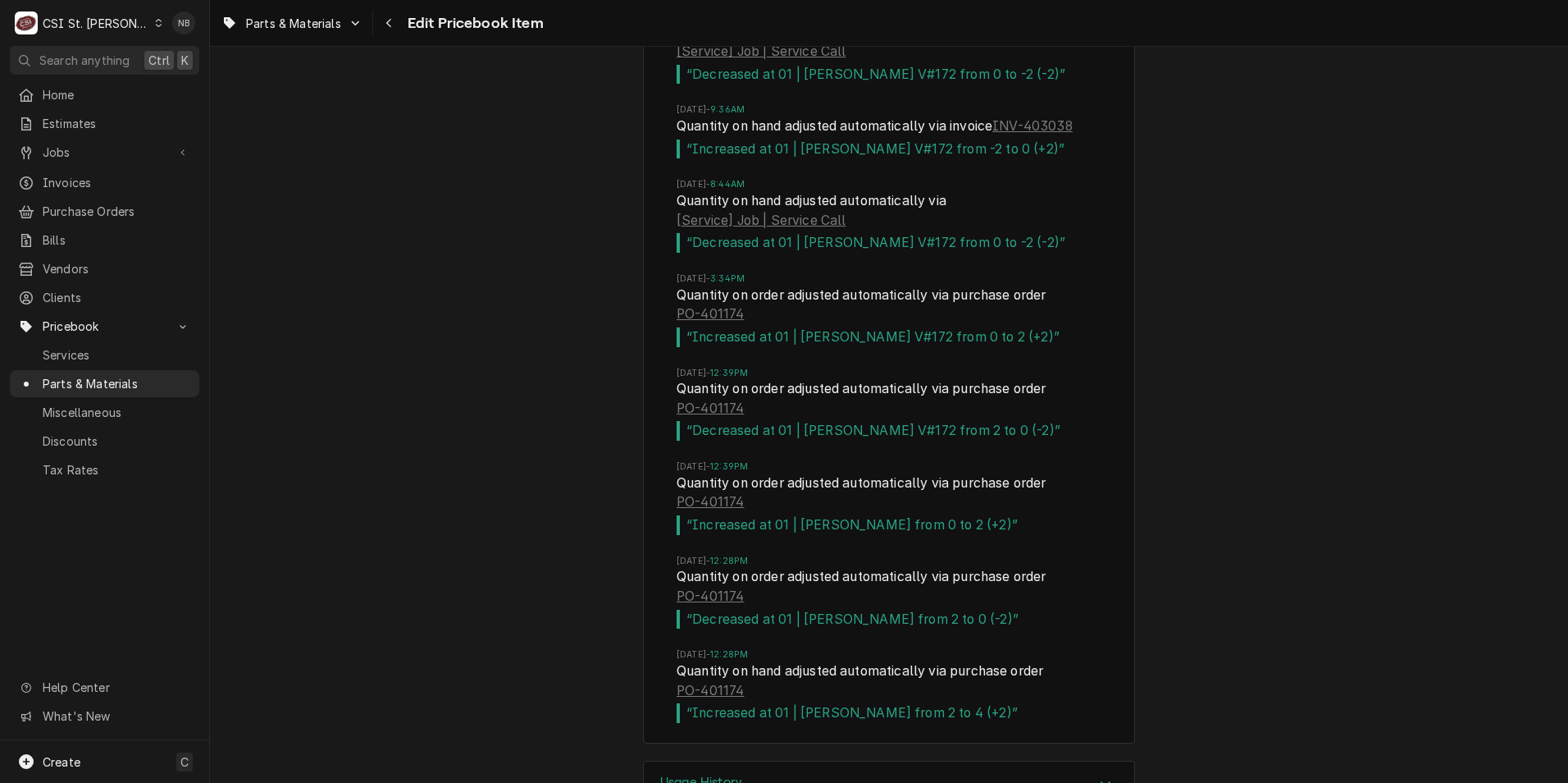
scroll to position [14600, 0]
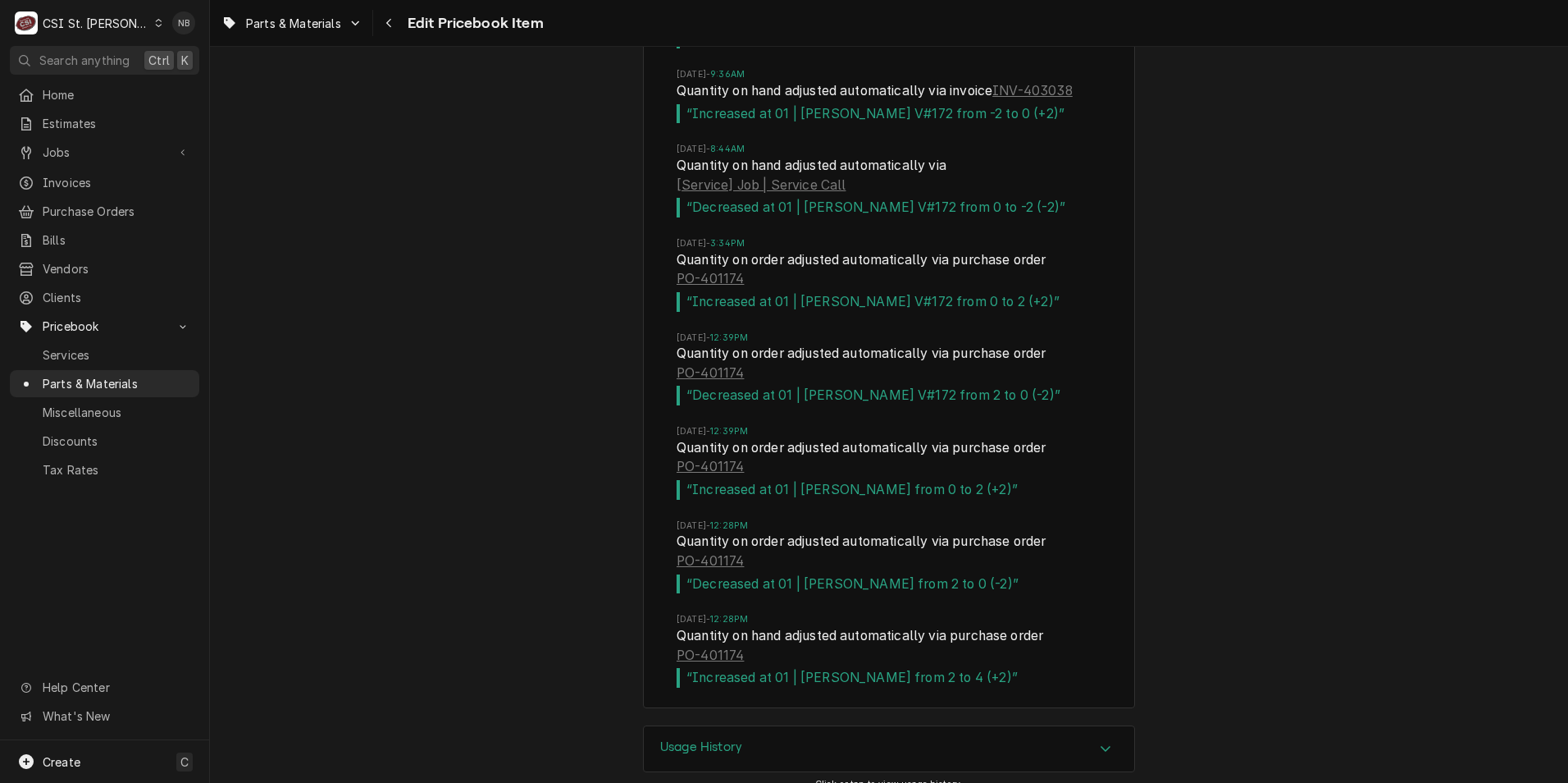
click at [100, 26] on div "CSI St. Louis" at bounding box center [95, 23] width 107 height 17
click at [194, 63] on div "CSI [US_STATE]" at bounding box center [251, 60] width 216 height 17
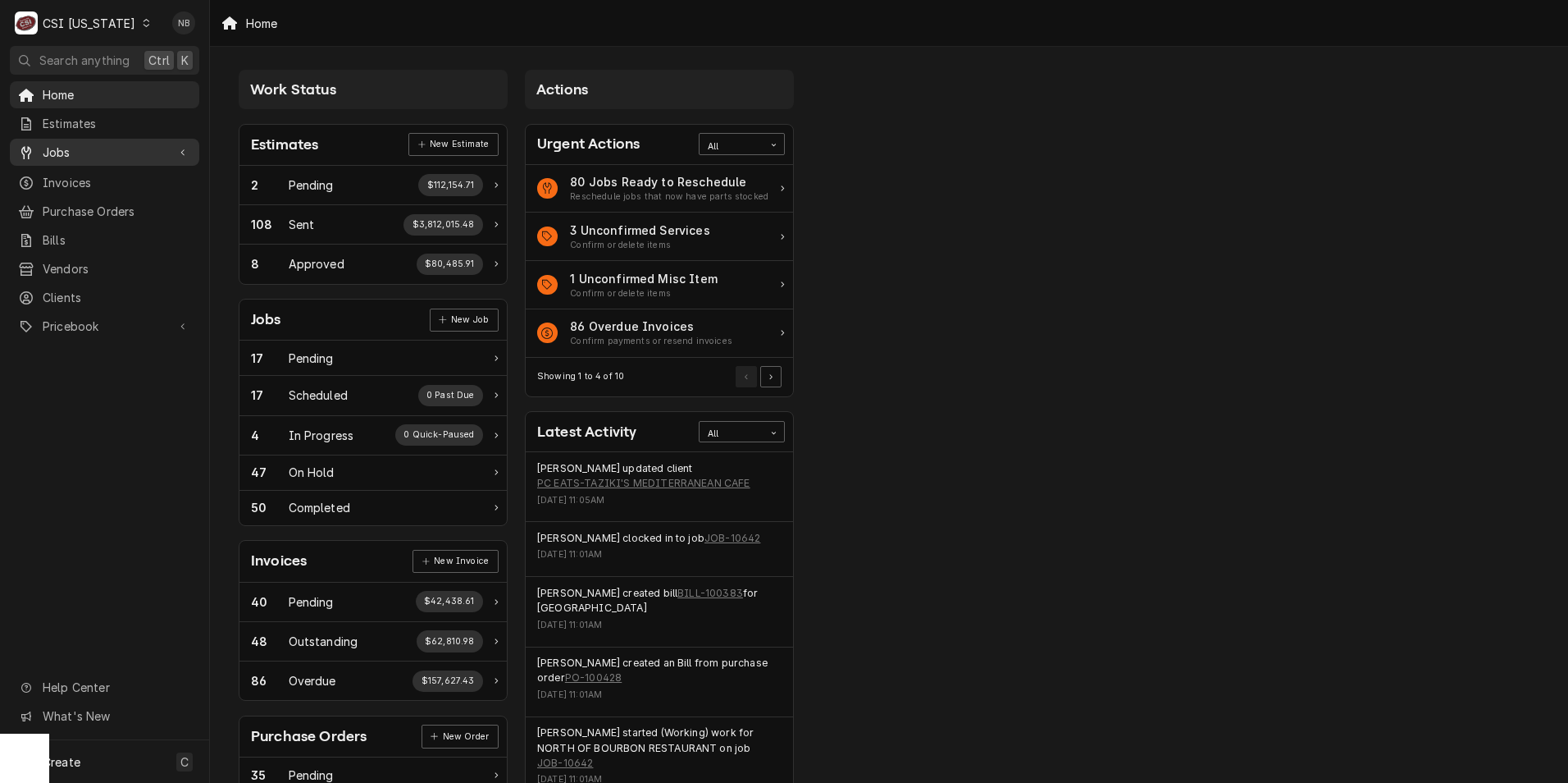
click at [153, 143] on span "Jobs" at bounding box center [104, 151] width 124 height 17
click at [132, 257] on span "Purchase Orders" at bounding box center [117, 265] width 148 height 17
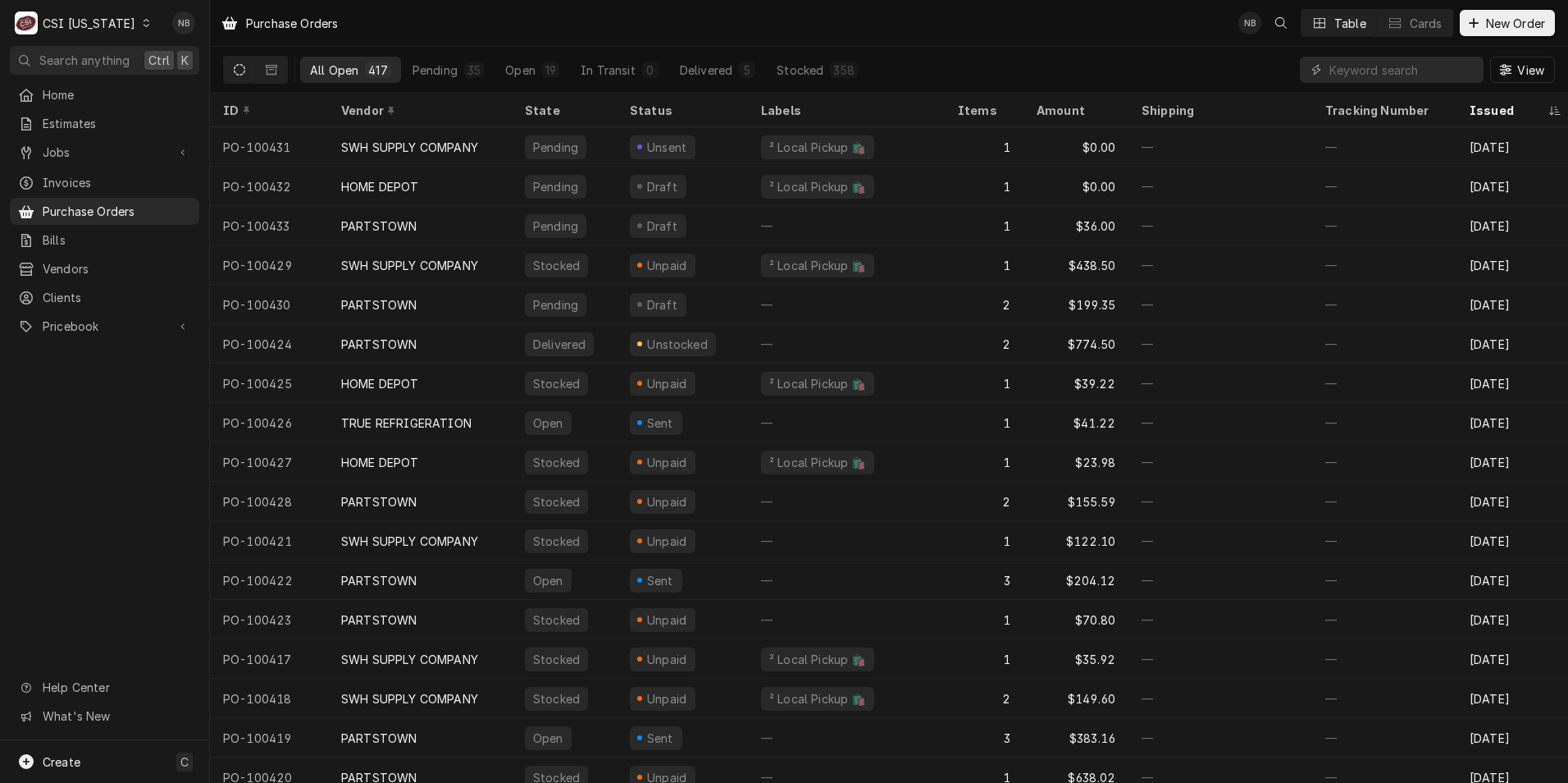
click at [117, 27] on div "CSI Kentucky" at bounding box center [88, 23] width 93 height 17
click at [190, 87] on div "CSI St. [PERSON_NAME]" at bounding box center [255, 89] width 216 height 17
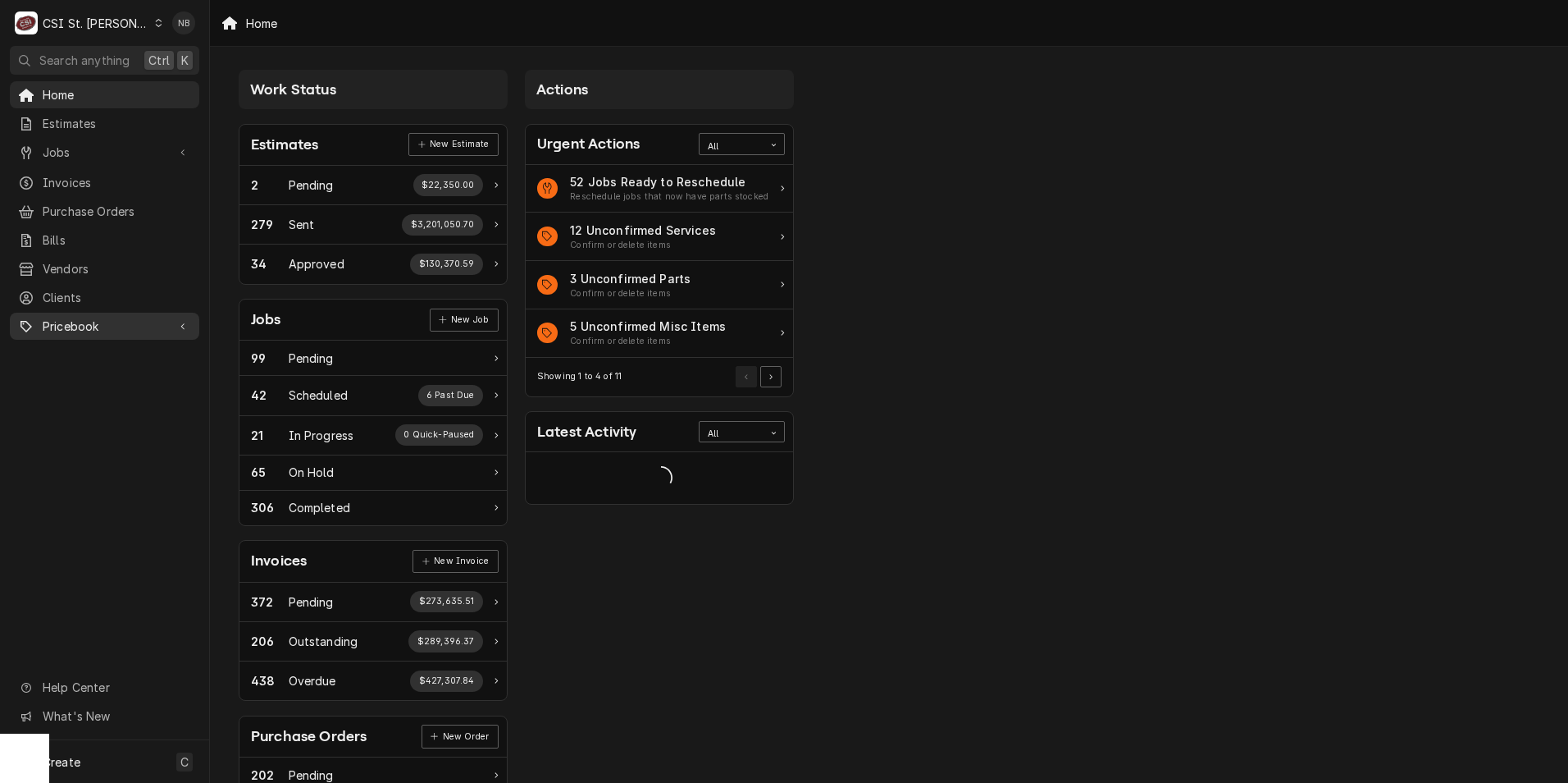
click at [109, 313] on link "Pricebook" at bounding box center [104, 326] width 189 height 27
click at [111, 376] on span "Parts & Materials" at bounding box center [117, 383] width 148 height 17
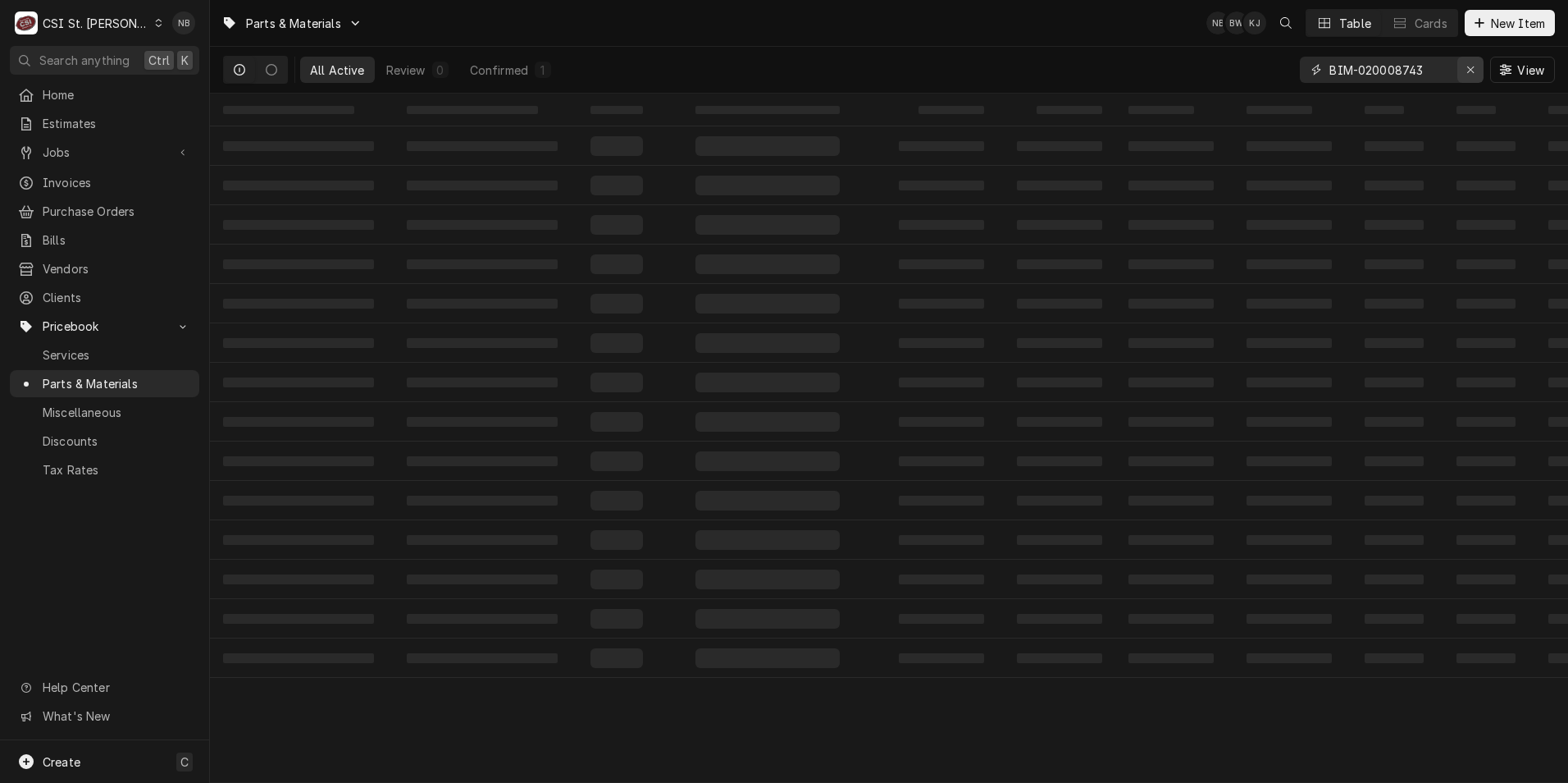
click at [1460, 72] on button "Erase input" at bounding box center [1470, 70] width 27 height 27
paste input "SC23142471"
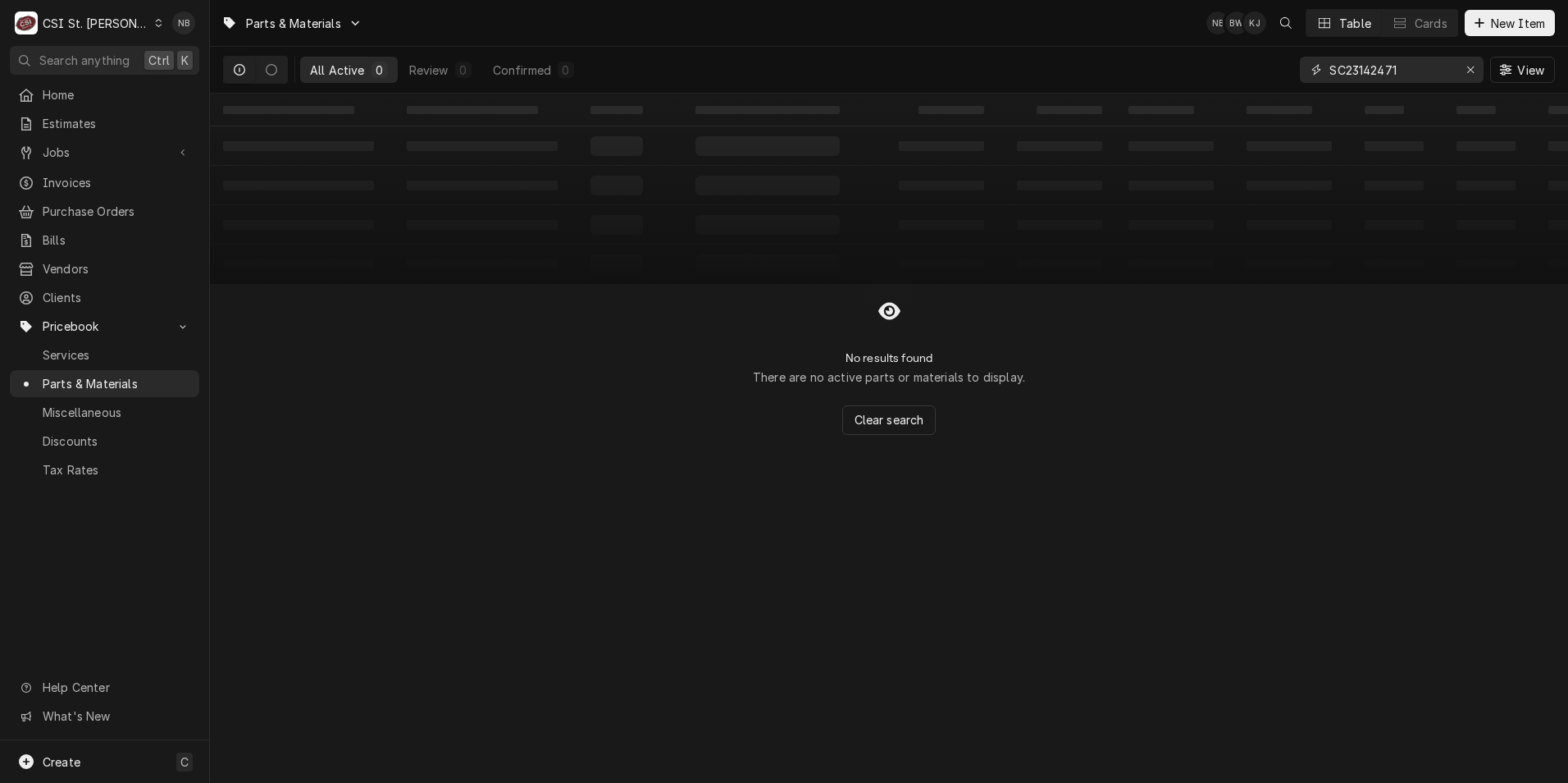
click at [1345, 72] on input "SC23142471" at bounding box center [1390, 70] width 123 height 27
click at [265, 63] on button "Dynamic Content Wrapper" at bounding box center [271, 70] width 31 height 27
click at [1353, 73] on input "SC-23142471" at bounding box center [1390, 70] width 123 height 27
drag, startPoint x: 1345, startPoint y: 72, endPoint x: 1169, endPoint y: 65, distance: 176.1
click at [1209, 65] on div "All Inactive 0 SC23142471 View" at bounding box center [888, 70] width 1331 height 46
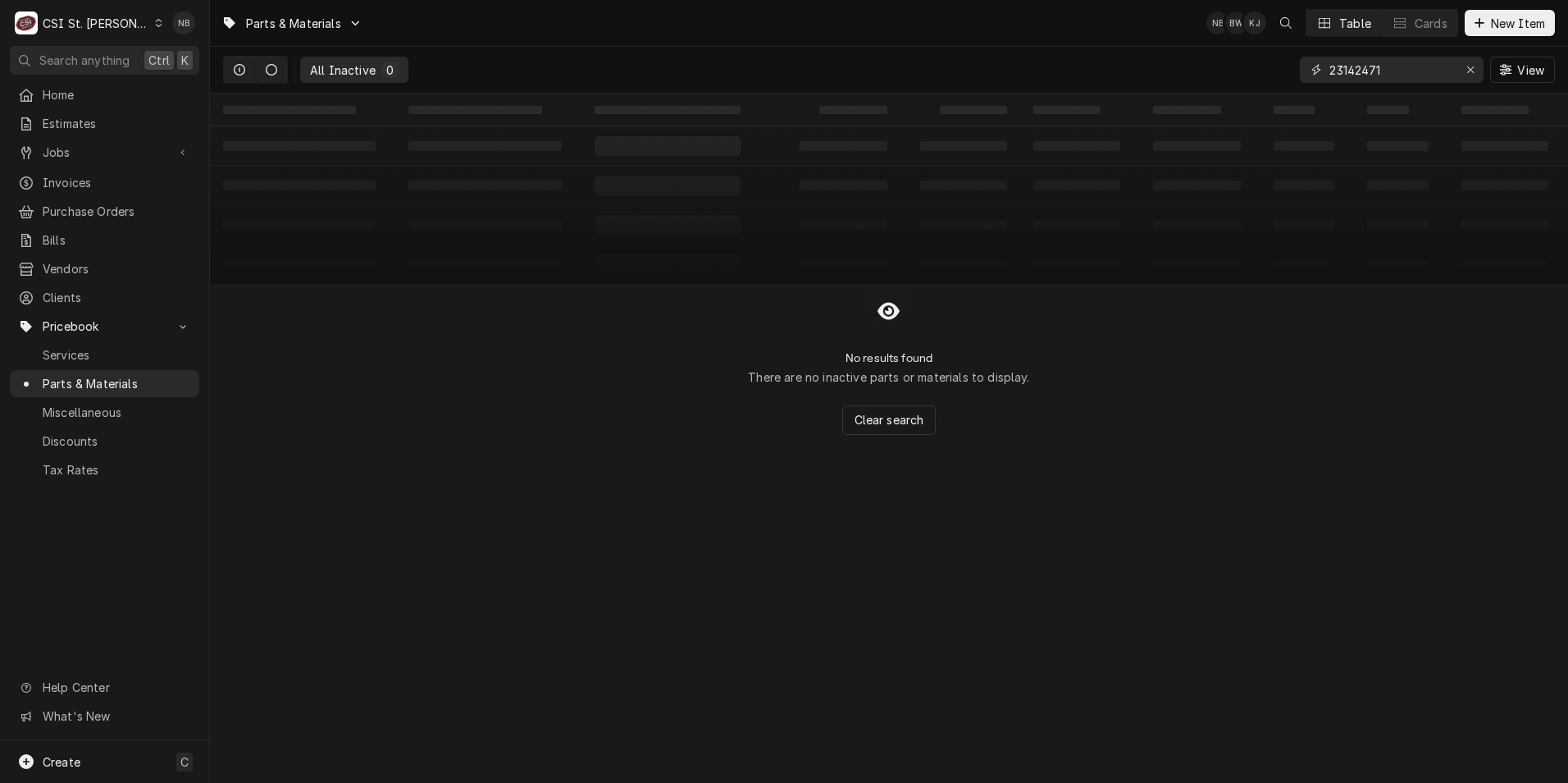
type input "23142471"
click at [231, 65] on button "Dynamic Content Wrapper" at bounding box center [239, 70] width 31 height 27
click at [1464, 76] on div "Erase input" at bounding box center [1470, 70] width 17 height 17
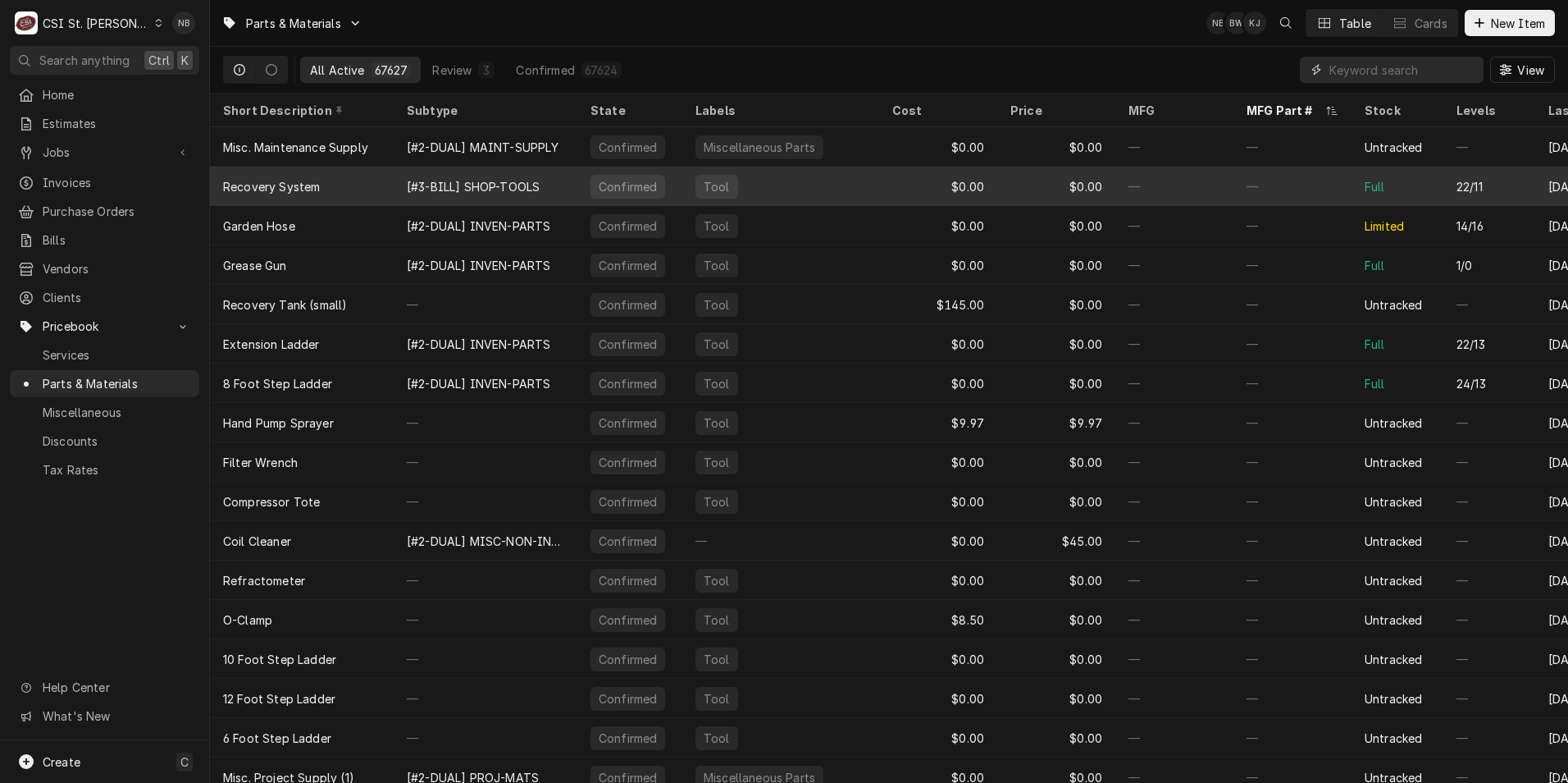
paste input "6001050K"
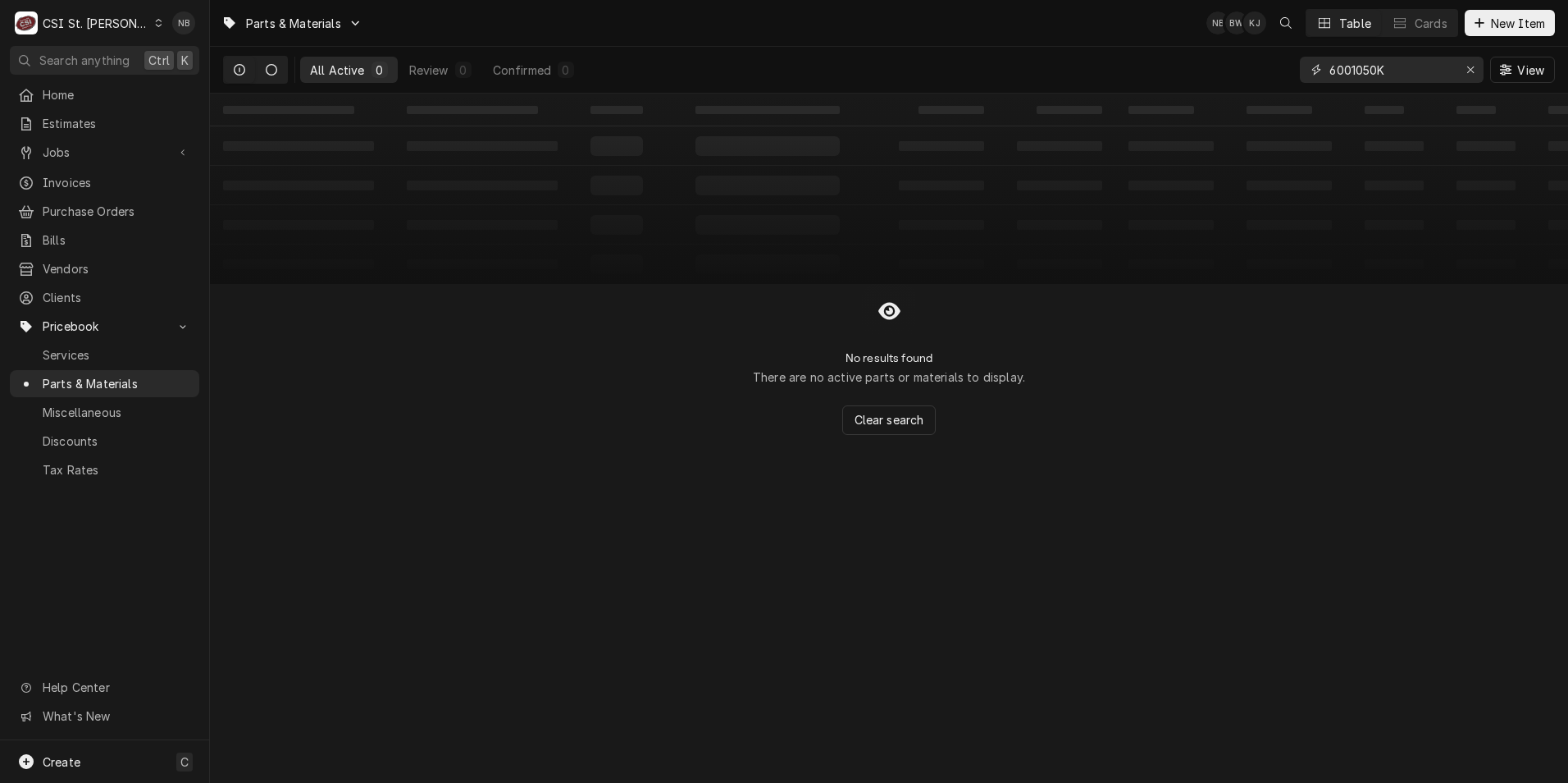
type input "6001050K"
click at [268, 72] on icon "Dynamic Content Wrapper" at bounding box center [271, 69] width 11 height 11
click at [250, 74] on button "Dynamic Content Wrapper" at bounding box center [239, 70] width 31 height 27
click at [1468, 72] on icon "Erase input" at bounding box center [1471, 69] width 9 height 11
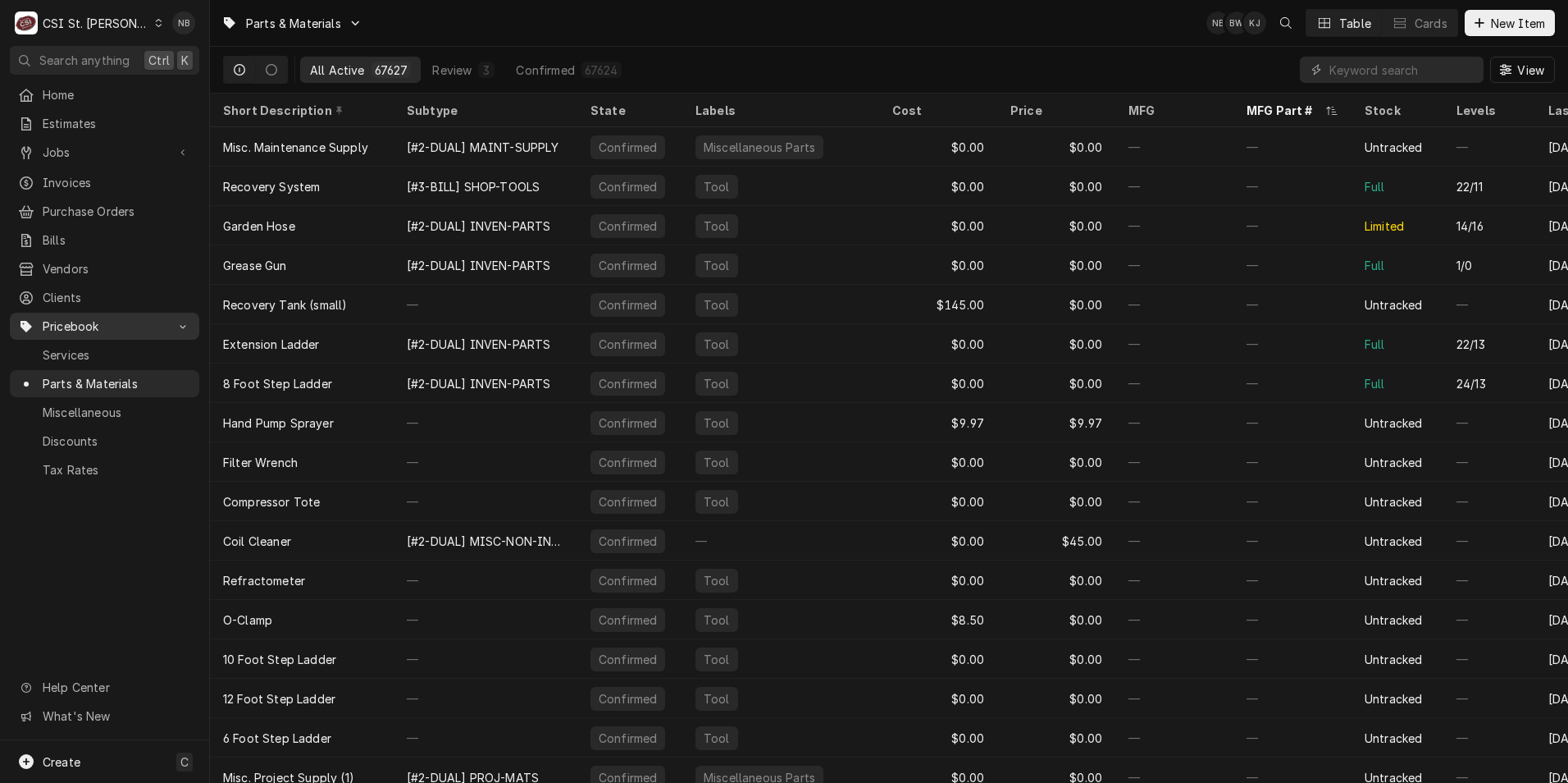
click at [136, 317] on span "Pricebook" at bounding box center [104, 325] width 124 height 17
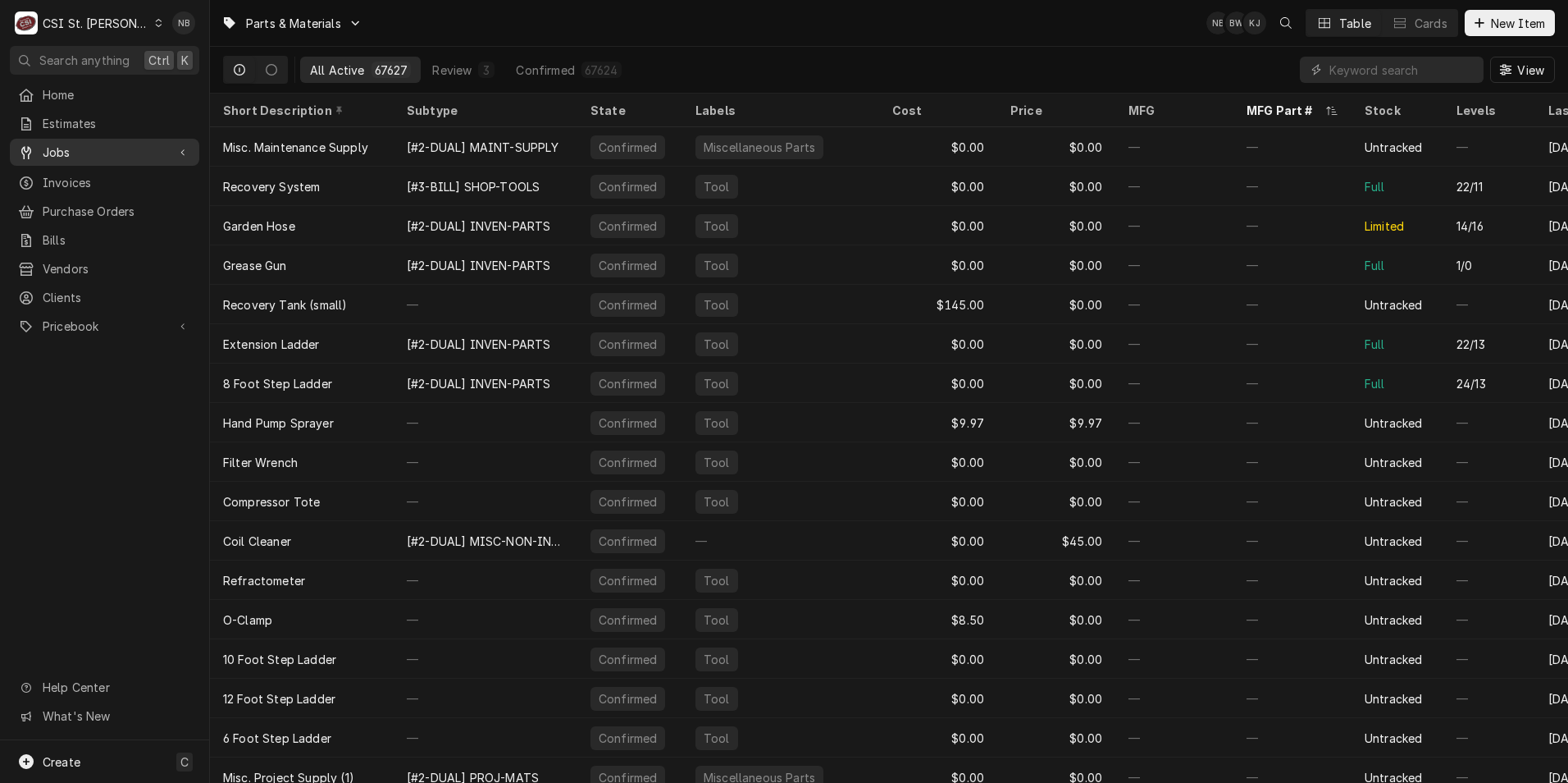
click at [121, 146] on span "Jobs" at bounding box center [104, 151] width 124 height 17
click at [129, 262] on span "Purchase Orders" at bounding box center [117, 265] width 148 height 17
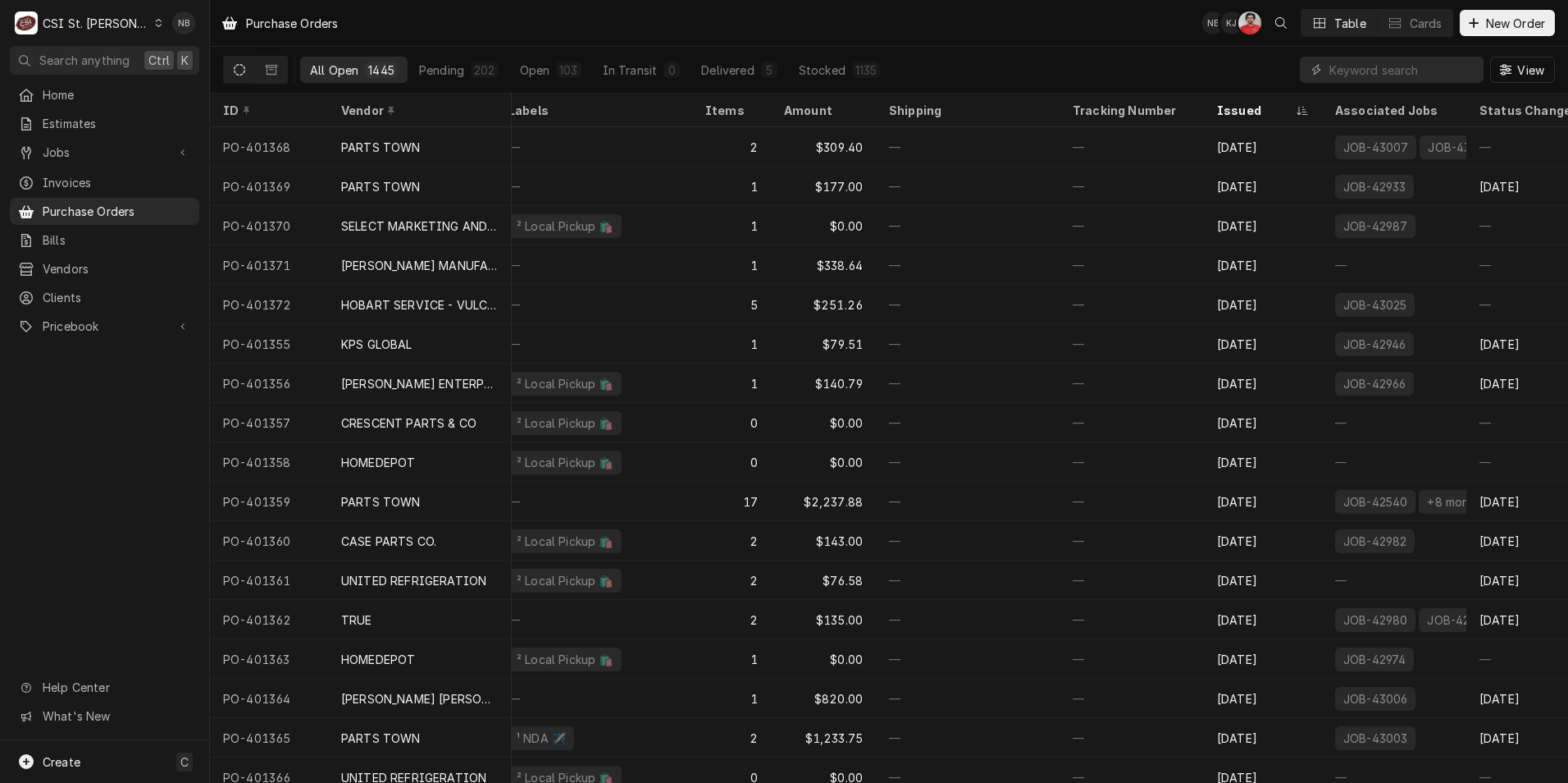
scroll to position [0, 395]
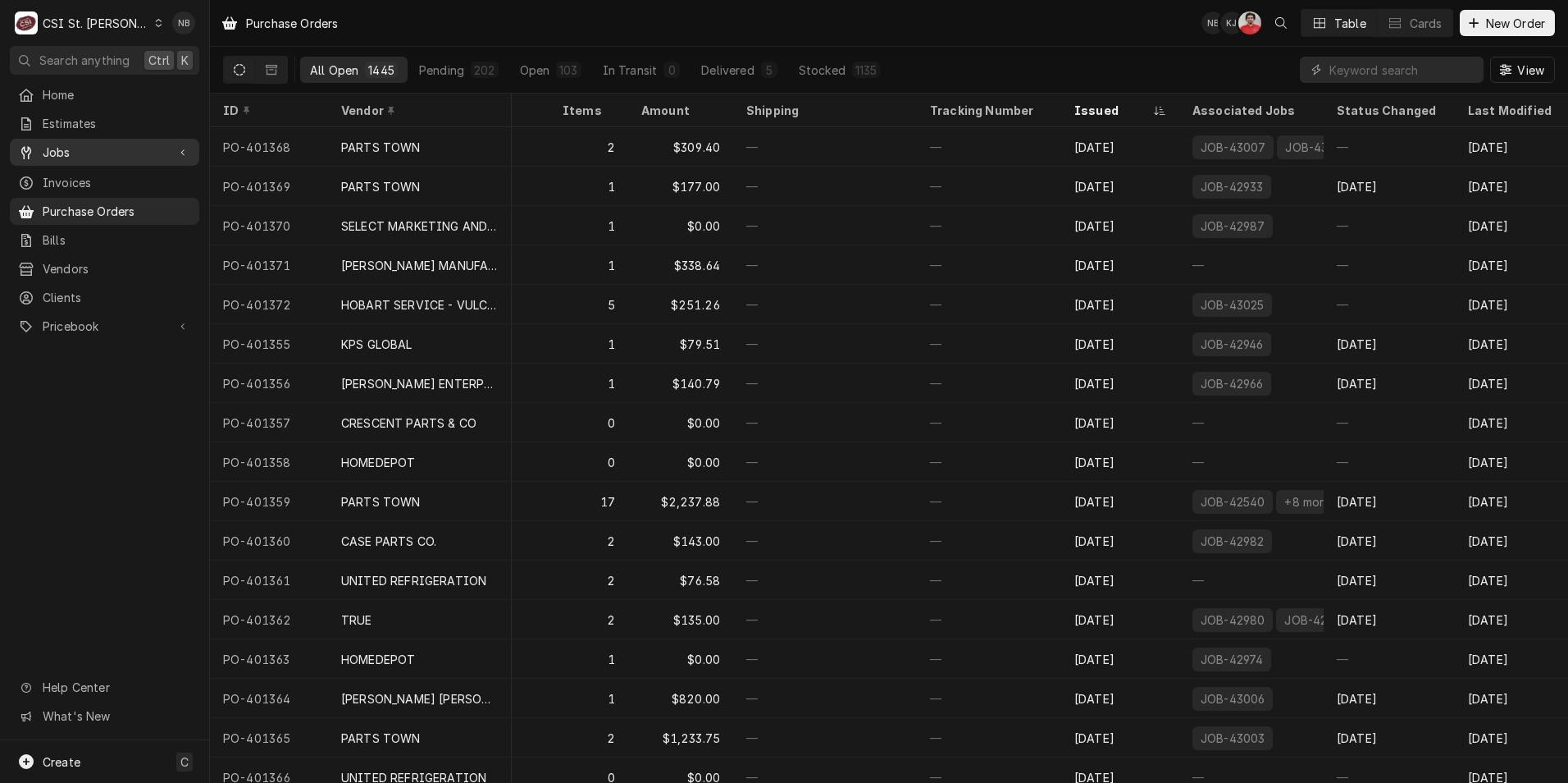
click at [75, 142] on div "Jobs" at bounding box center [104, 152] width 183 height 20
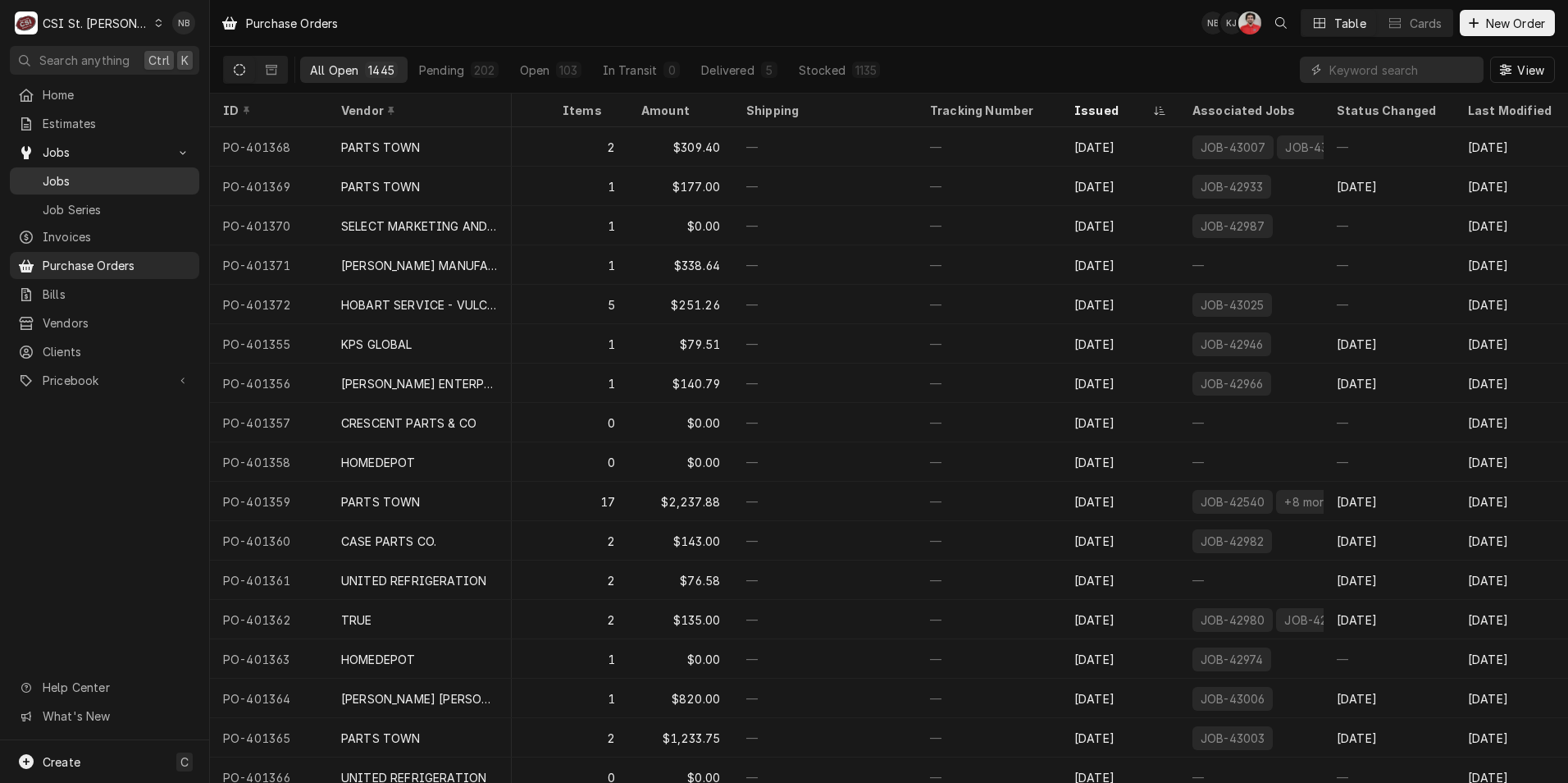
click at [108, 184] on div "Jobs" at bounding box center [104, 180] width 183 height 20
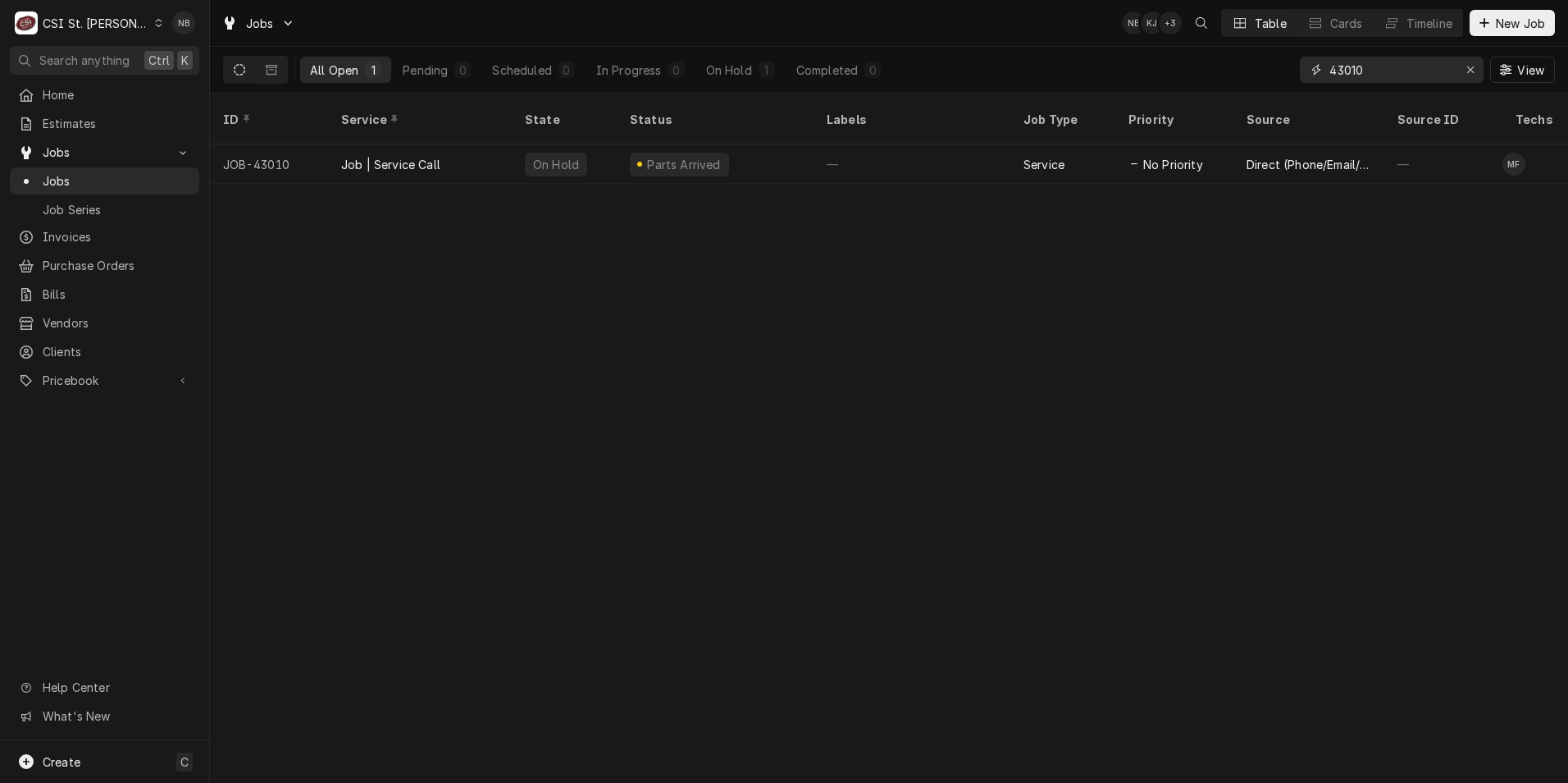
drag, startPoint x: 1389, startPoint y: 67, endPoint x: 1352, endPoint y: 75, distance: 37.9
click at [1352, 75] on input "43010" at bounding box center [1390, 70] width 123 height 27
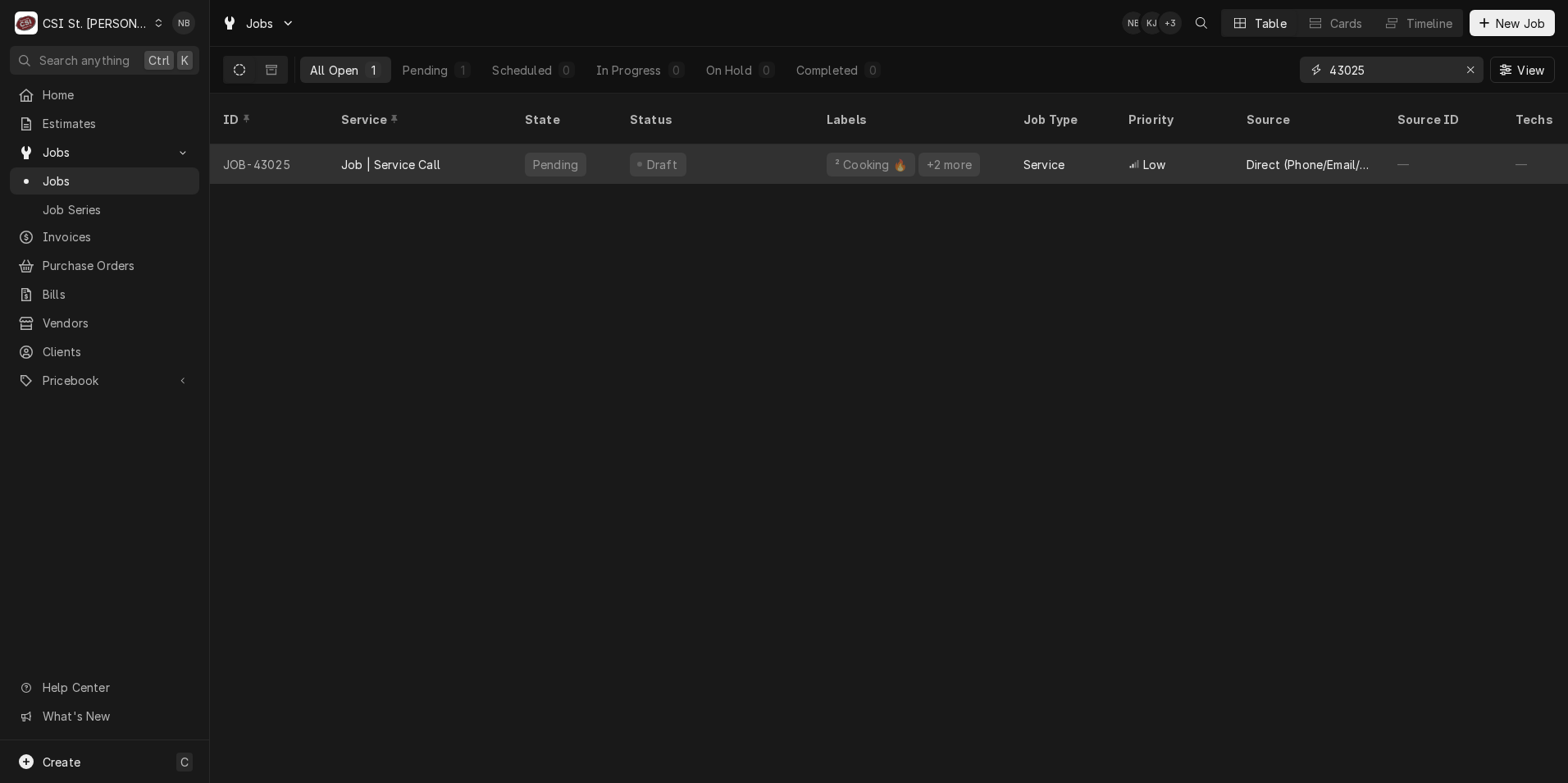
type input "43025"
click at [728, 145] on div "Draft" at bounding box center [715, 163] width 197 height 40
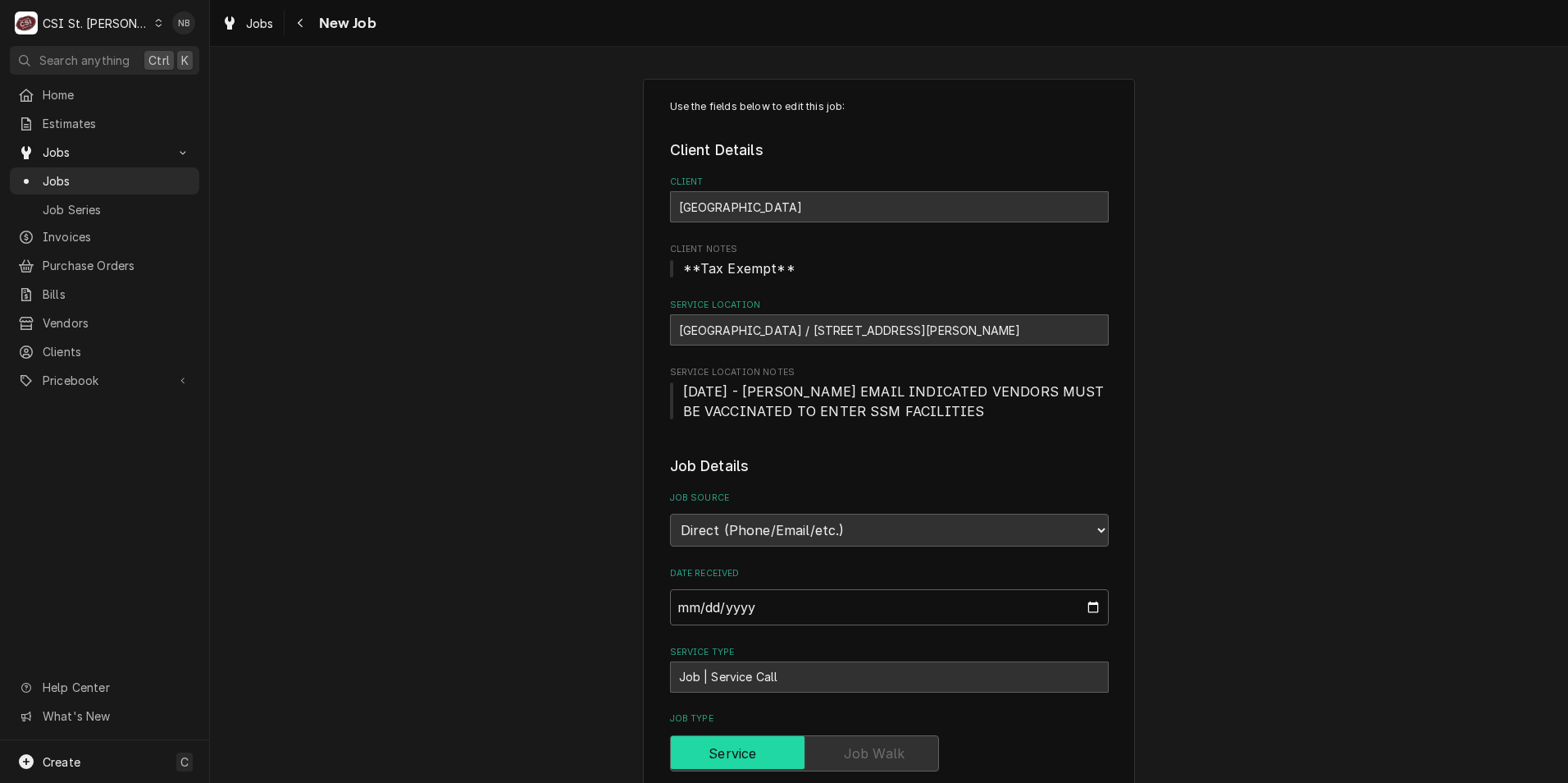
type textarea "x"
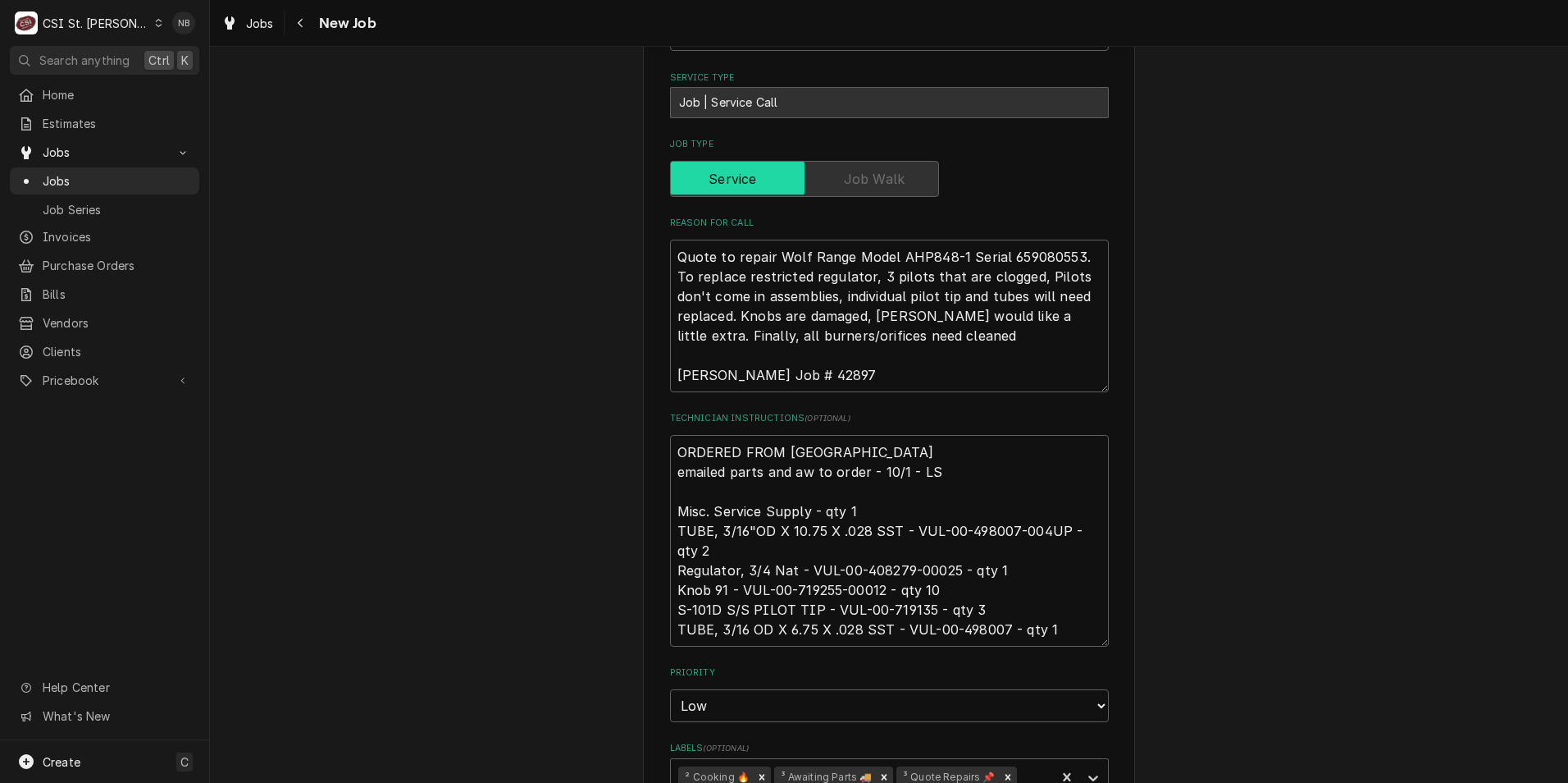
scroll to position [657, 0]
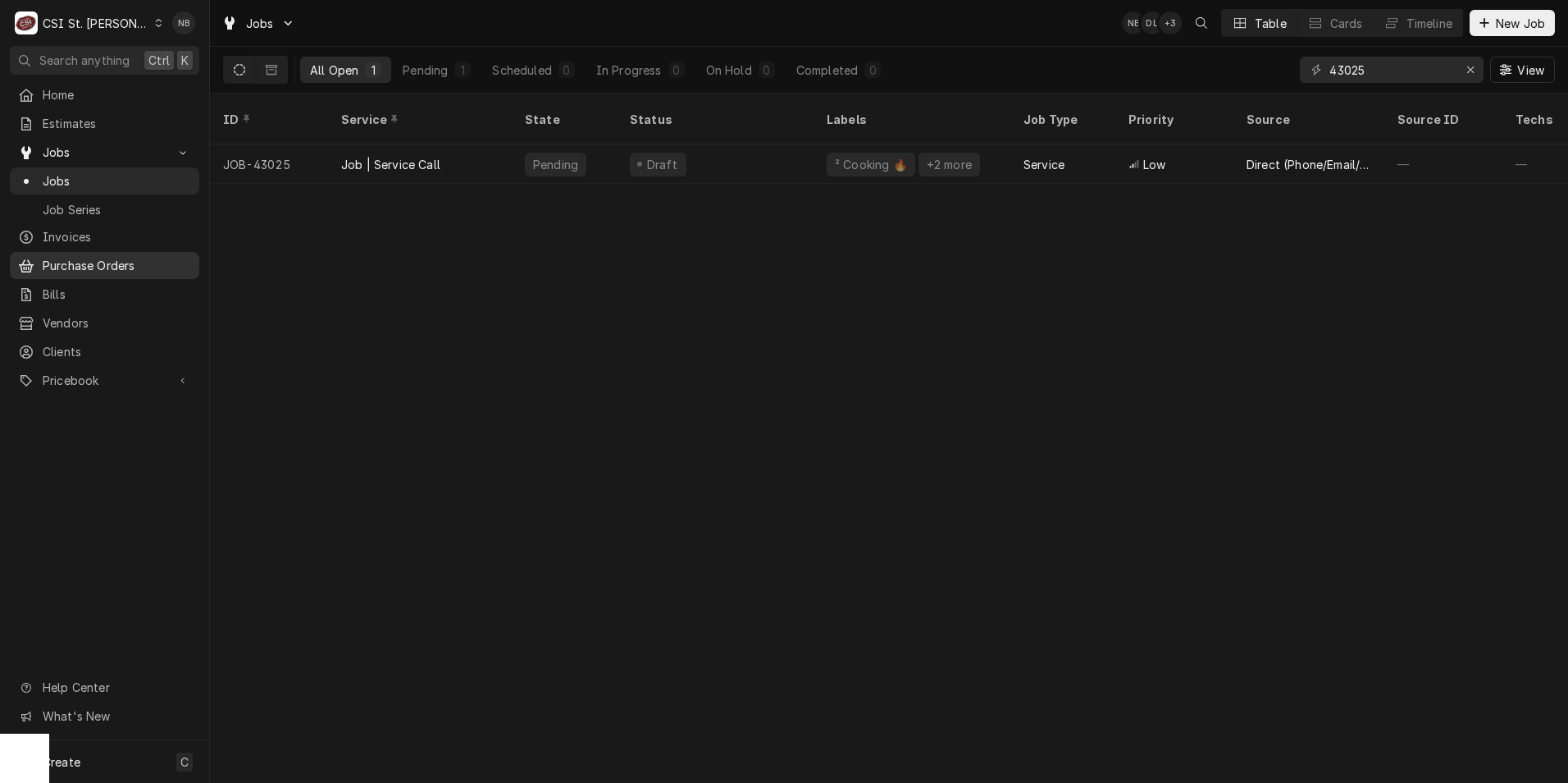
click at [141, 260] on span "Purchase Orders" at bounding box center [117, 265] width 148 height 17
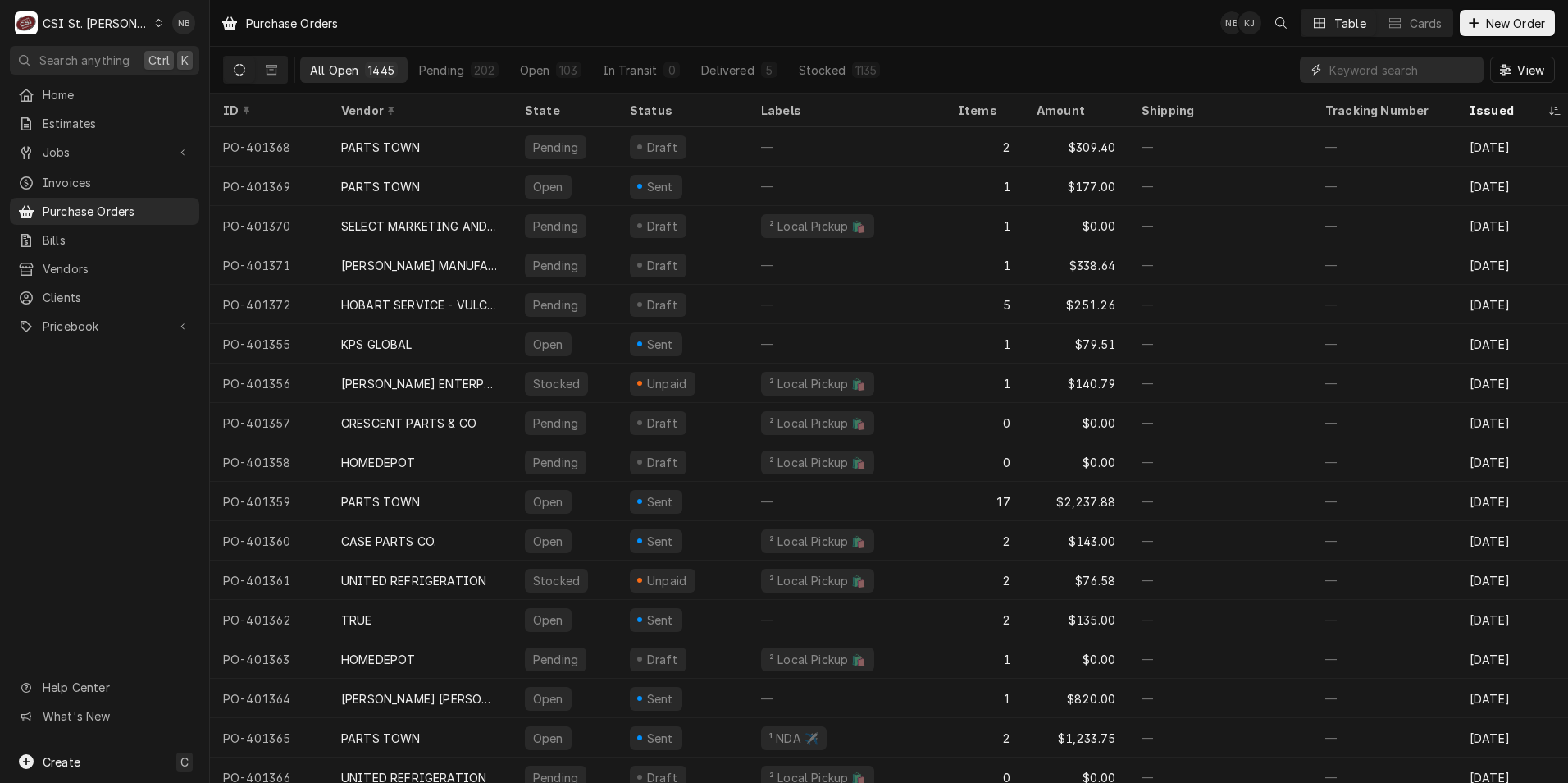
click at [1405, 71] on input "Dynamic Content Wrapper" at bounding box center [1402, 70] width 146 height 27
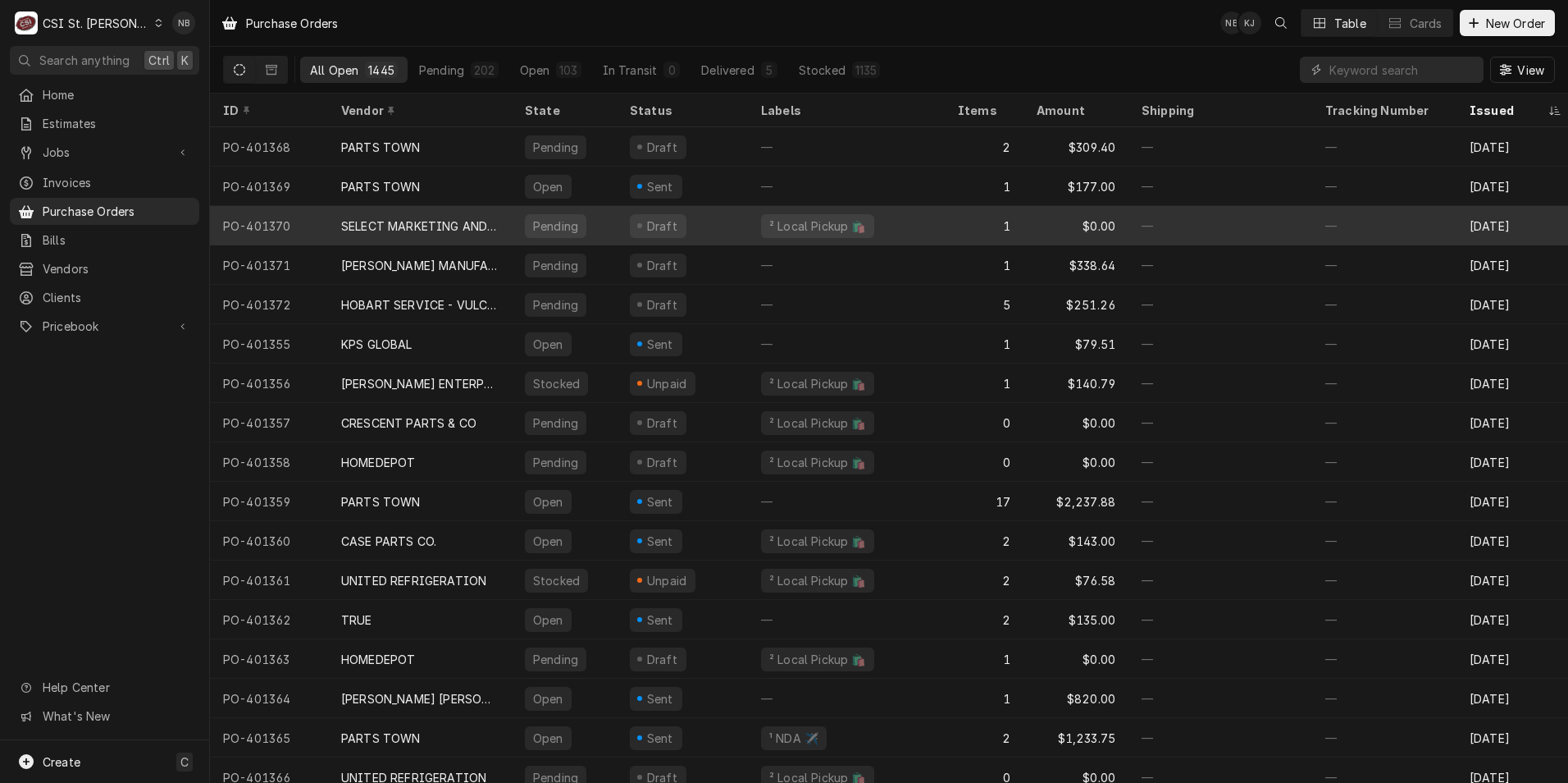
click at [488, 224] on div "SELECT MARKETING AND DISTRIBUTING" at bounding box center [420, 225] width 157 height 17
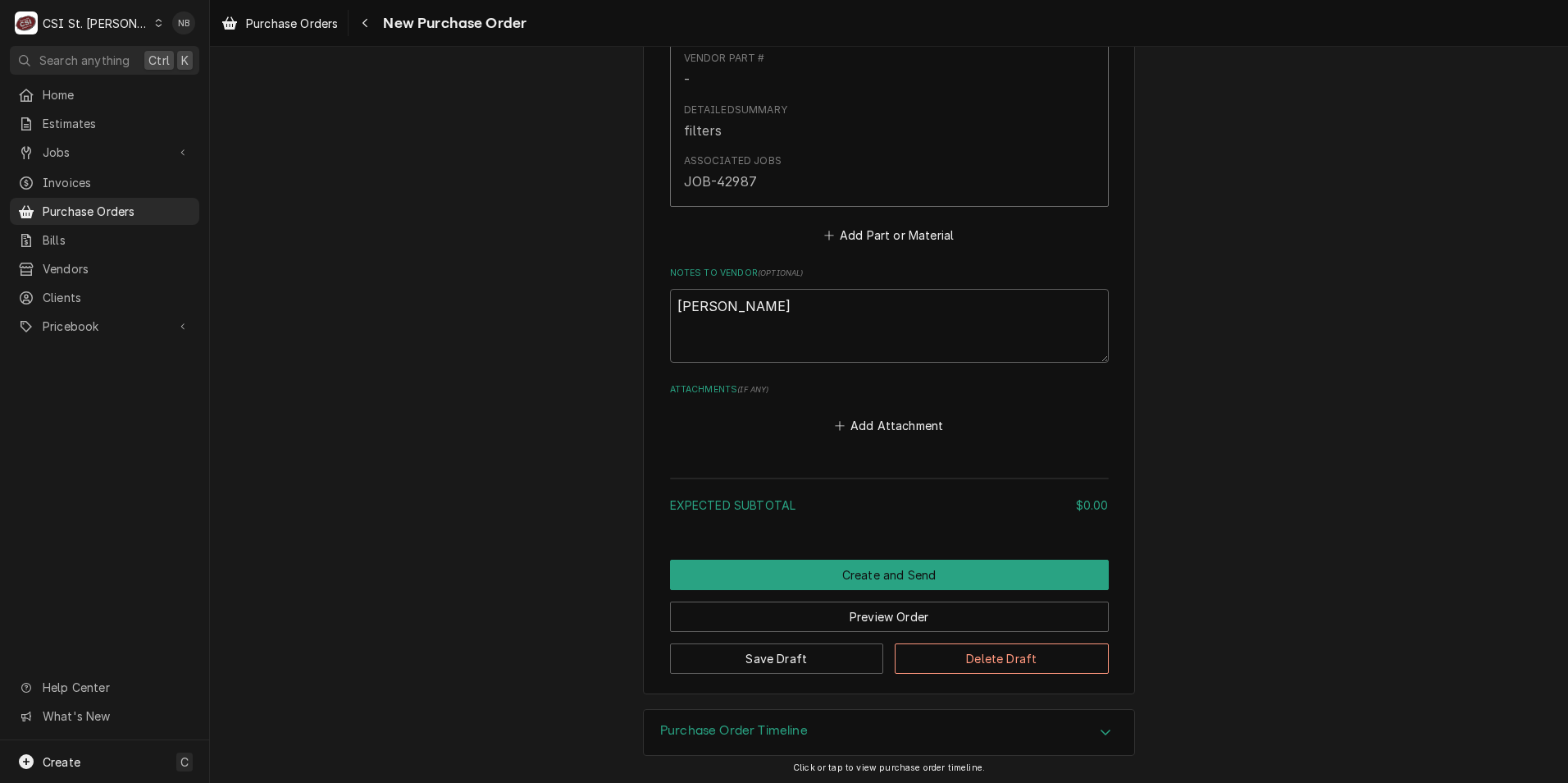
scroll to position [1013, 0]
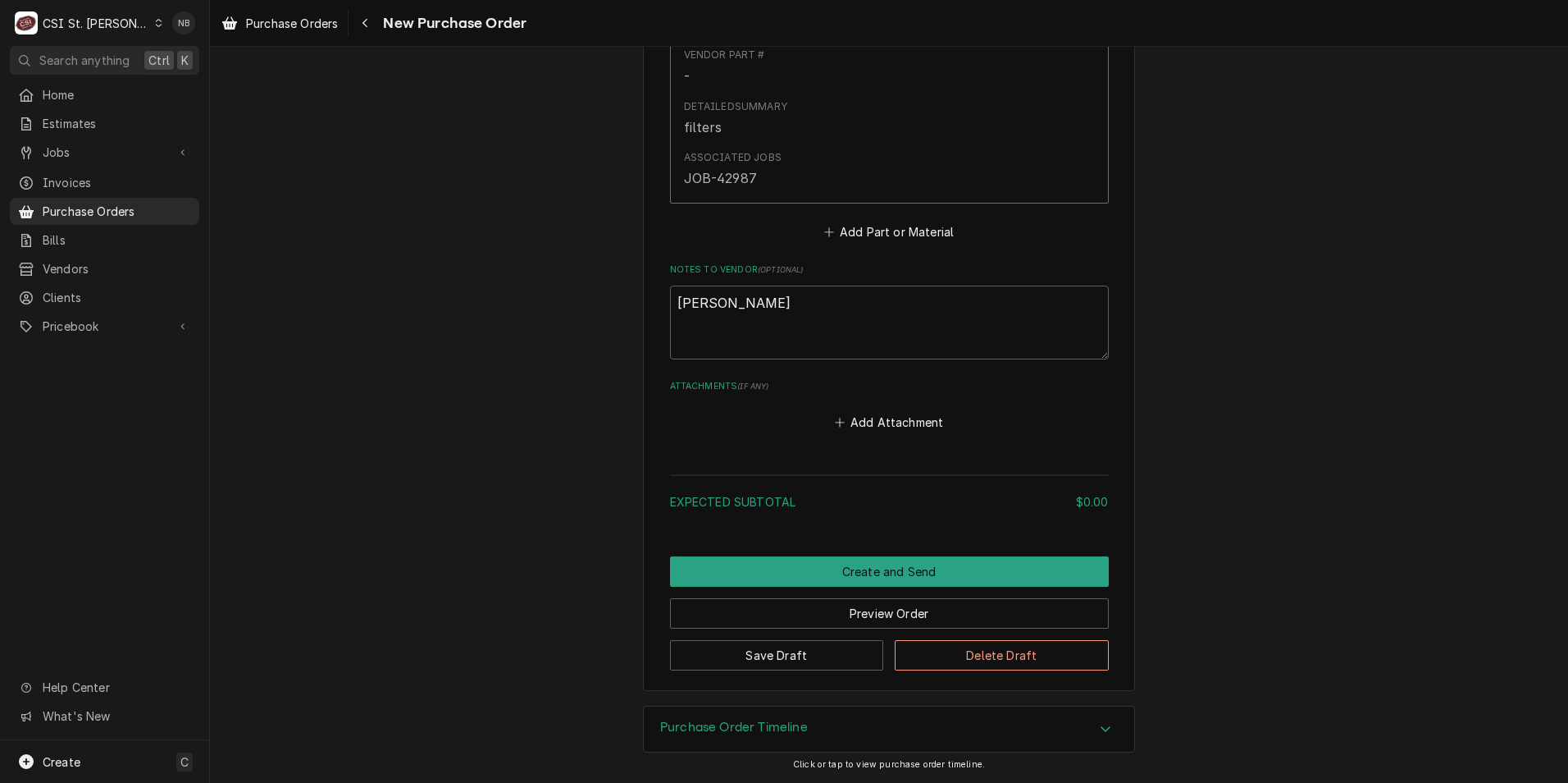
click at [723, 726] on h3 "Purchase Order Timeline" at bounding box center [733, 727] width 148 height 16
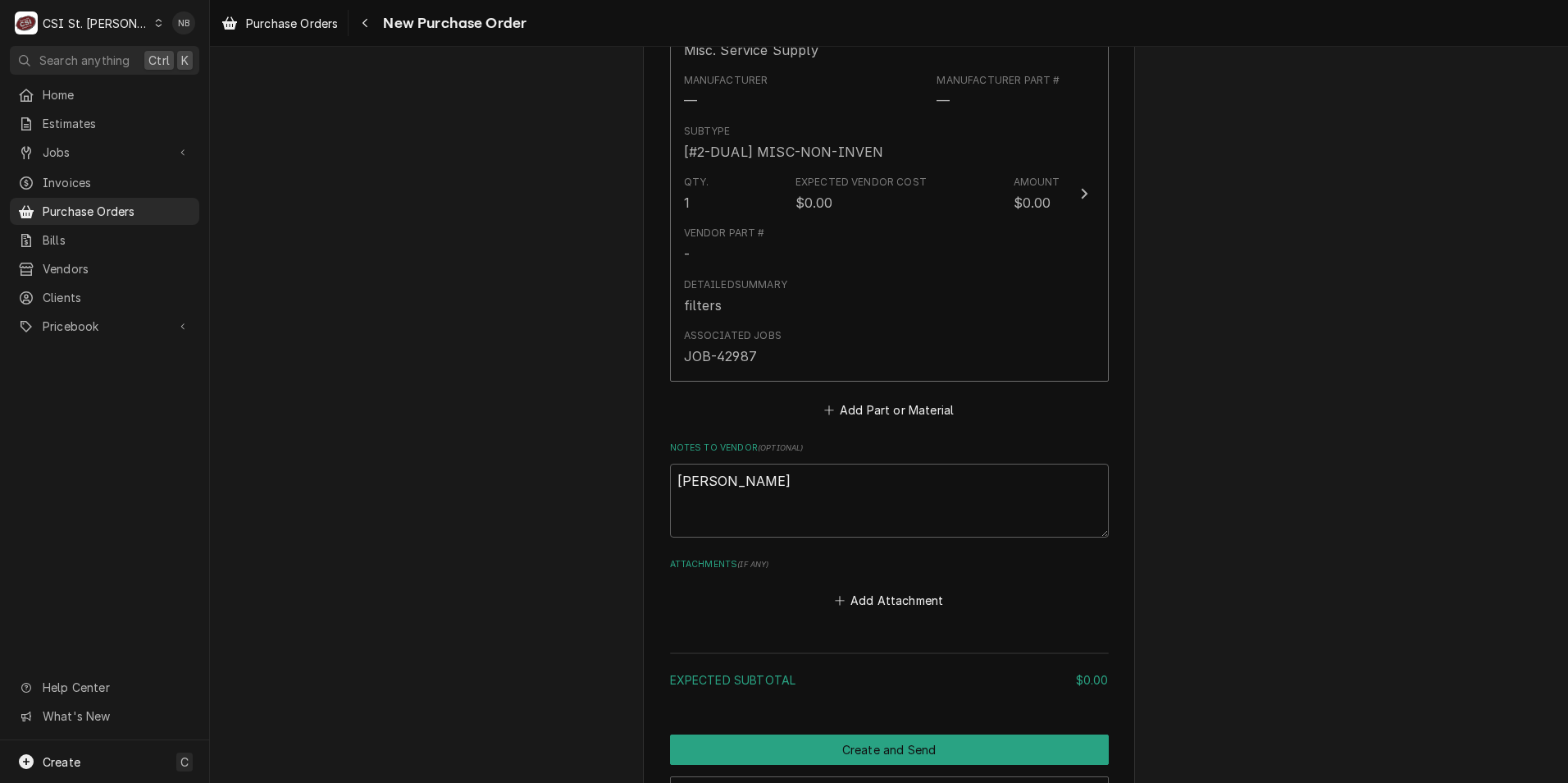
scroll to position [837, 0]
click at [65, 210] on span "Purchase Orders" at bounding box center [117, 210] width 148 height 17
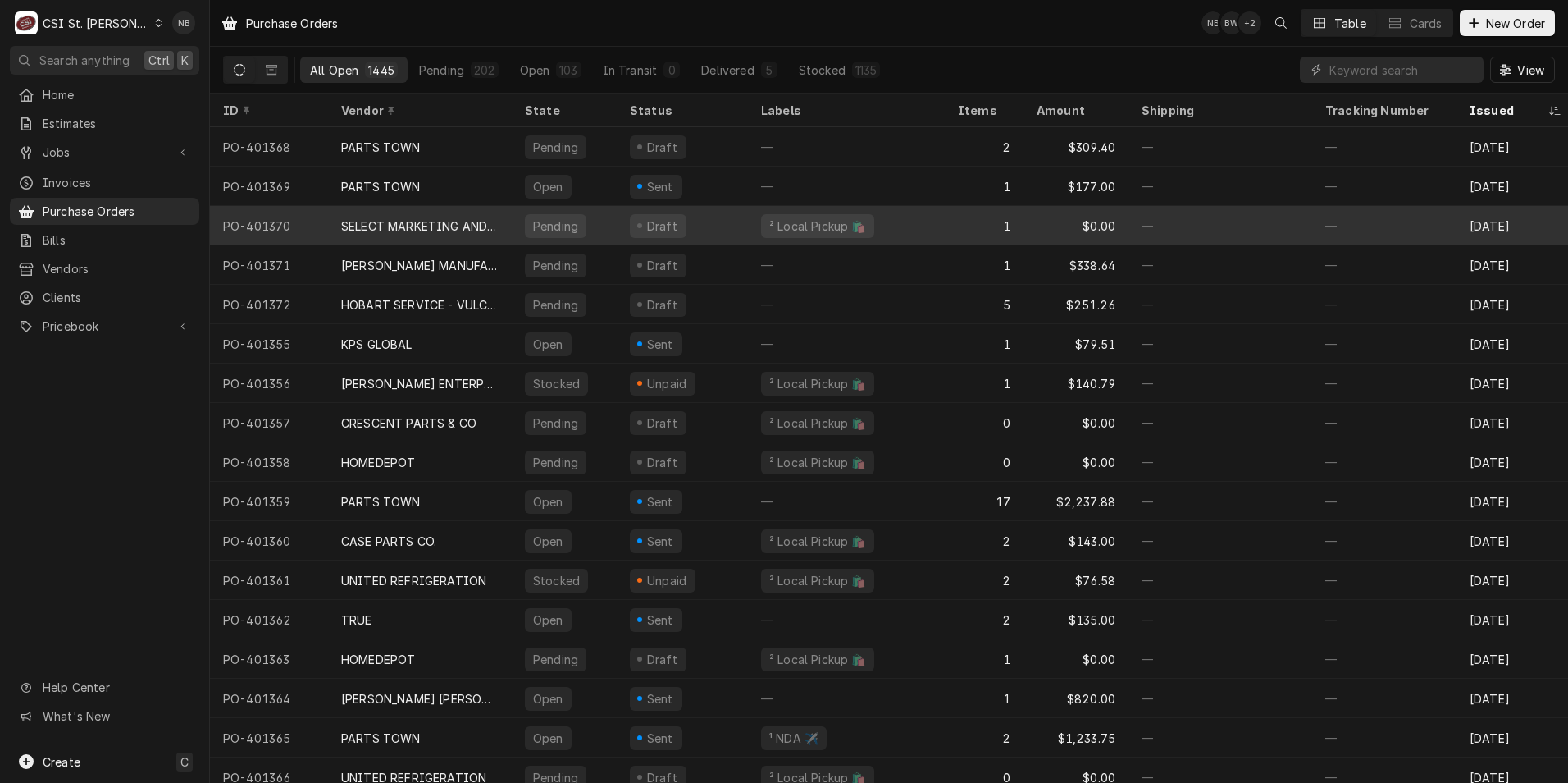
click at [386, 211] on div "SELECT MARKETING AND DISTRIBUTING" at bounding box center [420, 225] width 184 height 40
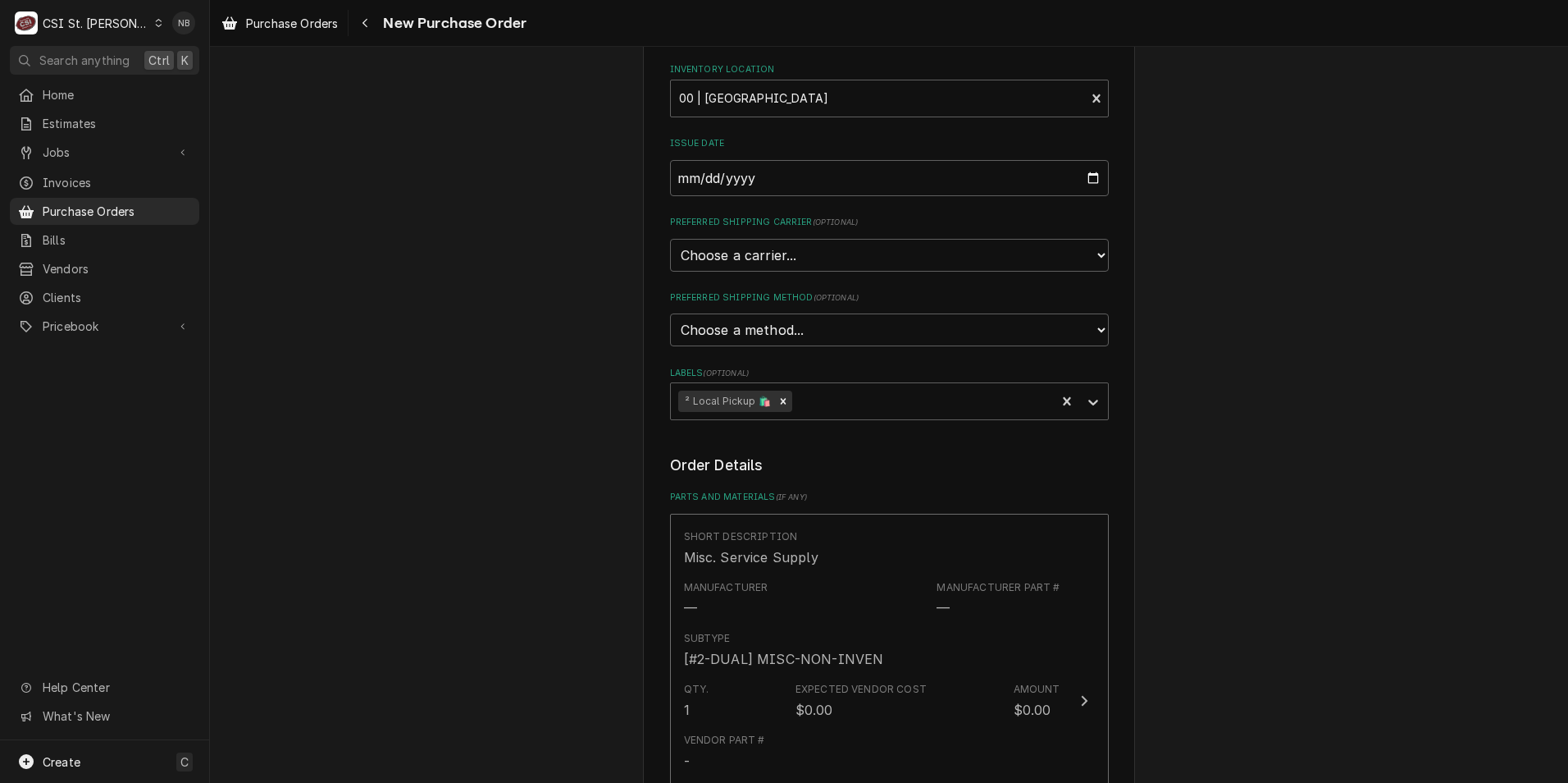
scroll to position [657, 0]
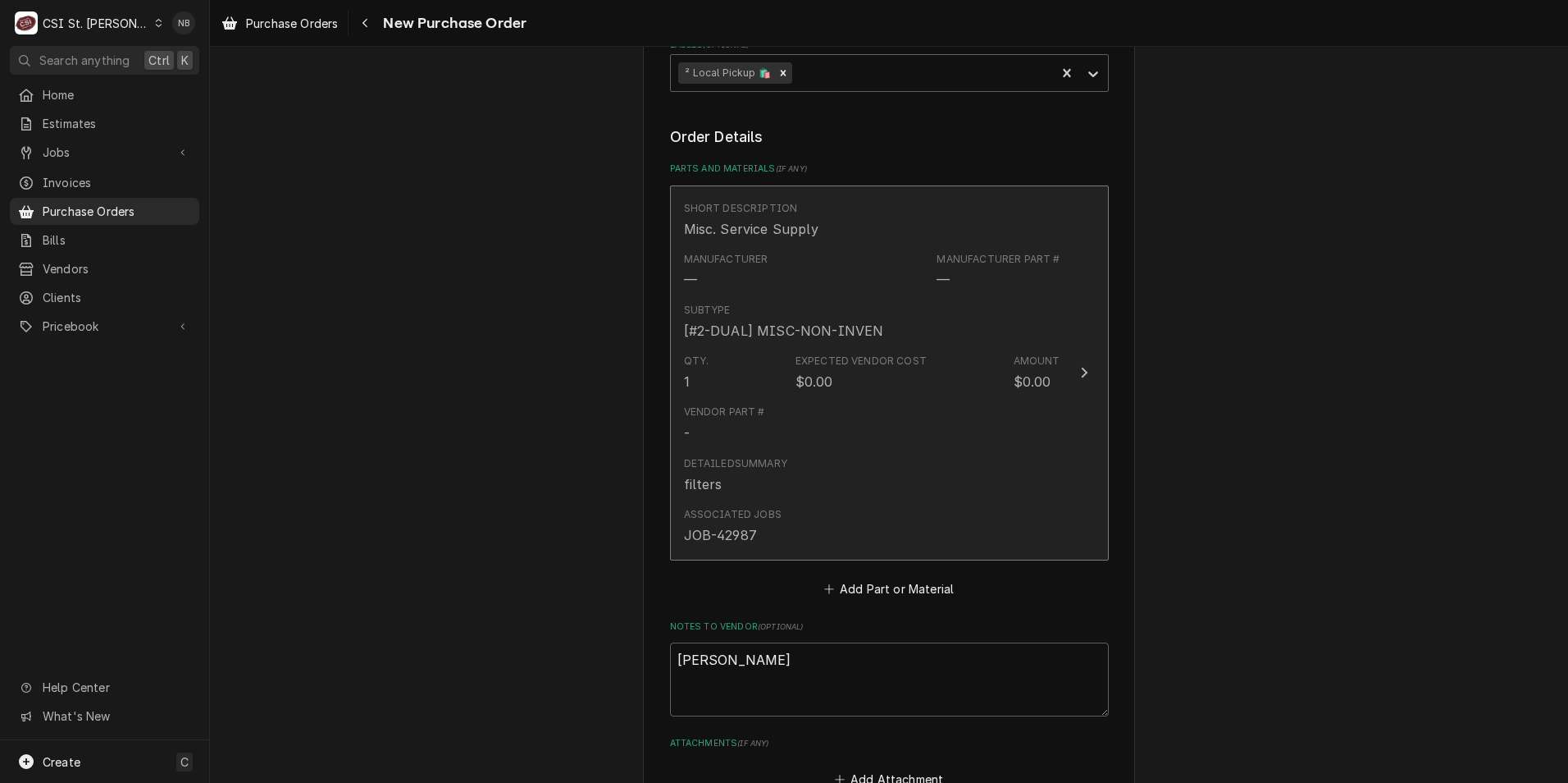
click at [846, 352] on div "Qty. 1 Expected Vendor Cost $0.00 Amount $0.00" at bounding box center [872, 373] width 376 height 51
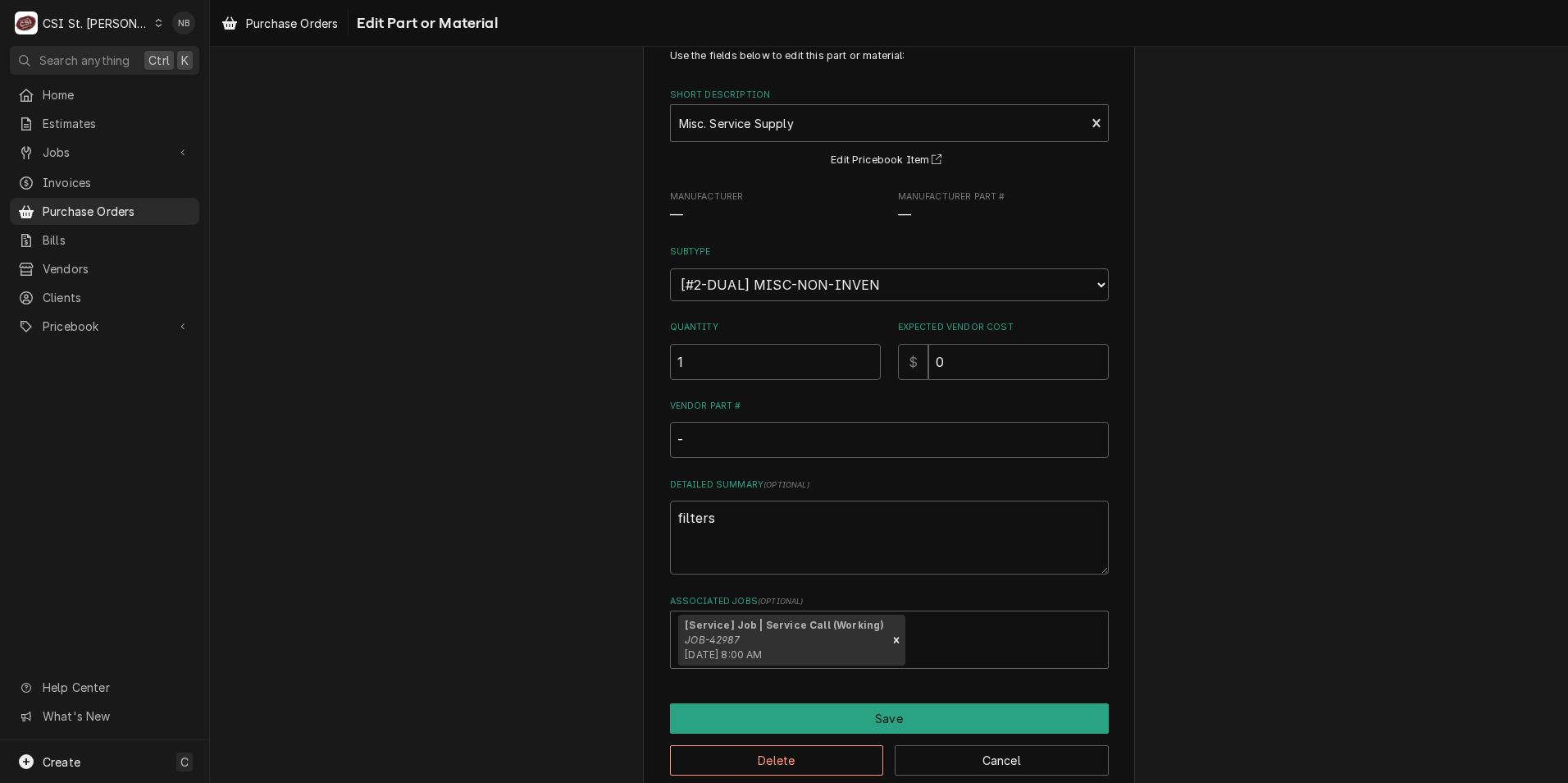
scroll to position [79, 0]
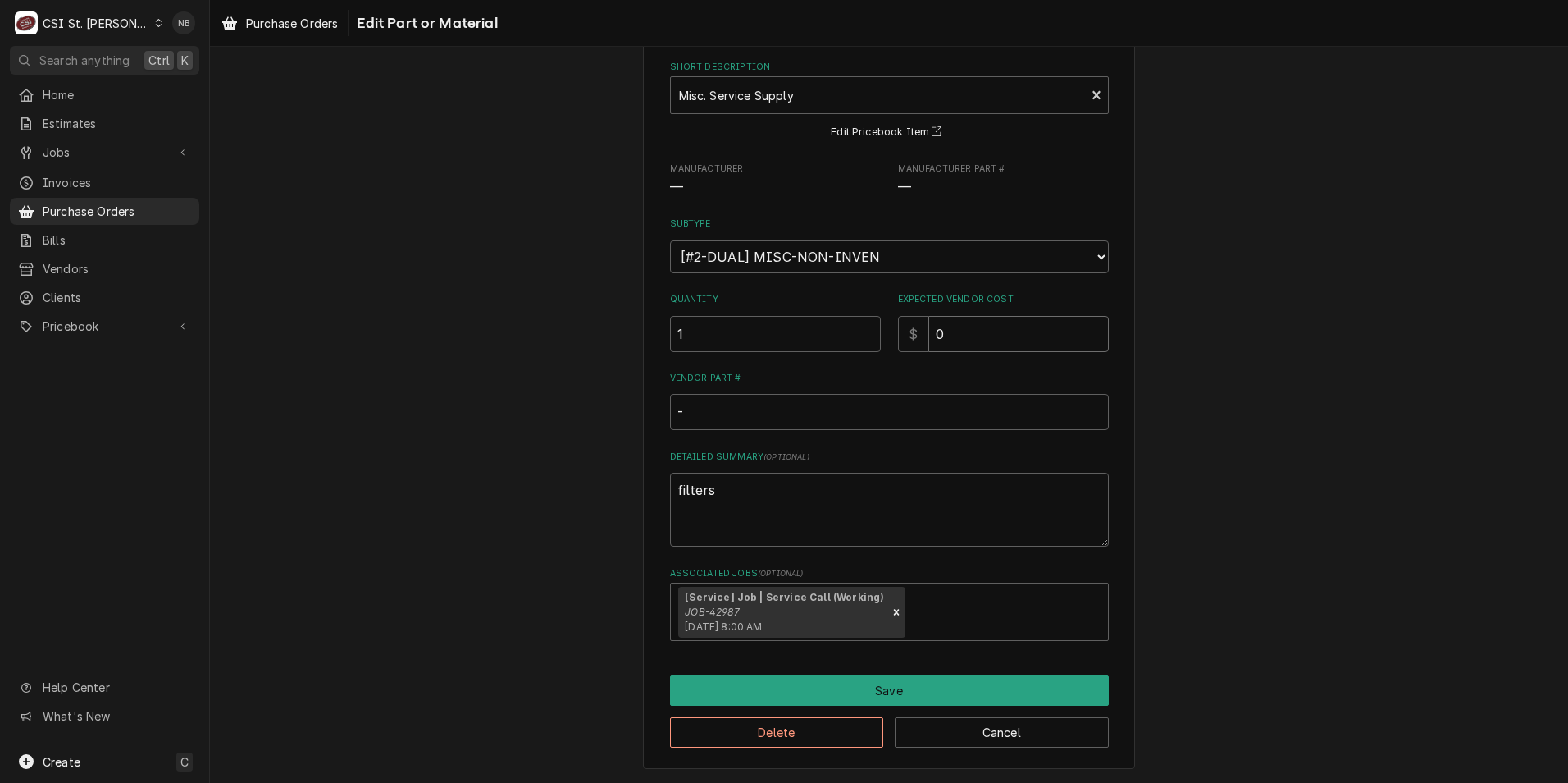
click at [981, 335] on input "0" at bounding box center [1019, 333] width 180 height 36
type textarea "x"
type input "2"
type textarea "x"
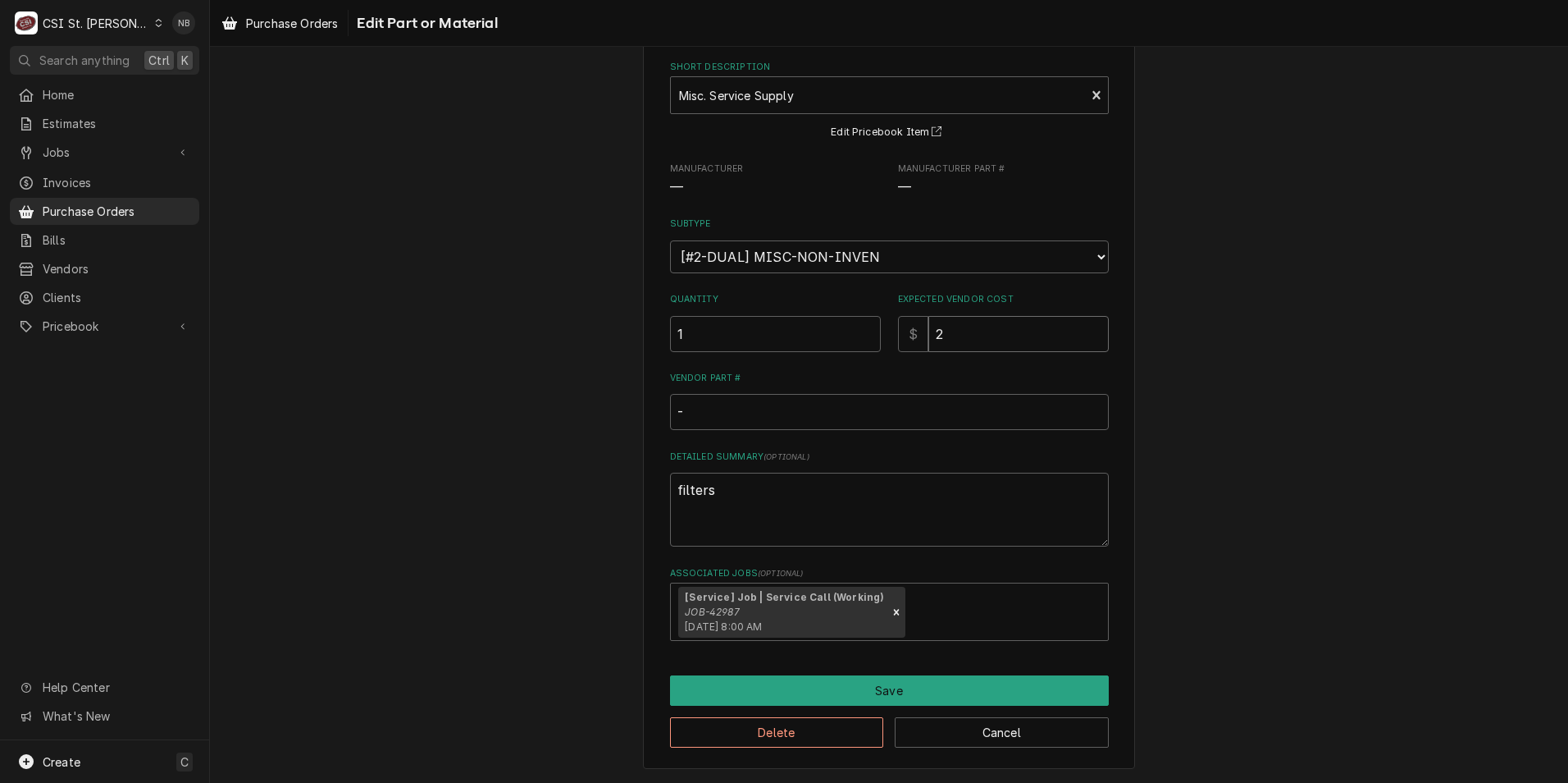
type input "28"
type textarea "x"
type input "284"
type textarea "x"
type input "28"
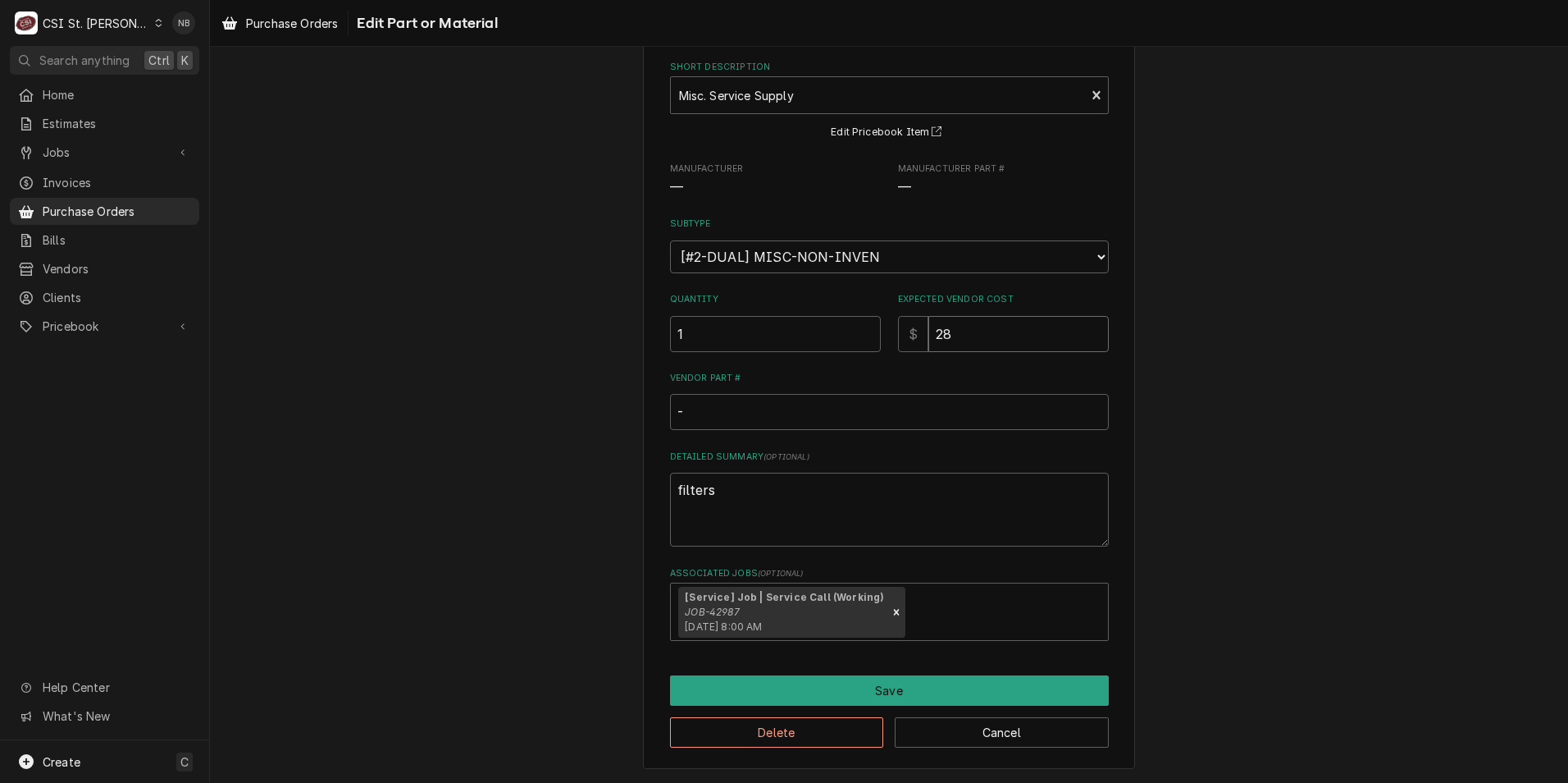
type textarea "x"
type input "283"
type textarea "x"
type input "283.4"
type textarea "x"
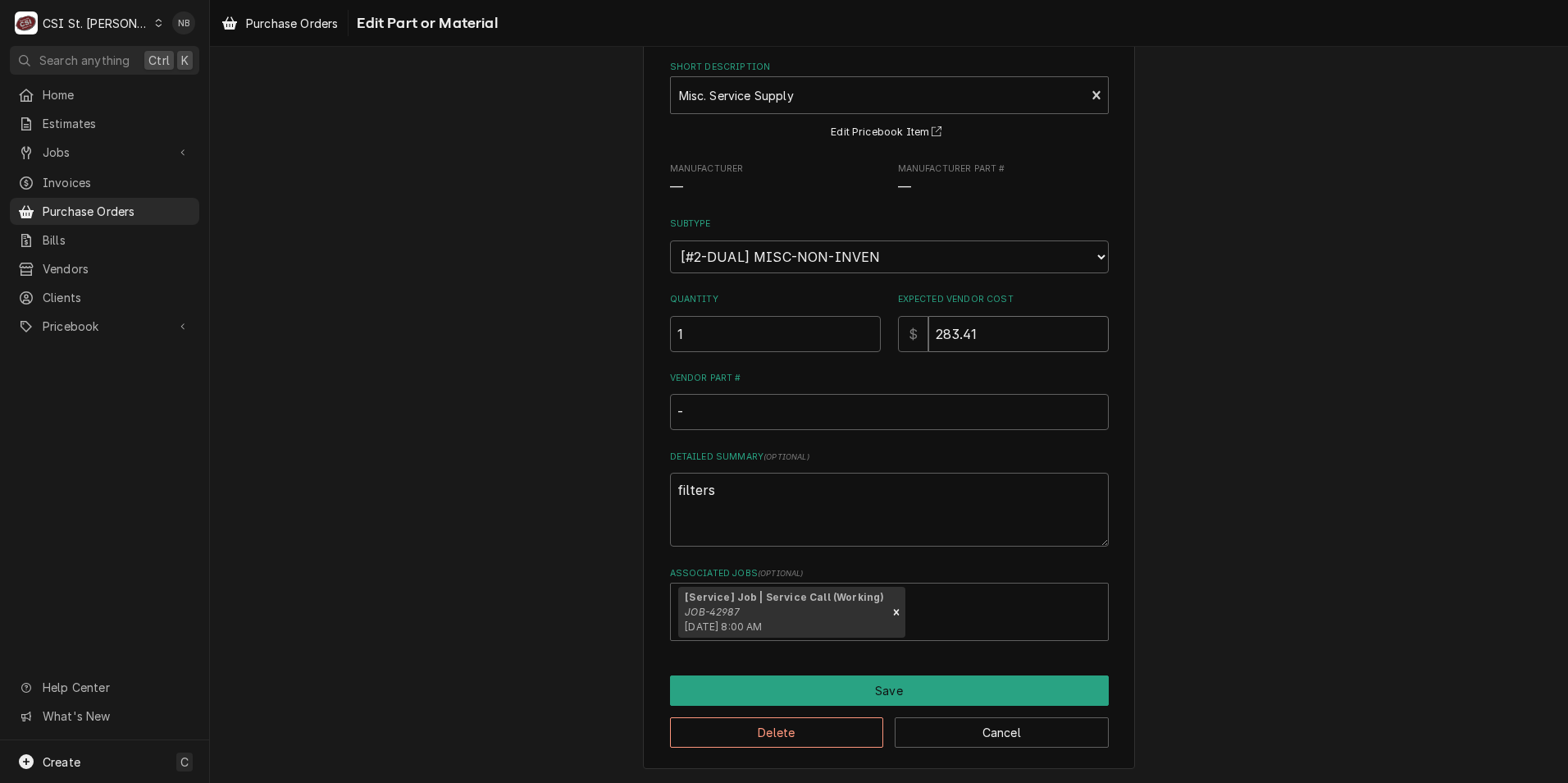
type input "283.41"
click at [1011, 408] on input "-" at bounding box center [889, 412] width 439 height 36
click at [670, 407] on input "-" at bounding box center [889, 412] width 439 height 36
type textarea "x"
type input "9-"
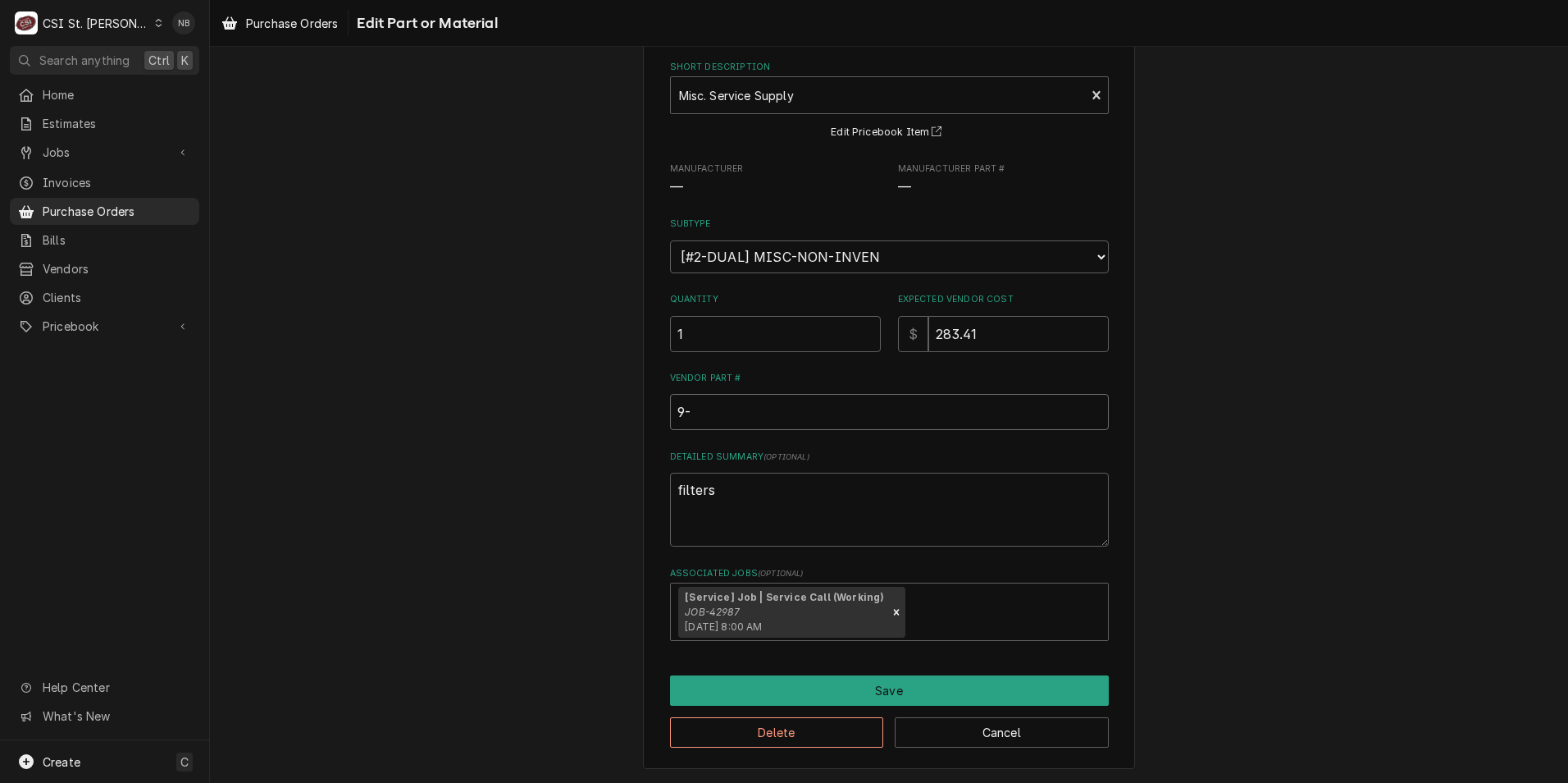
type textarea "x"
type input "96-"
type textarea "x"
type input "961-"
type textarea "x"
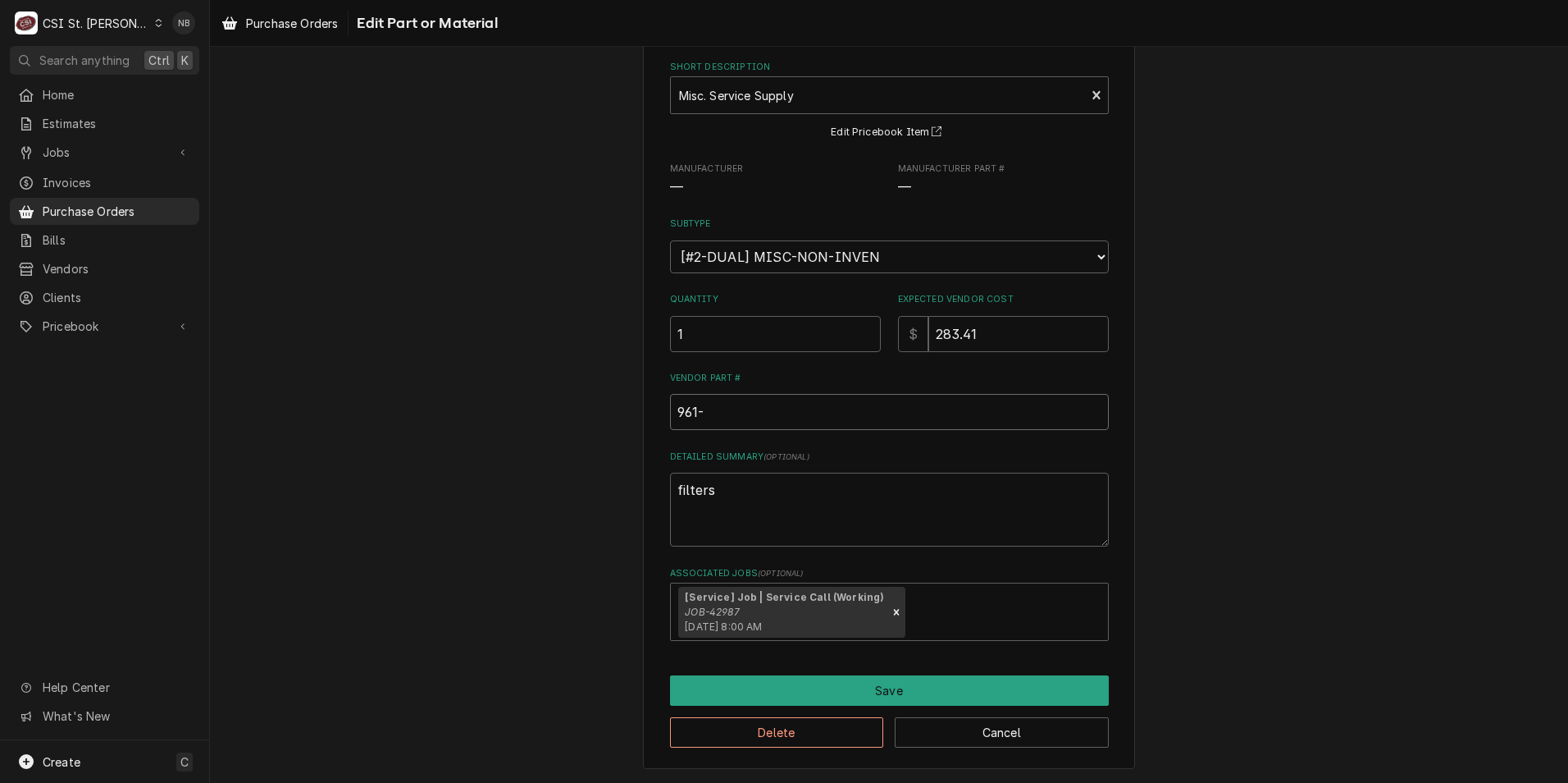
type input "9612-"
type textarea "x"
type input "9612-2"
type textarea "x"
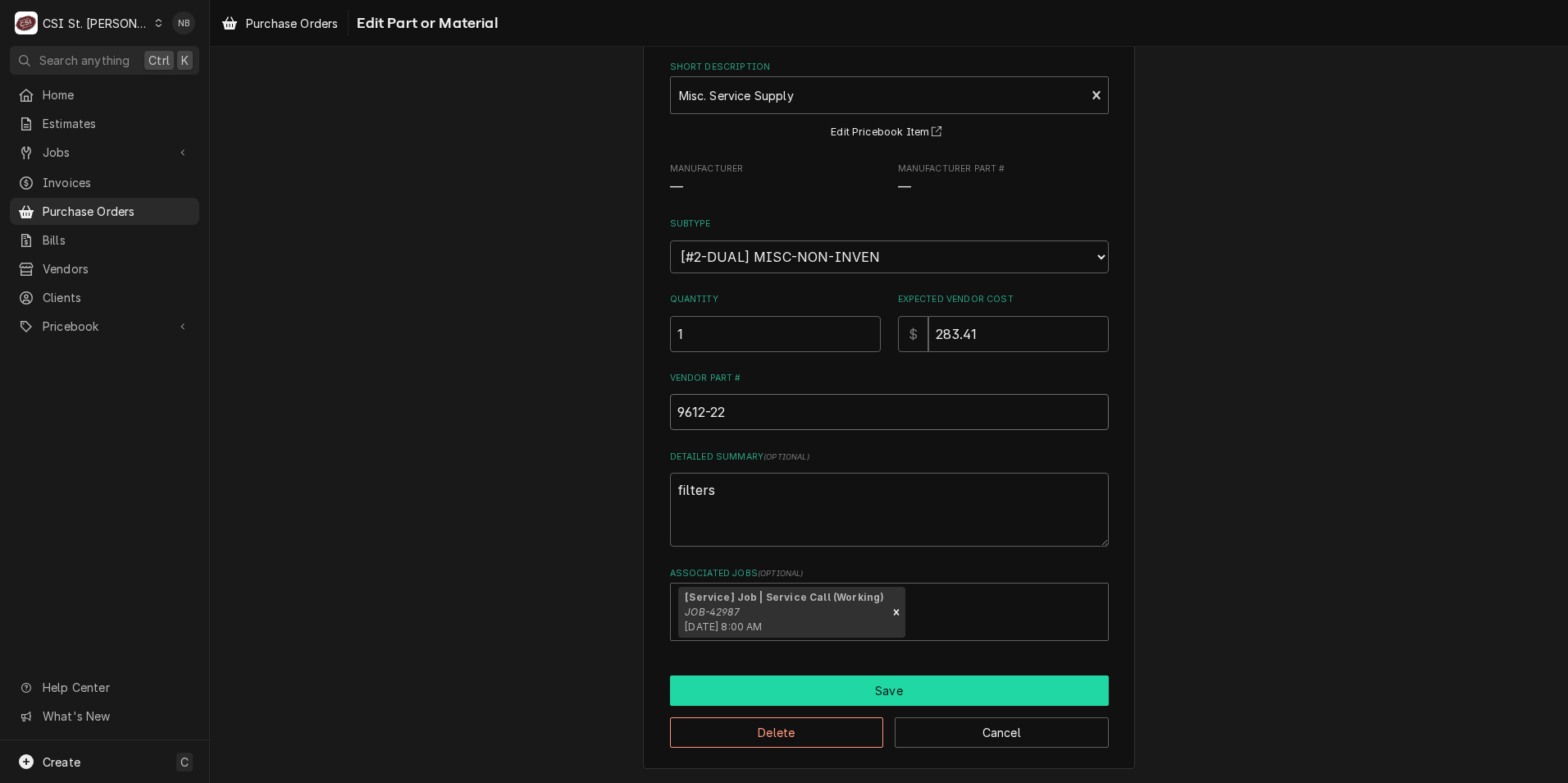
type input "9612-22"
click at [904, 687] on button "Save" at bounding box center [889, 690] width 439 height 30
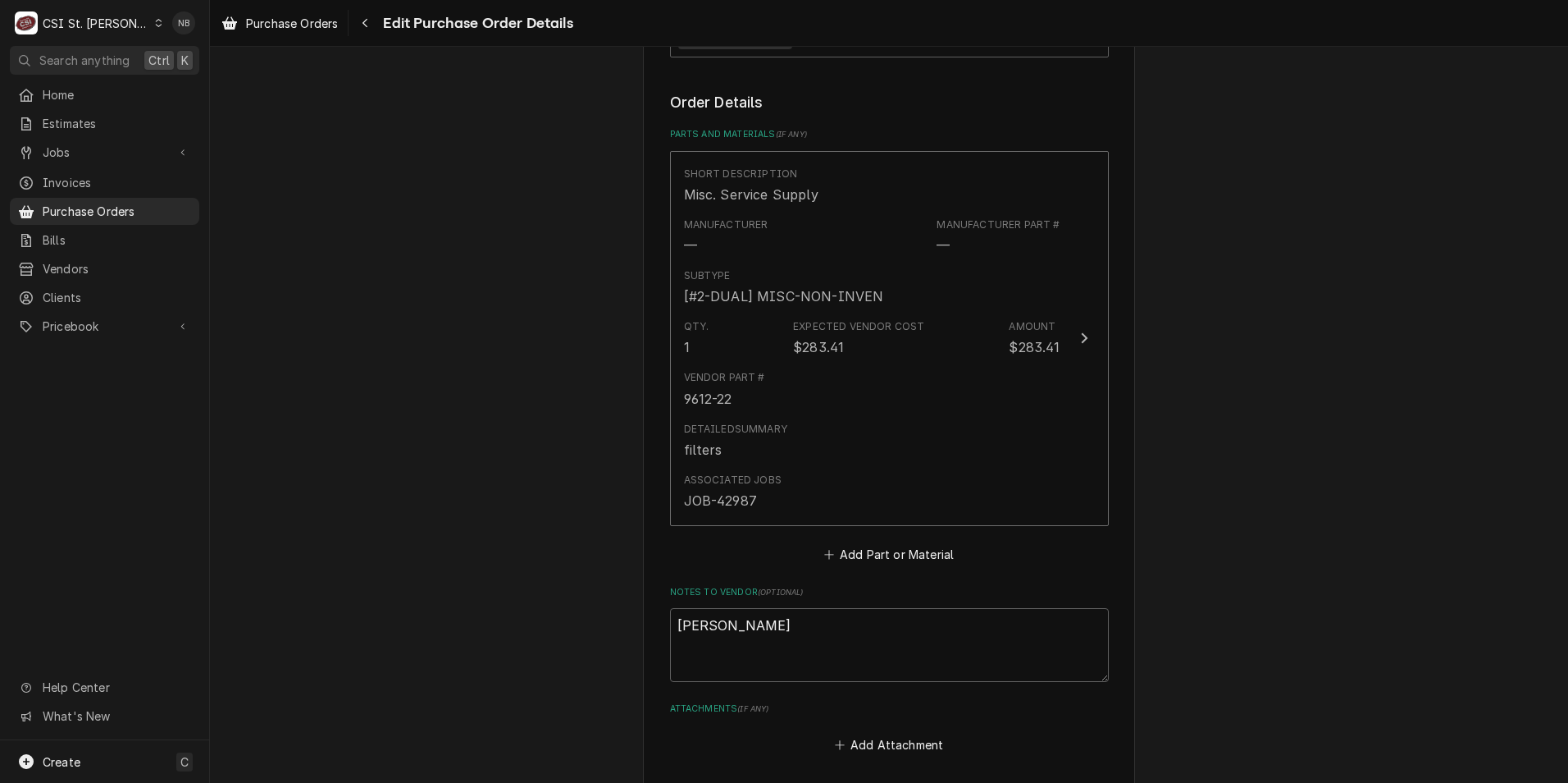
scroll to position [685, 0]
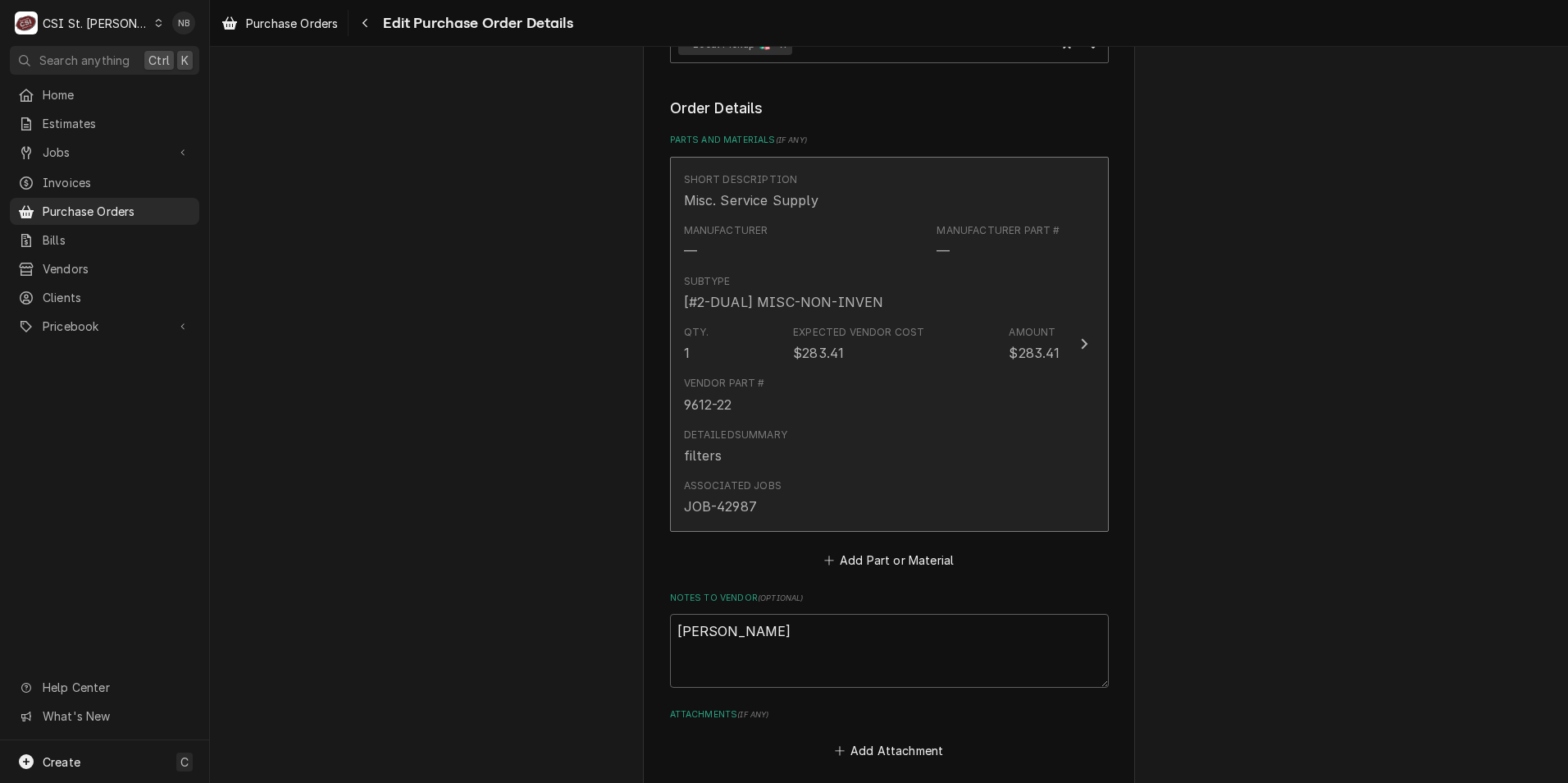
click at [914, 363] on div "Qty. 1 Expected Vendor Cost $283.41 Amount $283.41" at bounding box center [872, 344] width 376 height 51
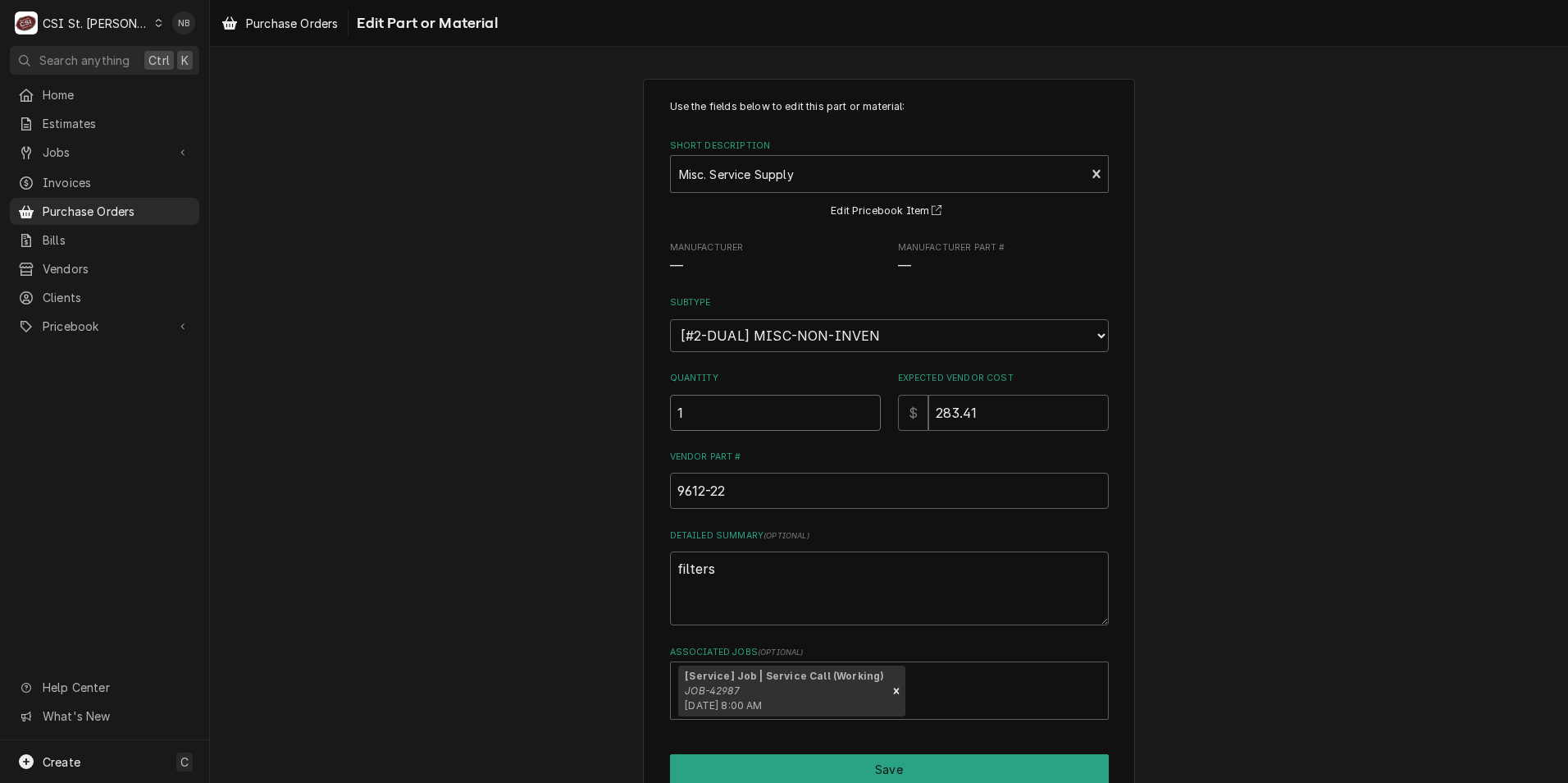
click at [711, 409] on input "1" at bounding box center [775, 412] width 211 height 36
type textarea "x"
type input "3"
click at [1307, 443] on div "Use the fields below to edit this part or material: Short Description Misc. Ser…" at bounding box center [889, 462] width 1358 height 797
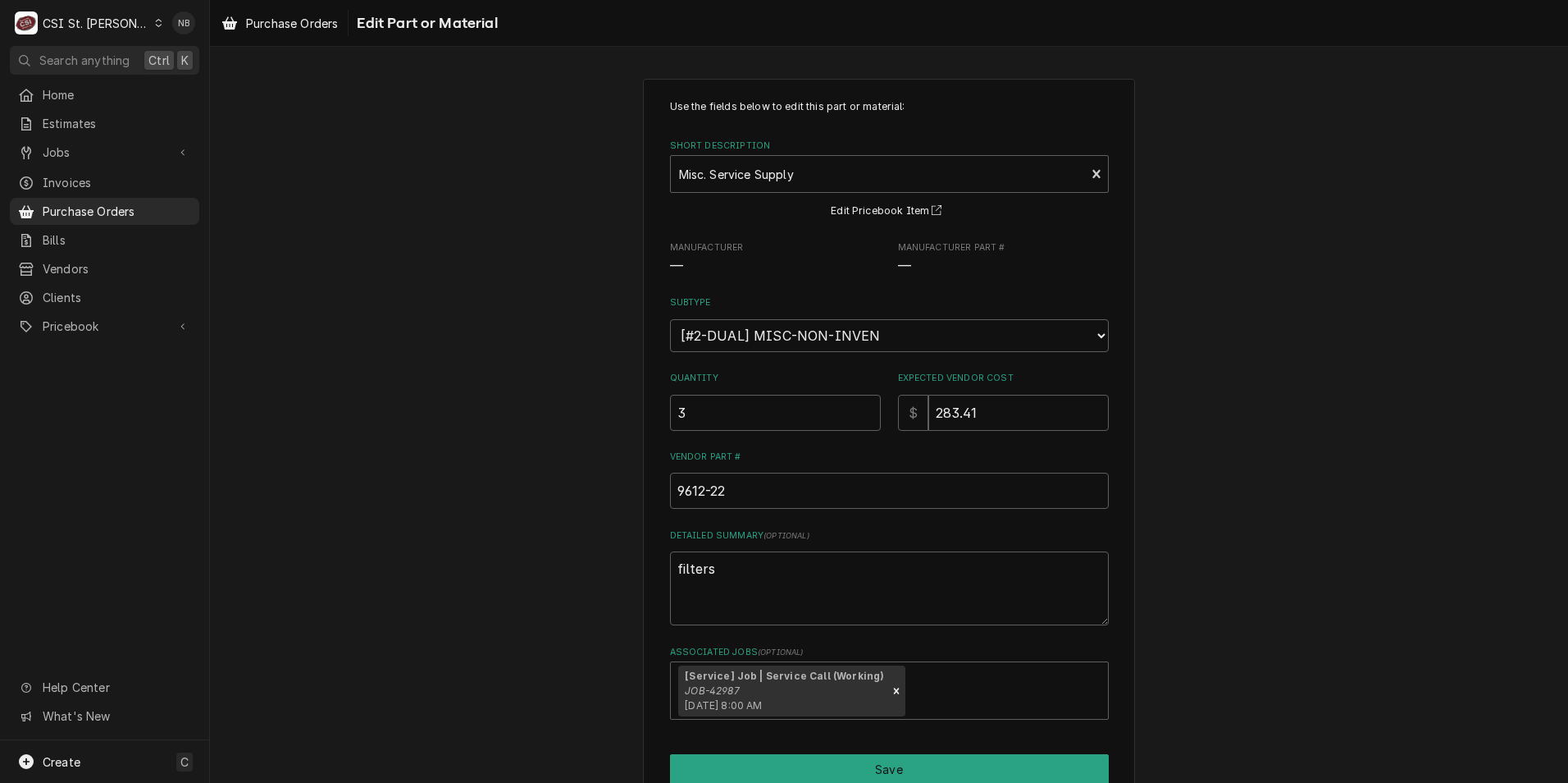
scroll to position [79, 0]
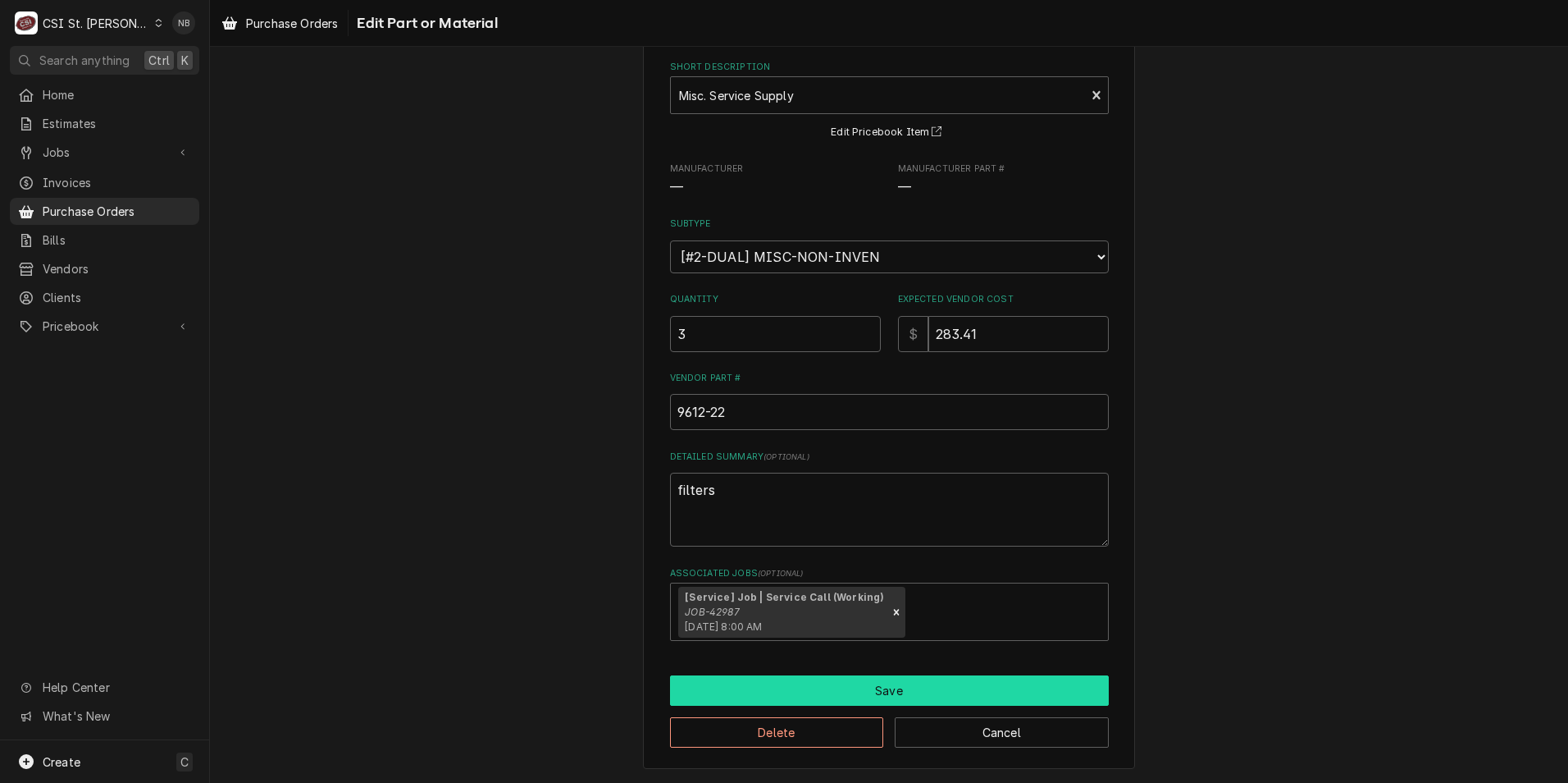
click at [954, 683] on button "Save" at bounding box center [889, 690] width 439 height 30
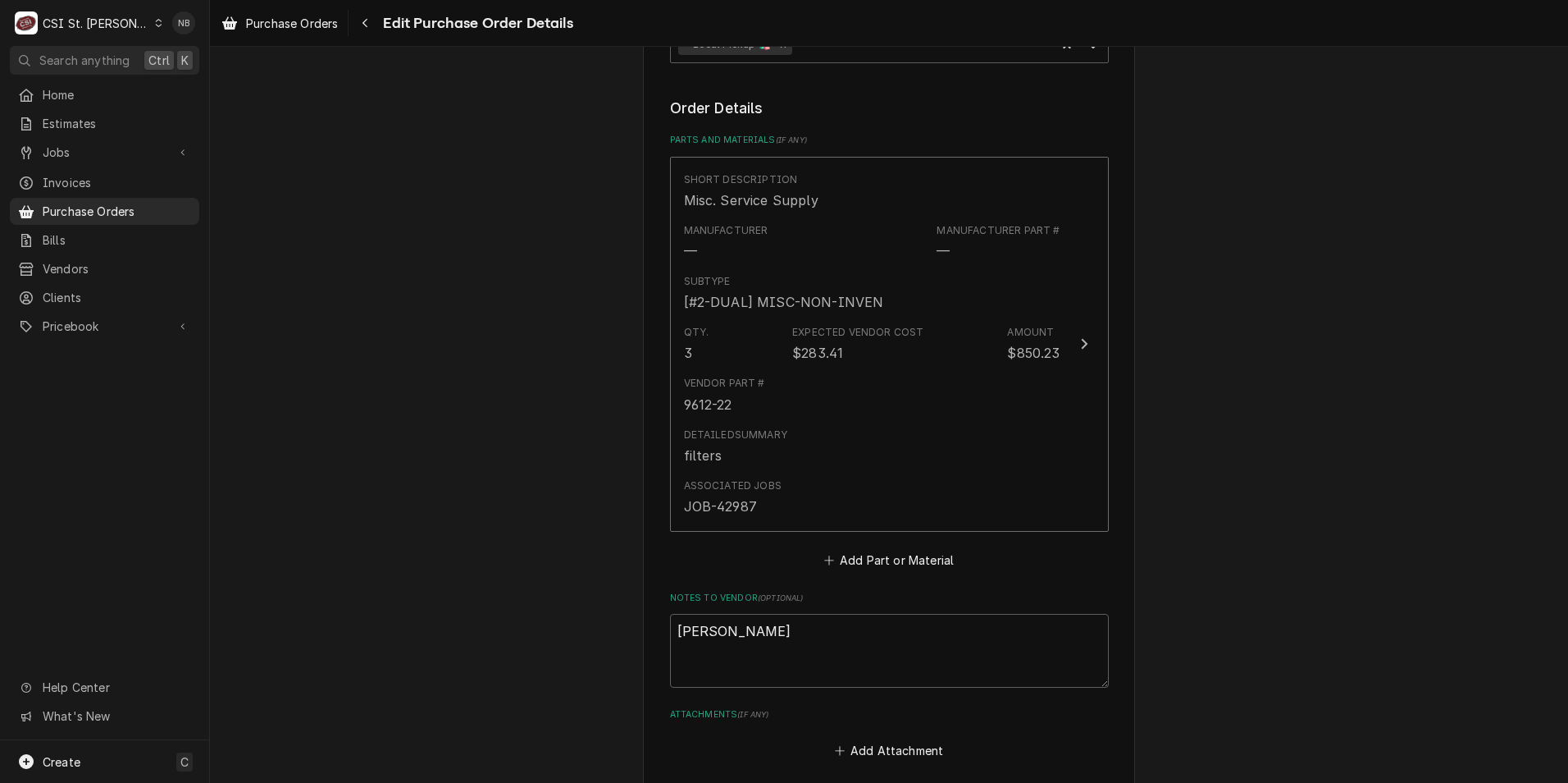
scroll to position [1013, 0]
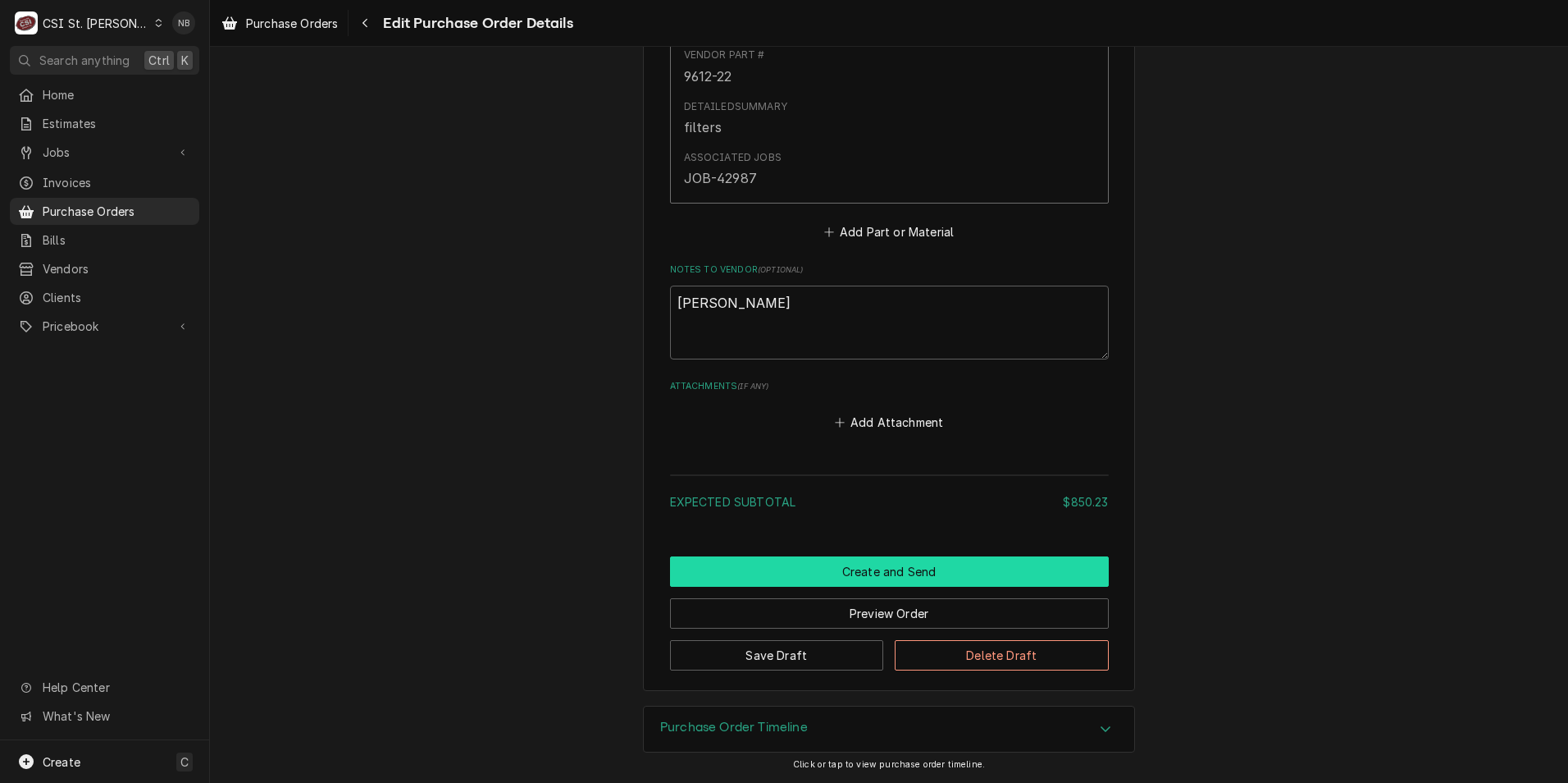
click at [881, 571] on button "Create and Send" at bounding box center [889, 571] width 439 height 30
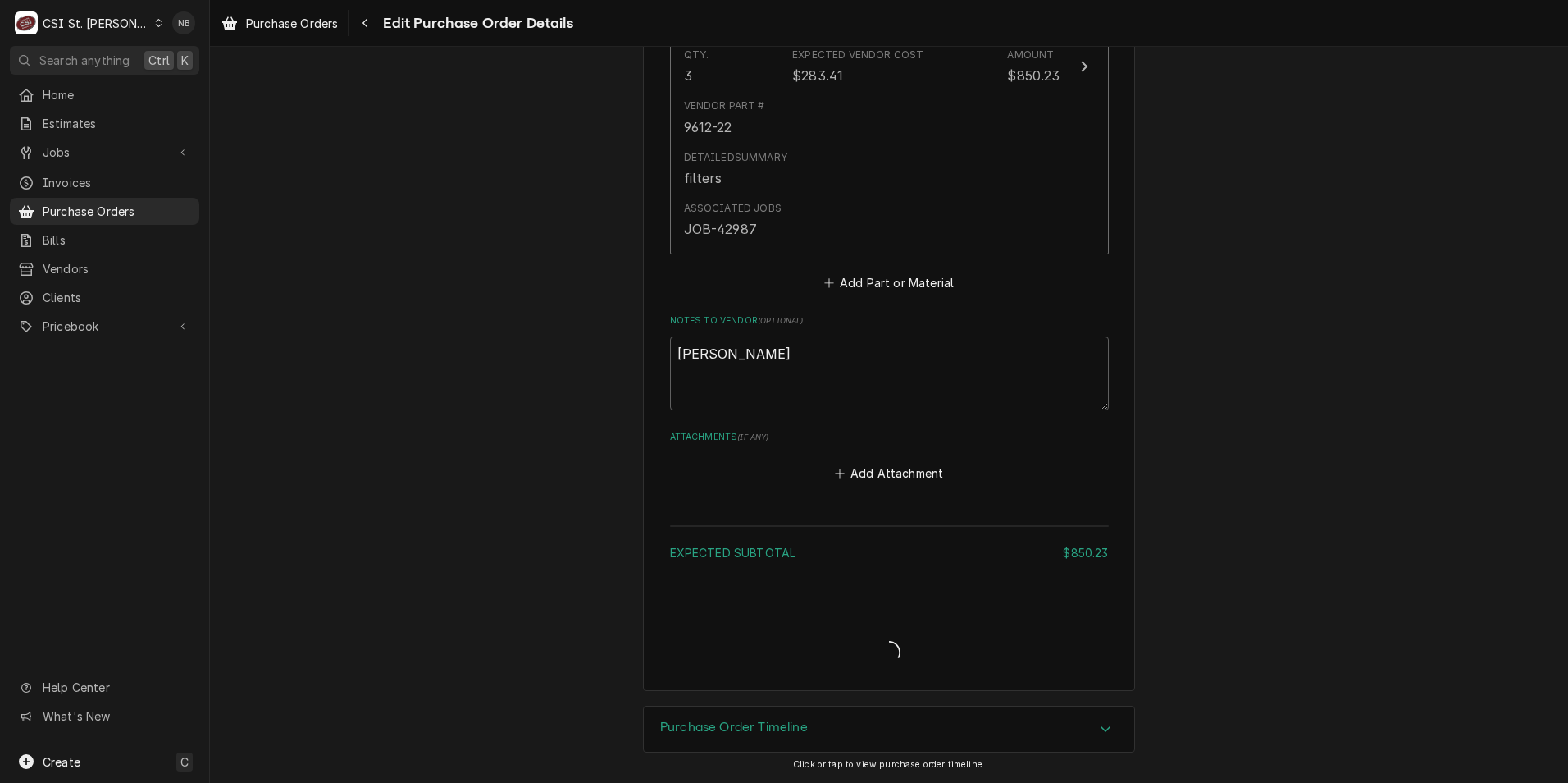
type textarea "x"
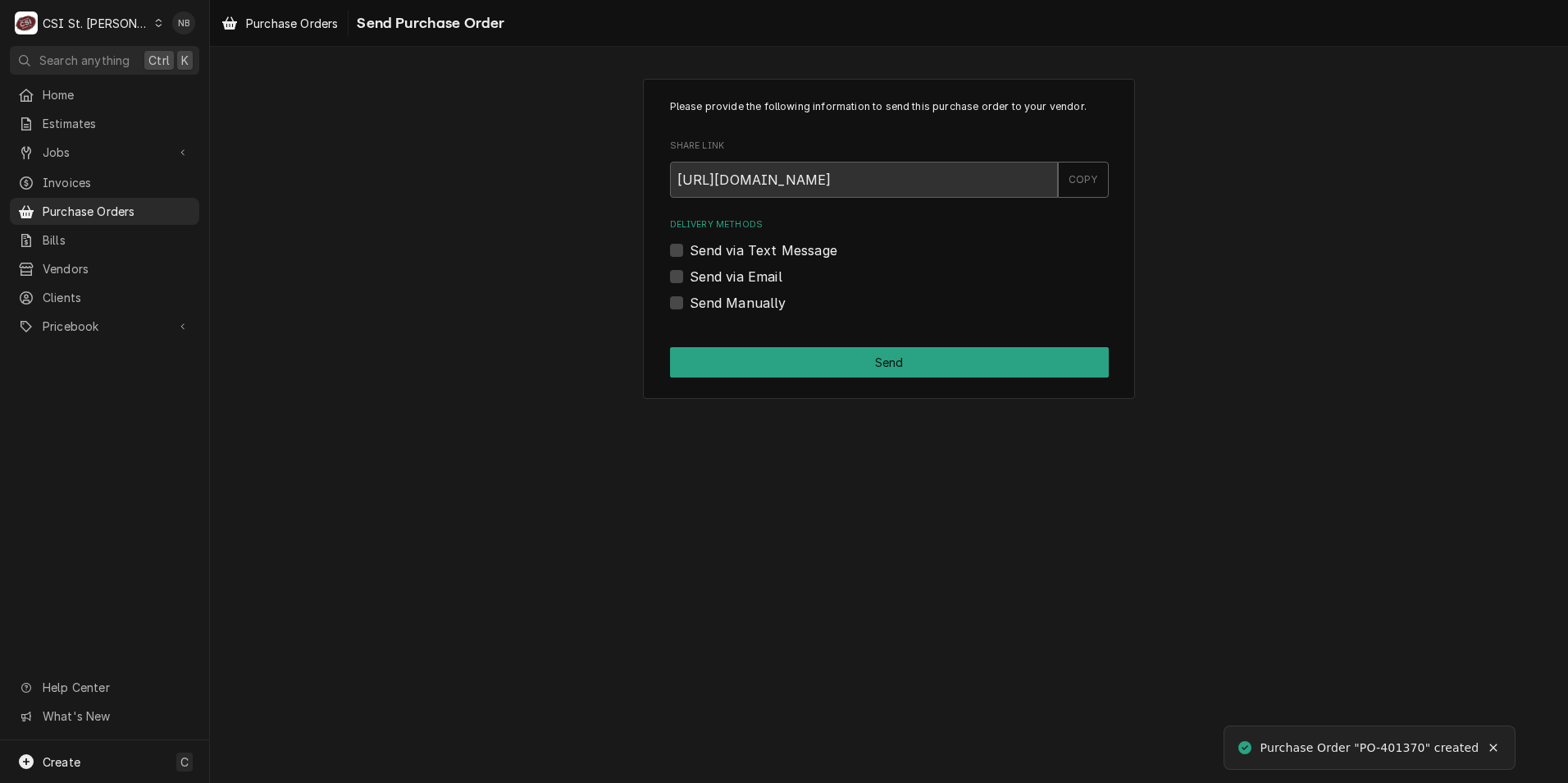
click at [690, 306] on label "Send Manually" at bounding box center [739, 302] width 97 height 19
click at [690, 306] on input "Send Manually" at bounding box center [909, 310] width 439 height 36
checkbox input "true"
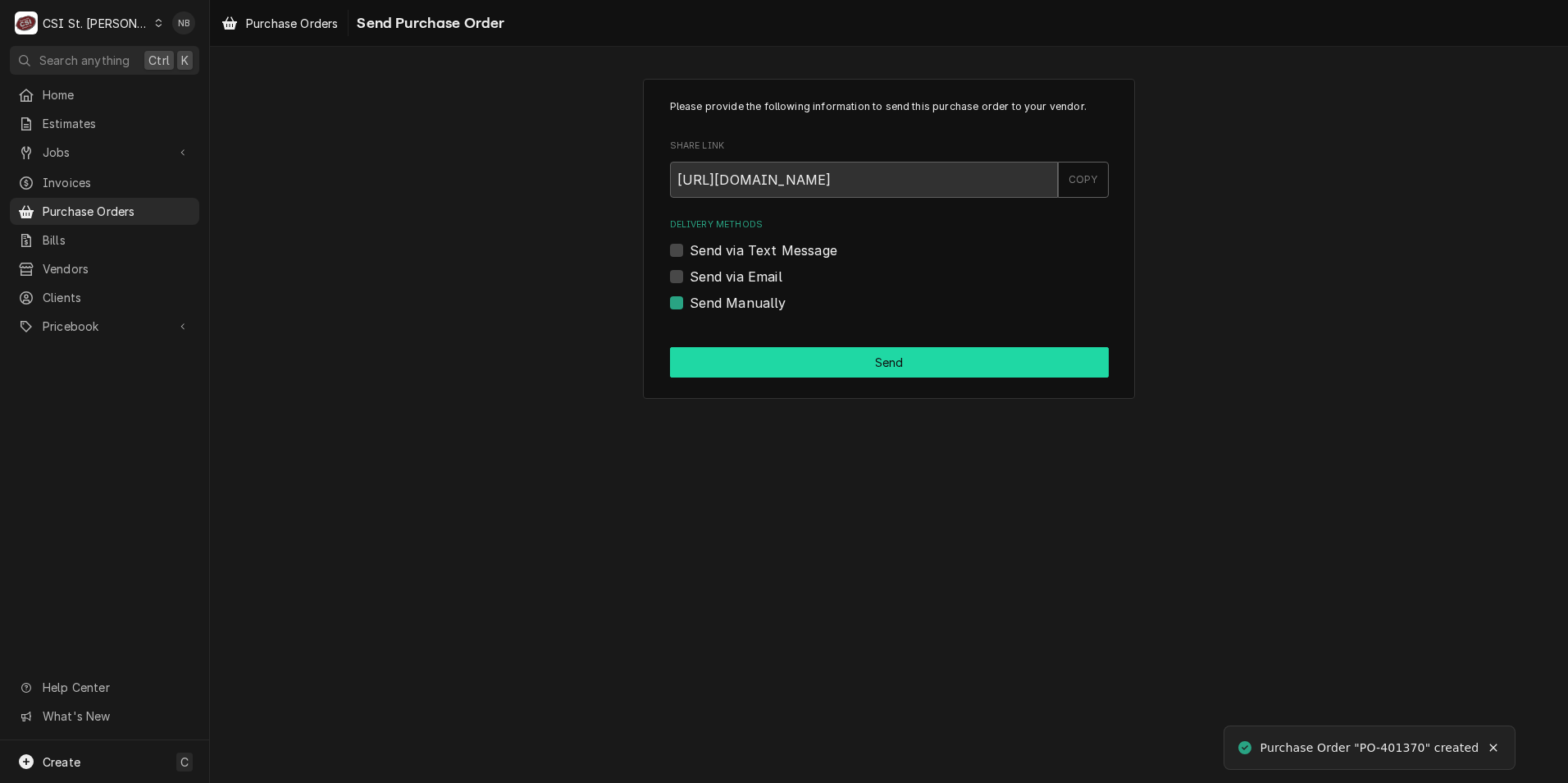
click at [716, 363] on button "Send" at bounding box center [889, 362] width 439 height 30
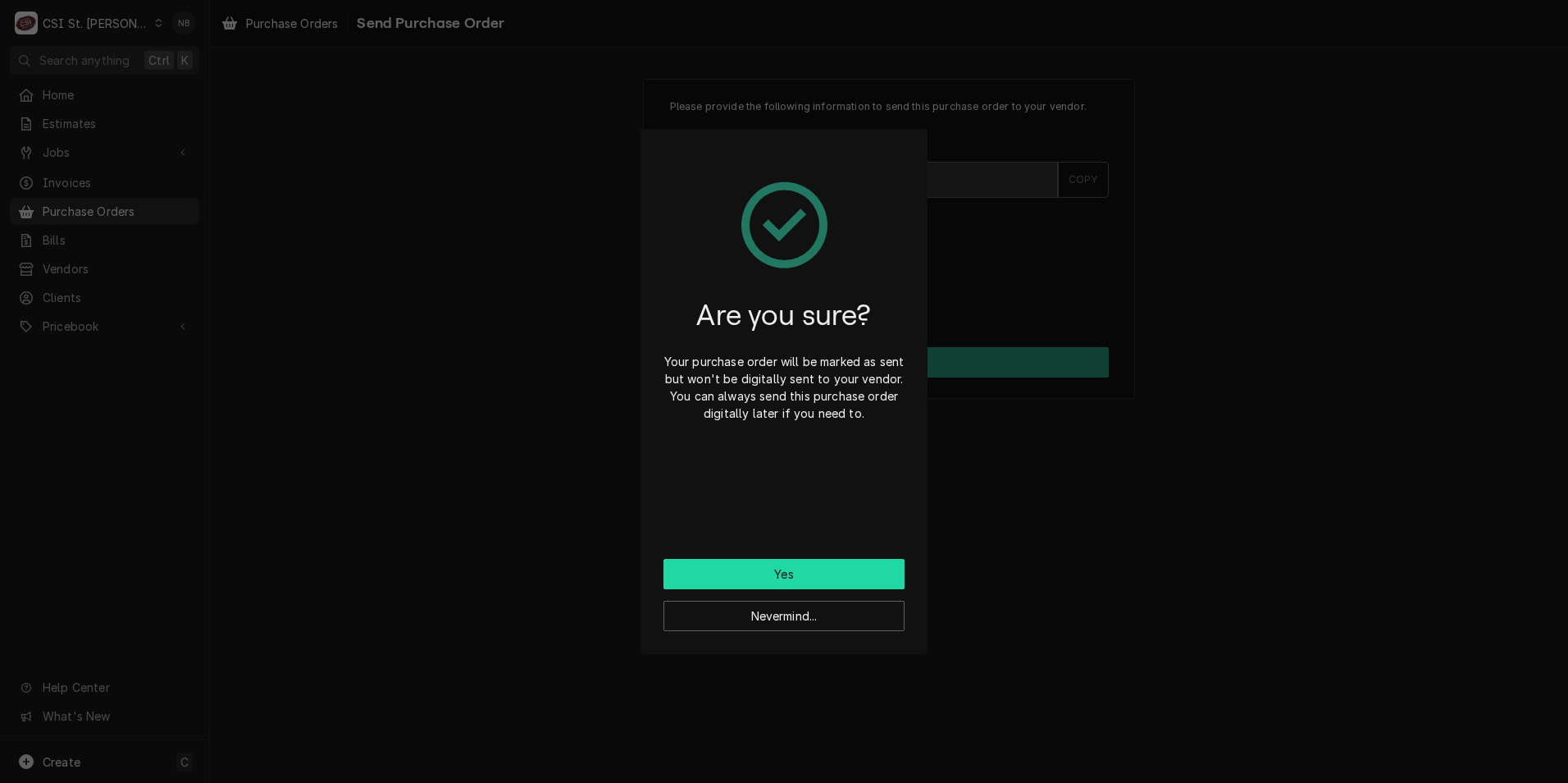
click at [845, 565] on button "Yes" at bounding box center [784, 574] width 241 height 30
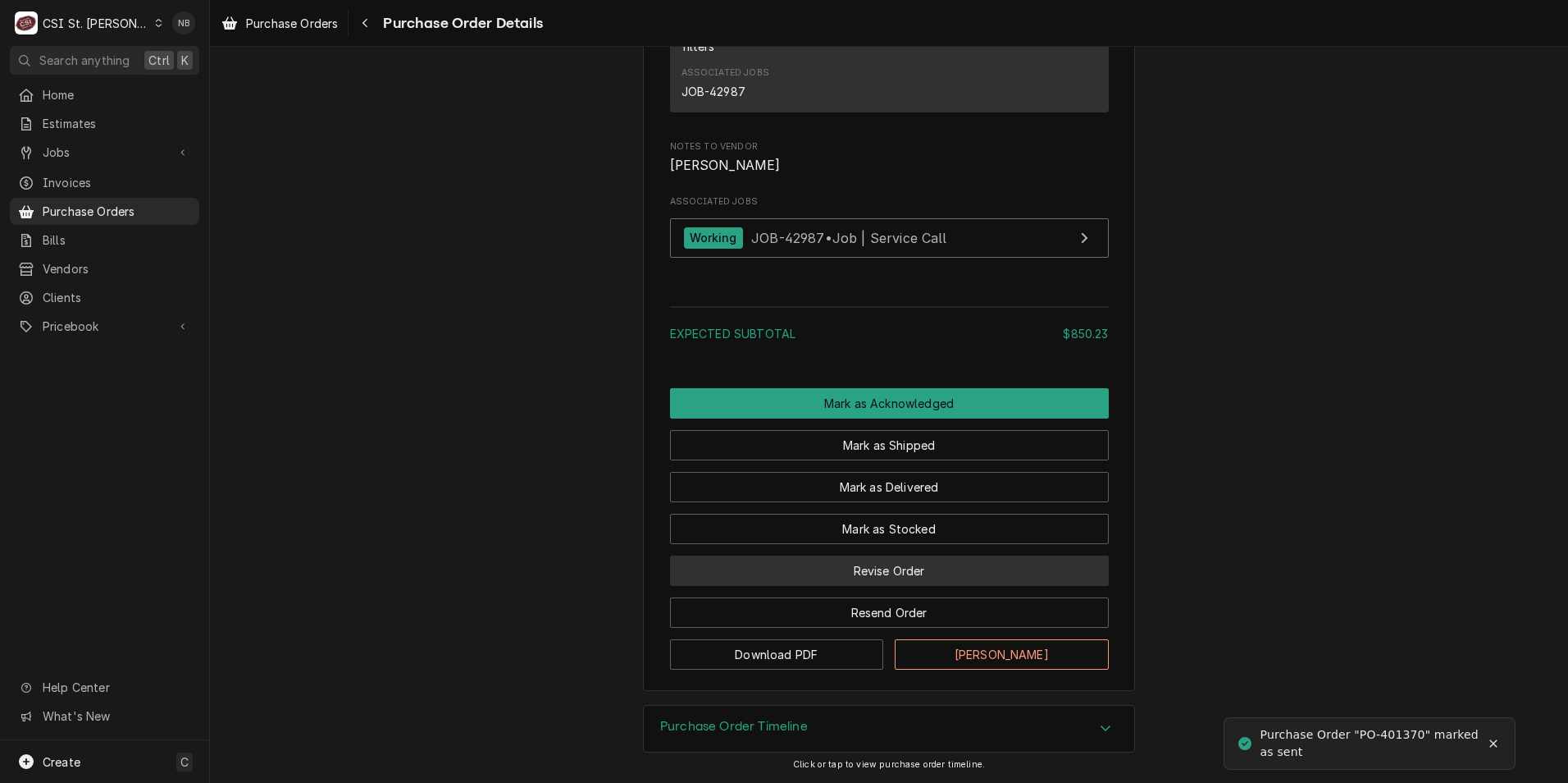
scroll to position [1293, 0]
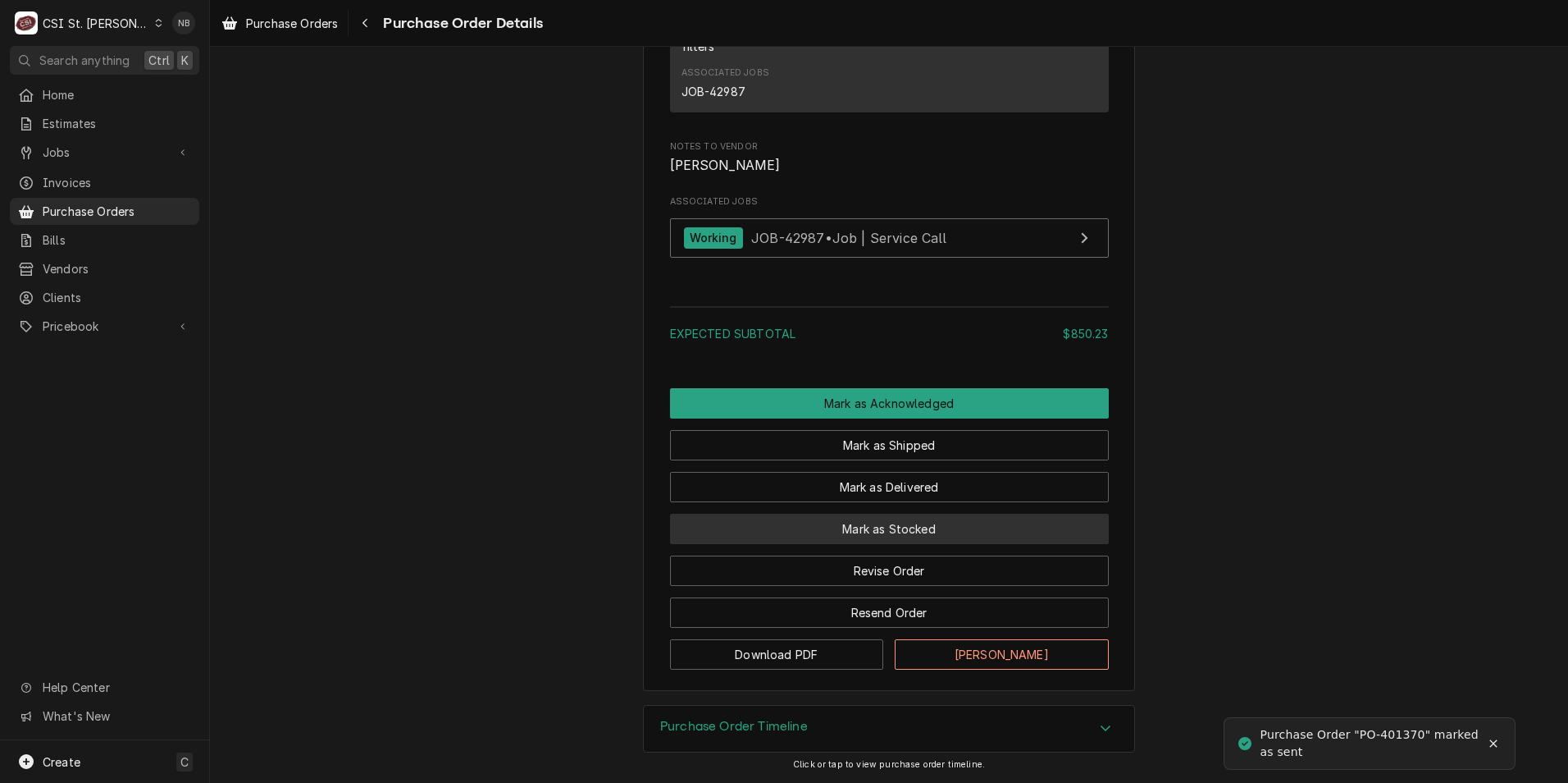
click at [859, 534] on button "Mark as Stocked" at bounding box center [889, 528] width 439 height 30
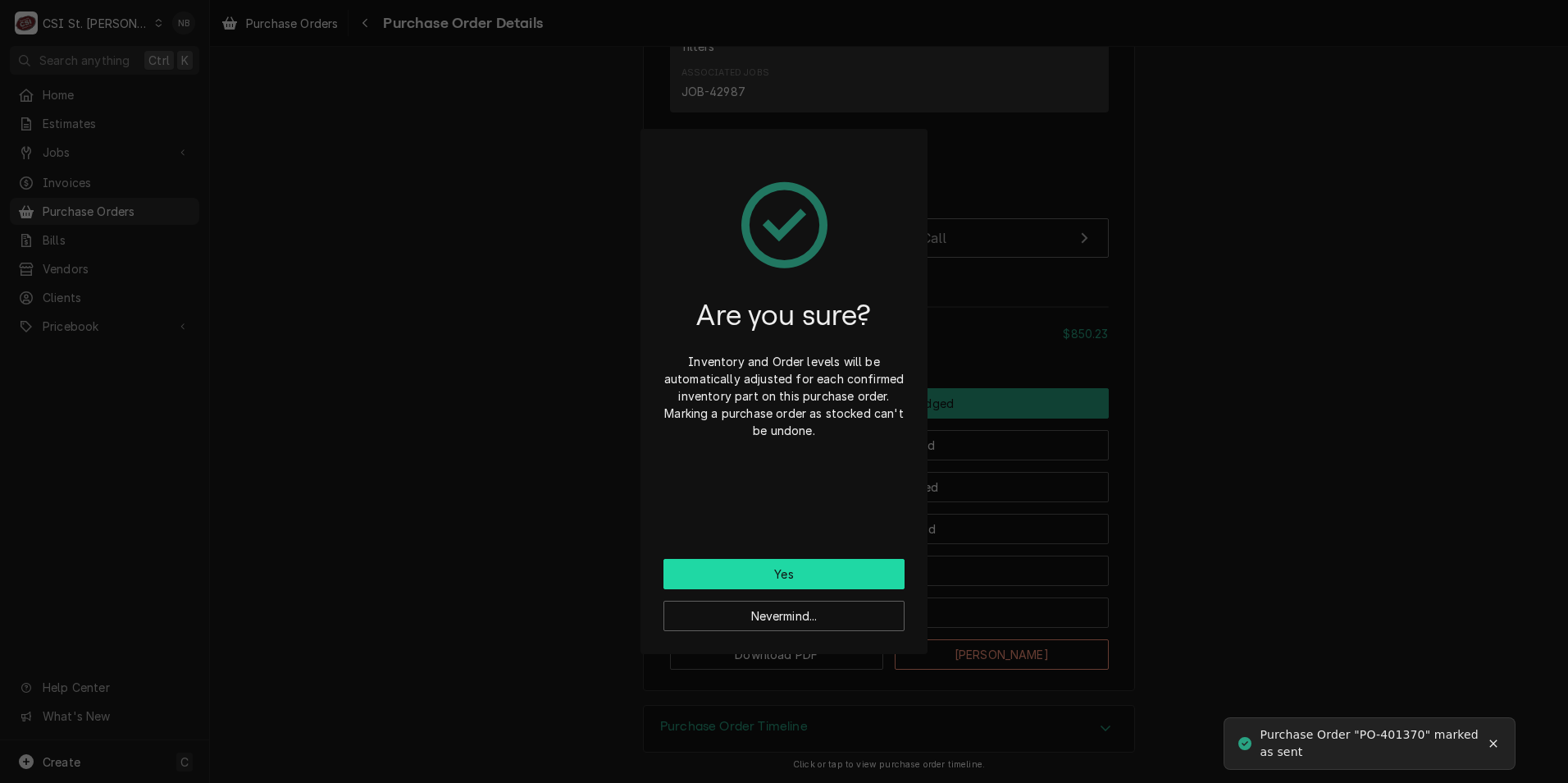
click at [809, 568] on button "Yes" at bounding box center [784, 574] width 241 height 30
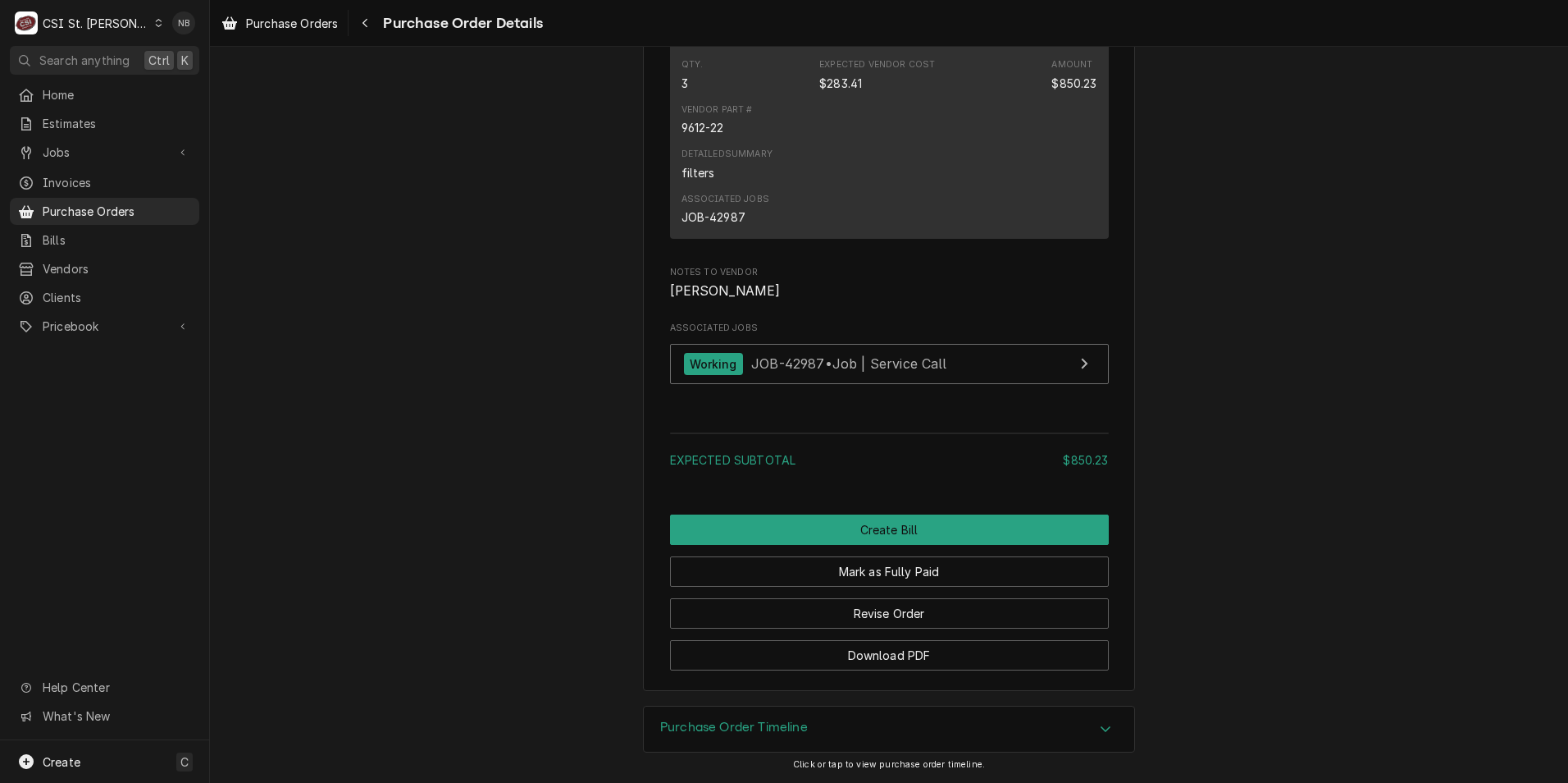
scroll to position [1375, 0]
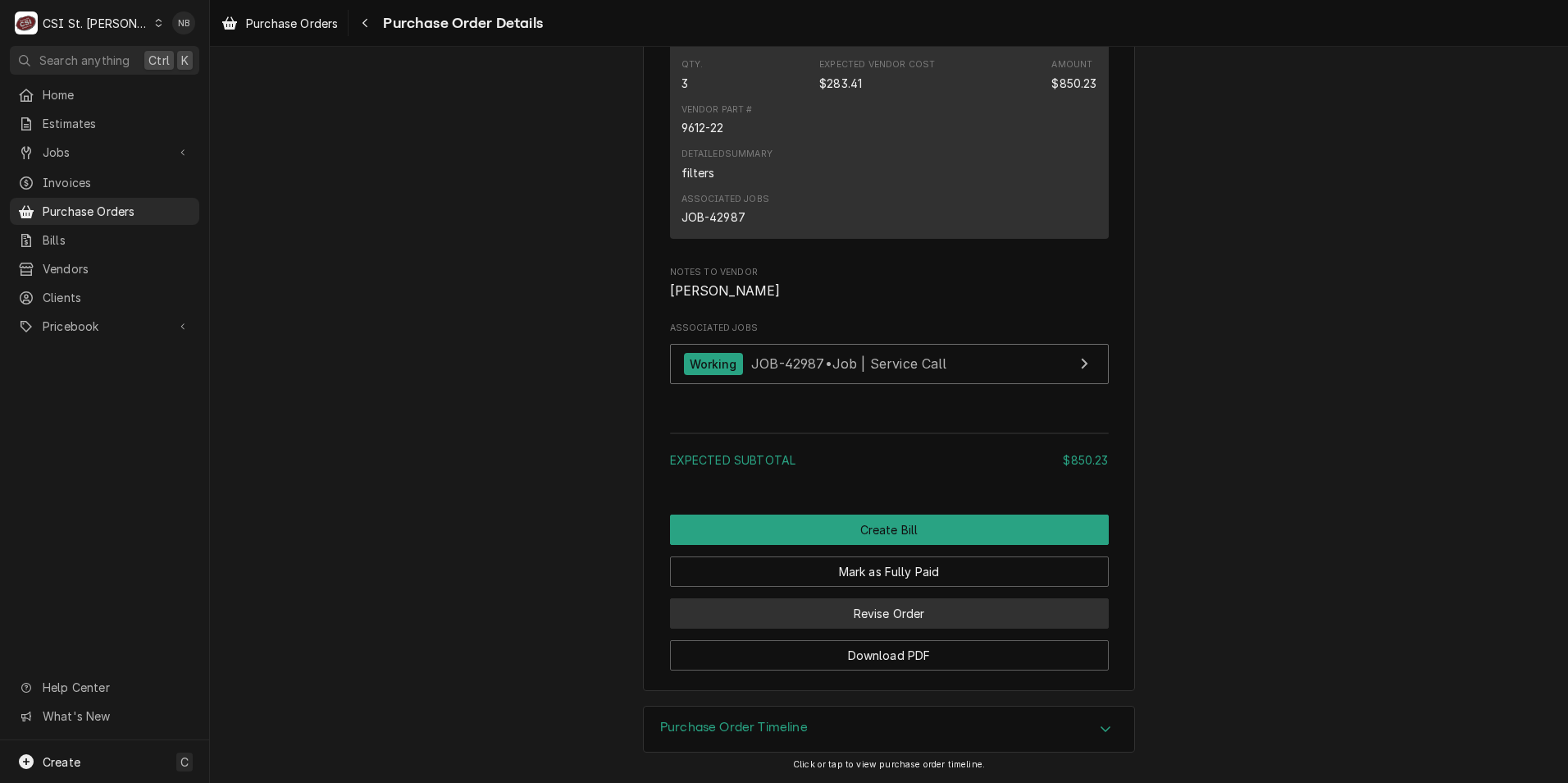
click at [806, 612] on button "Revise Order" at bounding box center [889, 613] width 439 height 30
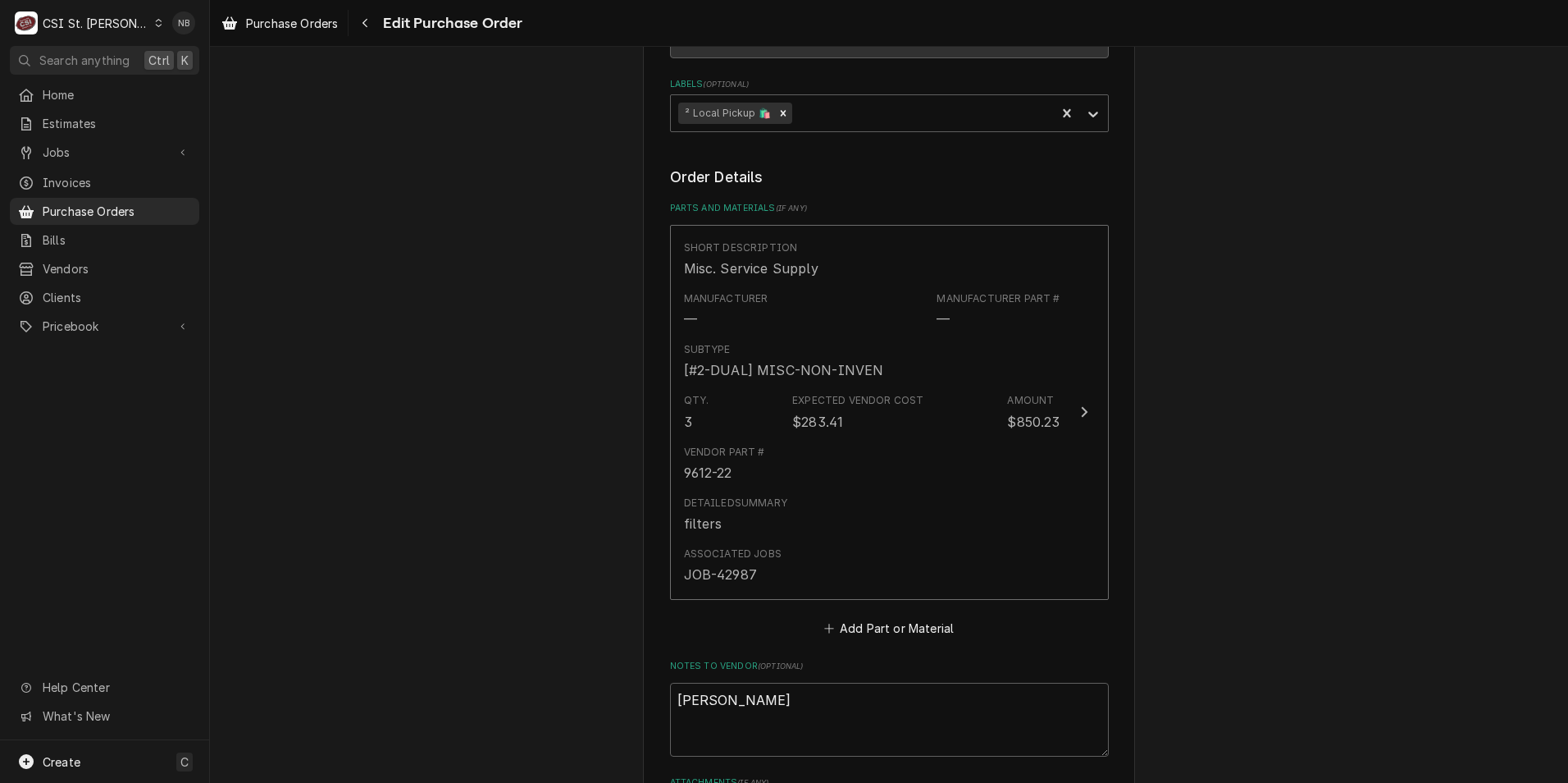
scroll to position [657, 0]
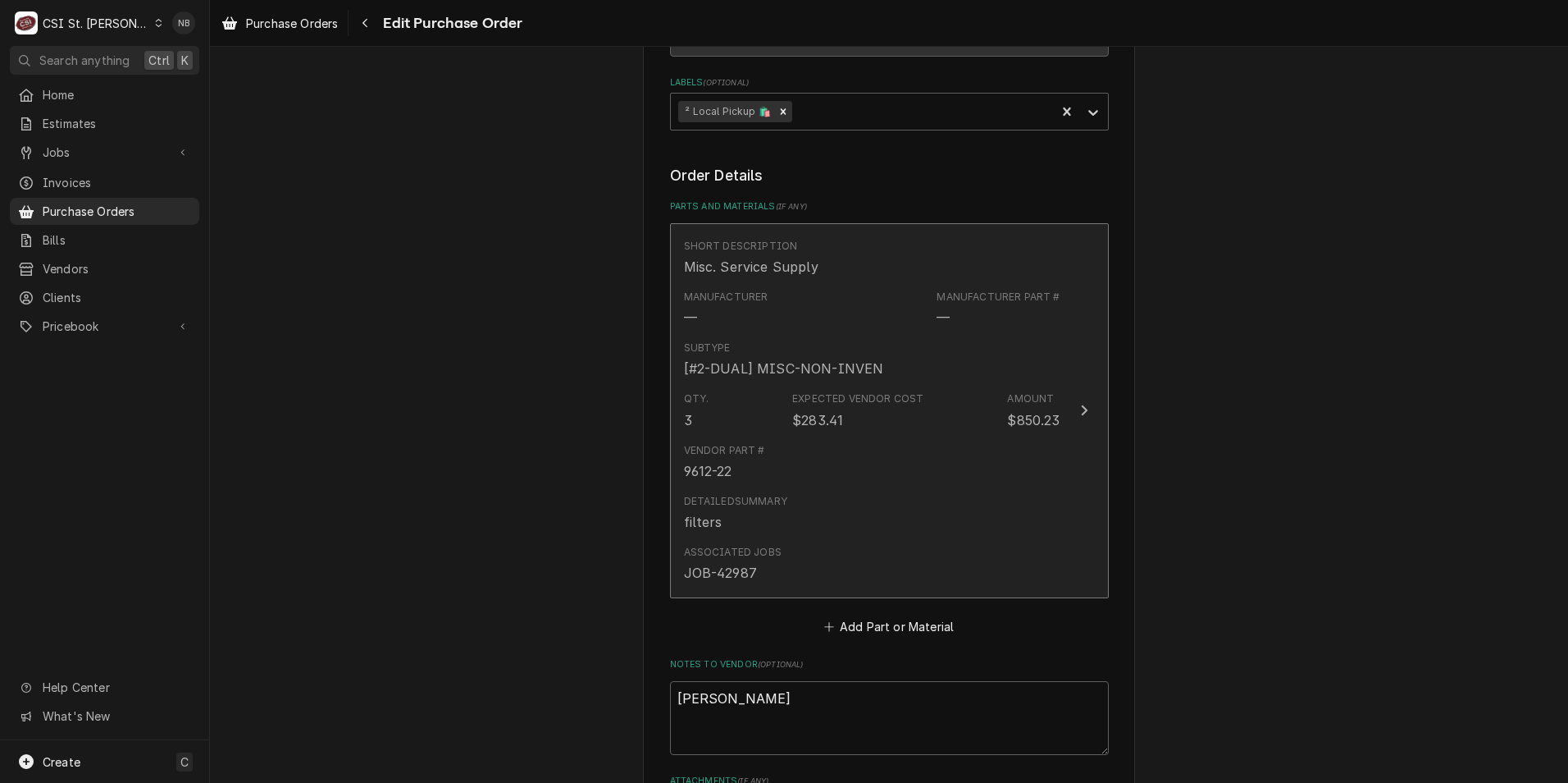
click at [826, 490] on div "Detailed Summary filters" at bounding box center [872, 513] width 376 height 51
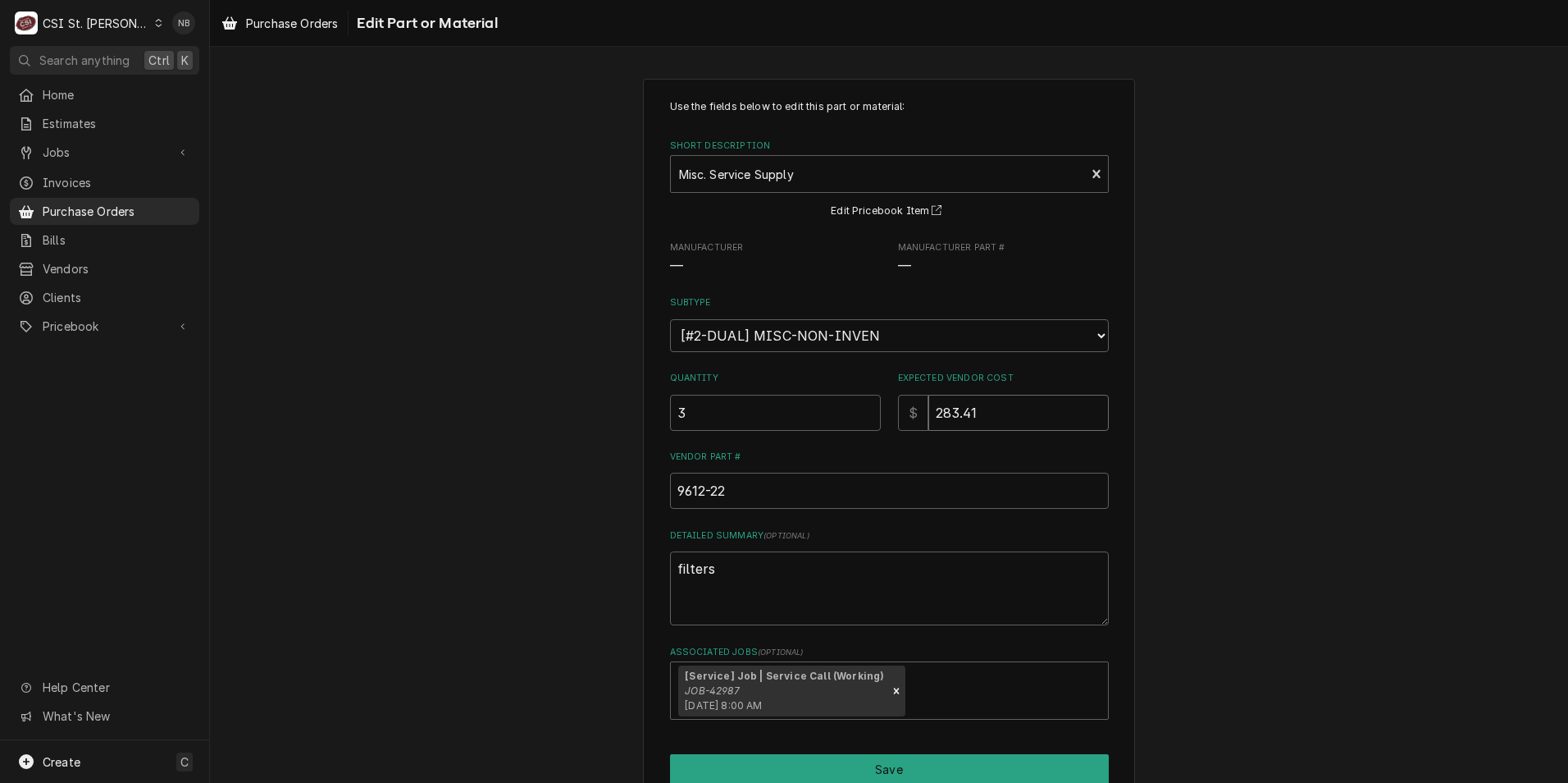
drag, startPoint x: 981, startPoint y: 422, endPoint x: 898, endPoint y: 406, distance: 84.5
click at [898, 406] on div "$ 283.41" at bounding box center [1003, 412] width 211 height 36
type textarea "x"
type input "9"
type textarea "x"
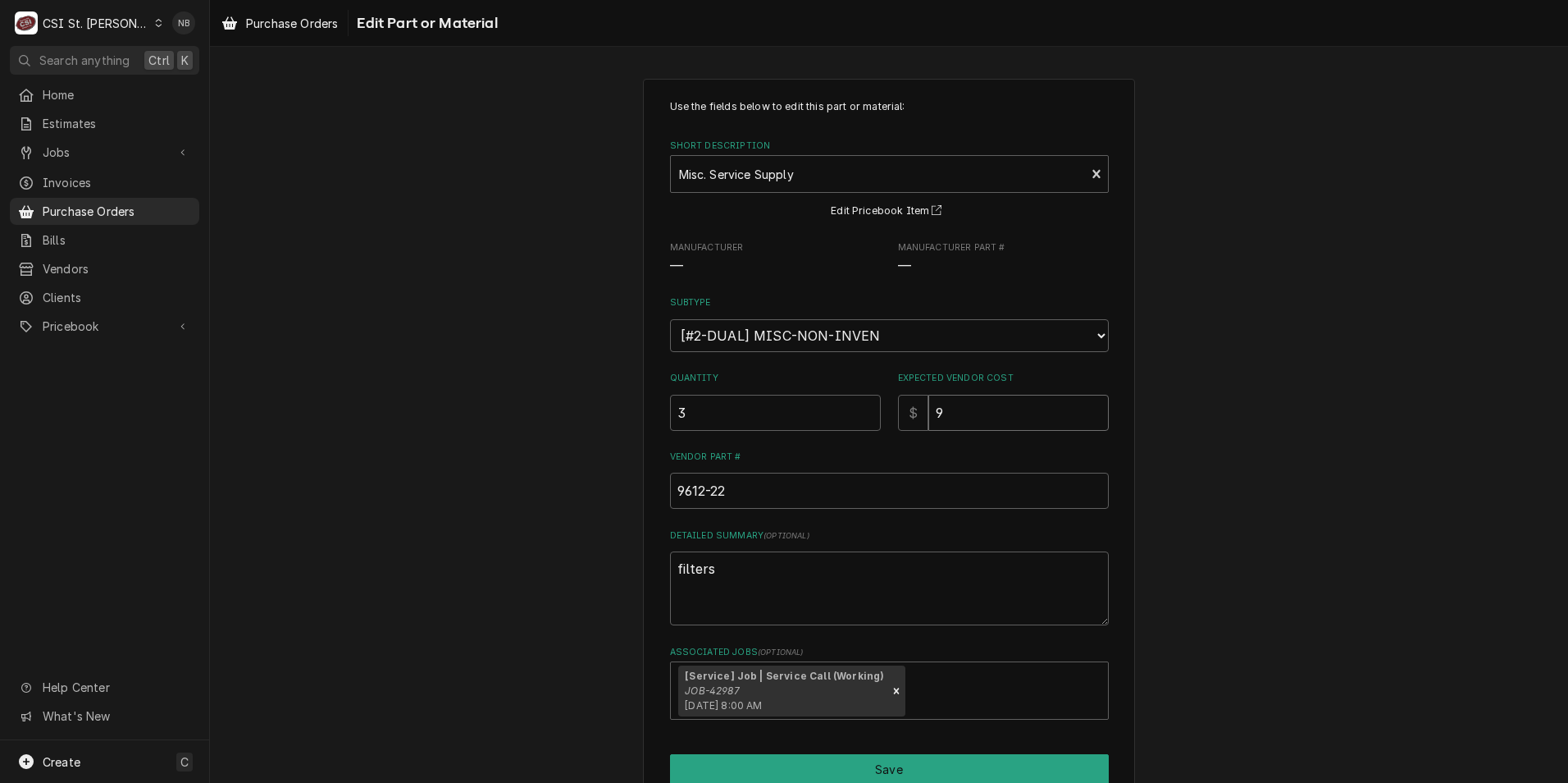
type input "94"
type textarea "x"
type input "94.4"
type textarea "x"
type input "94.46"
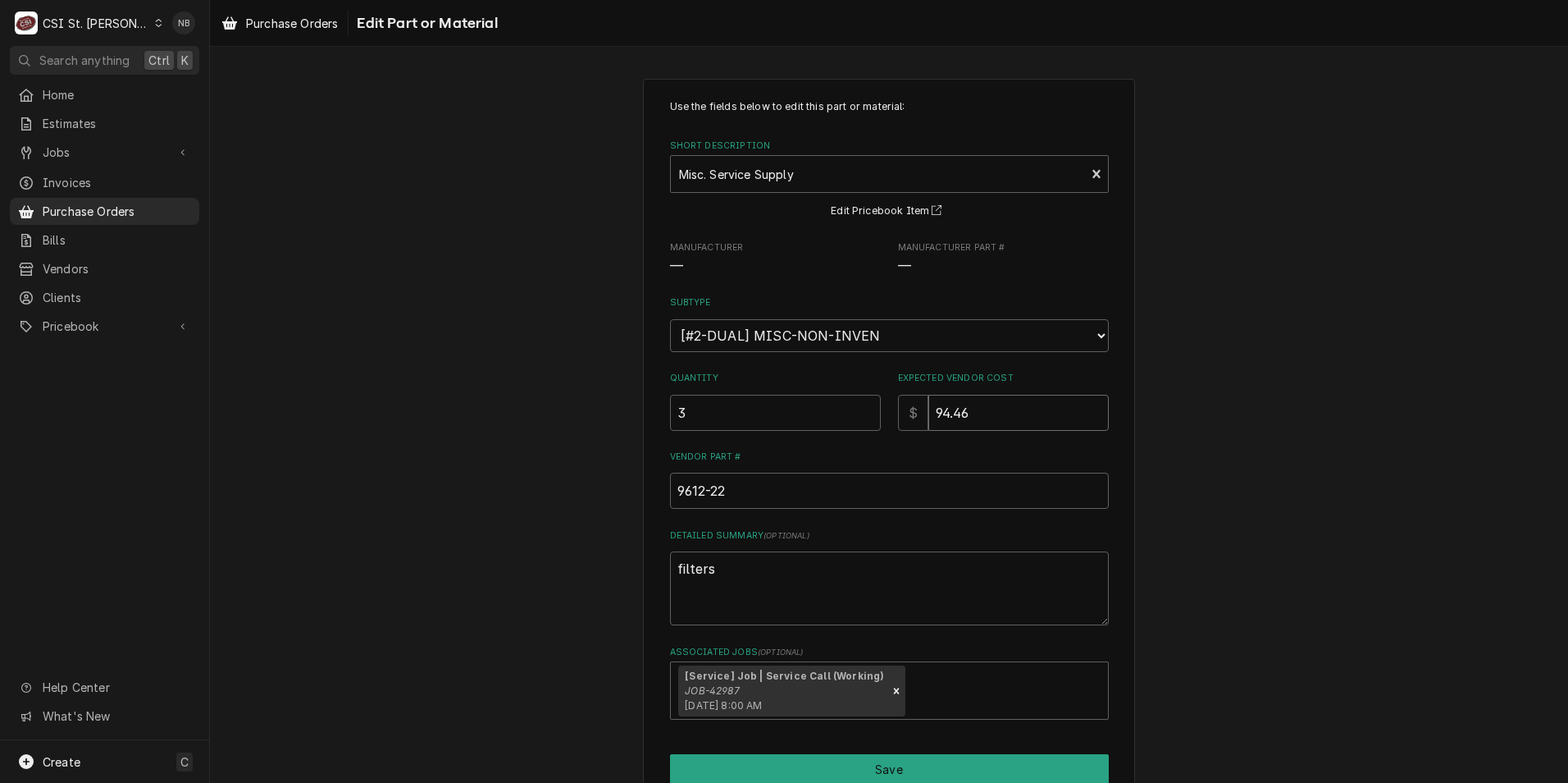
type textarea "x"
type input "94.468"
type textarea "x"
type input "94.4685"
click at [1414, 535] on div "Use the fields below to edit this part or material: Short Description Misc. Ser…" at bounding box center [889, 462] width 1358 height 797
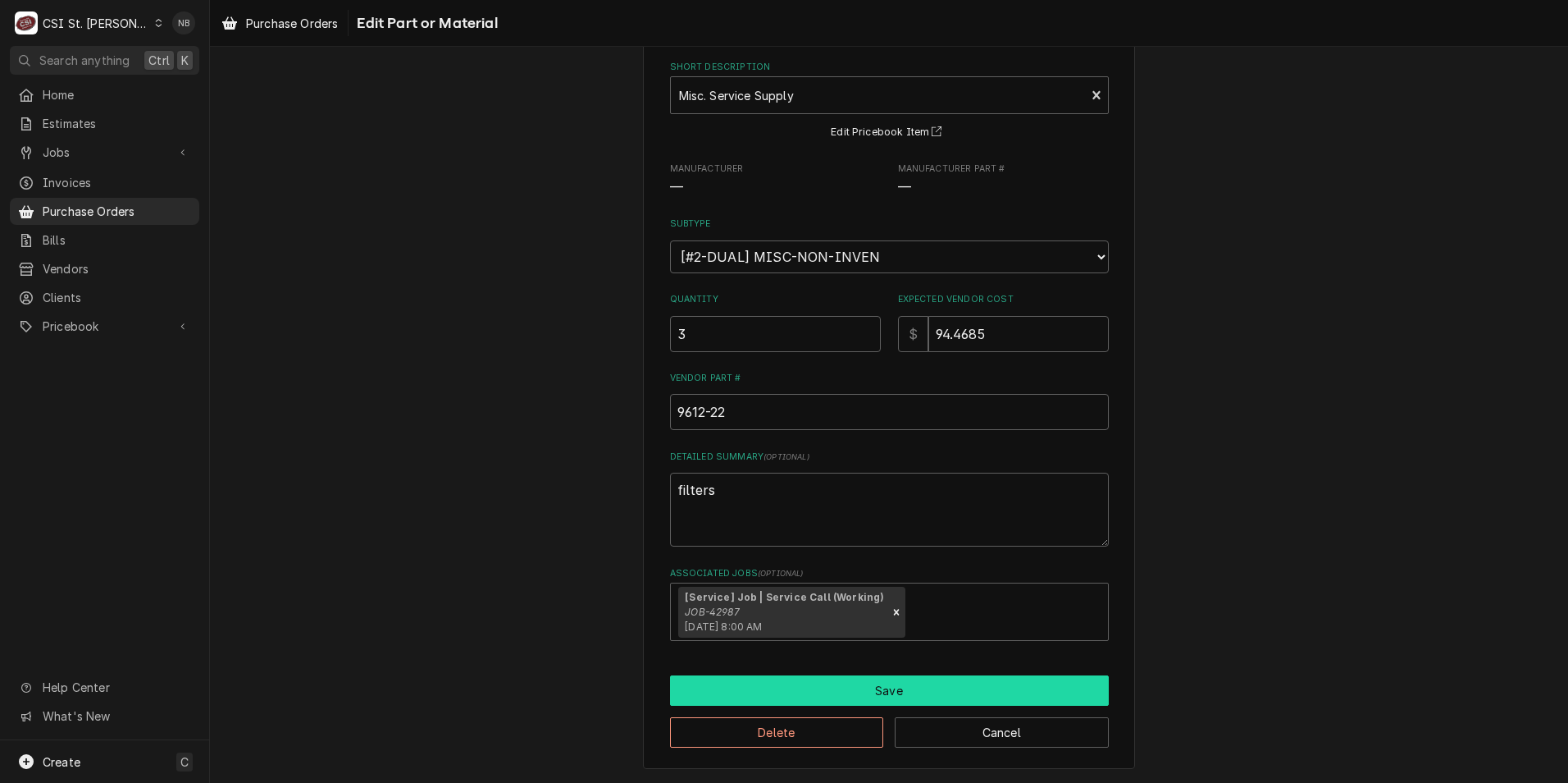
click at [913, 700] on button "Save" at bounding box center [889, 690] width 439 height 30
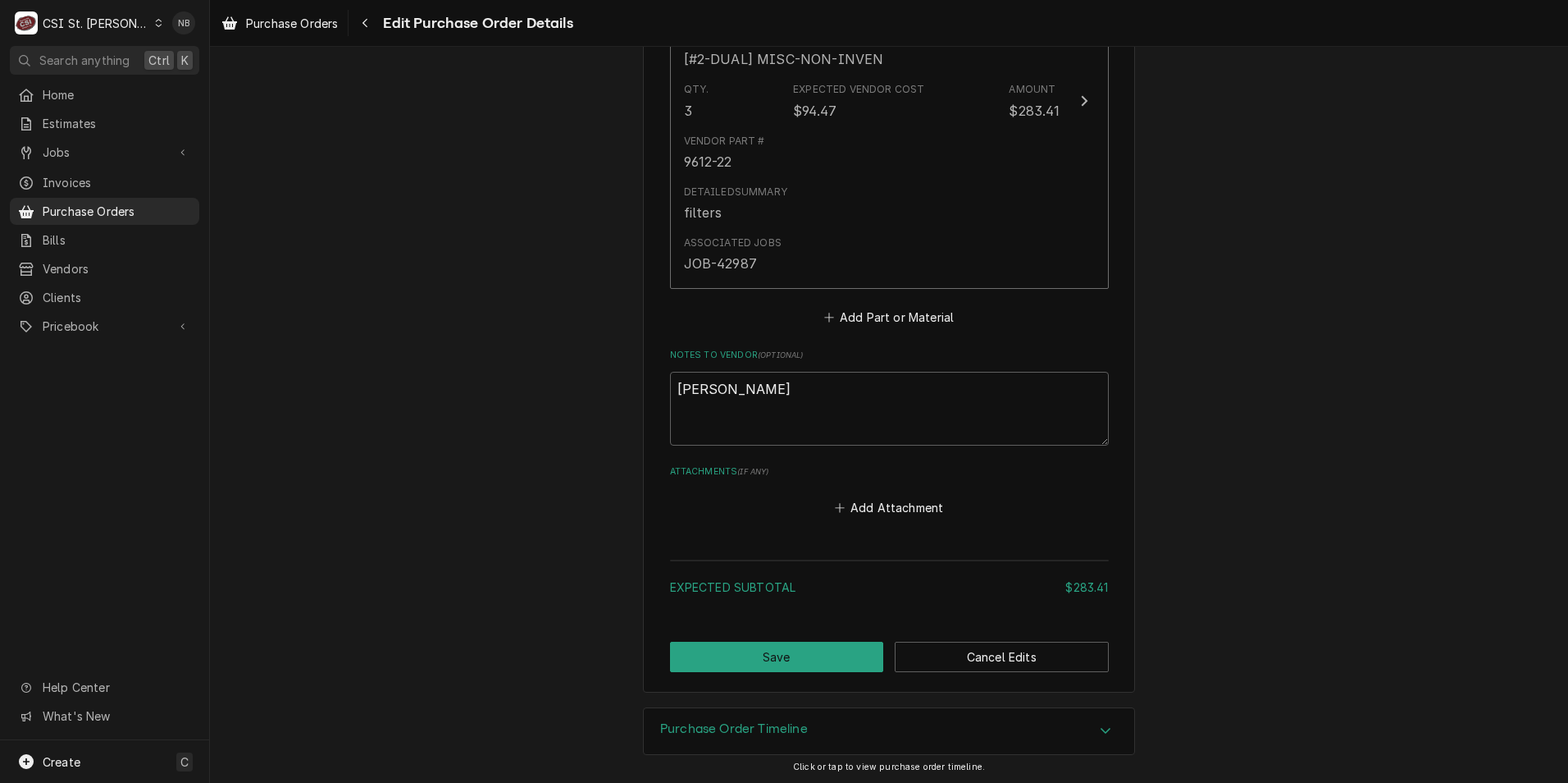
scroll to position [967, 0]
click at [767, 646] on button "Save" at bounding box center [776, 655] width 214 height 30
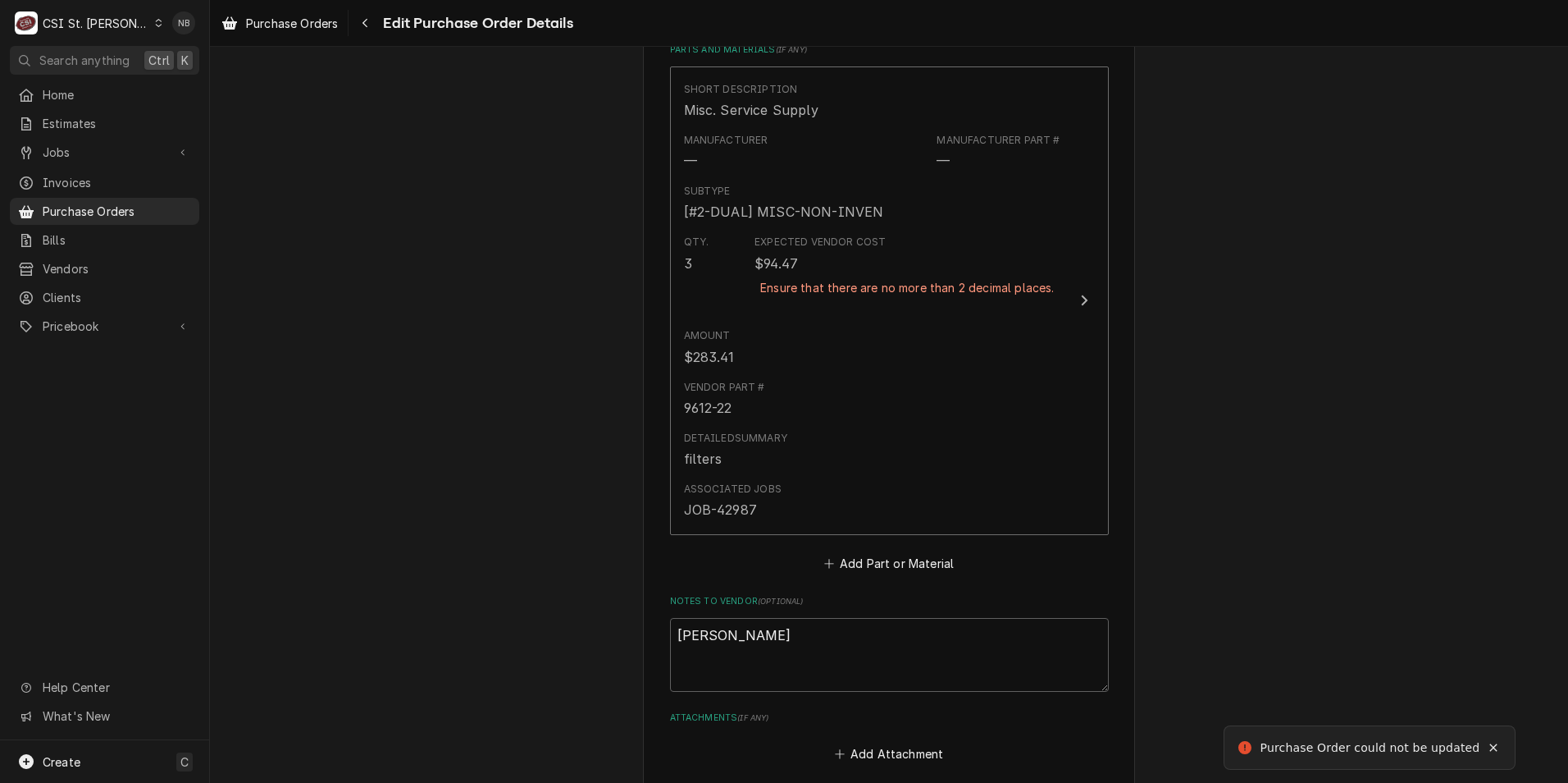
scroll to position [803, 0]
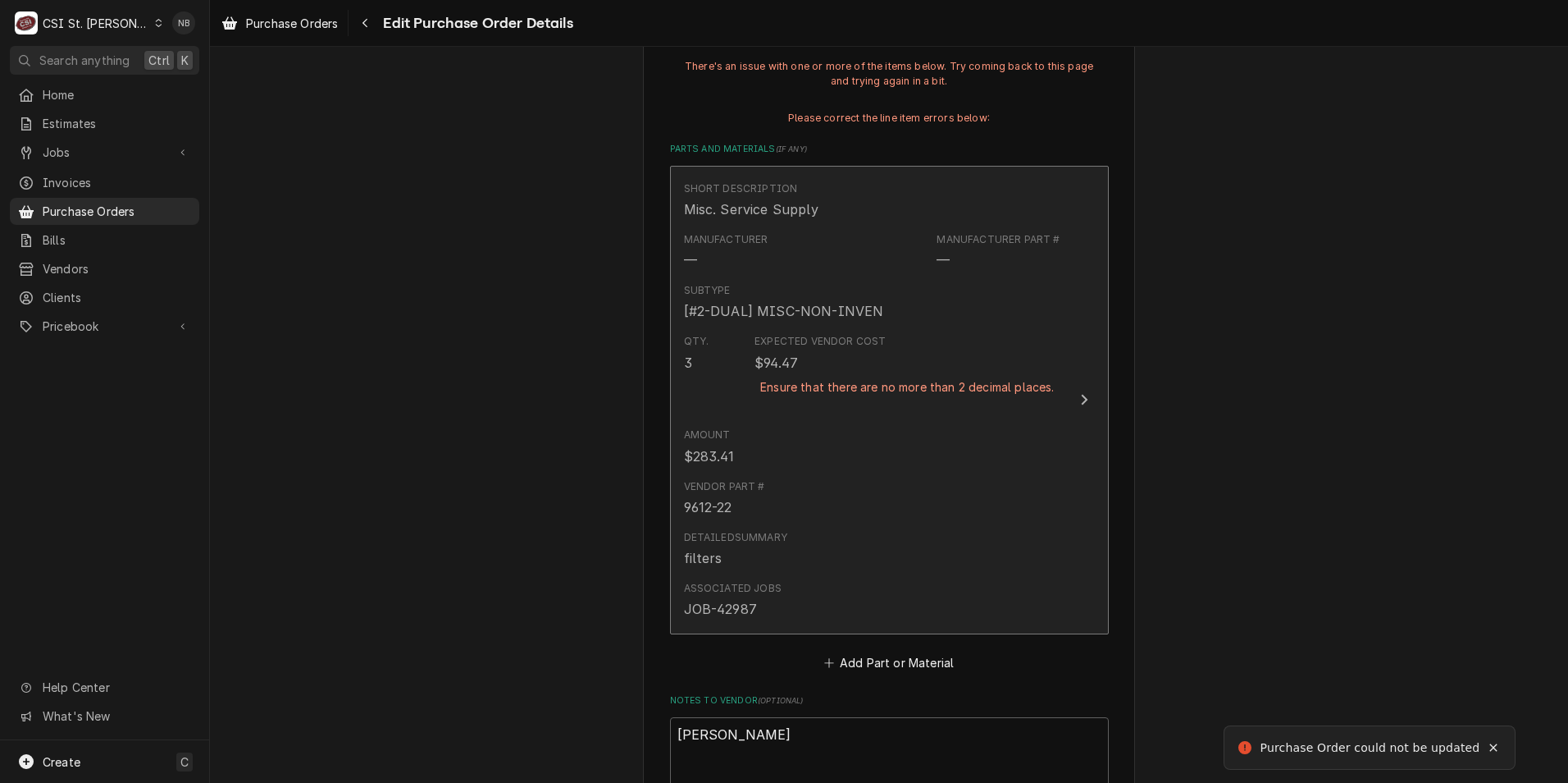
click at [837, 530] on div "Detailed Summary filters" at bounding box center [872, 549] width 376 height 51
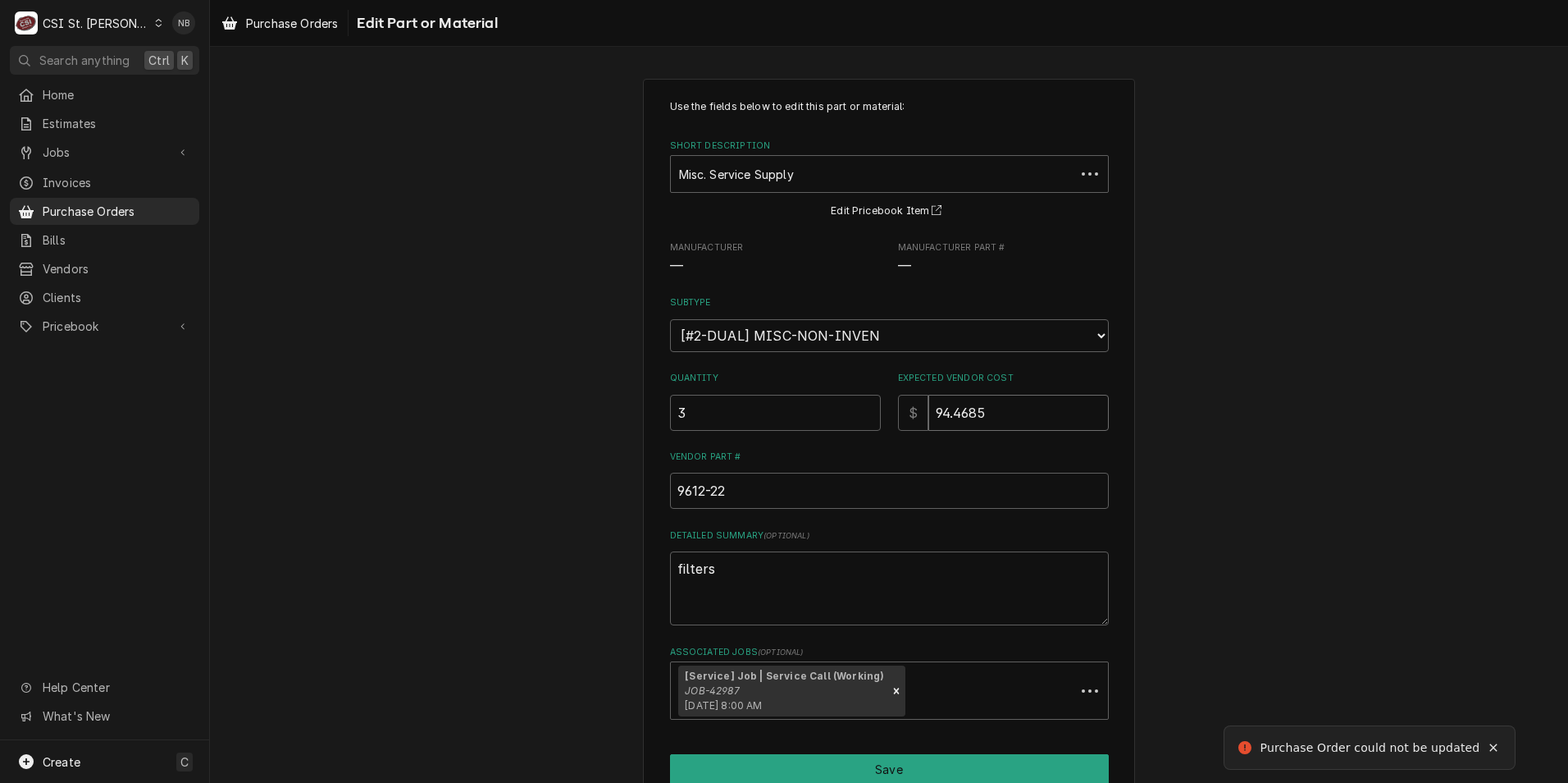
click at [988, 410] on input "94.4685" at bounding box center [1019, 412] width 180 height 36
type textarea "x"
type input "94.468"
type textarea "x"
type input "94.46"
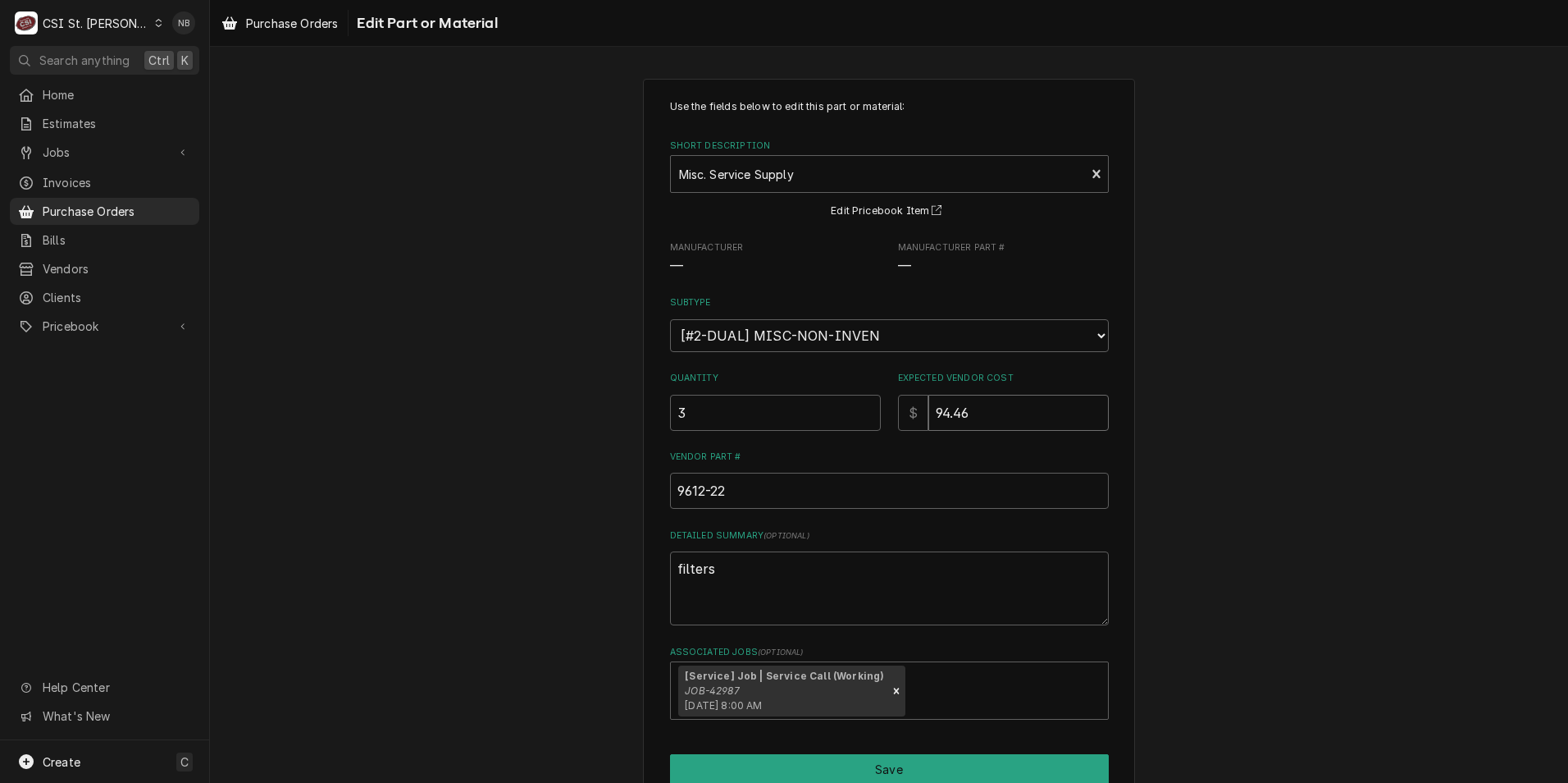
type textarea "x"
type input "94.4"
type textarea "x"
type input "94.47"
click at [946, 776] on button "Save" at bounding box center [889, 769] width 439 height 30
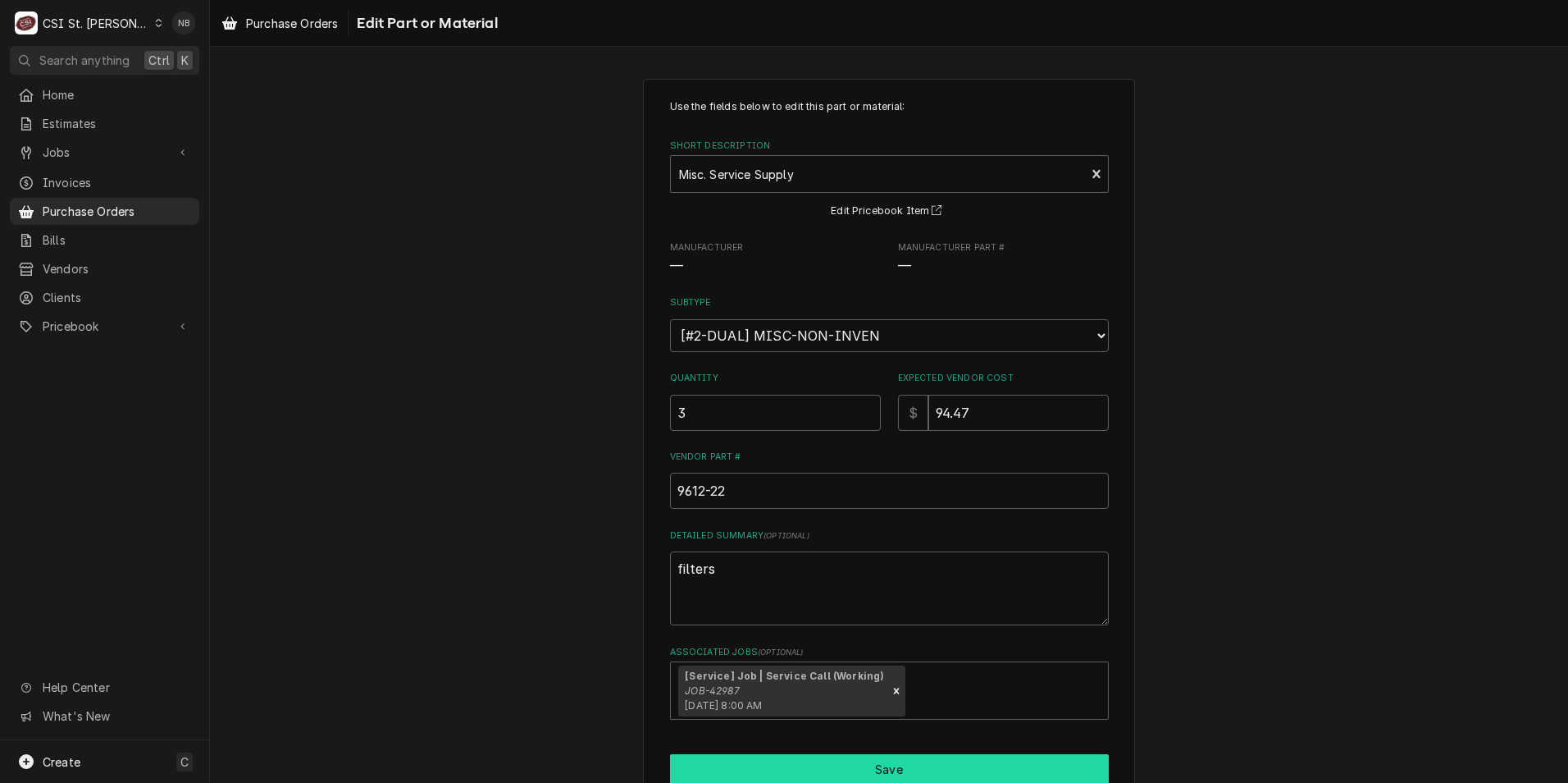
scroll to position [783, 0]
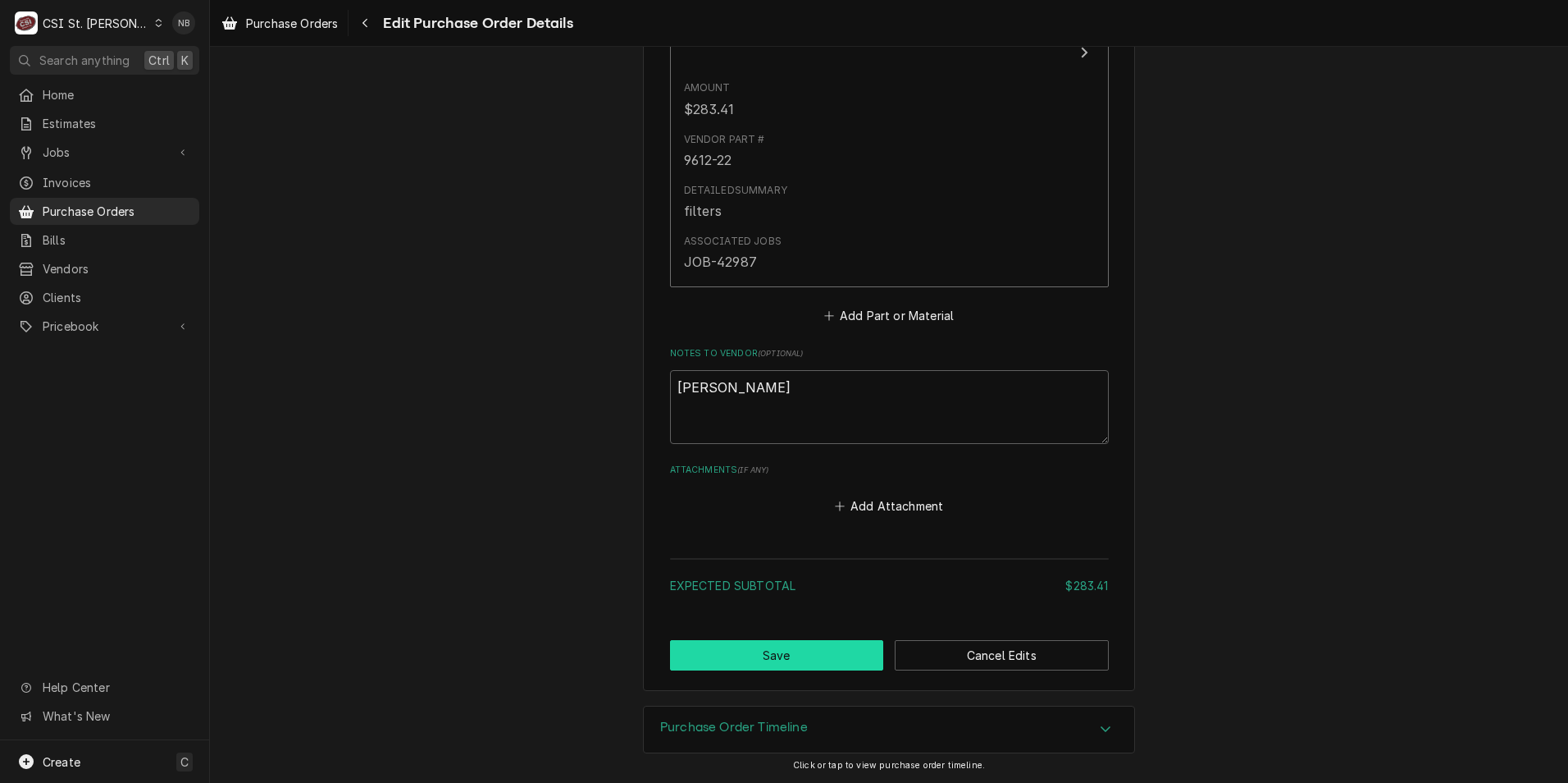
click at [743, 657] on button "Save" at bounding box center [776, 655] width 214 height 30
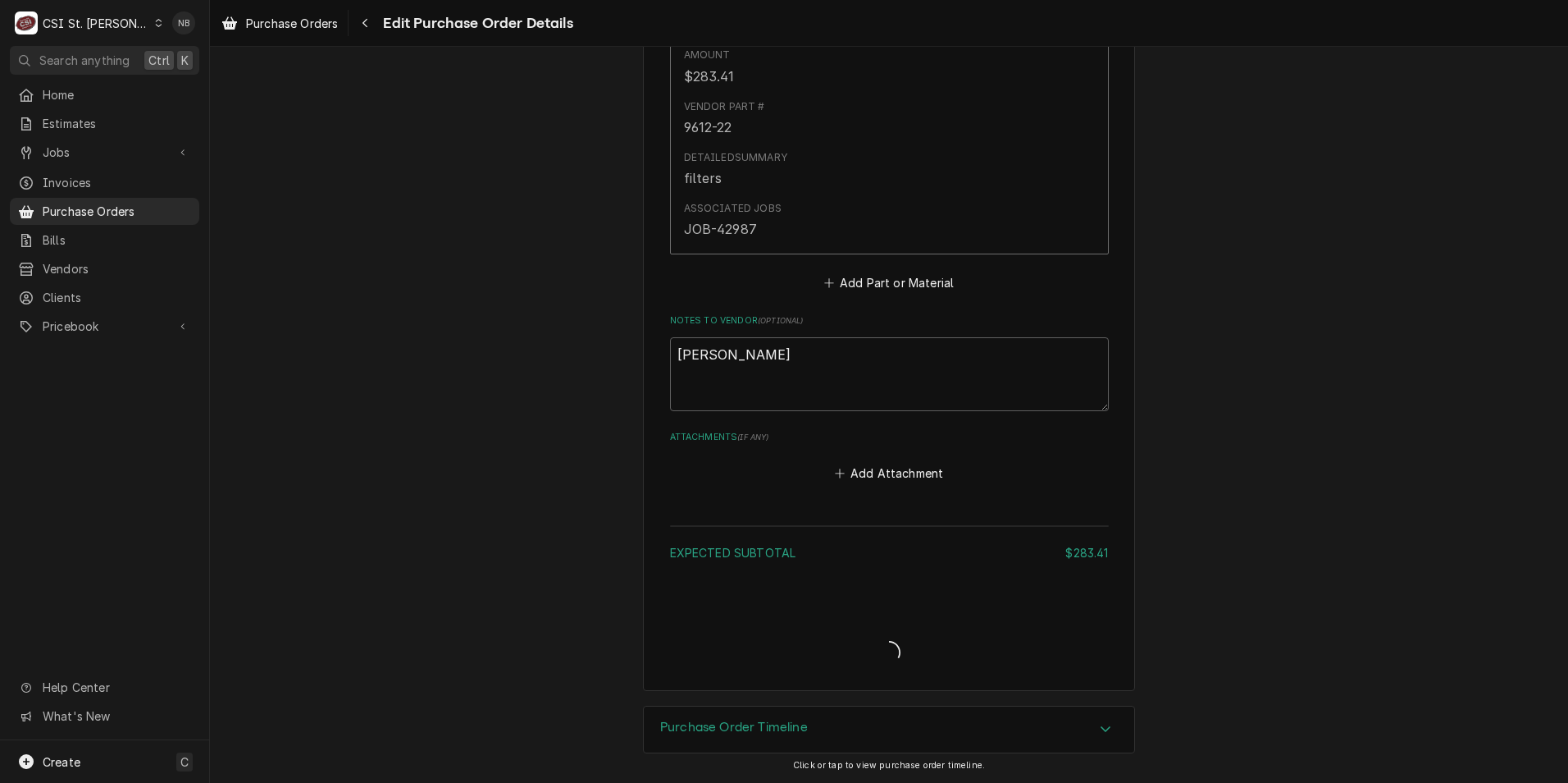
type textarea "x"
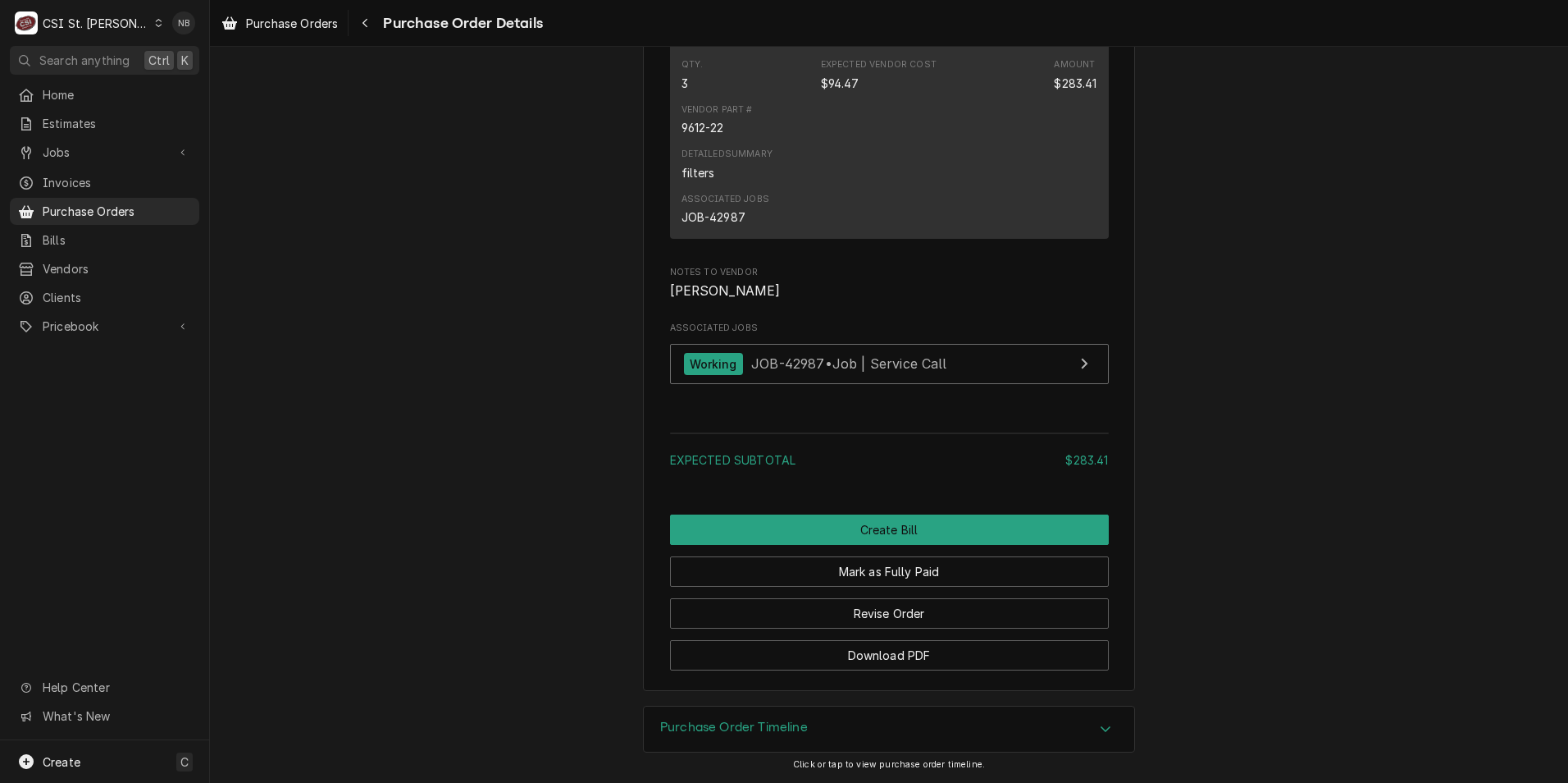
scroll to position [1211, 0]
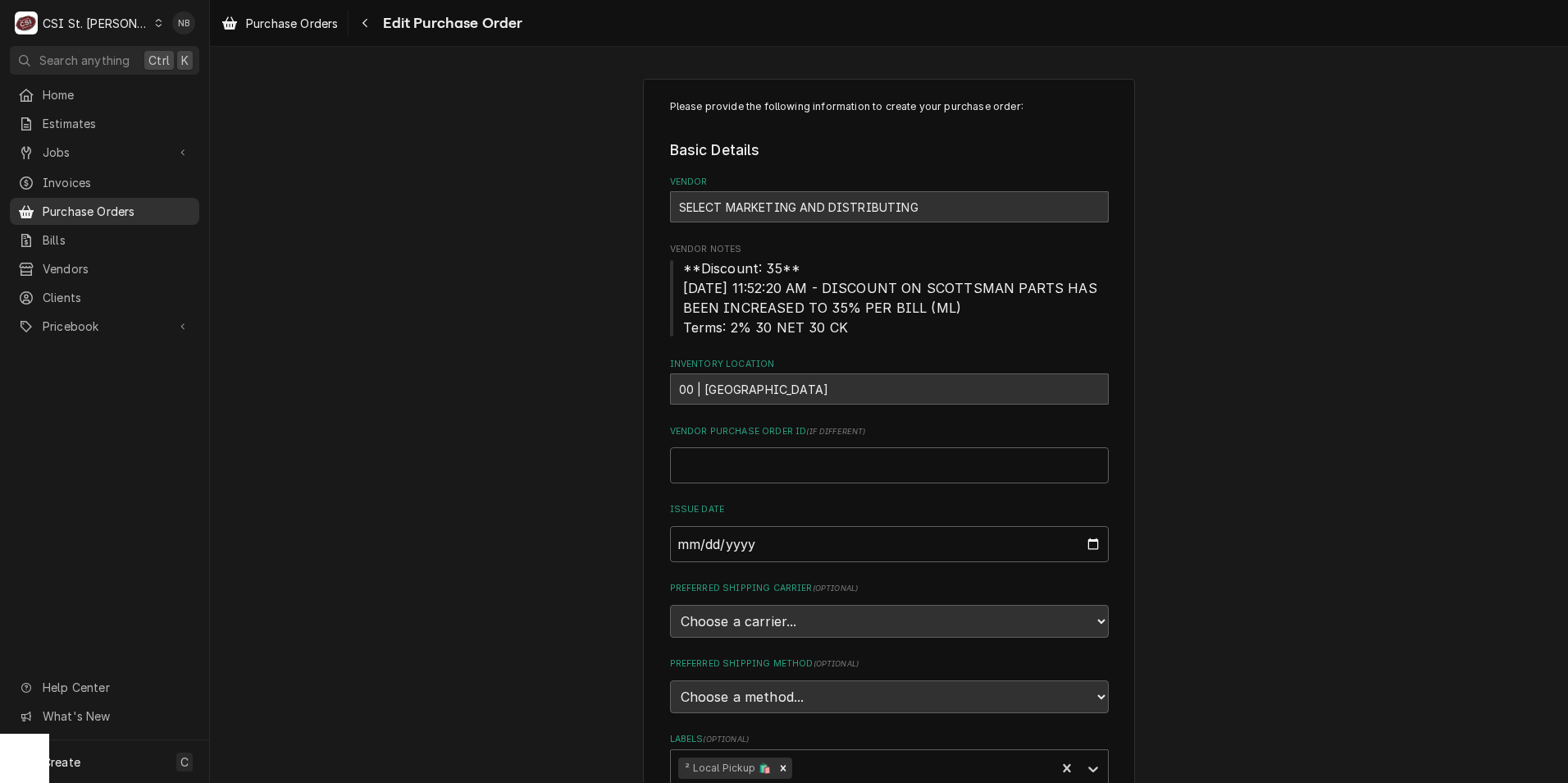
click at [117, 202] on span "Purchase Orders" at bounding box center [117, 210] width 148 height 17
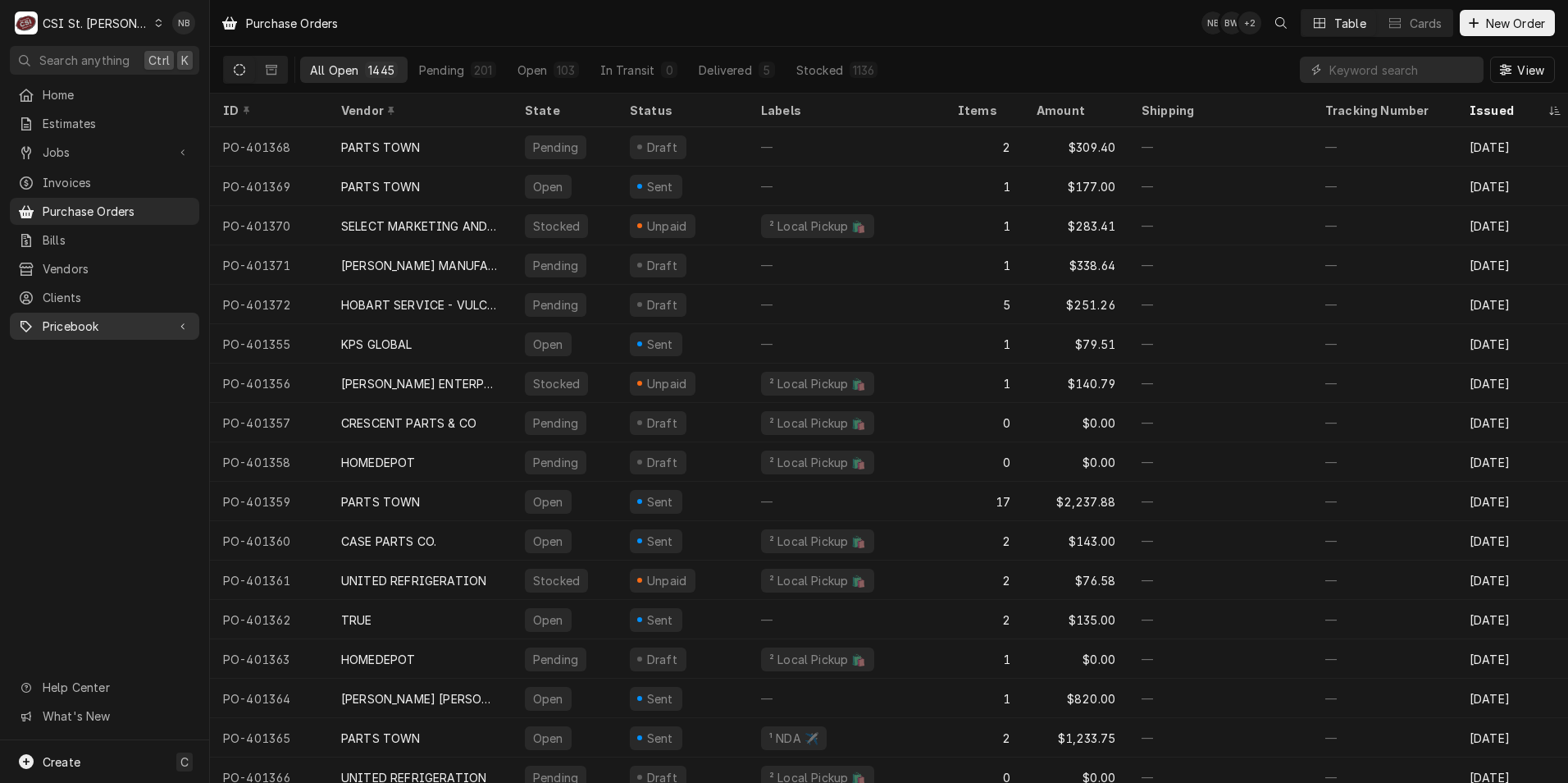
click at [79, 317] on span "Pricebook" at bounding box center [104, 325] width 124 height 17
click at [95, 375] on span "Parts & Materials" at bounding box center [117, 383] width 148 height 17
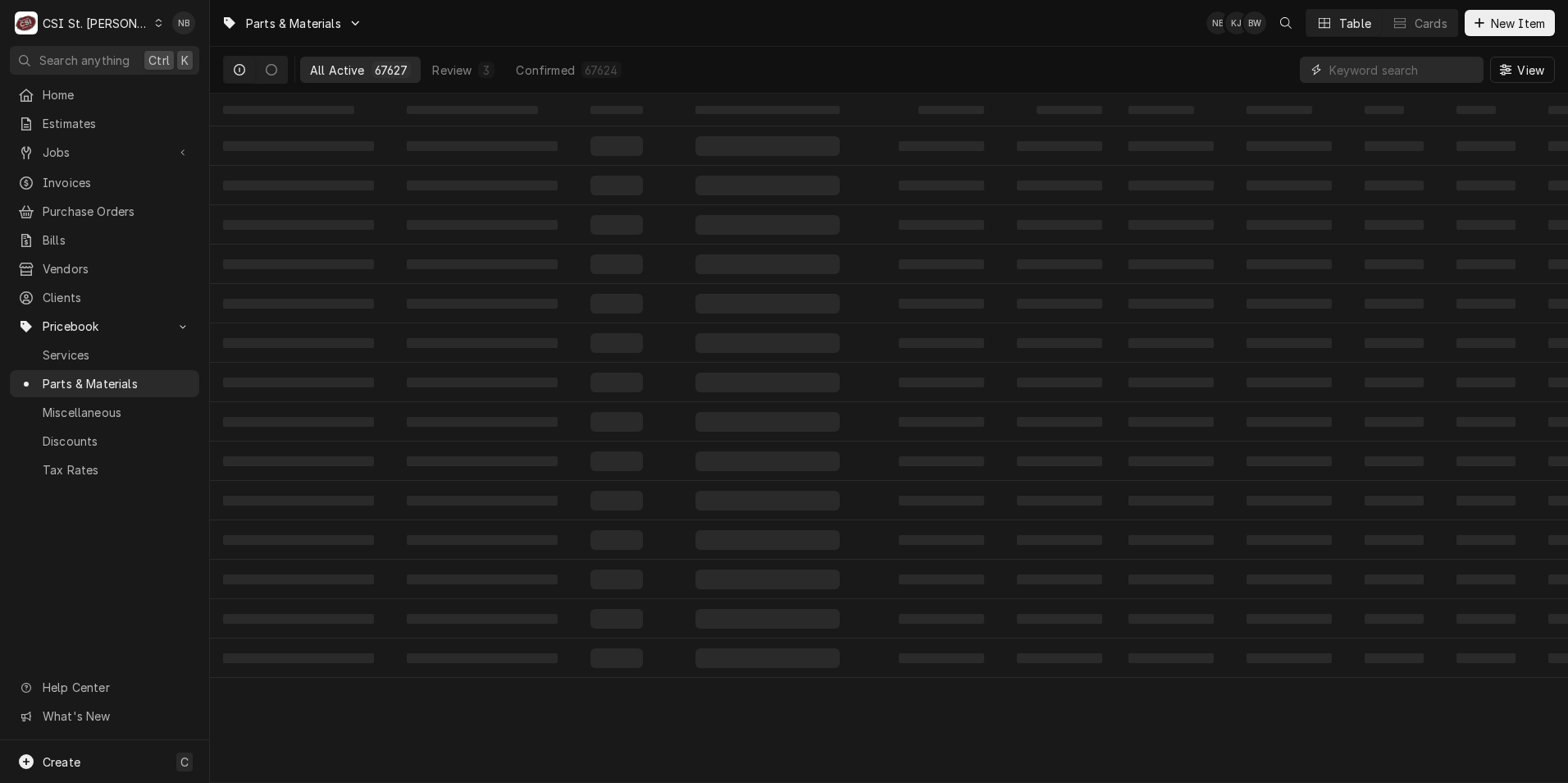
click at [1379, 70] on input "Dynamic Content Wrapper" at bounding box center [1402, 70] width 146 height 27
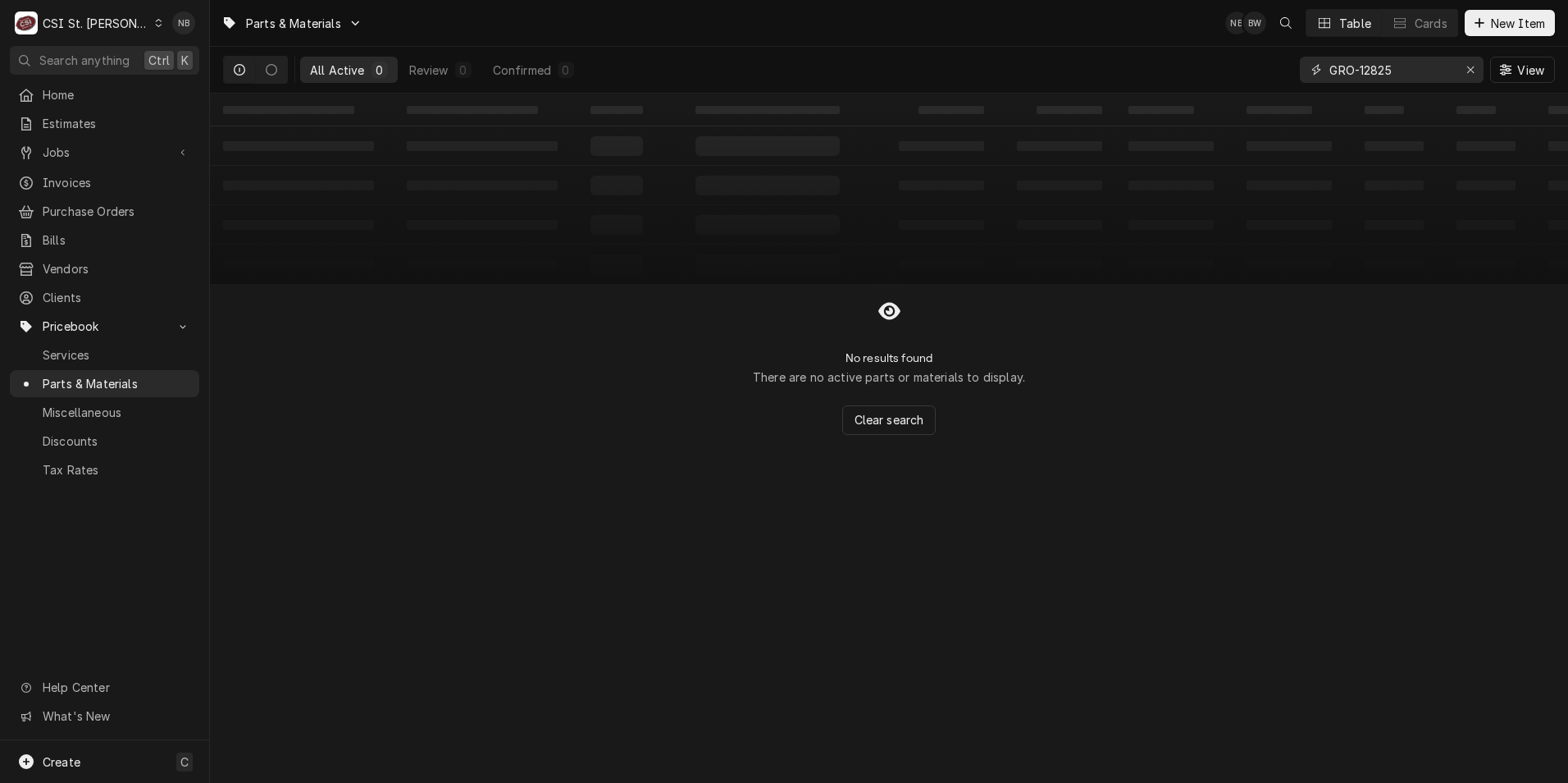
drag, startPoint x: 1362, startPoint y: 72, endPoint x: 1261, endPoint y: 63, distance: 101.4
click at [1261, 63] on div "All Active 0 Review 0 Confirmed 0 GRO-12825 View" at bounding box center [888, 70] width 1331 height 46
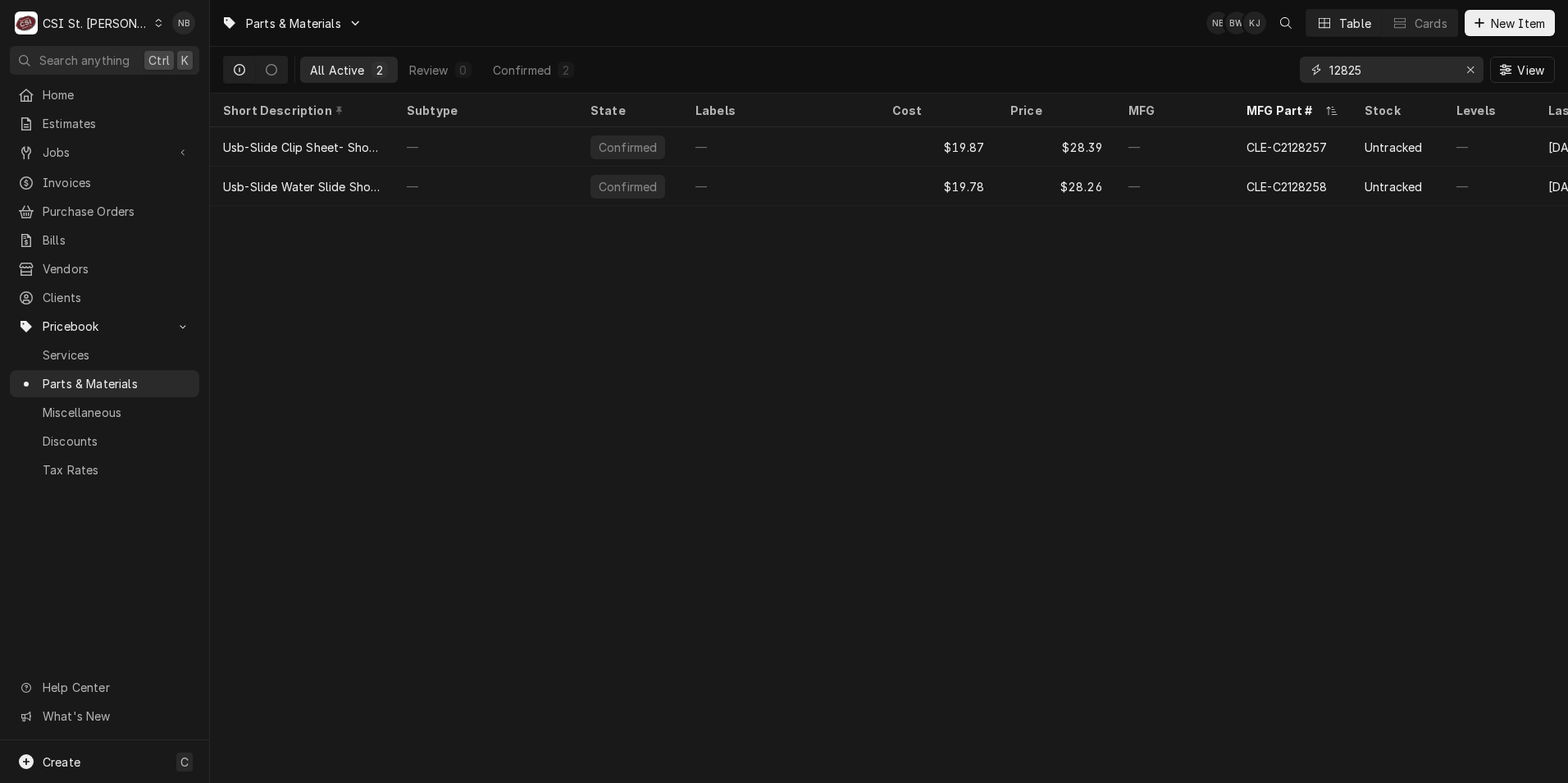
click at [1329, 66] on input "12825" at bounding box center [1390, 70] width 123 height 27
drag, startPoint x: 1367, startPoint y: 68, endPoint x: 1148, endPoint y: 87, distance: 219.8
click at [1148, 87] on div "All Active 2 Review 0 Confirmed 2 12825 View" at bounding box center [888, 70] width 1331 height 46
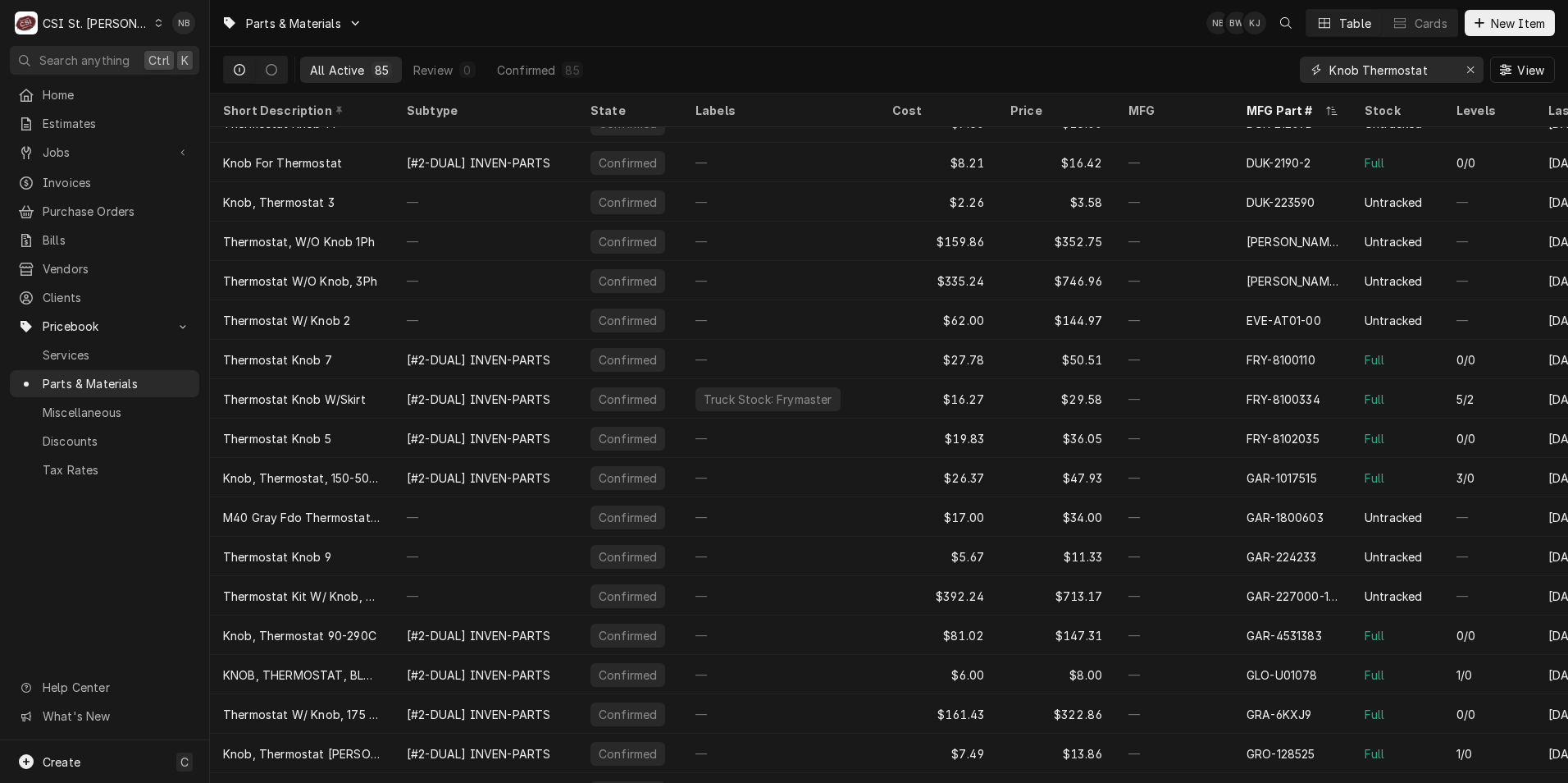
scroll to position [1205, 0]
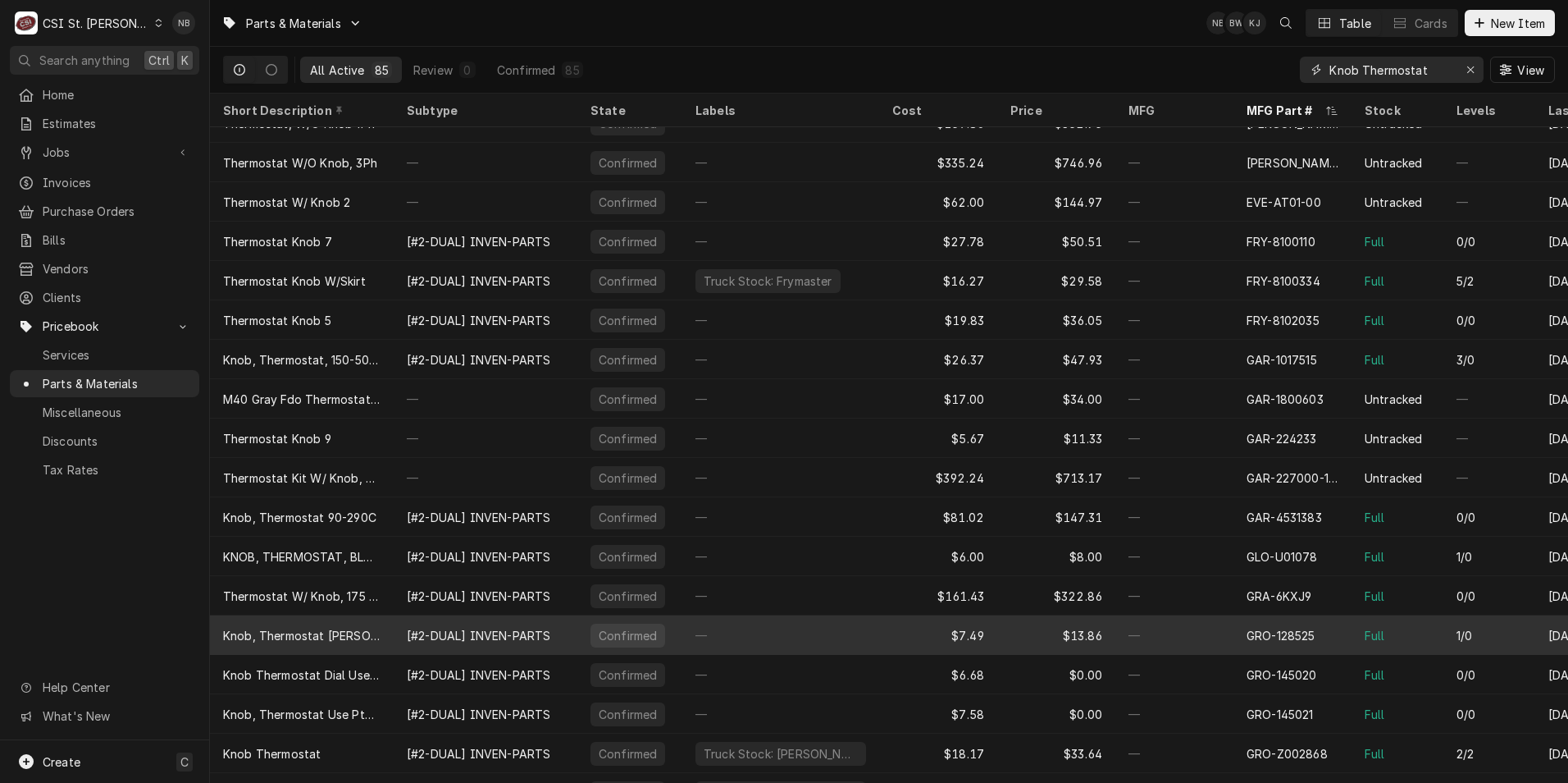
type input "Knob Thermostat"
click at [1222, 642] on div "—" at bounding box center [1174, 635] width 118 height 40
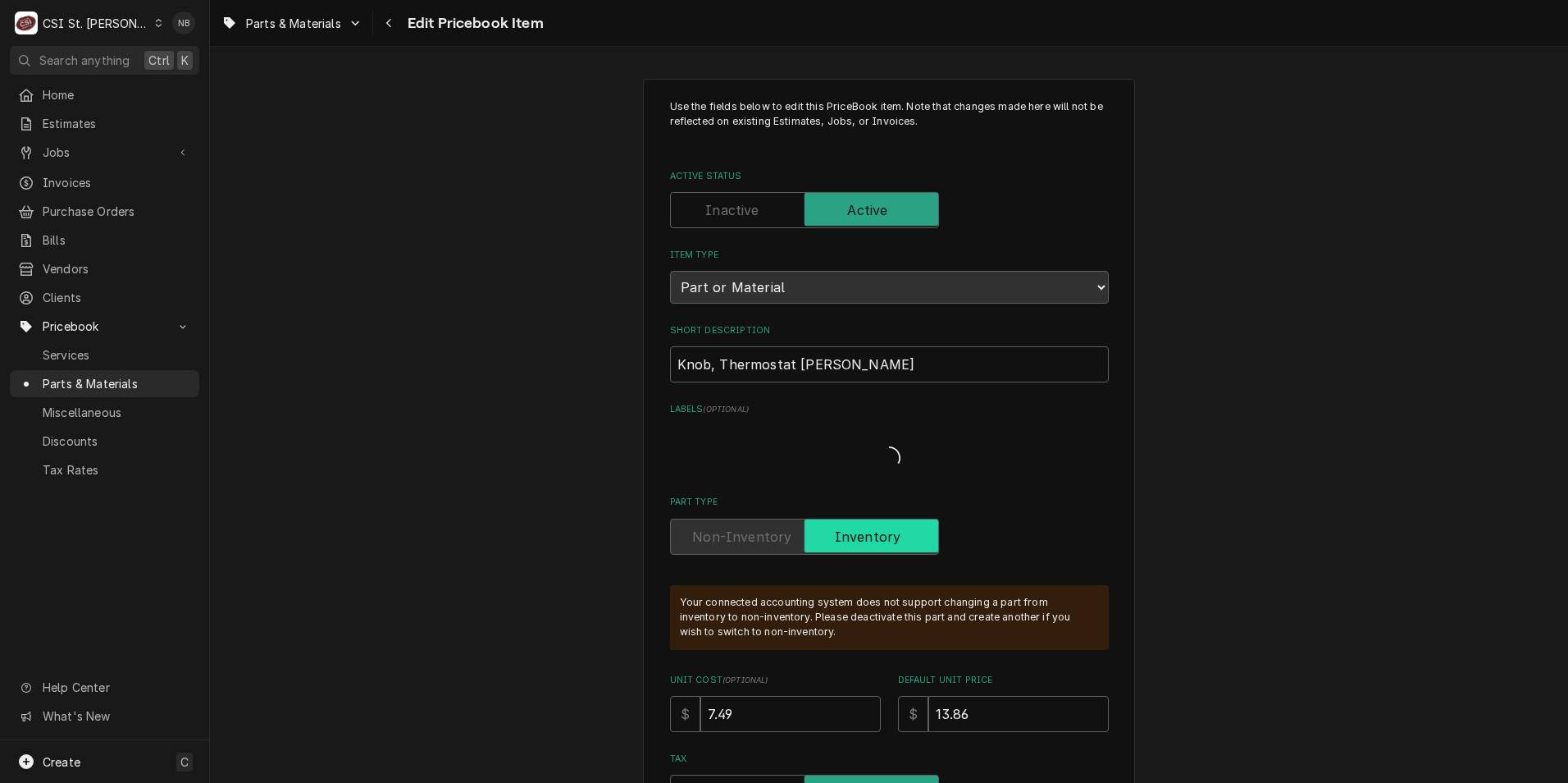
type textarea "x"
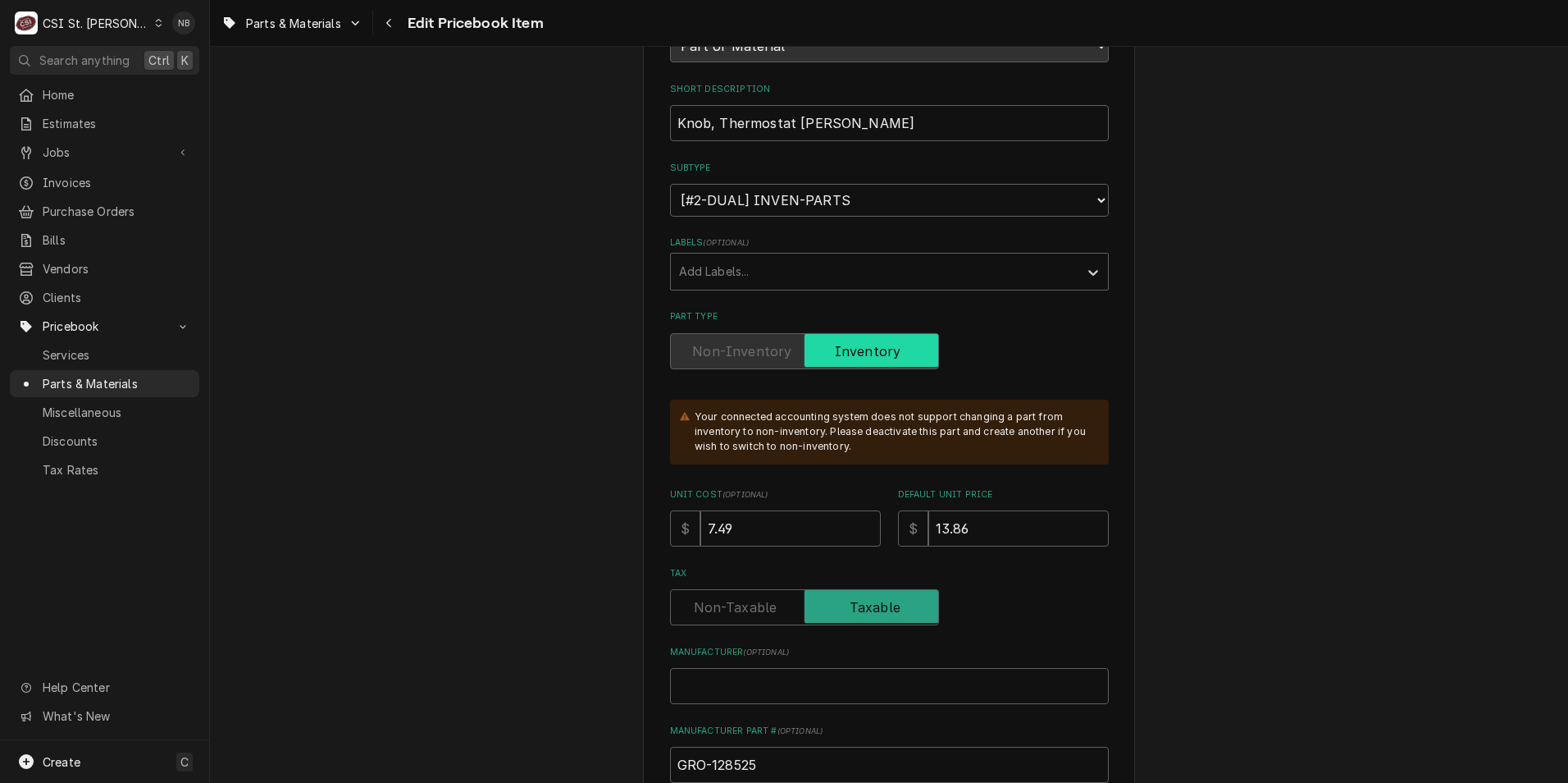
scroll to position [246, 0]
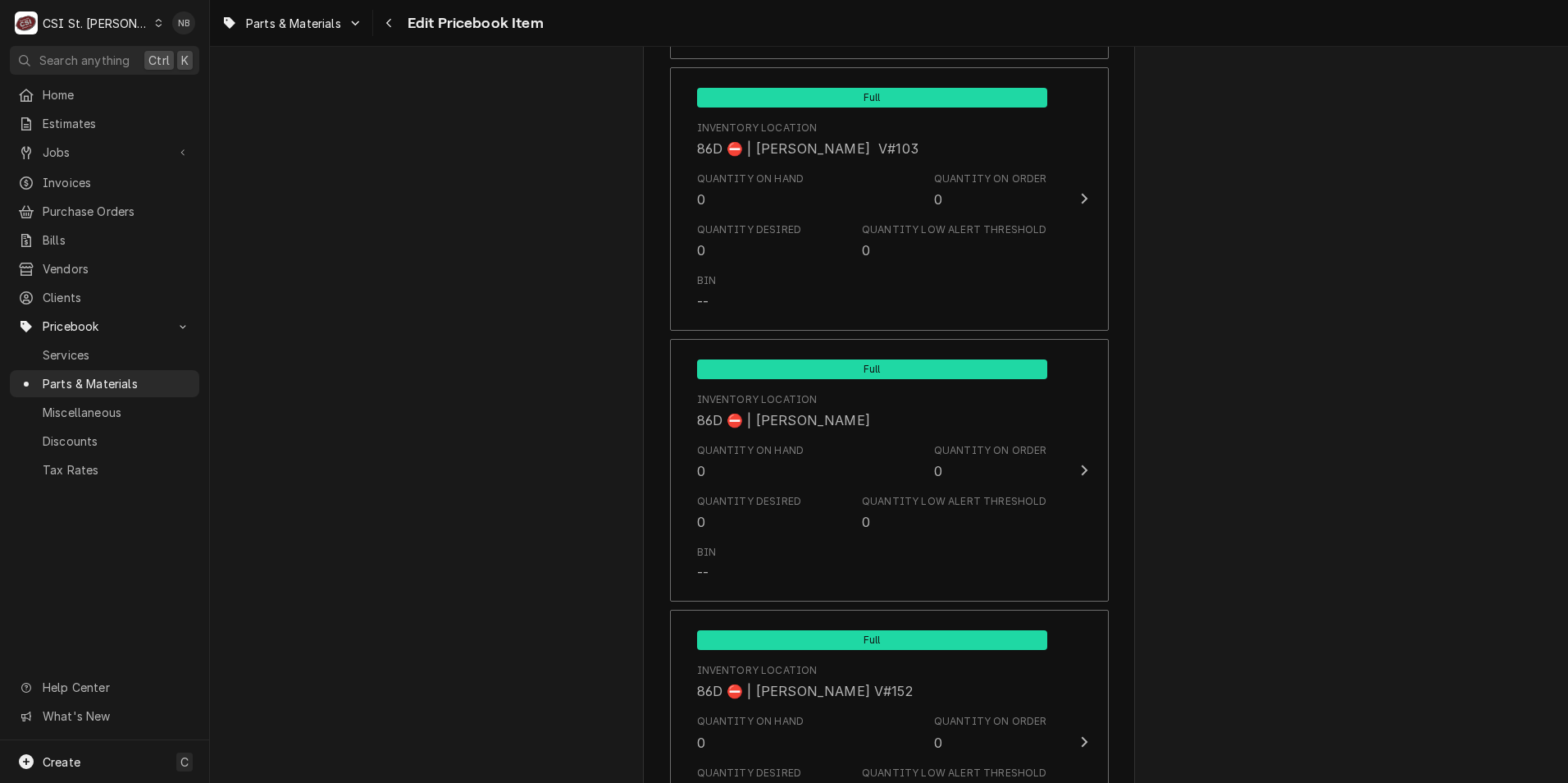
scroll to position [13864, 0]
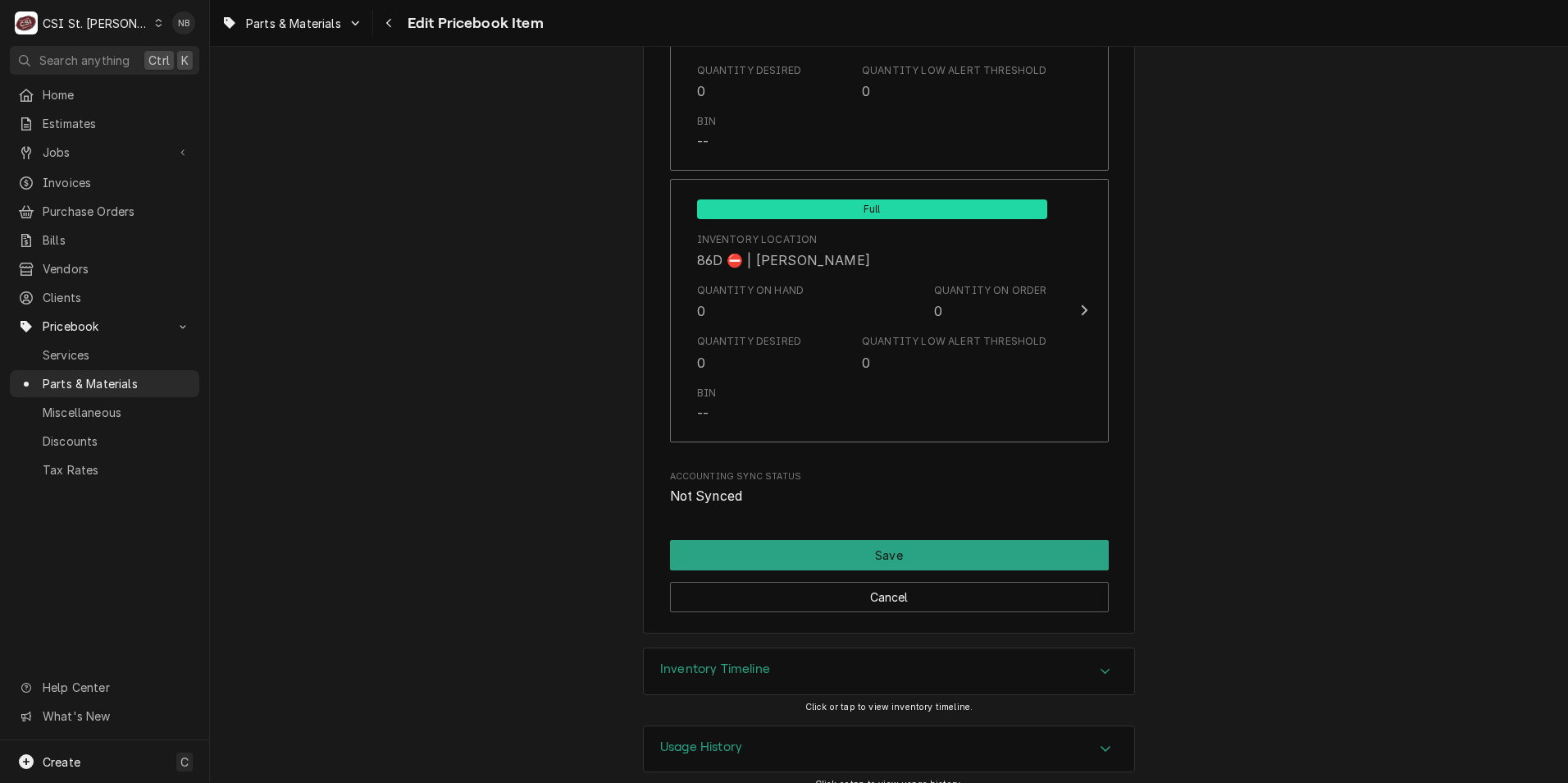
click at [692, 667] on div "Inventory Timeline" at bounding box center [889, 671] width 490 height 46
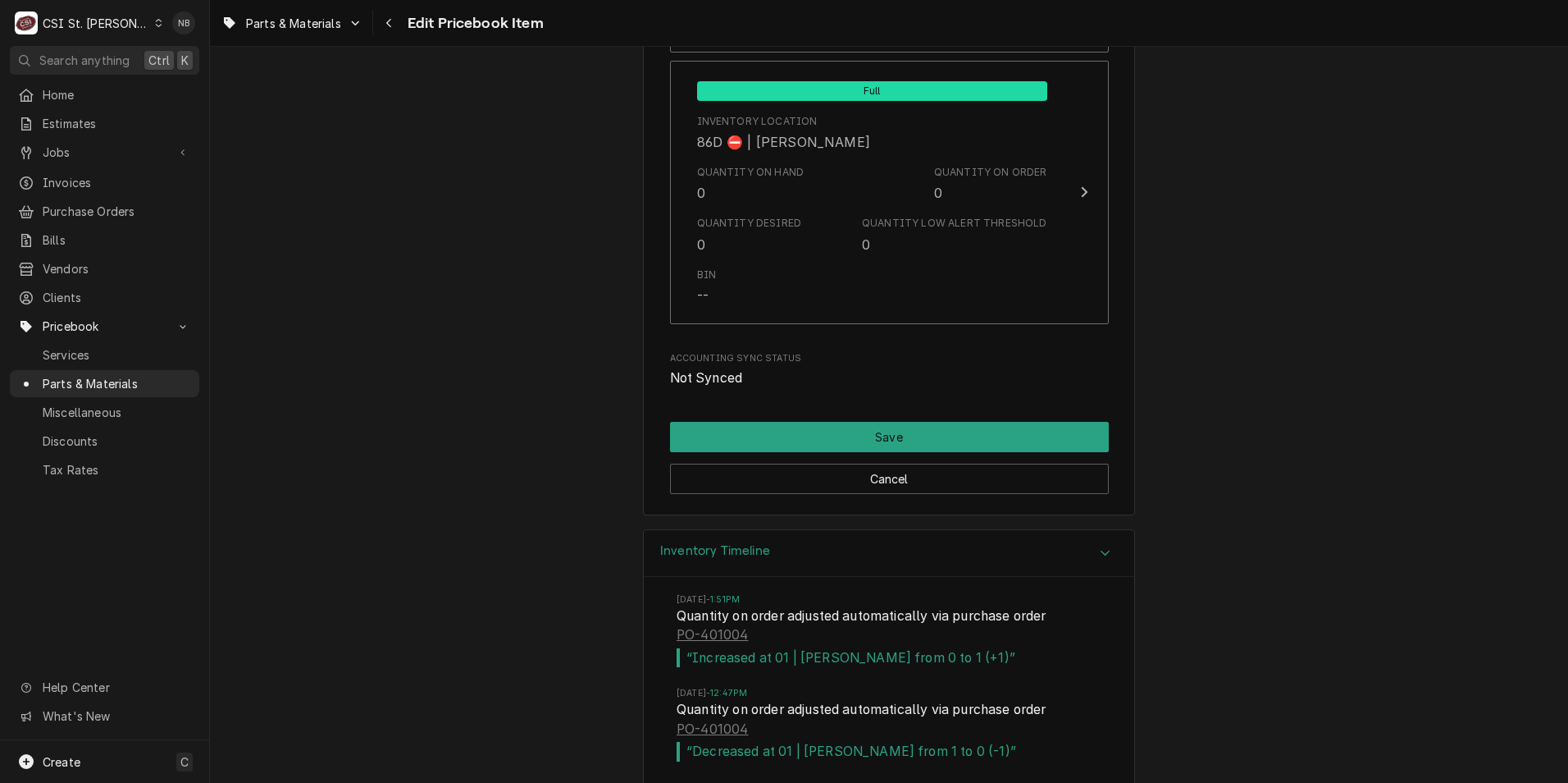
scroll to position [14110, 0]
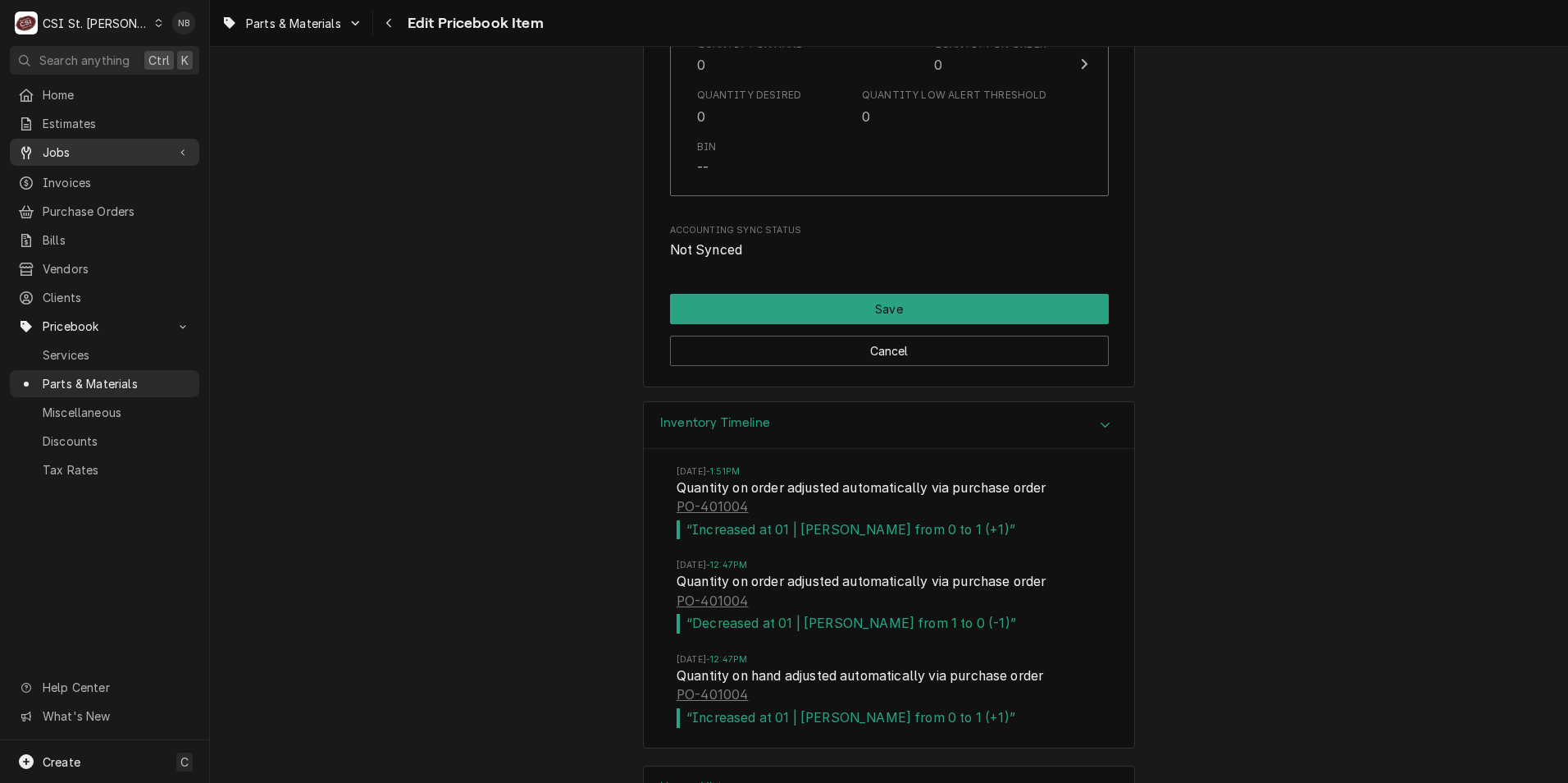
click at [106, 159] on link "Jobs" at bounding box center [104, 152] width 189 height 27
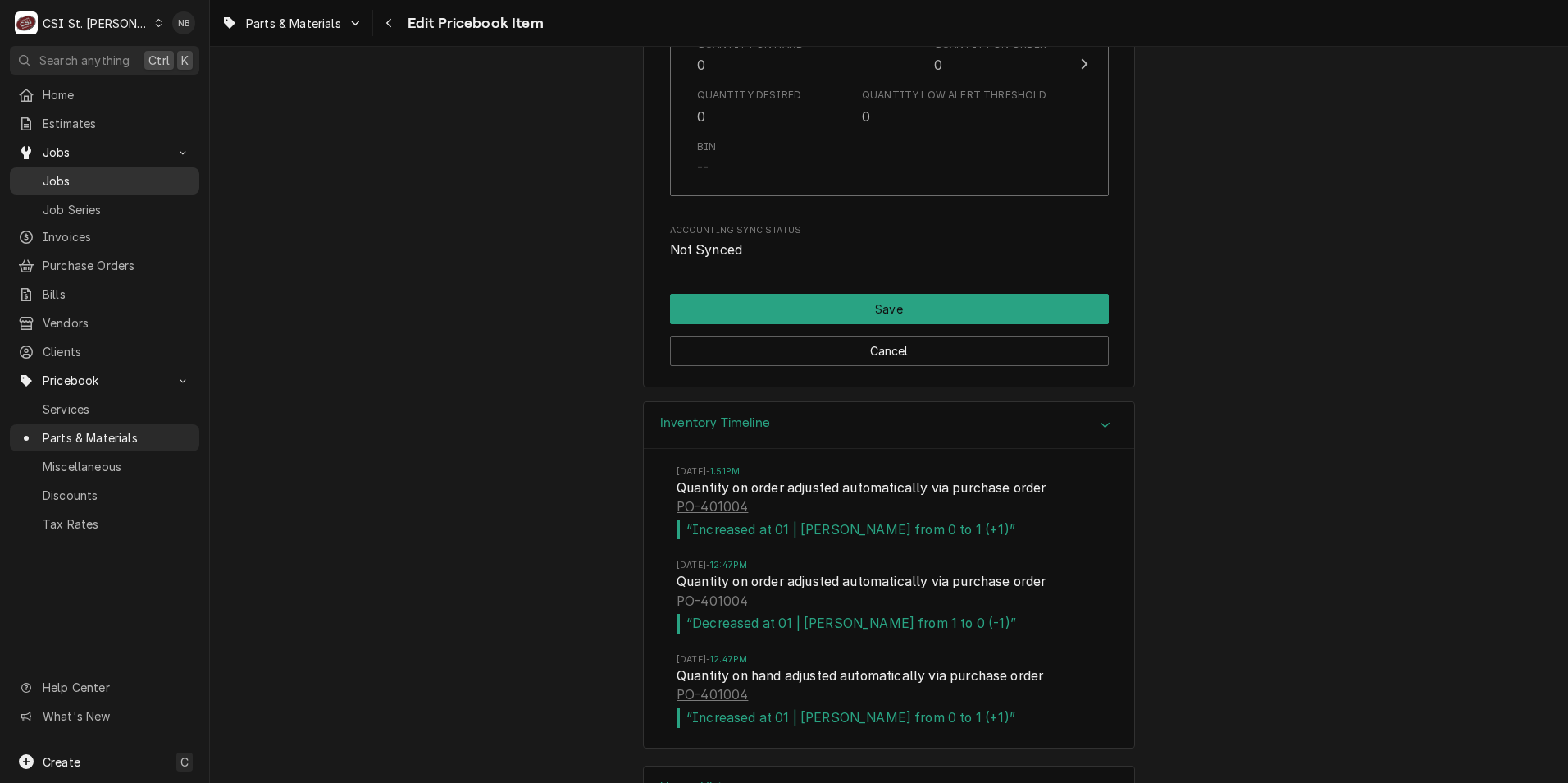
click at [101, 182] on span "Jobs" at bounding box center [117, 180] width 148 height 17
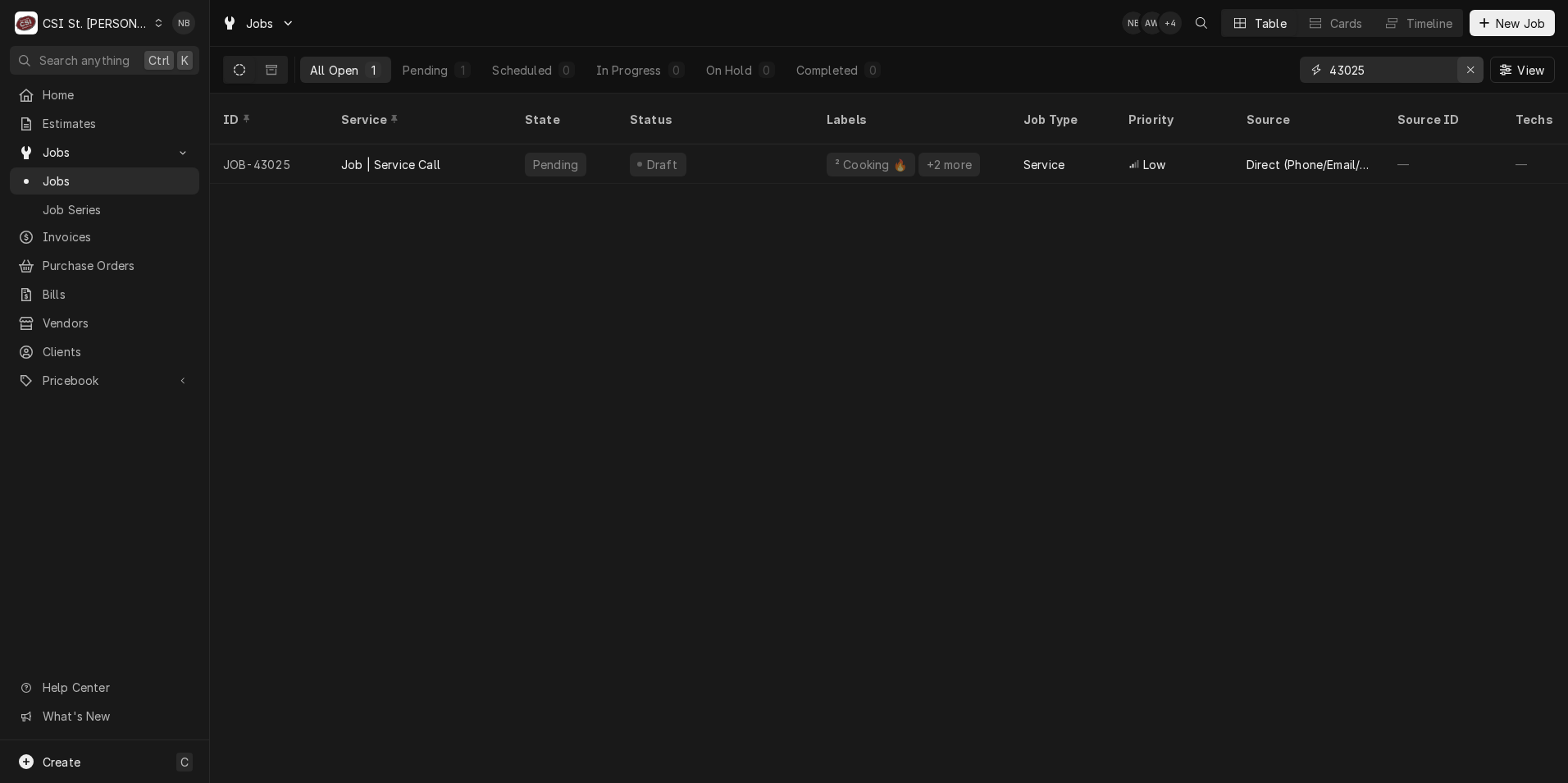
click at [1467, 65] on icon "Erase input" at bounding box center [1471, 69] width 9 height 11
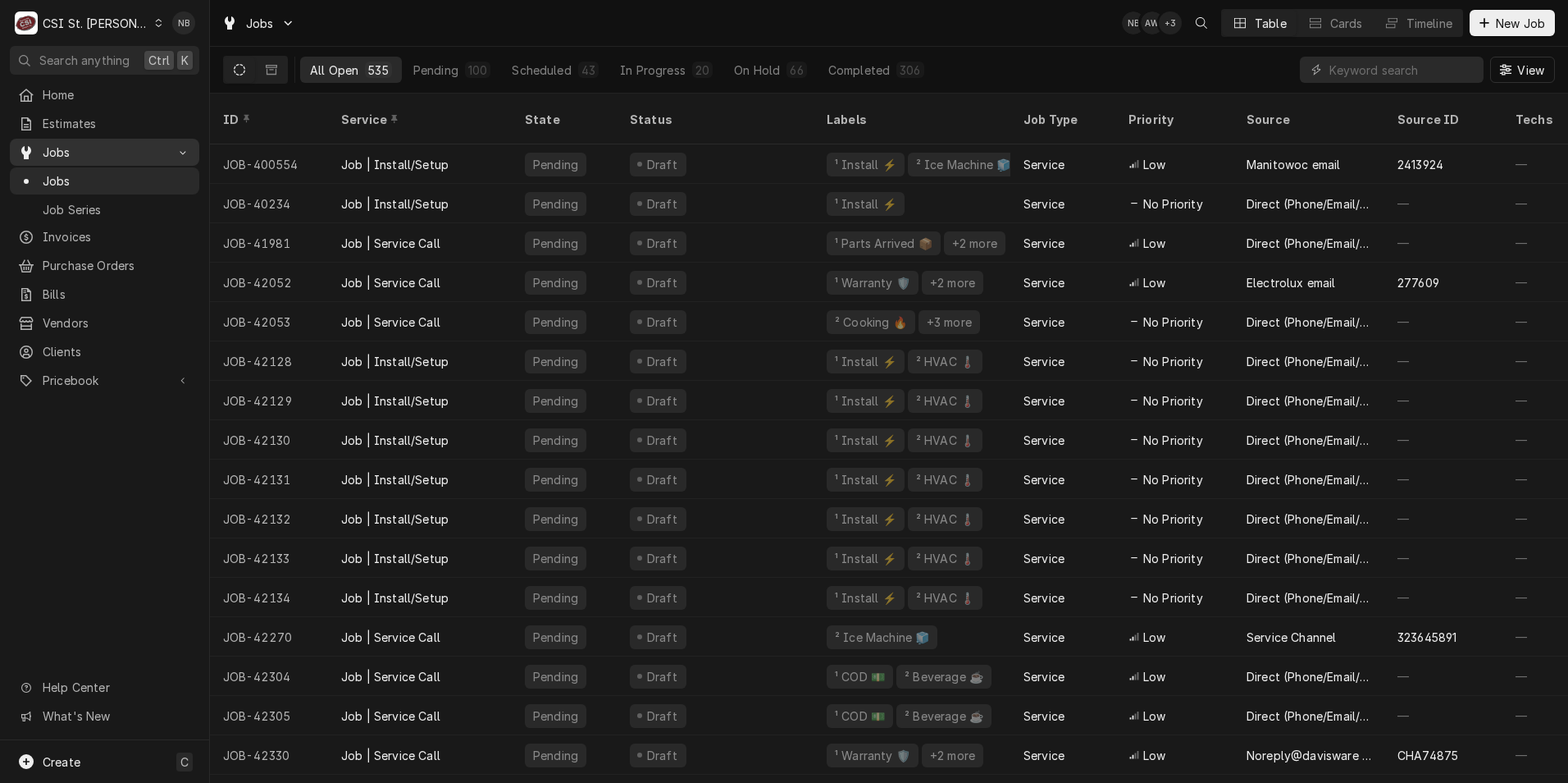
click at [92, 155] on span "Jobs" at bounding box center [104, 151] width 124 height 17
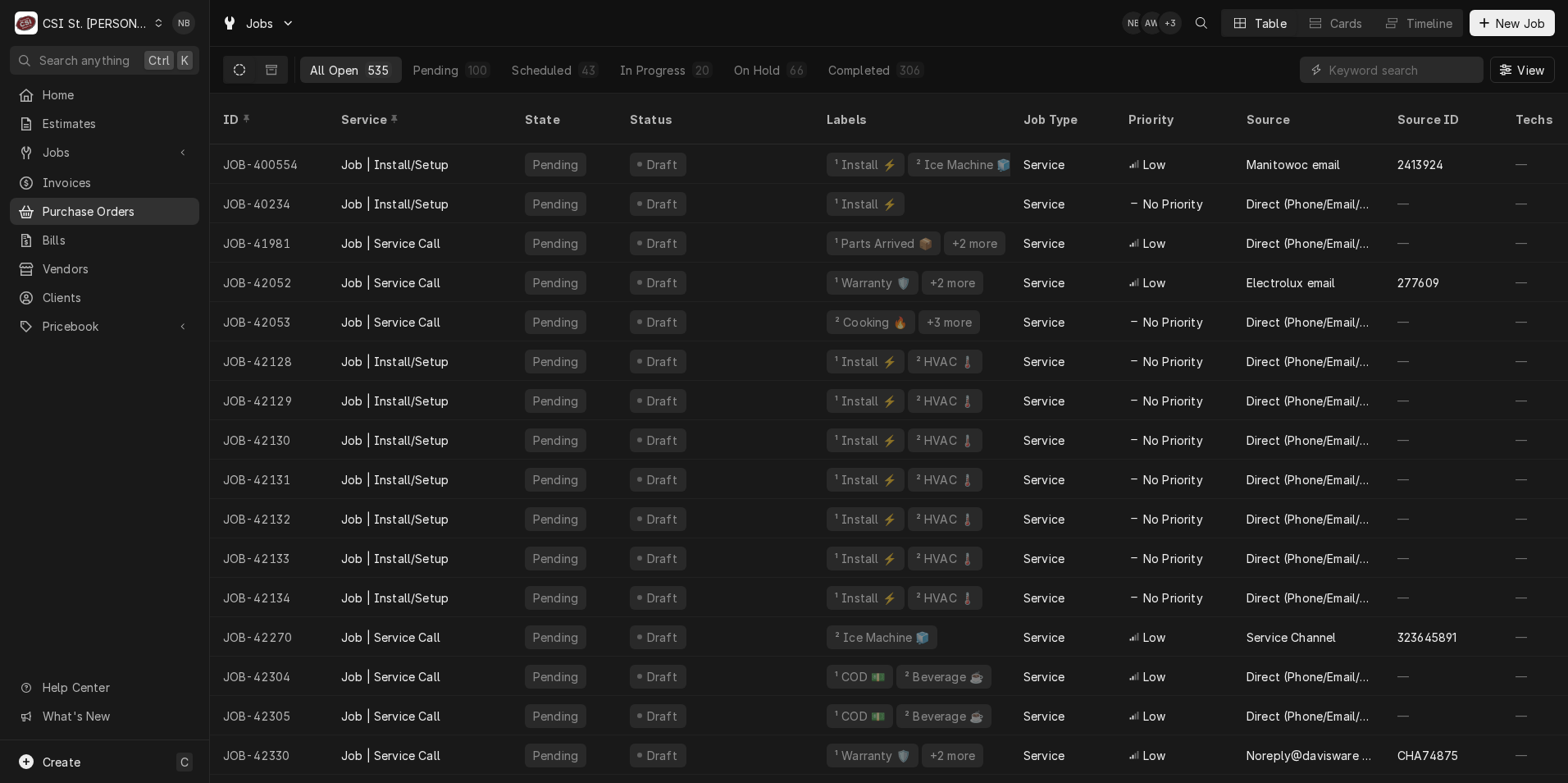
click at [133, 208] on span "Purchase Orders" at bounding box center [117, 210] width 148 height 17
